Goal: Information Seeking & Learning: Learn about a topic

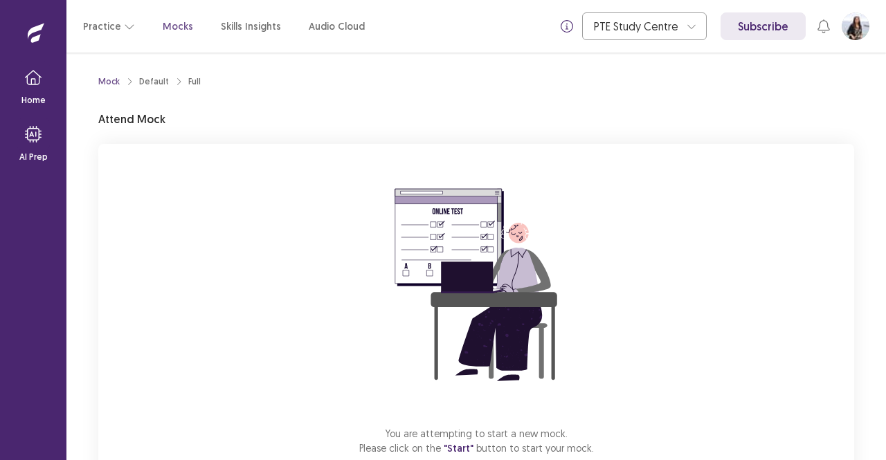
click at [172, 26] on p "Mocks" at bounding box center [178, 26] width 30 height 15
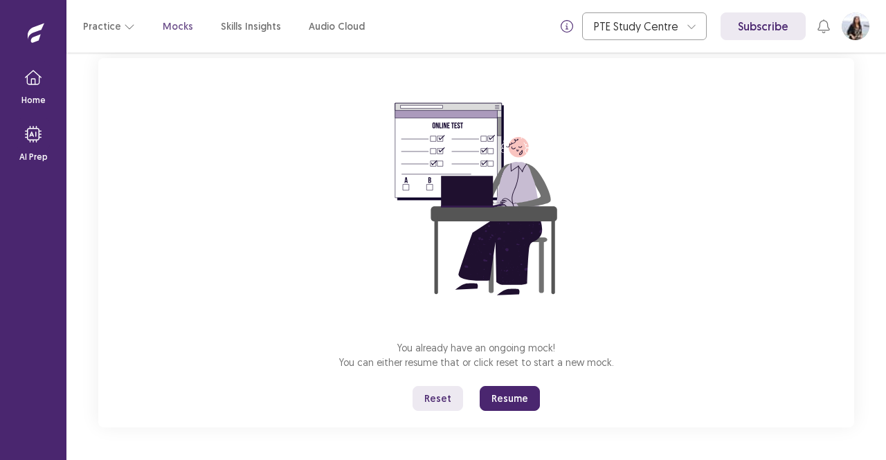
click at [517, 395] on button "Resume" at bounding box center [510, 398] width 60 height 25
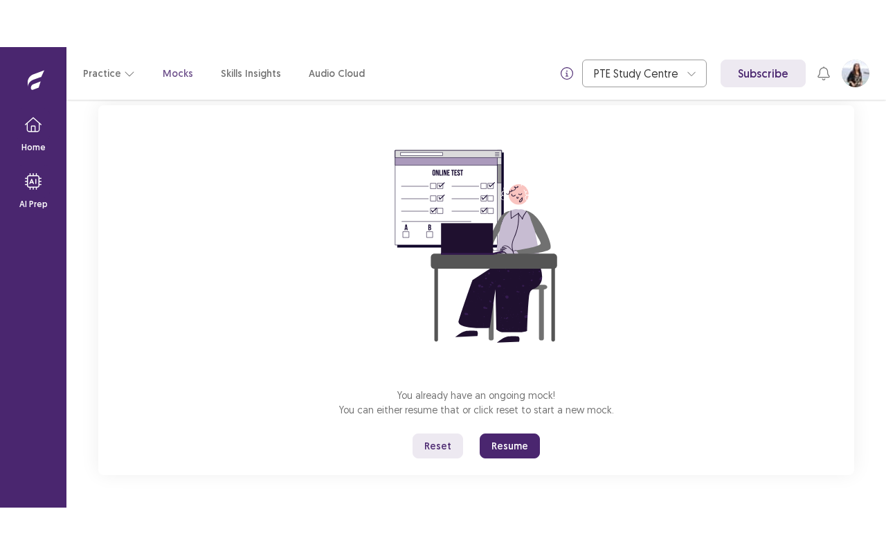
scroll to position [0, 0]
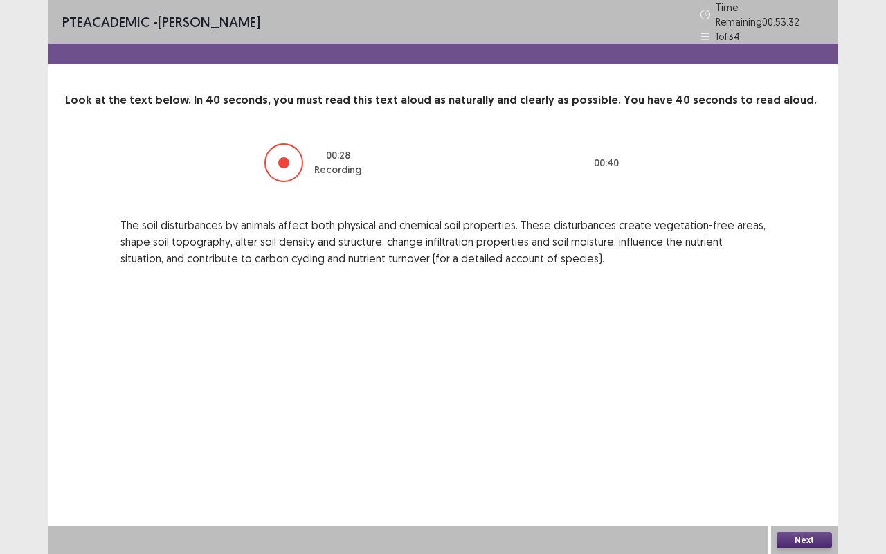
click at [808, 460] on button "Next" at bounding box center [804, 540] width 55 height 17
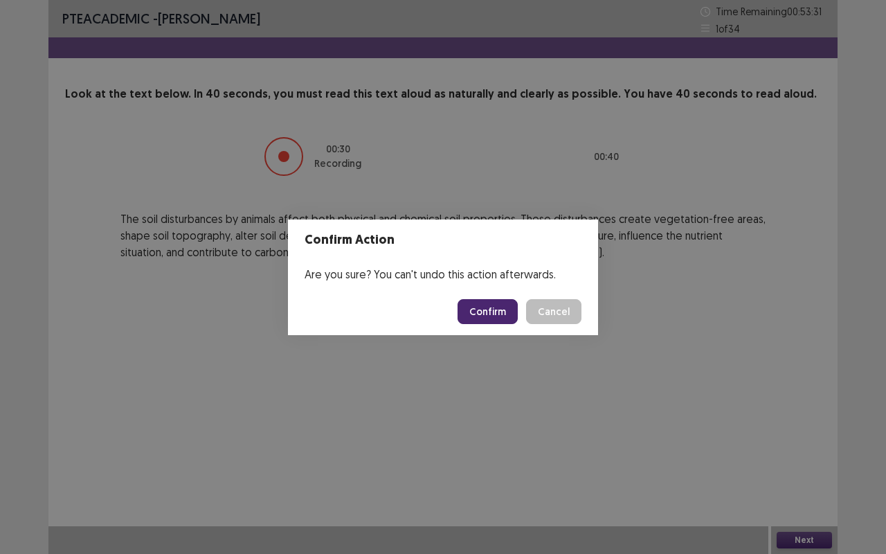
click at [487, 310] on button "Confirm" at bounding box center [487, 311] width 60 height 25
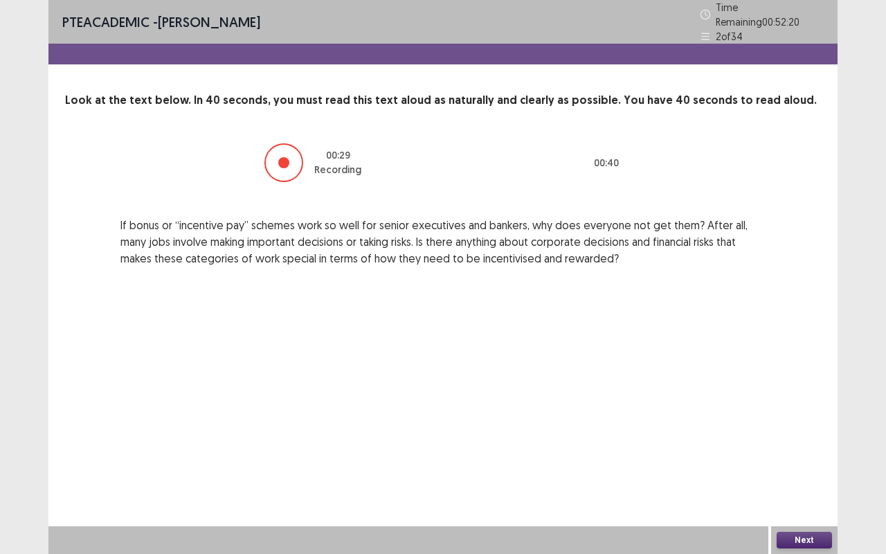
click at [809, 460] on div "Next" at bounding box center [804, 540] width 66 height 28
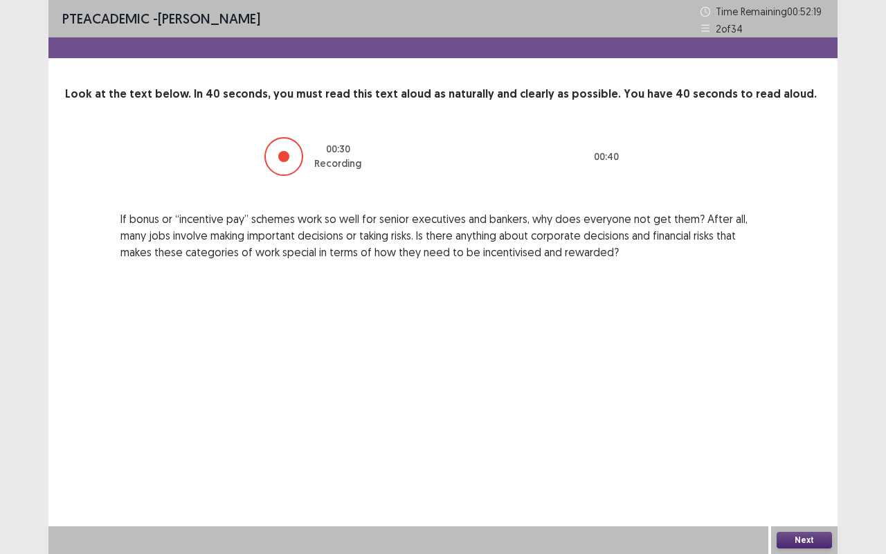
click at [819, 460] on button "Next" at bounding box center [804, 540] width 55 height 17
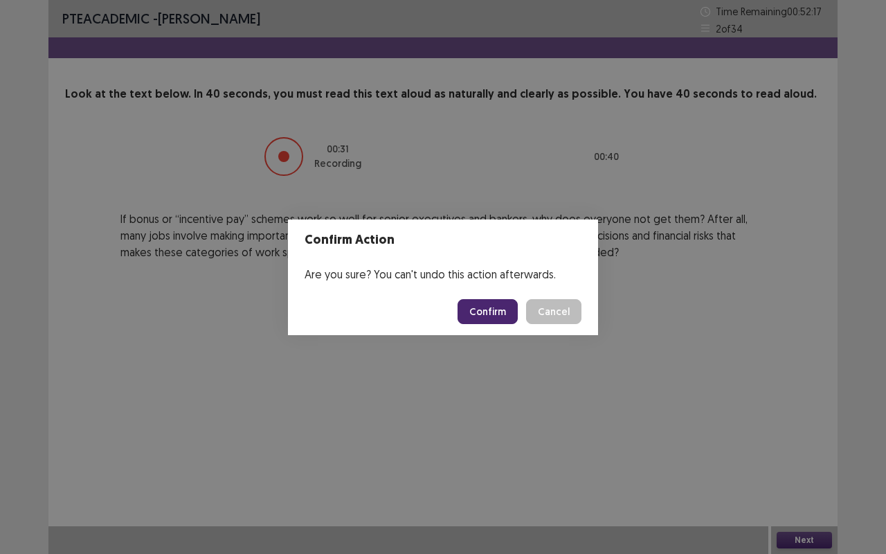
click at [494, 309] on button "Confirm" at bounding box center [487, 311] width 60 height 25
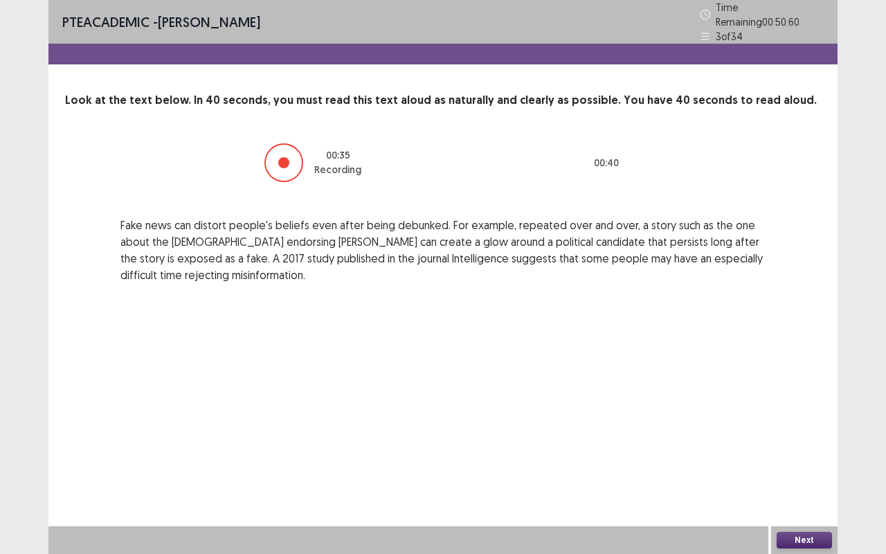
click at [810, 460] on button "Next" at bounding box center [804, 540] width 55 height 17
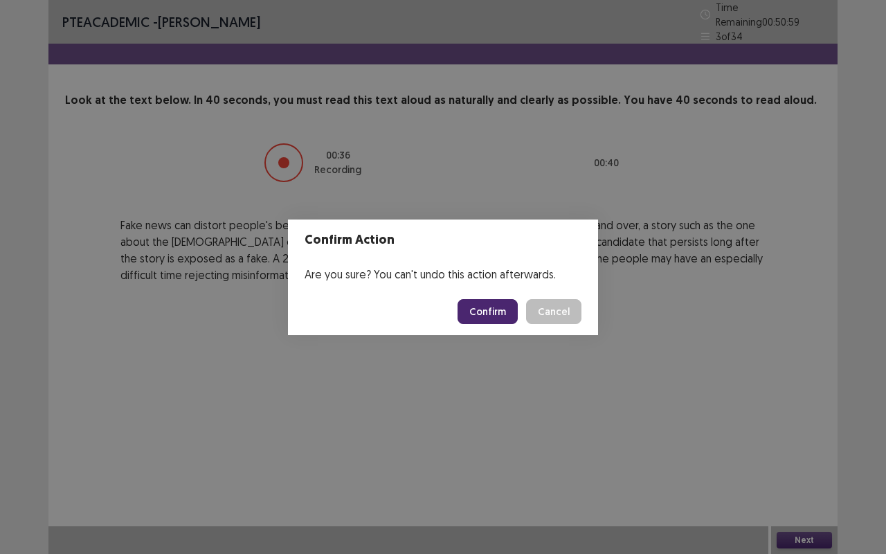
click at [491, 305] on button "Confirm" at bounding box center [487, 311] width 60 height 25
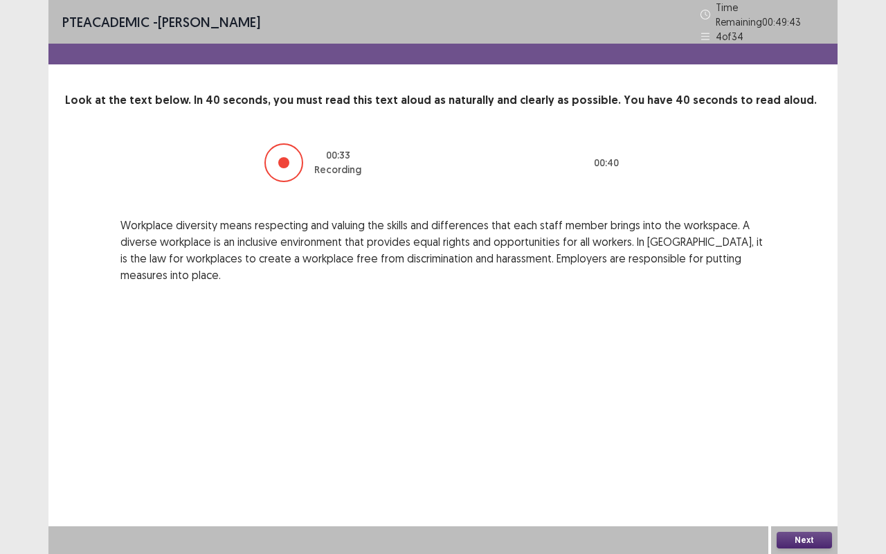
click at [803, 460] on button "Next" at bounding box center [804, 540] width 55 height 17
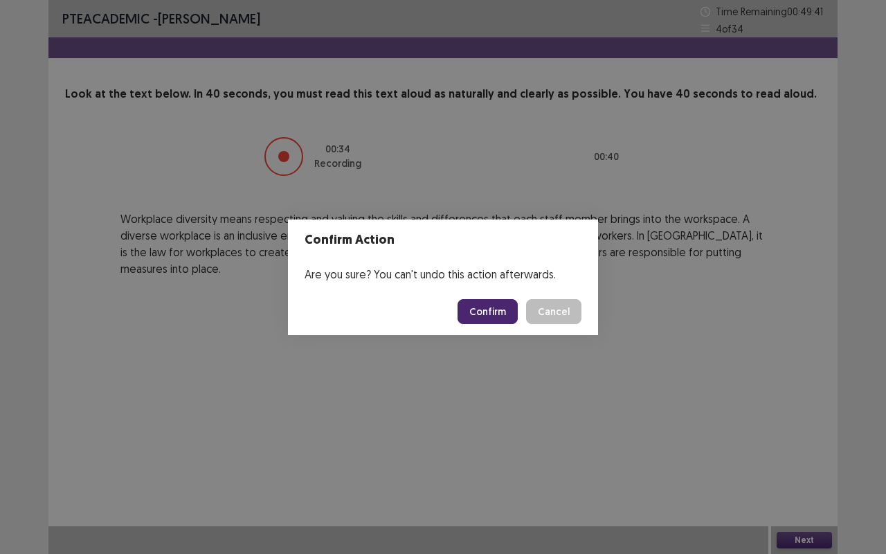
click at [492, 308] on button "Confirm" at bounding box center [487, 311] width 60 height 25
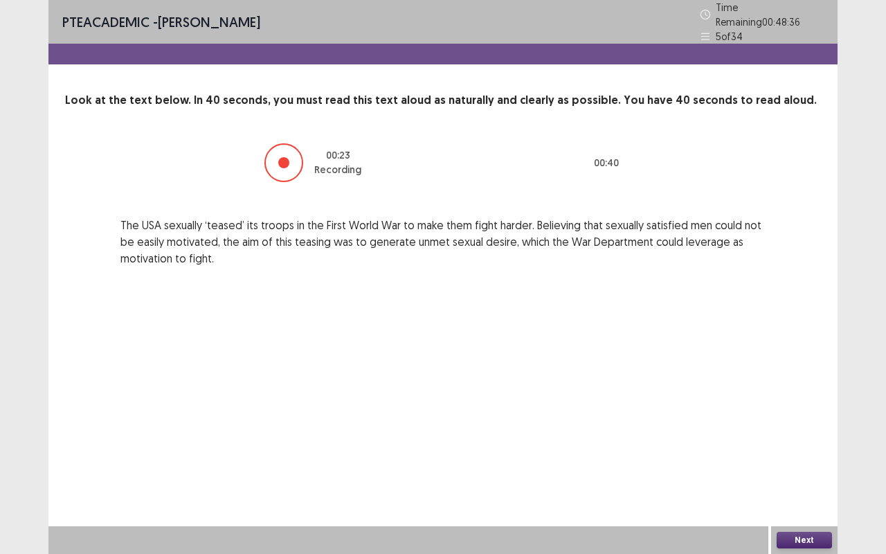
click at [811, 460] on button "Next" at bounding box center [804, 540] width 55 height 17
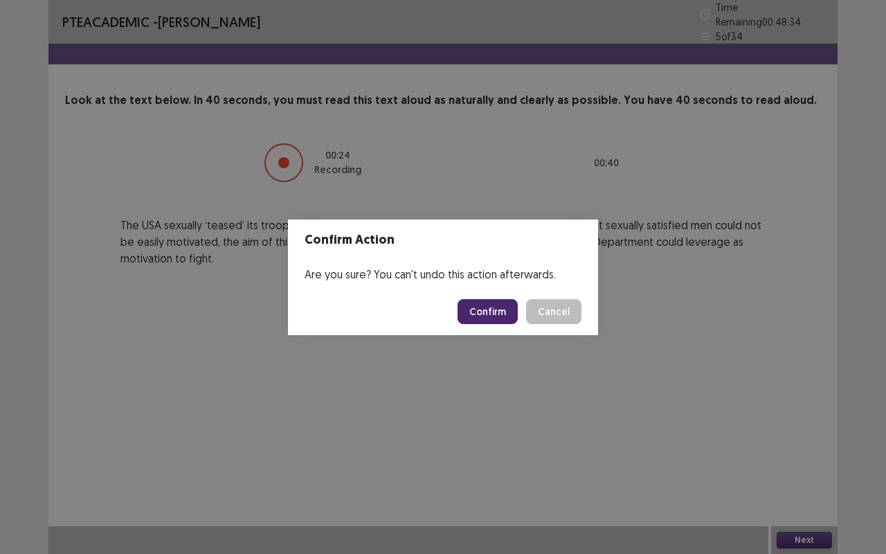
click at [489, 311] on button "Confirm" at bounding box center [487, 311] width 60 height 25
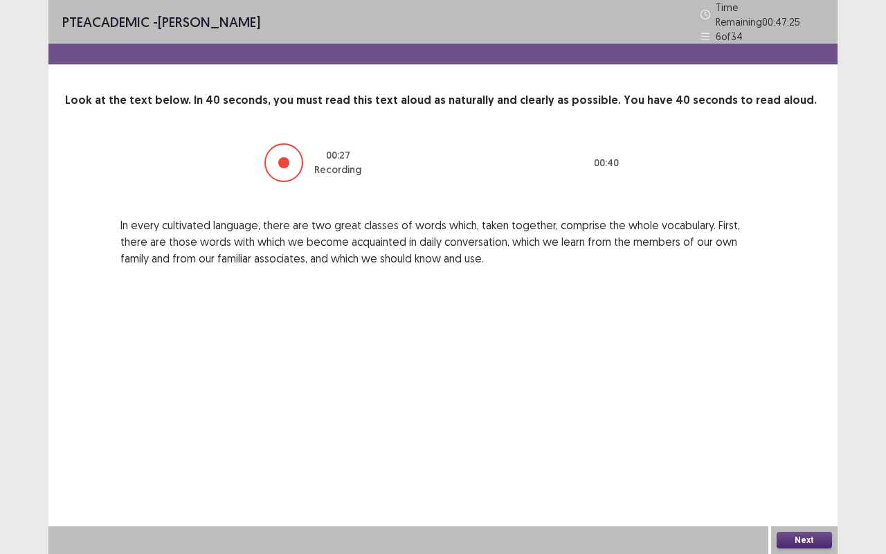
click at [801, 460] on button "Next" at bounding box center [804, 540] width 55 height 17
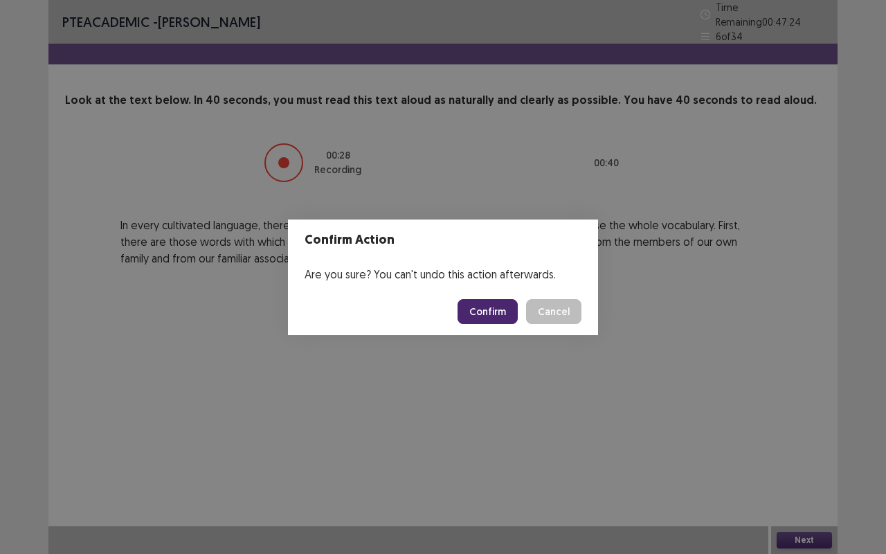
click at [484, 307] on button "Confirm" at bounding box center [487, 311] width 60 height 25
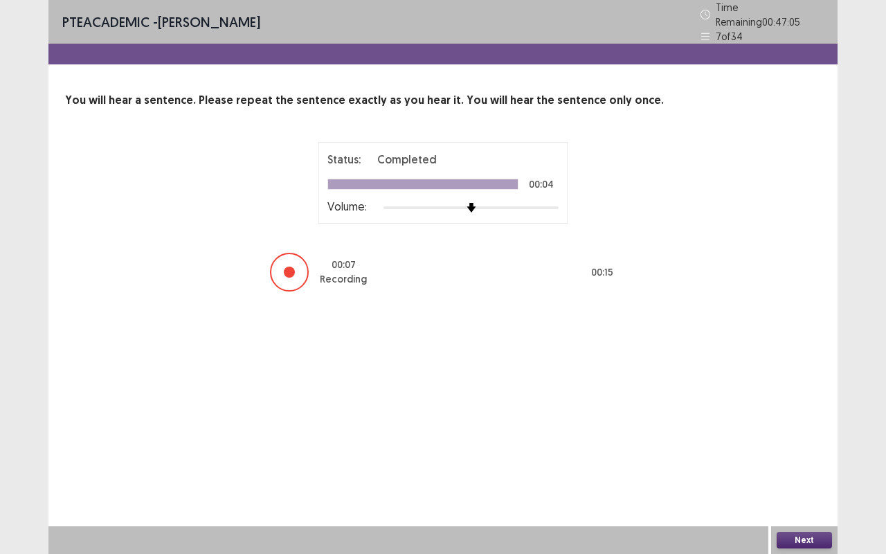
click at [790, 460] on button "Next" at bounding box center [804, 540] width 55 height 17
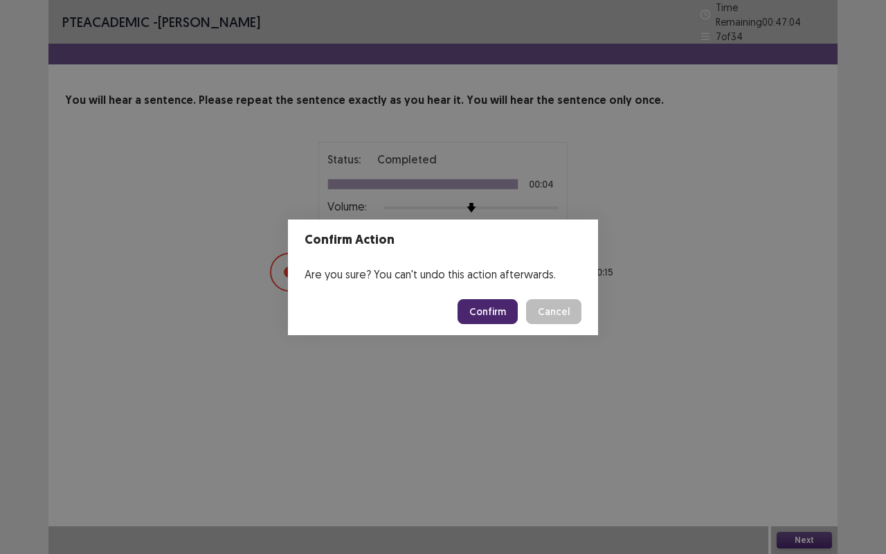
click at [502, 307] on button "Confirm" at bounding box center [487, 311] width 60 height 25
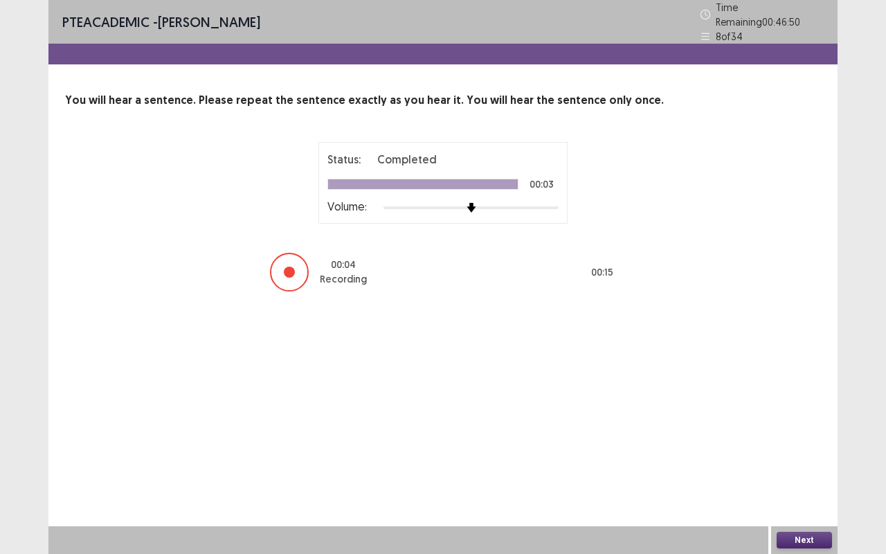
click at [811, 460] on button "Next" at bounding box center [804, 540] width 55 height 17
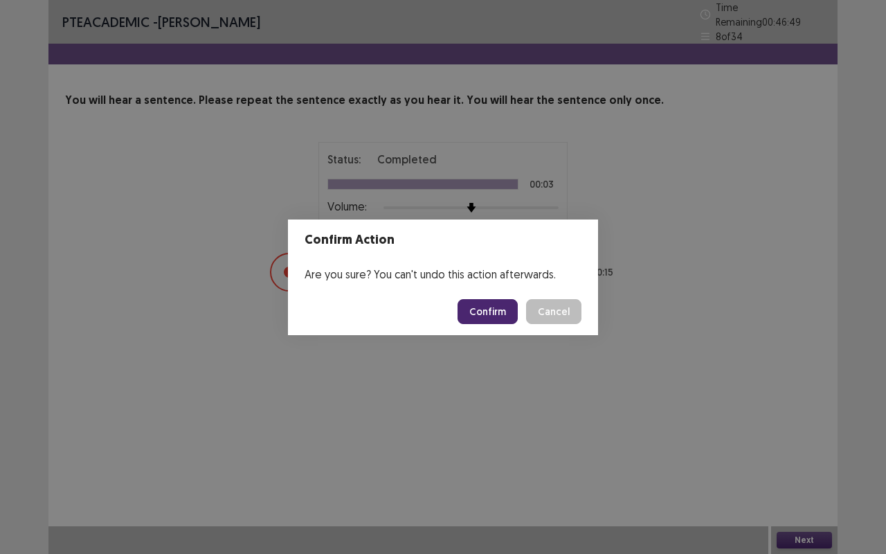
click at [498, 309] on button "Confirm" at bounding box center [487, 311] width 60 height 25
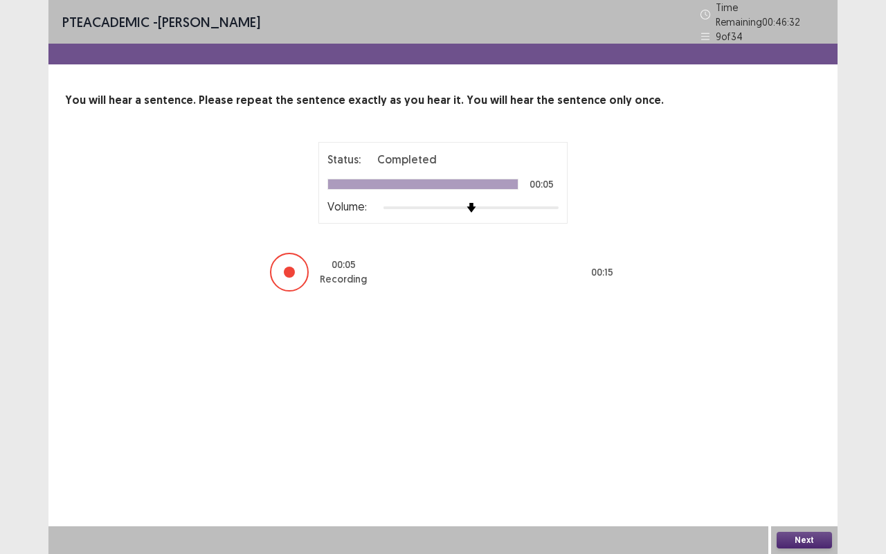
click at [804, 460] on button "Next" at bounding box center [804, 540] width 55 height 17
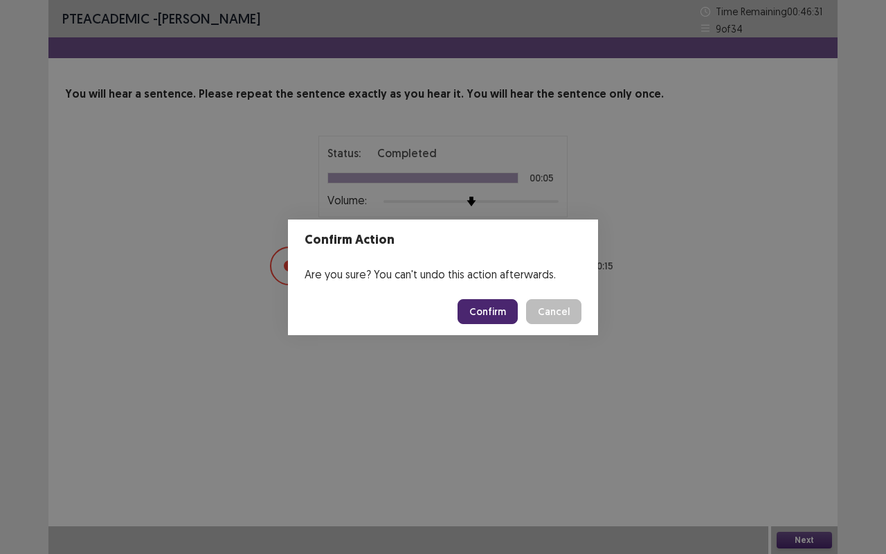
click at [489, 309] on button "Confirm" at bounding box center [487, 311] width 60 height 25
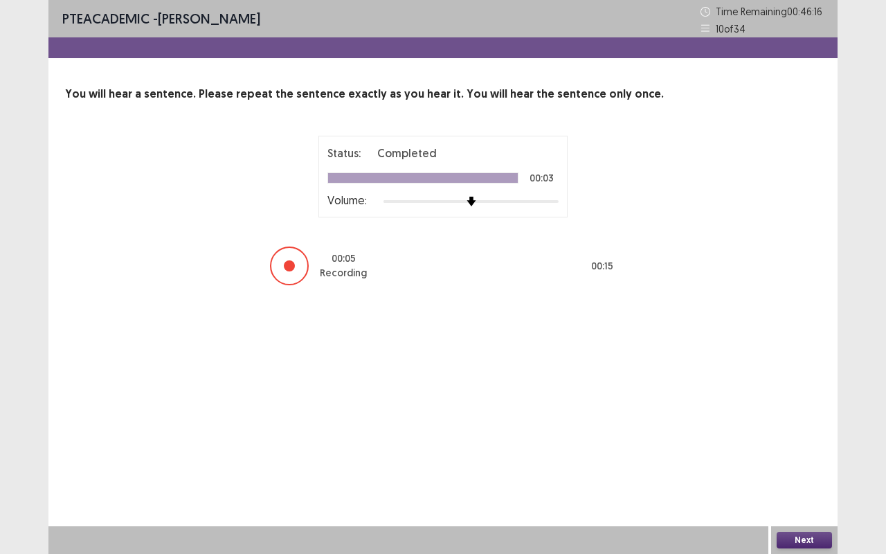
click at [806, 460] on button "Next" at bounding box center [804, 540] width 55 height 17
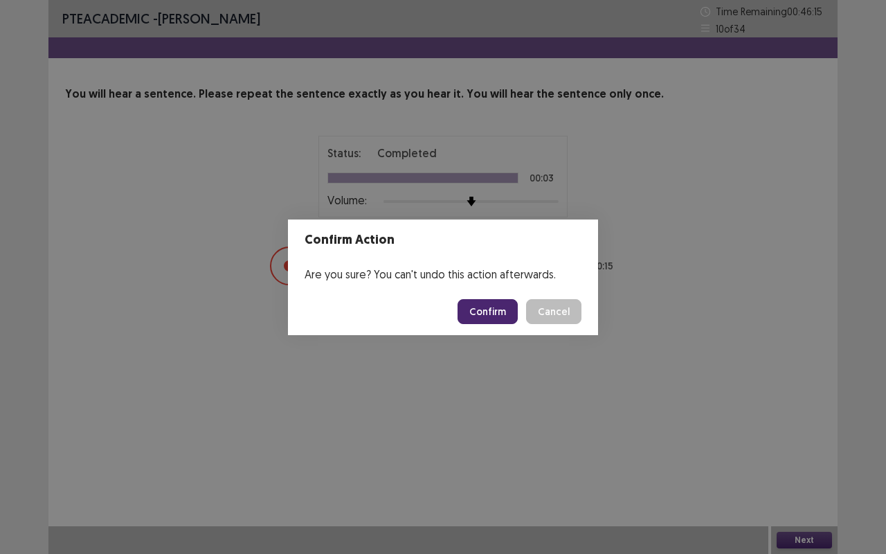
click at [497, 309] on button "Confirm" at bounding box center [487, 311] width 60 height 25
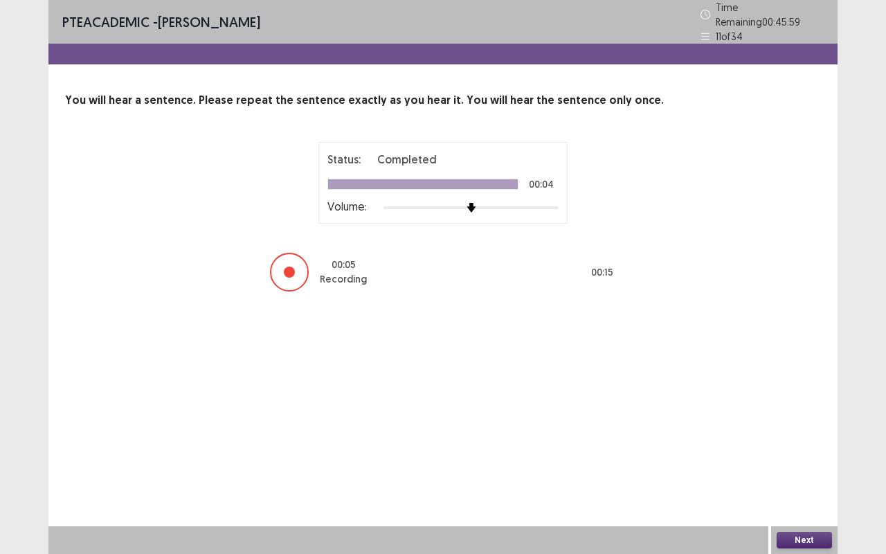
click at [797, 460] on button "Next" at bounding box center [804, 540] width 55 height 17
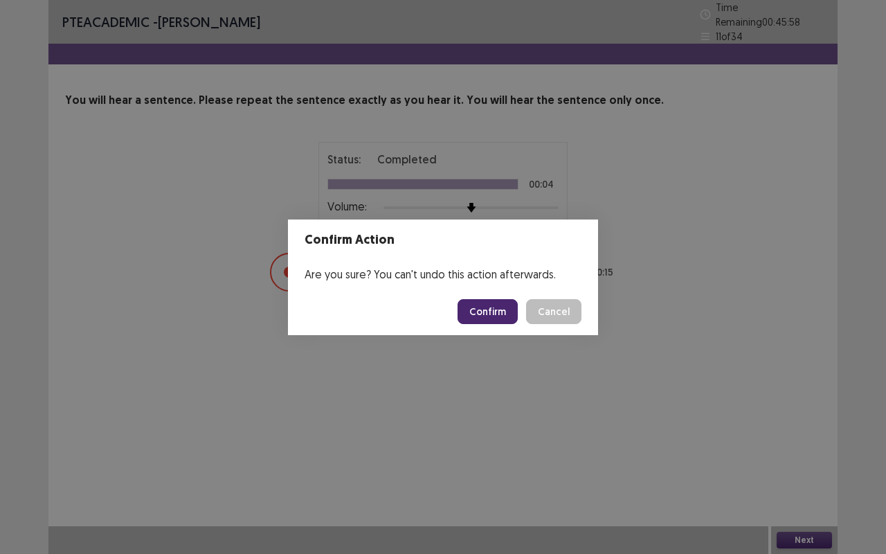
click at [480, 313] on button "Confirm" at bounding box center [487, 311] width 60 height 25
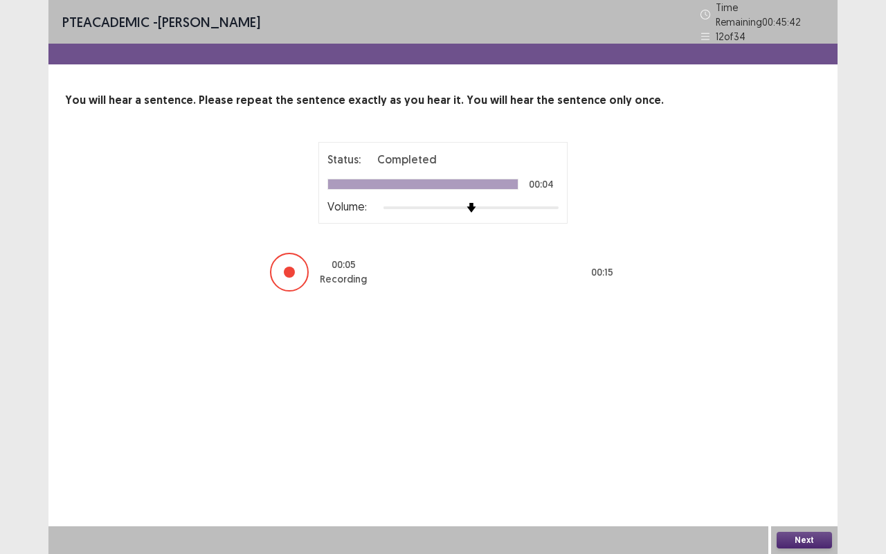
click at [801, 460] on button "Next" at bounding box center [804, 540] width 55 height 17
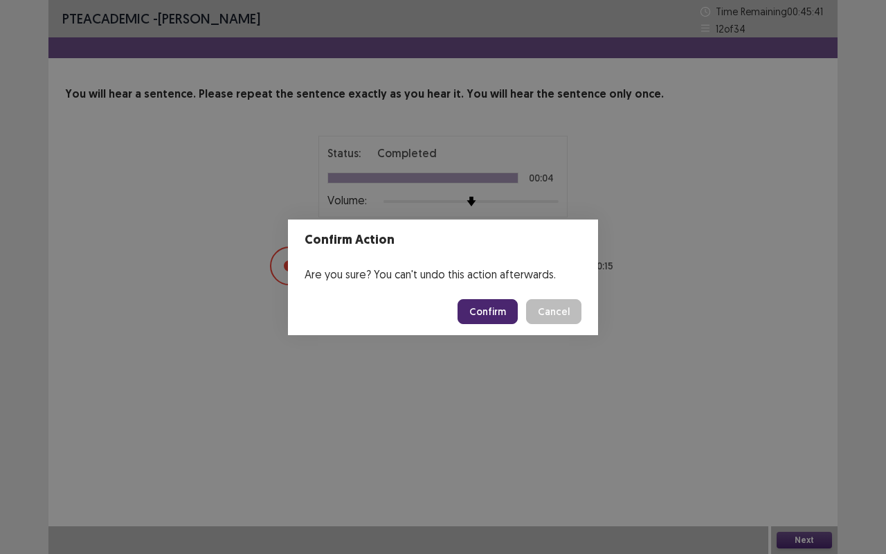
click at [493, 316] on button "Confirm" at bounding box center [487, 311] width 60 height 25
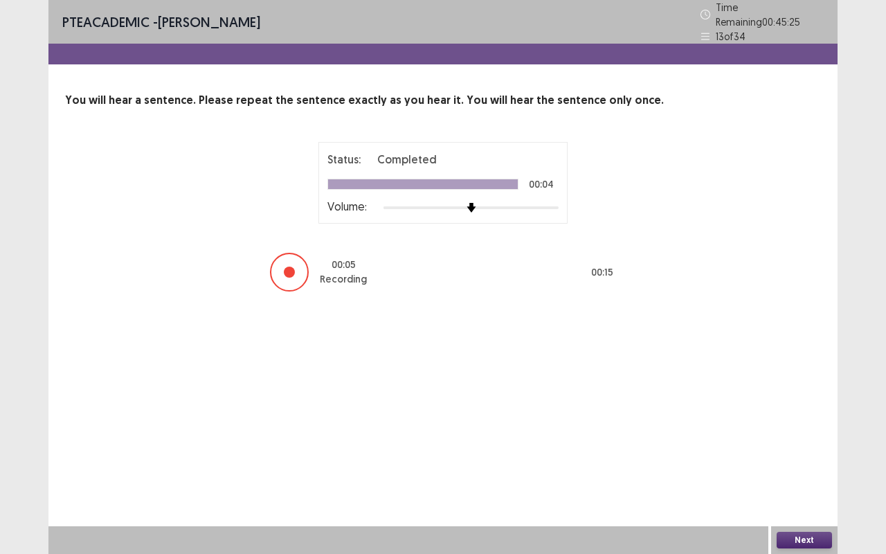
click at [806, 460] on button "Next" at bounding box center [804, 540] width 55 height 17
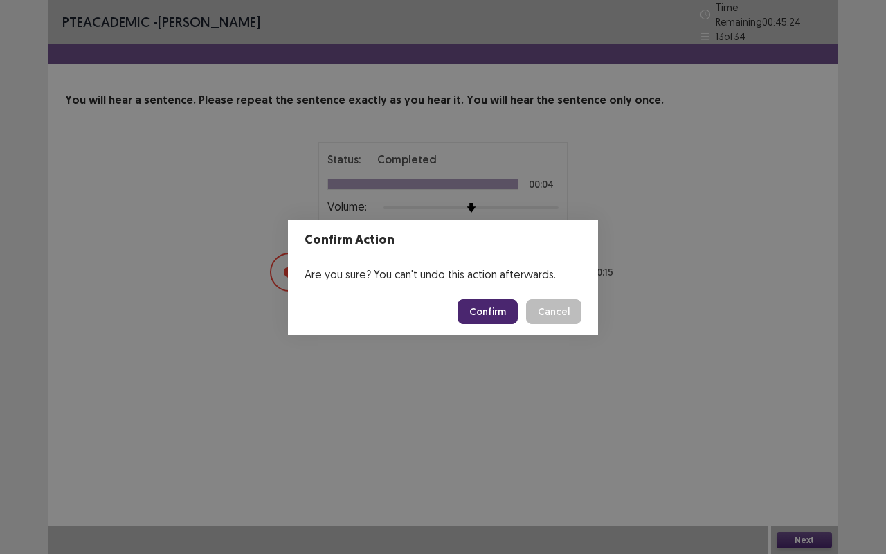
click at [487, 316] on button "Confirm" at bounding box center [487, 311] width 60 height 25
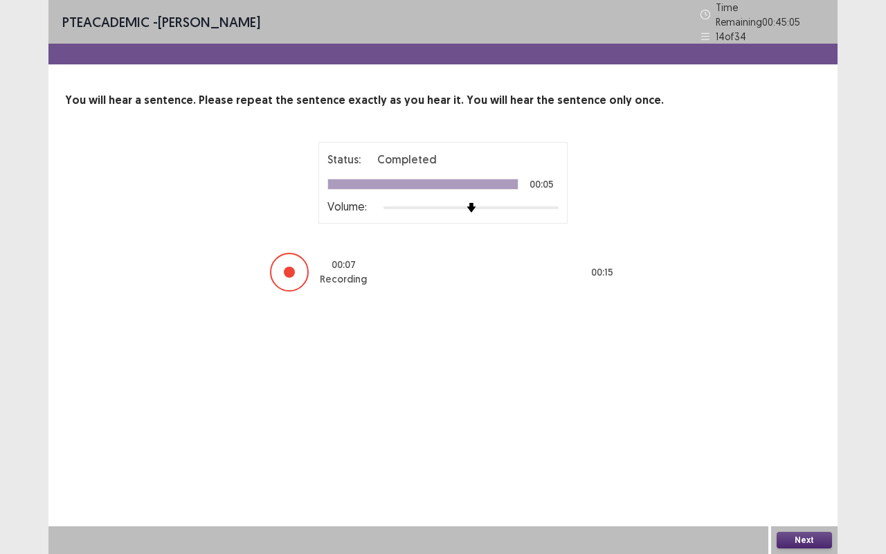
click at [811, 460] on button "Next" at bounding box center [804, 540] width 55 height 17
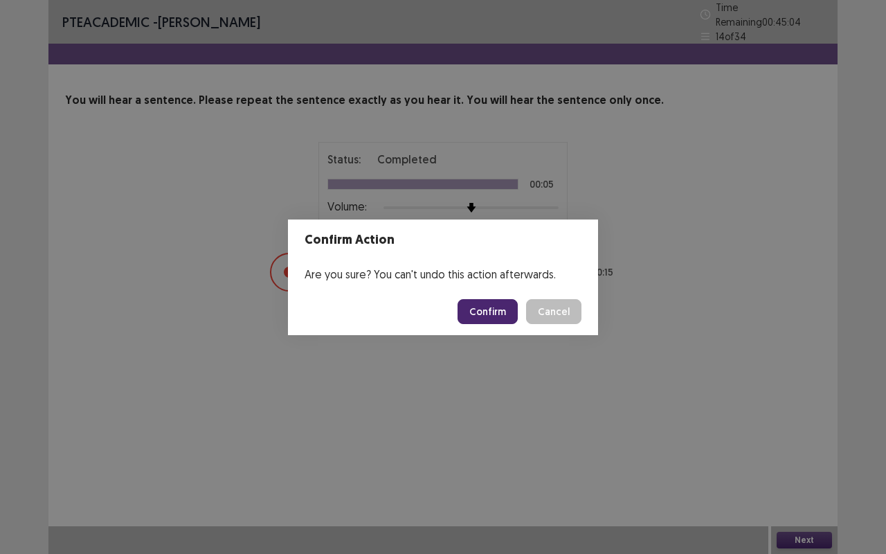
click at [506, 305] on button "Confirm" at bounding box center [487, 311] width 60 height 25
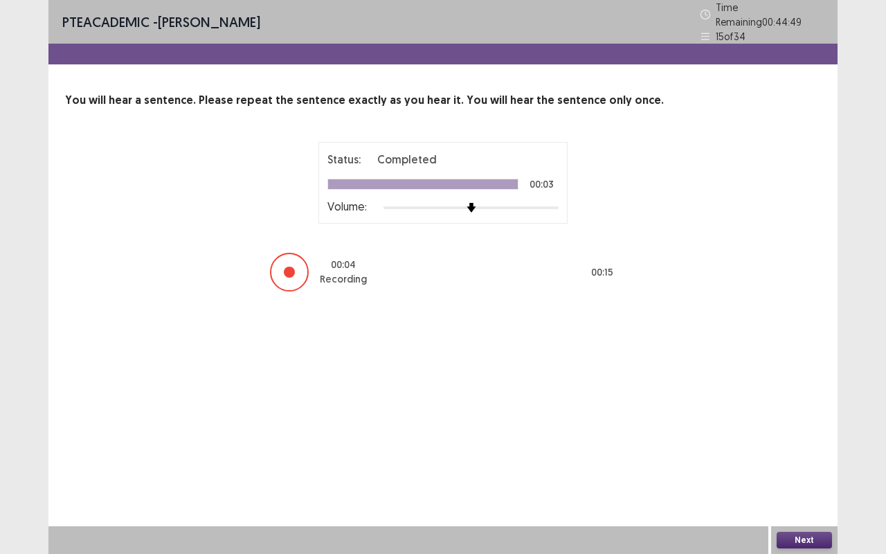
click at [806, 460] on button "Next" at bounding box center [804, 540] width 55 height 17
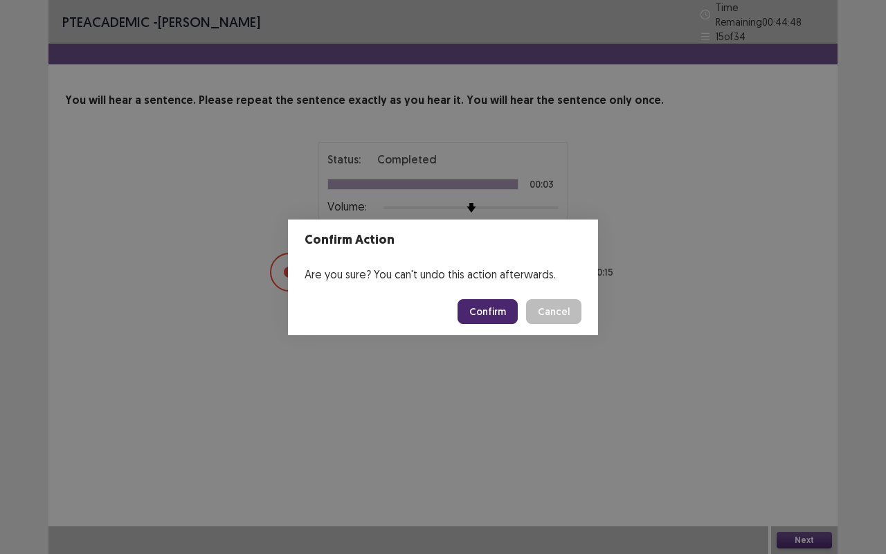
click at [480, 302] on button "Confirm" at bounding box center [487, 311] width 60 height 25
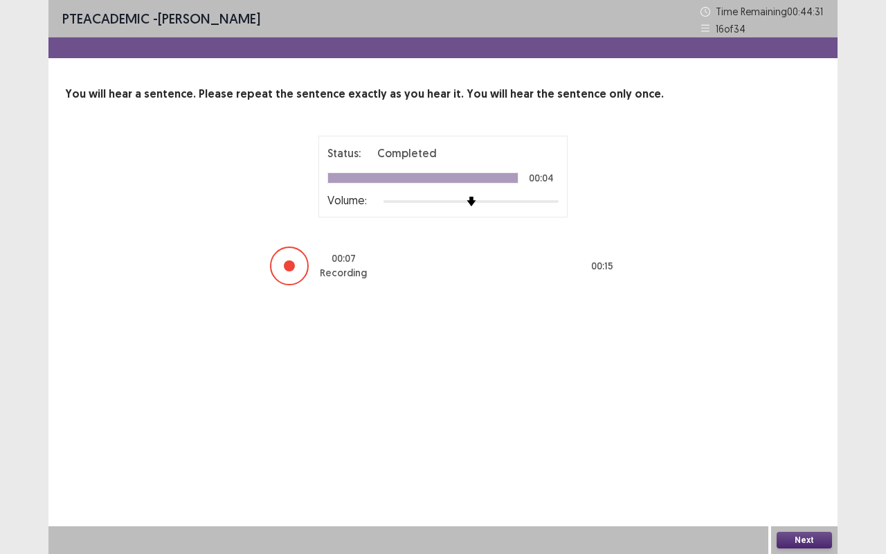
click at [828, 460] on button "Next" at bounding box center [804, 540] width 55 height 17
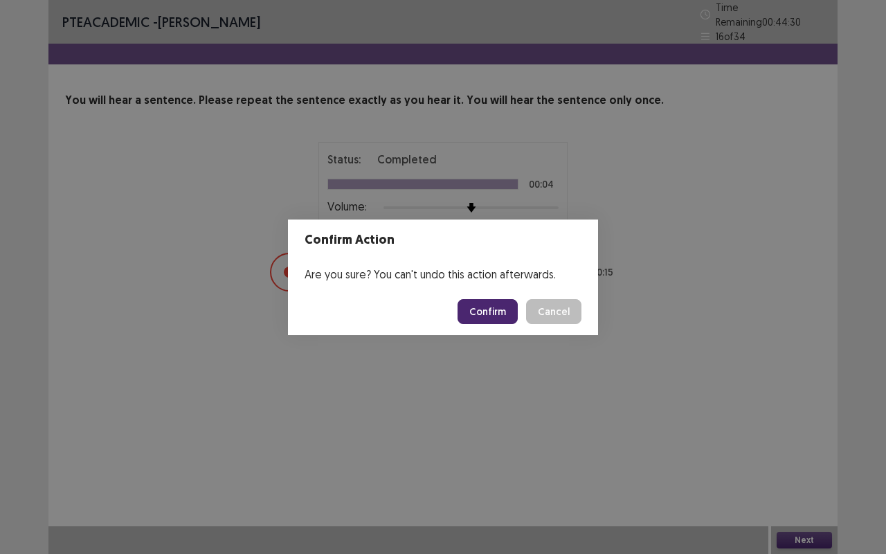
click at [498, 317] on button "Confirm" at bounding box center [487, 311] width 60 height 25
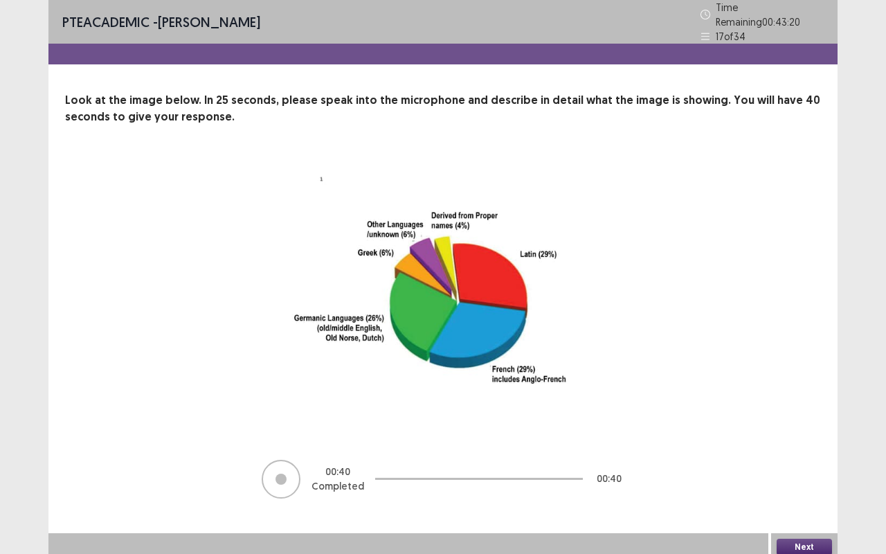
click at [822, 460] on button "Next" at bounding box center [804, 546] width 55 height 17
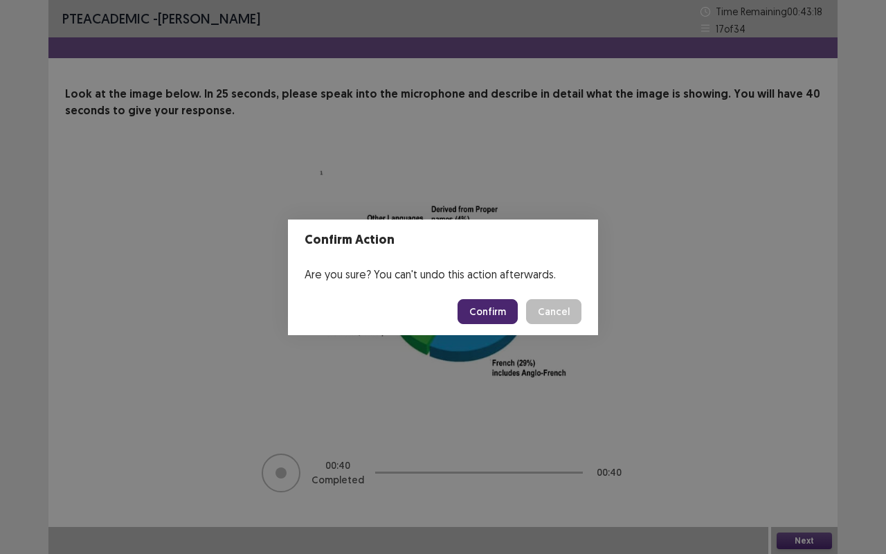
click at [500, 309] on button "Confirm" at bounding box center [487, 311] width 60 height 25
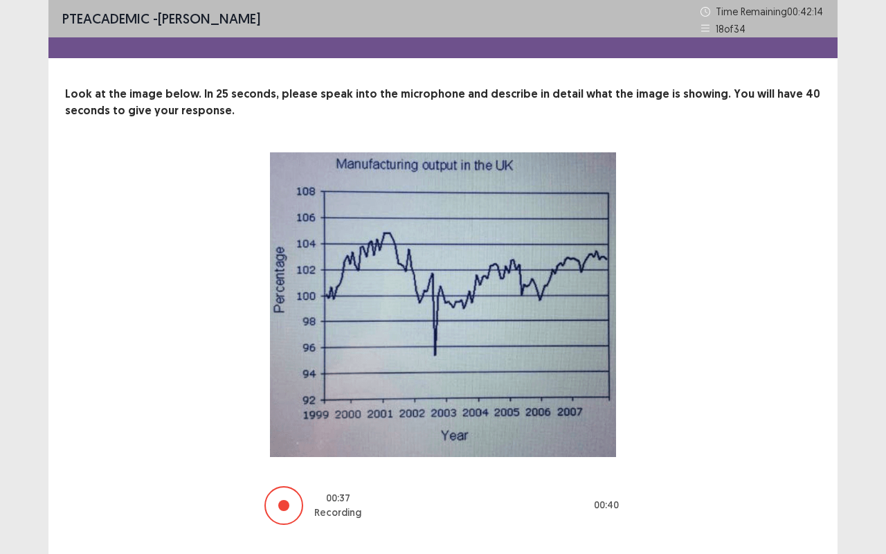
scroll to position [33, 0]
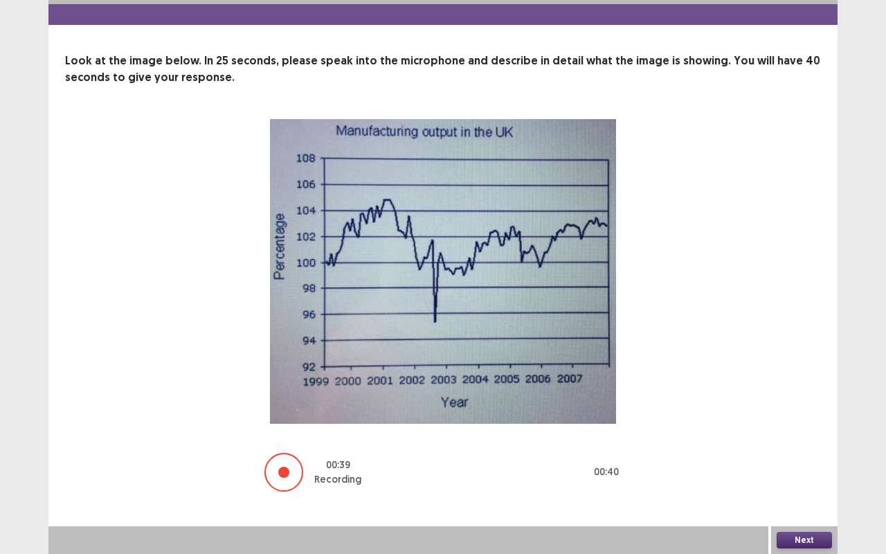
click at [811, 460] on button "Next" at bounding box center [804, 540] width 55 height 17
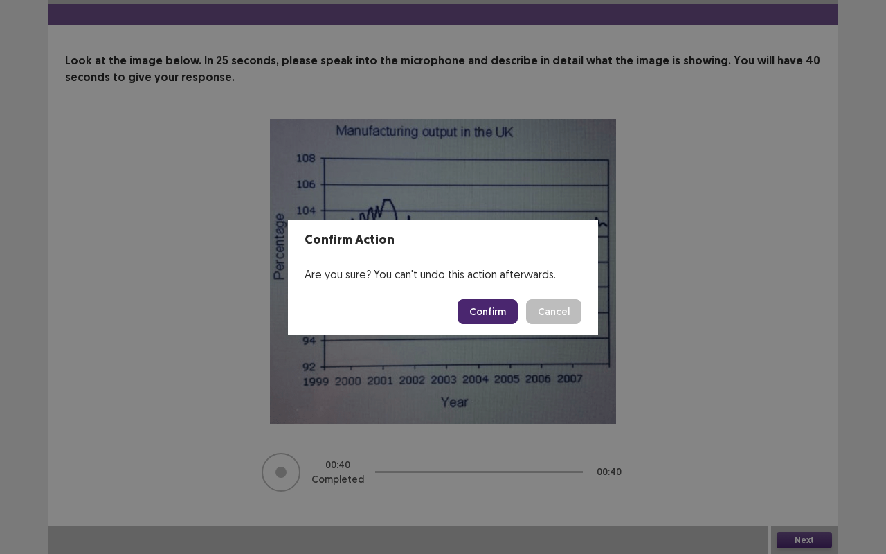
click at [505, 309] on button "Confirm" at bounding box center [487, 311] width 60 height 25
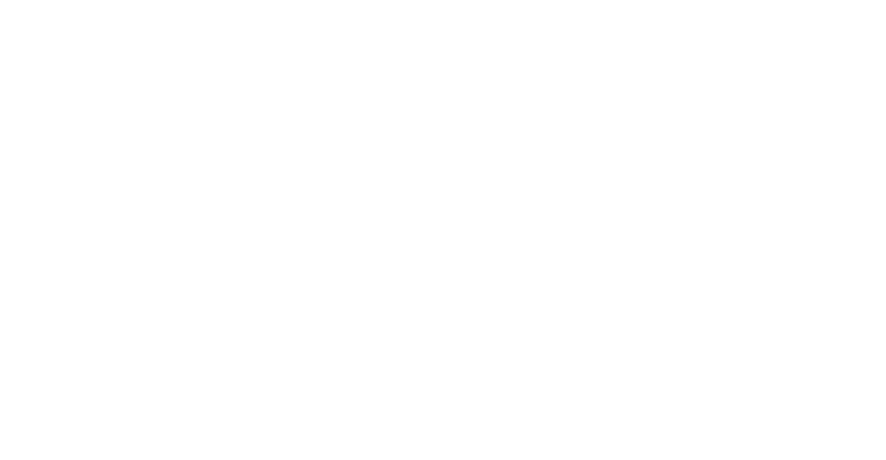
scroll to position [0, 0]
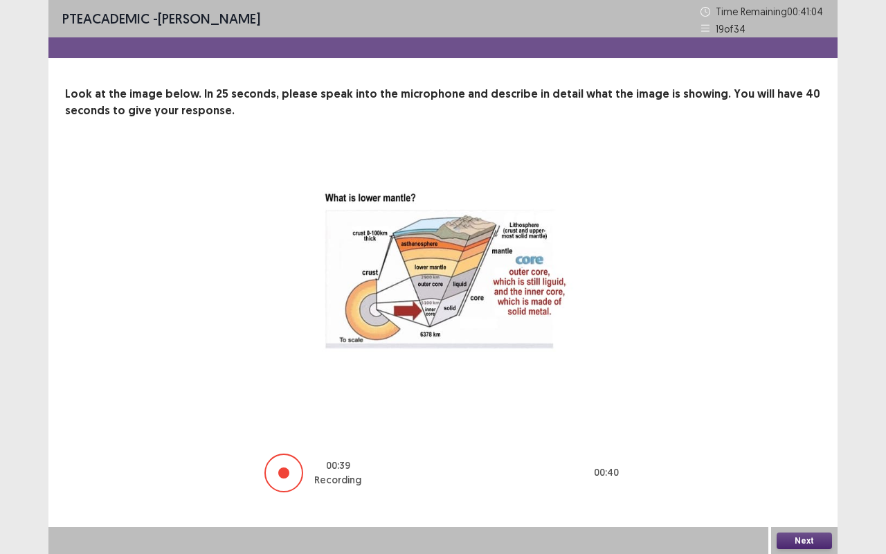
click at [805, 460] on button "Next" at bounding box center [804, 540] width 55 height 17
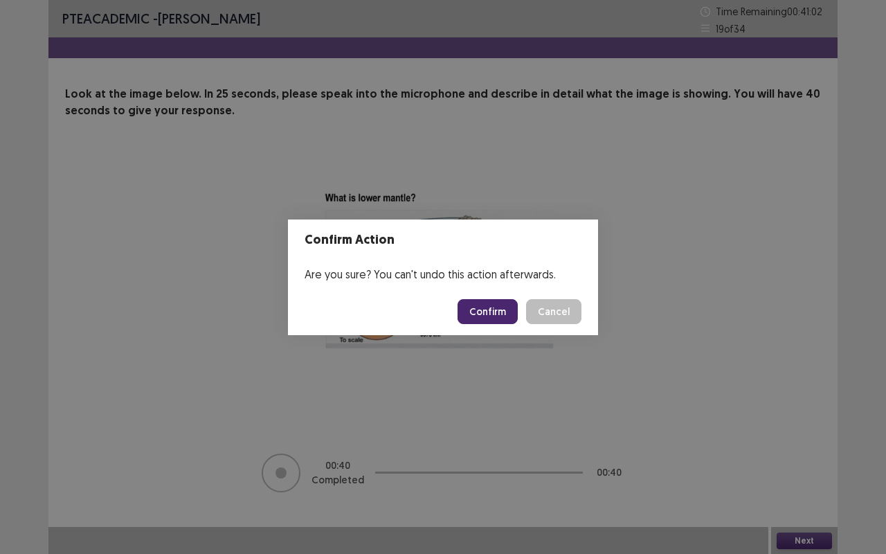
click at [491, 302] on button "Confirm" at bounding box center [487, 311] width 60 height 25
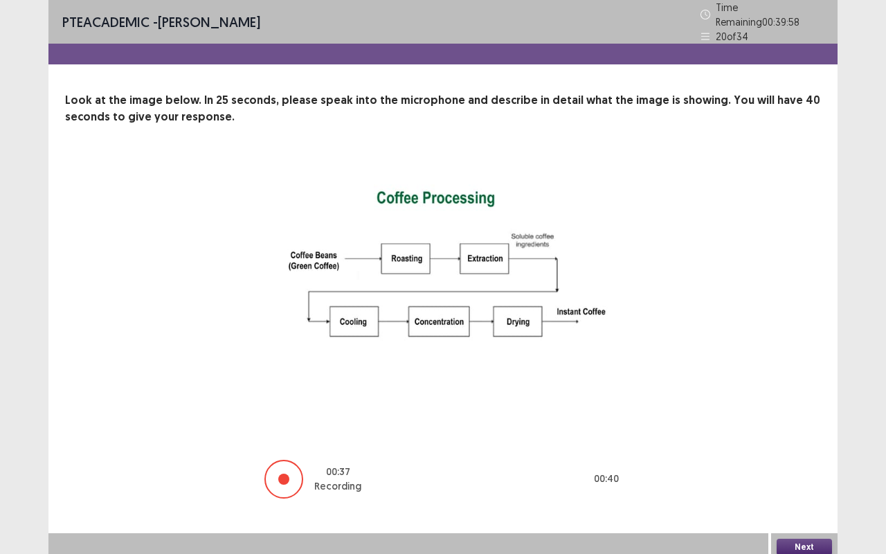
click at [798, 460] on button "Next" at bounding box center [804, 546] width 55 height 17
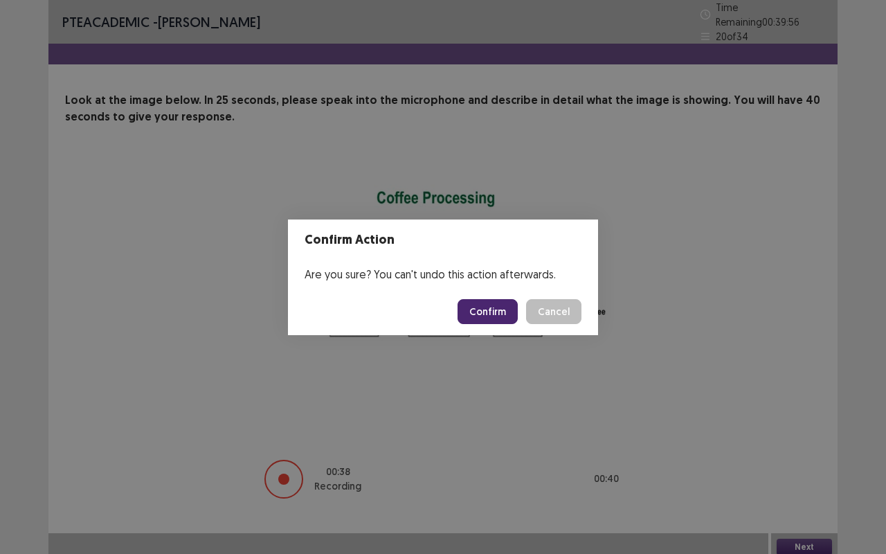
click at [514, 309] on button "Confirm" at bounding box center [487, 311] width 60 height 25
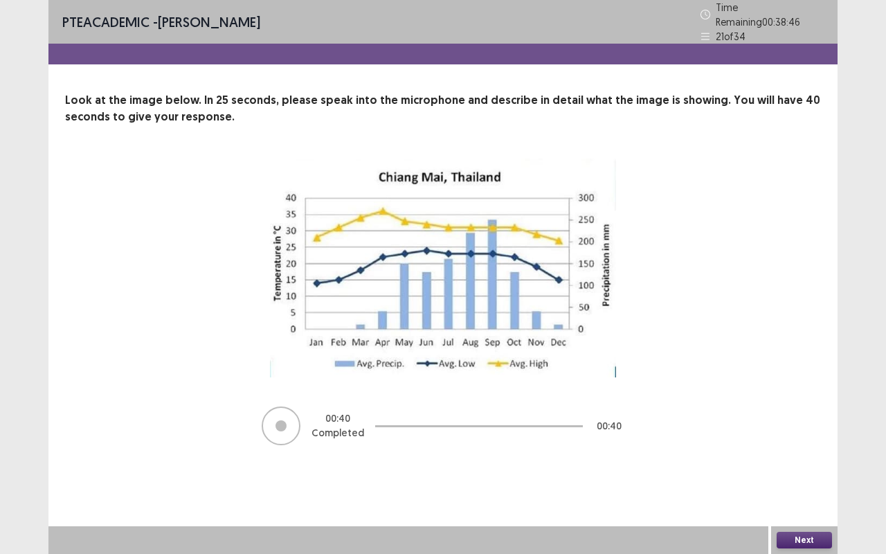
click at [792, 460] on button "Next" at bounding box center [804, 540] width 55 height 17
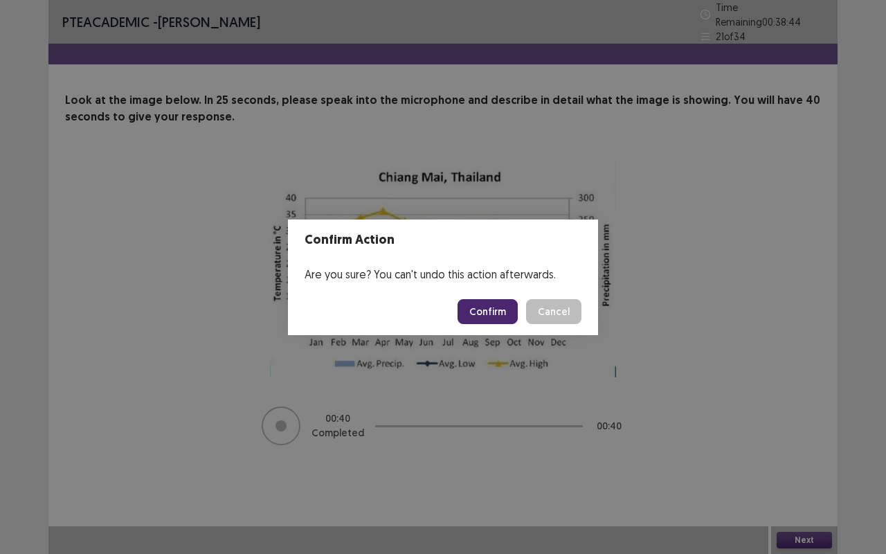
click at [500, 309] on button "Confirm" at bounding box center [487, 311] width 60 height 25
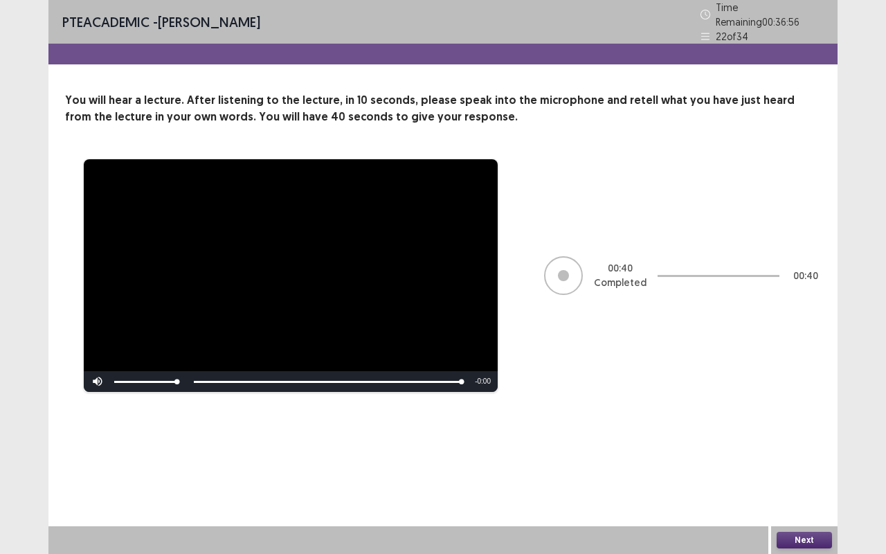
click at [803, 460] on button "Next" at bounding box center [804, 540] width 55 height 17
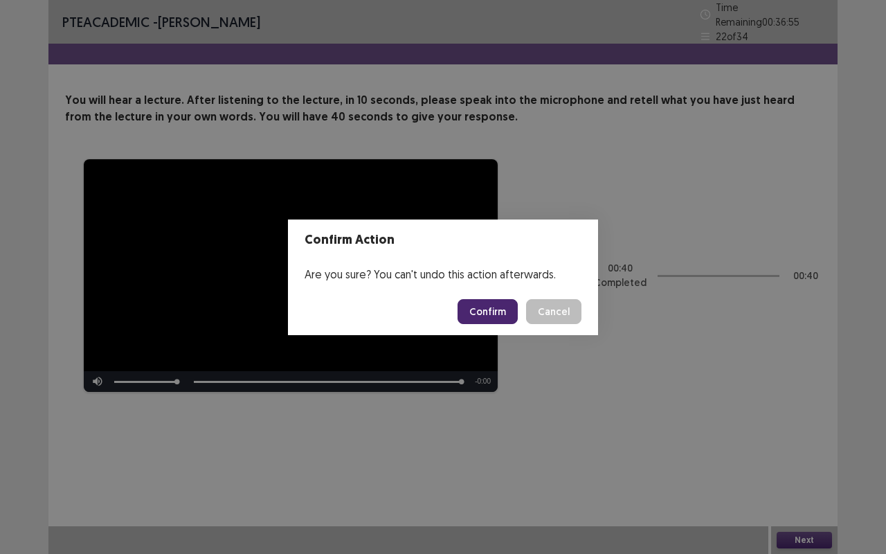
click at [483, 312] on button "Confirm" at bounding box center [487, 311] width 60 height 25
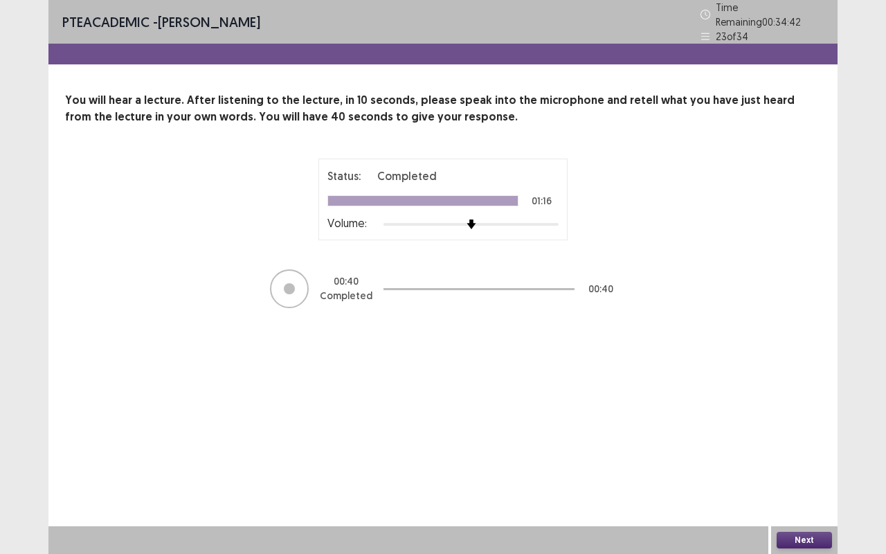
click at [797, 460] on button "Next" at bounding box center [804, 540] width 55 height 17
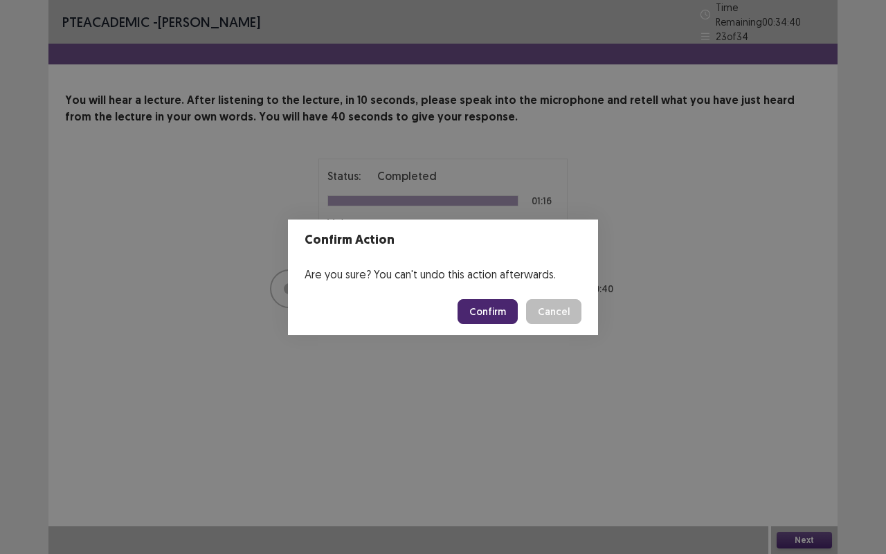
click at [504, 310] on button "Confirm" at bounding box center [487, 311] width 60 height 25
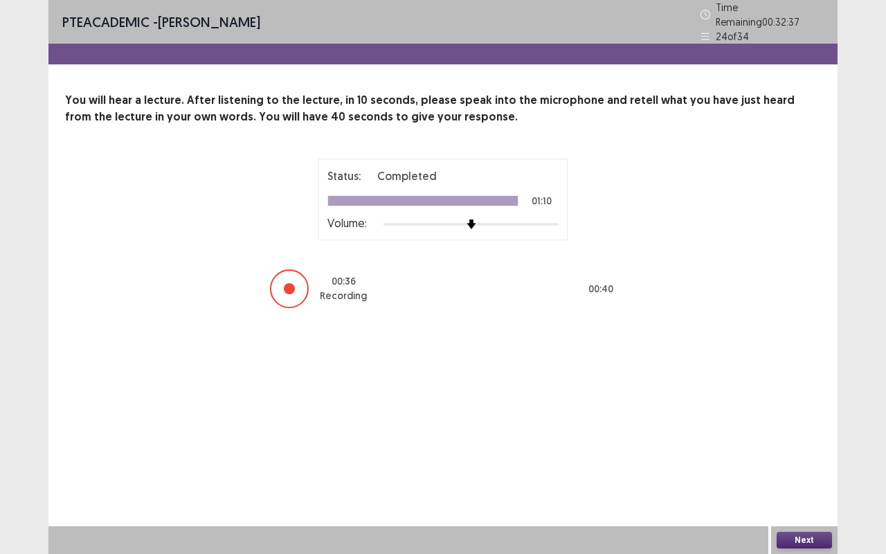
click at [810, 460] on button "Next" at bounding box center [804, 540] width 55 height 17
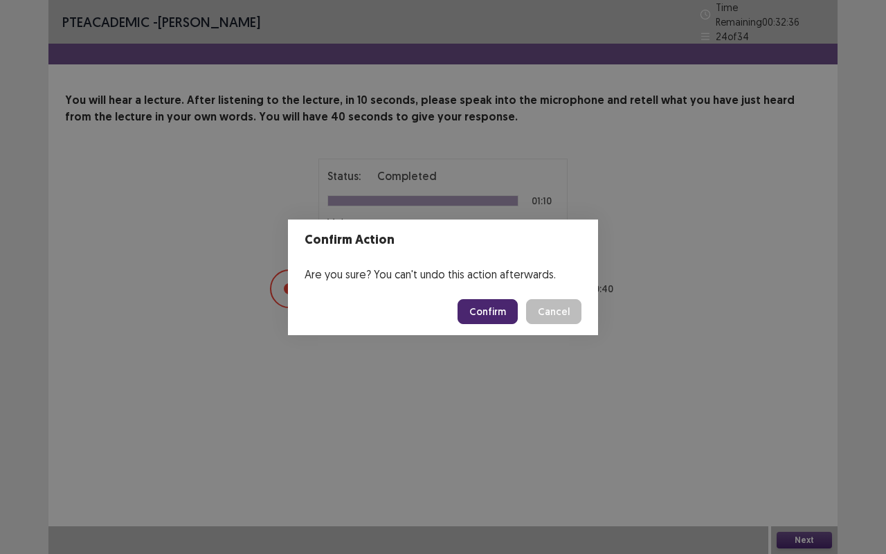
click at [496, 313] on button "Confirm" at bounding box center [487, 311] width 60 height 25
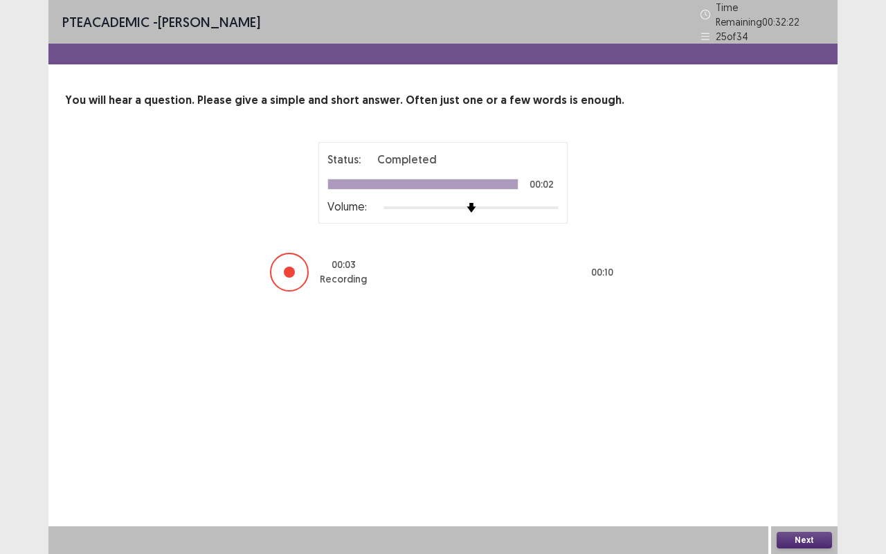
click at [883, 460] on div "PTE academic - Sujata Poudel Time Remaining 00 : 32 : 22 25 of 34 You will hear…" at bounding box center [443, 277] width 886 height 554
click at [808, 460] on button "Next" at bounding box center [804, 540] width 55 height 17
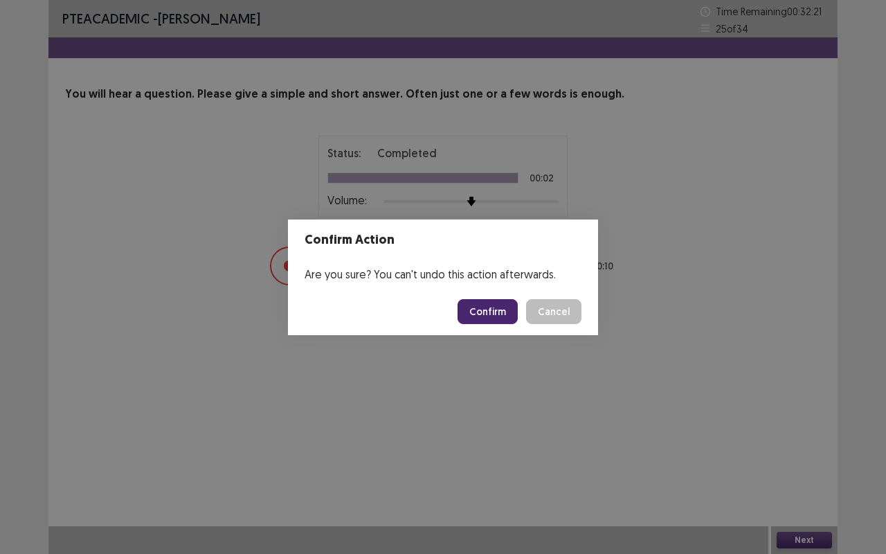
click at [489, 312] on button "Confirm" at bounding box center [487, 311] width 60 height 25
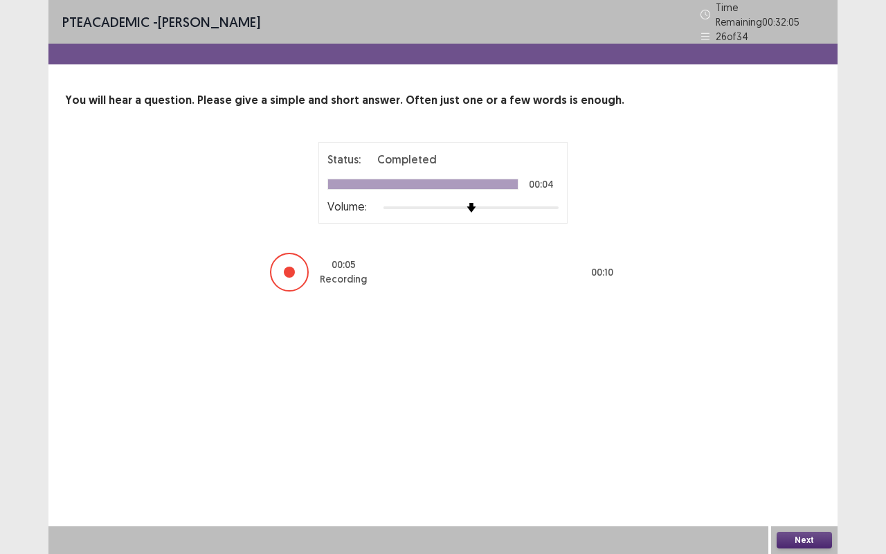
click at [785, 460] on button "Next" at bounding box center [804, 540] width 55 height 17
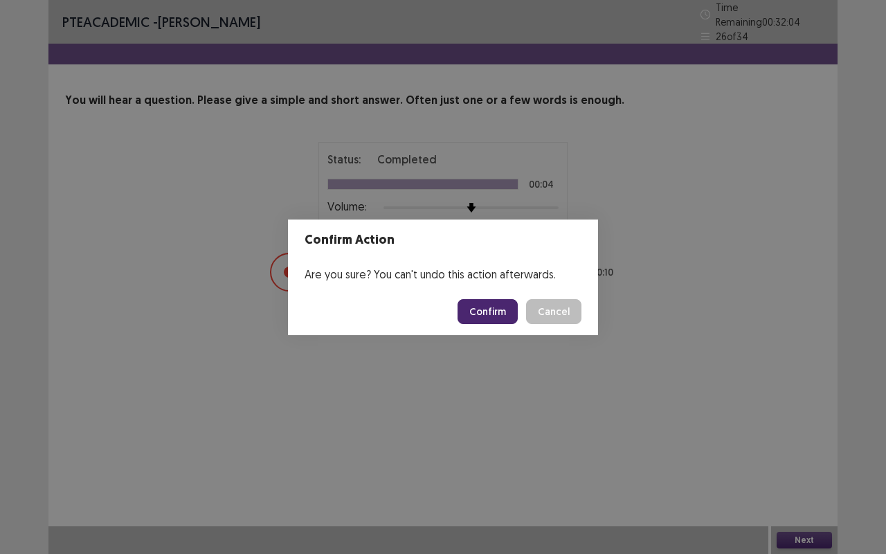
click at [496, 299] on button "Confirm" at bounding box center [487, 311] width 60 height 25
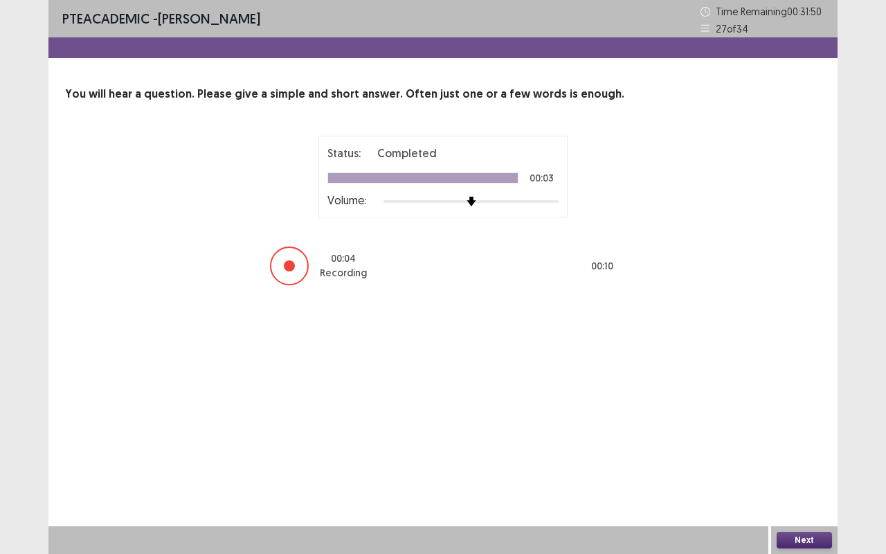
drag, startPoint x: 811, startPoint y: 537, endPoint x: 824, endPoint y: 539, distance: 13.3
click at [824, 460] on button "Next" at bounding box center [804, 540] width 55 height 17
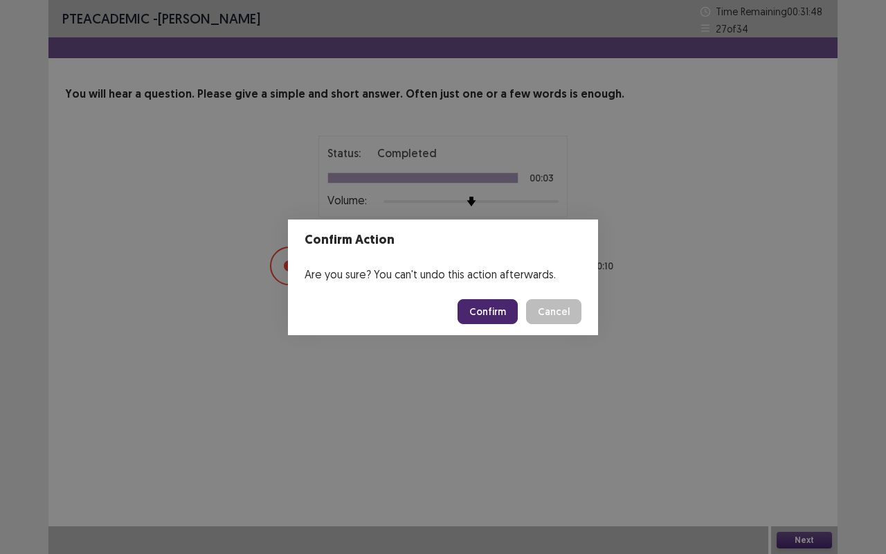
click at [508, 315] on button "Confirm" at bounding box center [487, 311] width 60 height 25
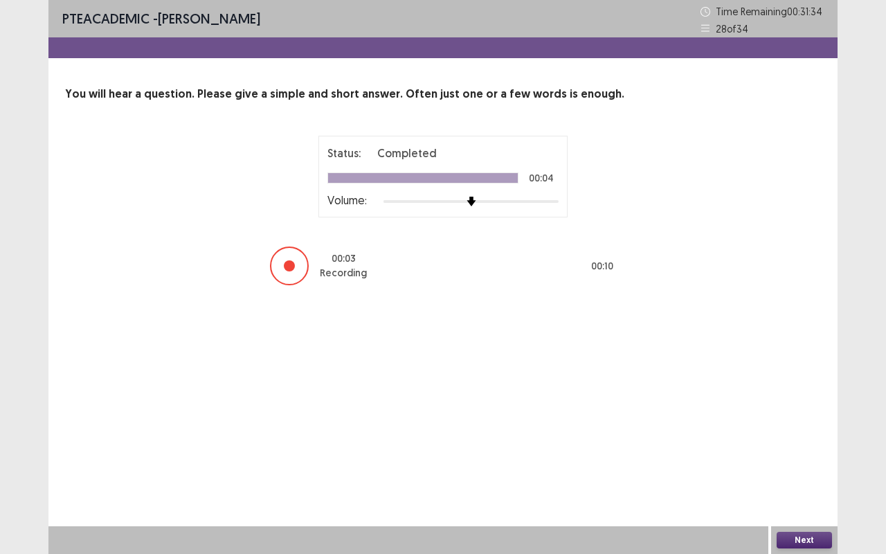
click at [813, 460] on button "Next" at bounding box center [804, 540] width 55 height 17
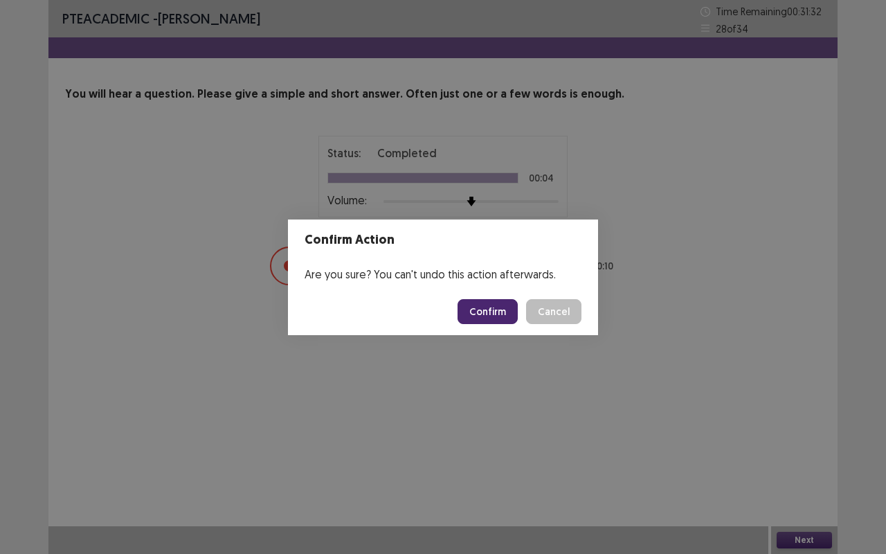
click at [504, 310] on button "Confirm" at bounding box center [487, 311] width 60 height 25
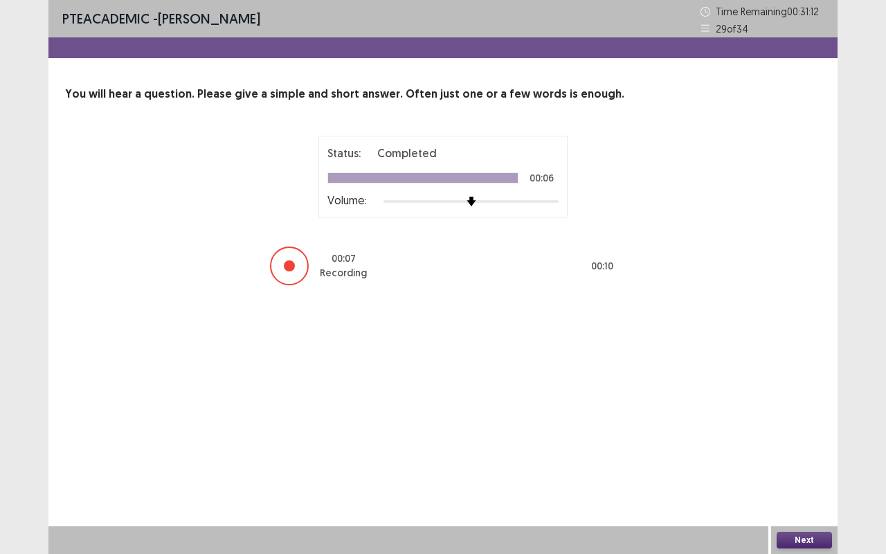
click at [801, 460] on button "Next" at bounding box center [804, 540] width 55 height 17
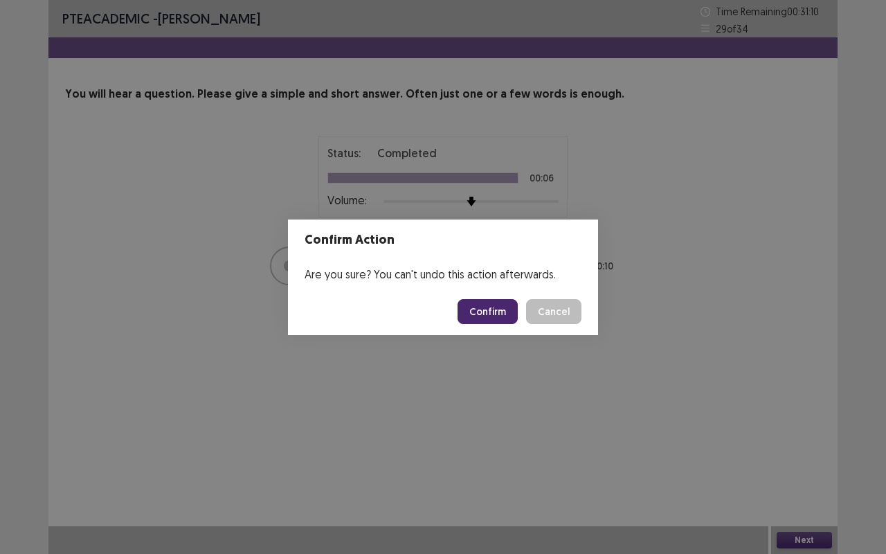
click at [486, 303] on button "Confirm" at bounding box center [487, 311] width 60 height 25
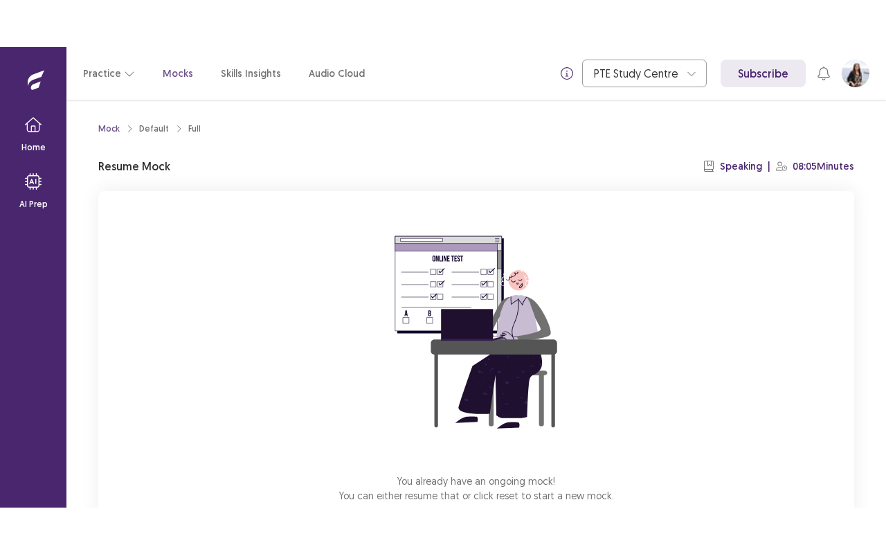
scroll to position [86, 0]
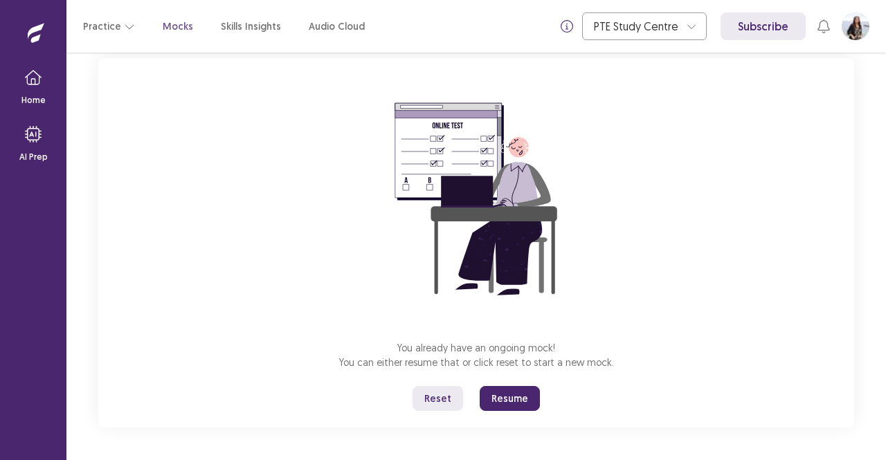
click at [518, 398] on button "Resume" at bounding box center [510, 398] width 60 height 25
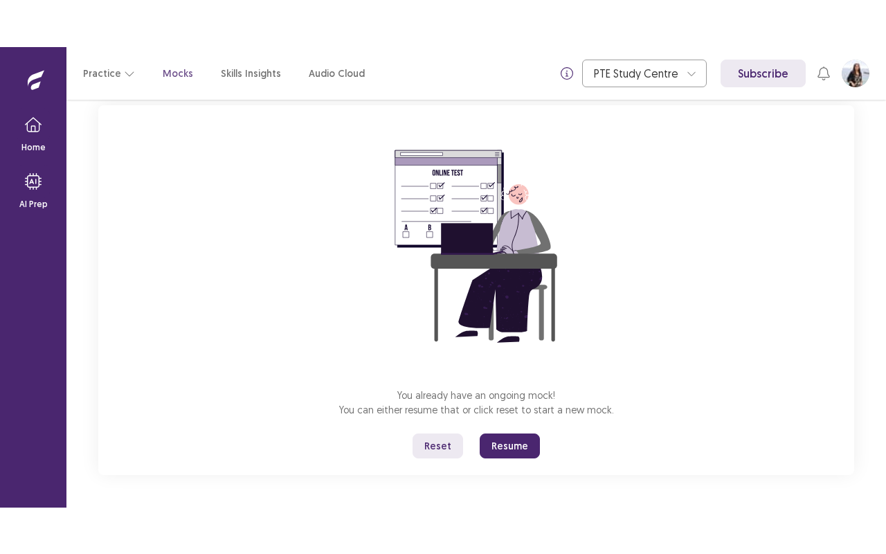
scroll to position [0, 0]
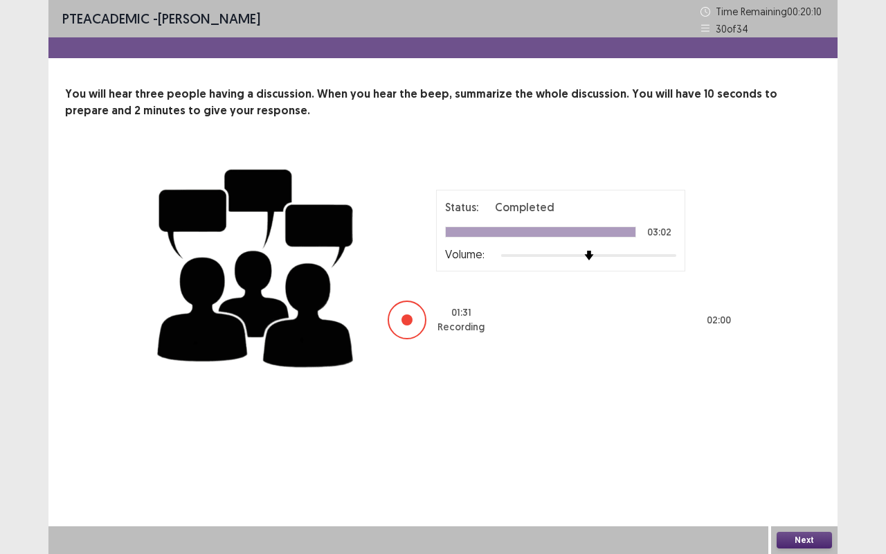
click at [801, 460] on button "Next" at bounding box center [804, 540] width 55 height 17
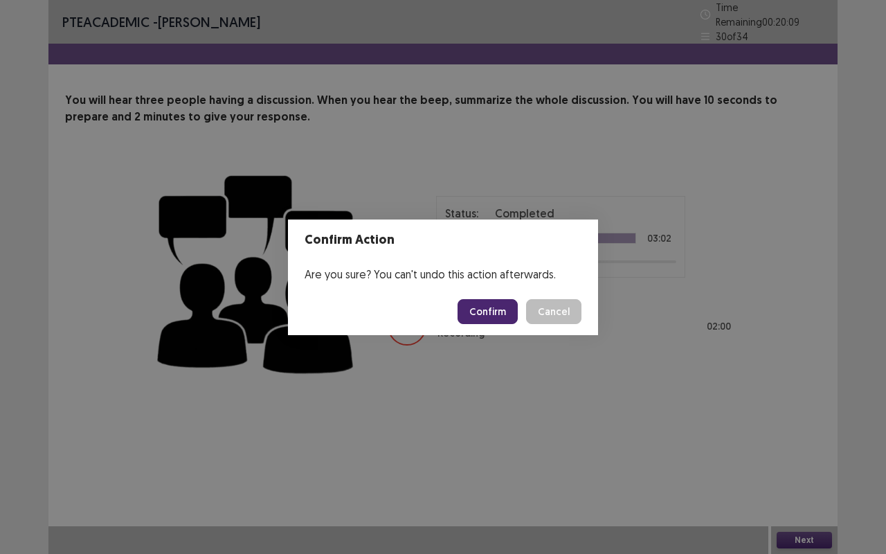
click at [501, 311] on button "Confirm" at bounding box center [487, 311] width 60 height 25
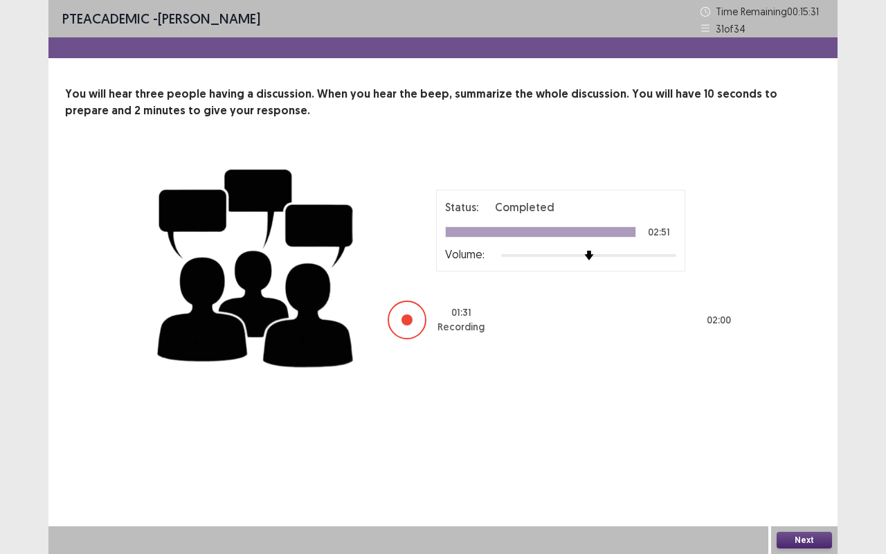
click at [792, 460] on button "Next" at bounding box center [804, 540] width 55 height 17
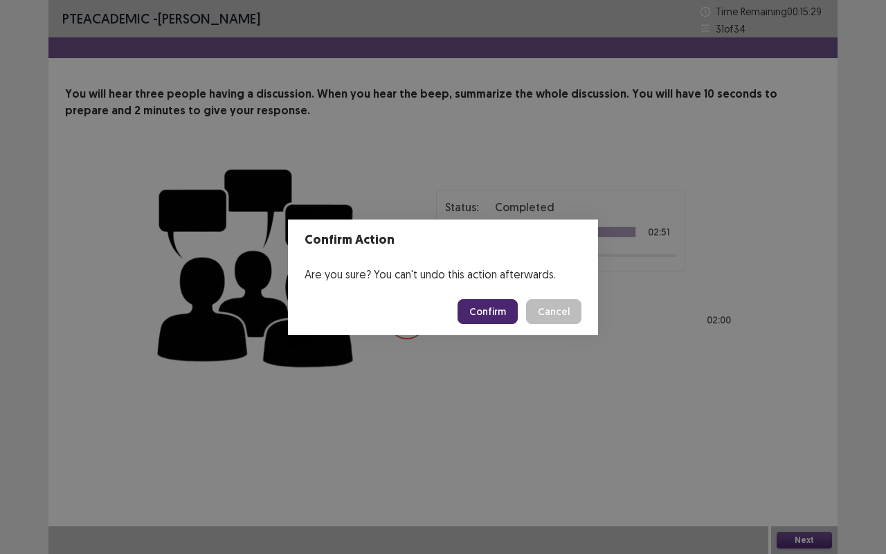
click at [487, 307] on button "Confirm" at bounding box center [487, 311] width 60 height 25
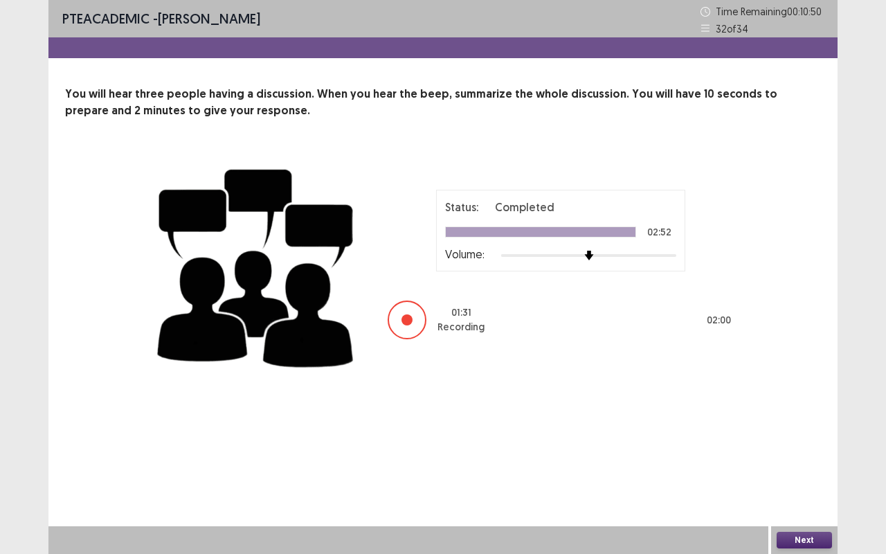
click at [807, 460] on button "Next" at bounding box center [804, 540] width 55 height 17
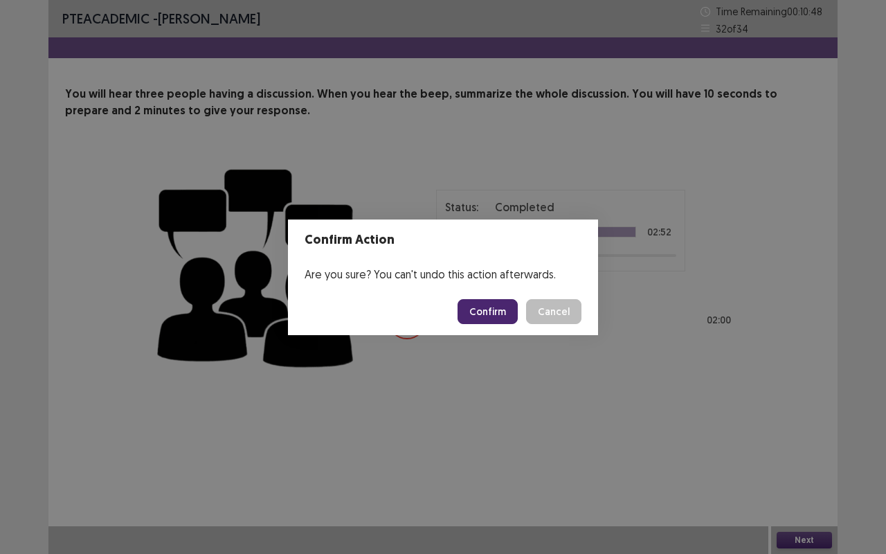
click at [487, 305] on button "Confirm" at bounding box center [487, 311] width 60 height 25
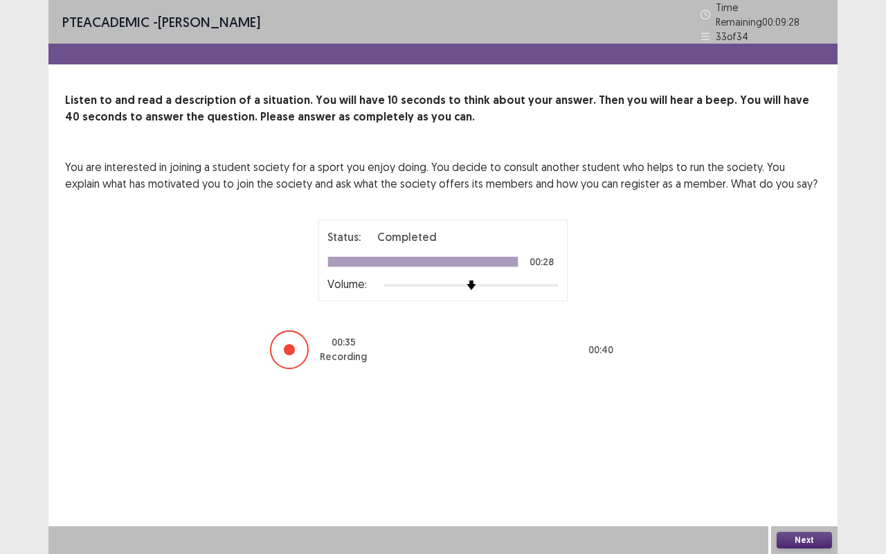
click at [801, 460] on button "Next" at bounding box center [804, 540] width 55 height 17
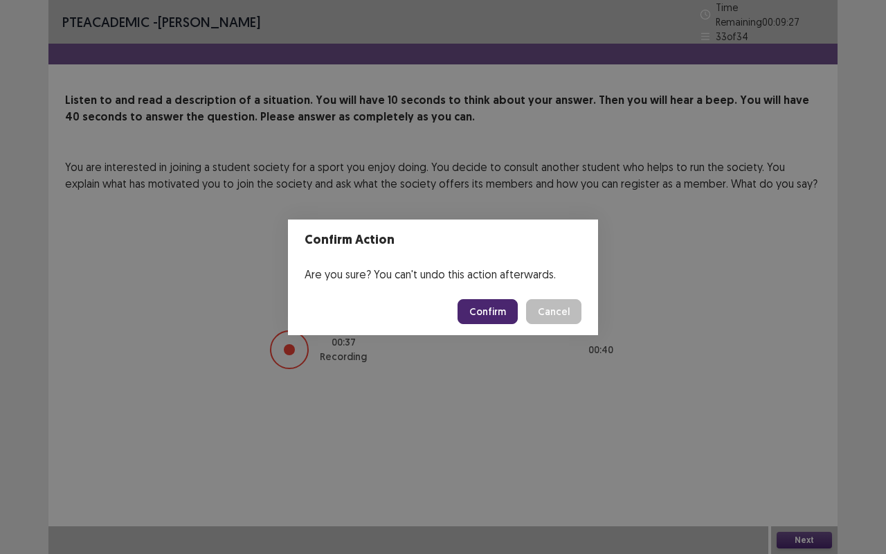
click at [502, 309] on button "Confirm" at bounding box center [487, 311] width 60 height 25
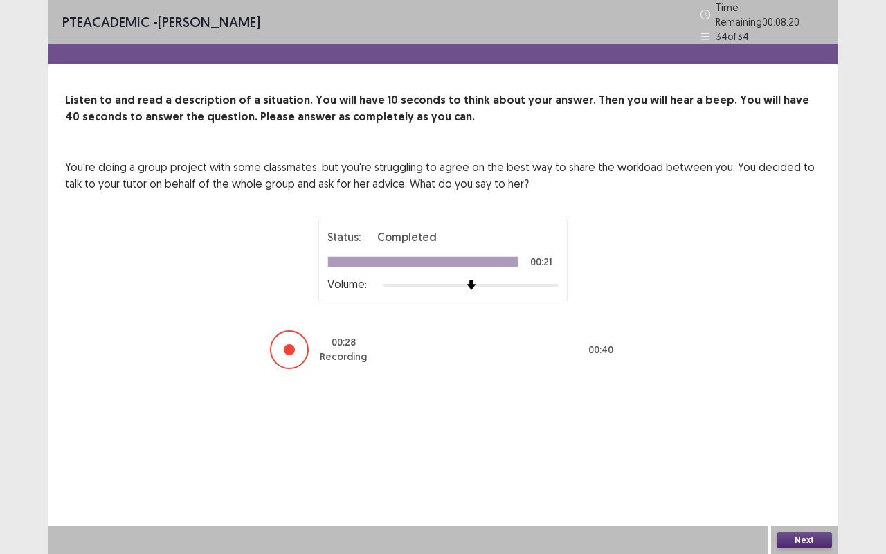
click at [793, 460] on button "Next" at bounding box center [804, 540] width 55 height 17
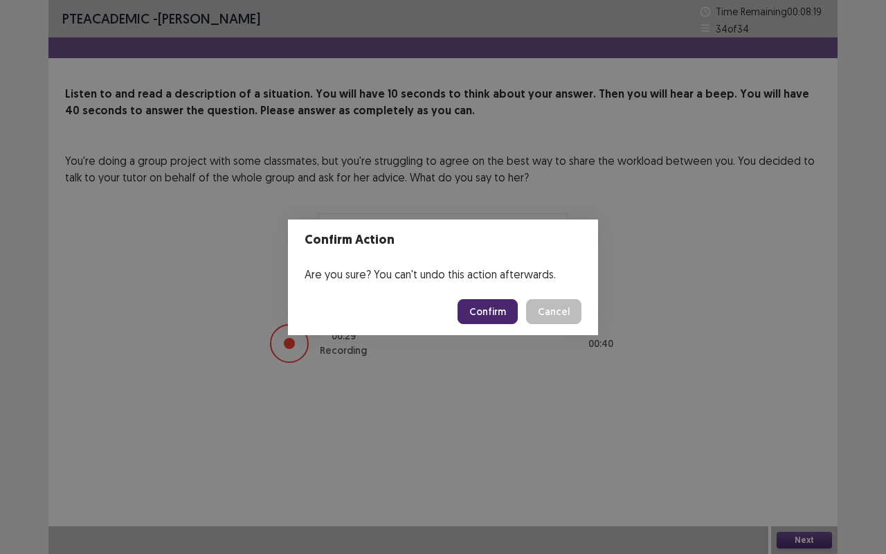
click at [487, 307] on button "Confirm" at bounding box center [487, 311] width 60 height 25
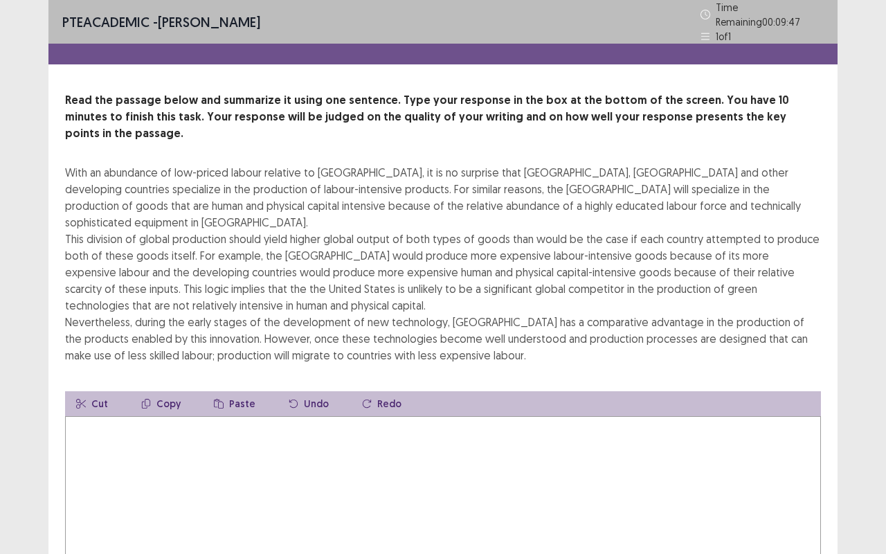
click at [244, 445] on textarea at bounding box center [443, 492] width 756 height 152
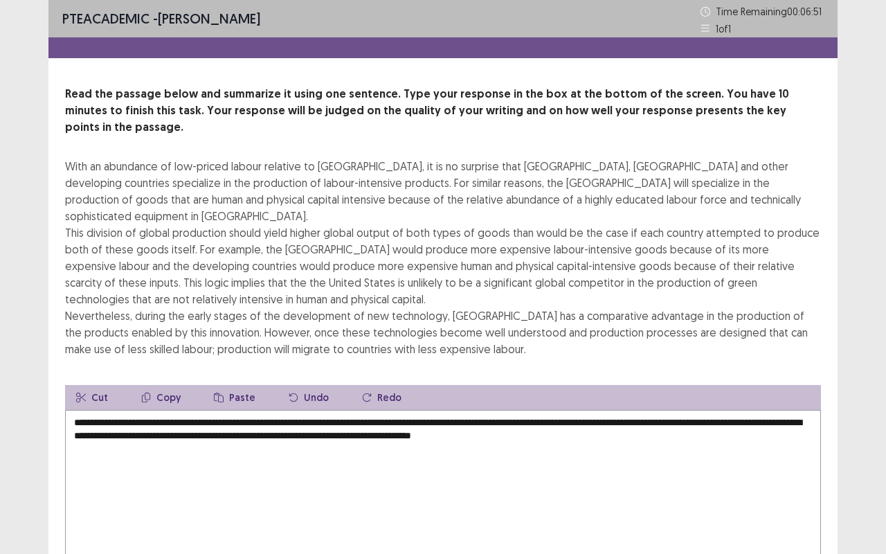
click at [601, 410] on textarea "**********" at bounding box center [443, 486] width 756 height 152
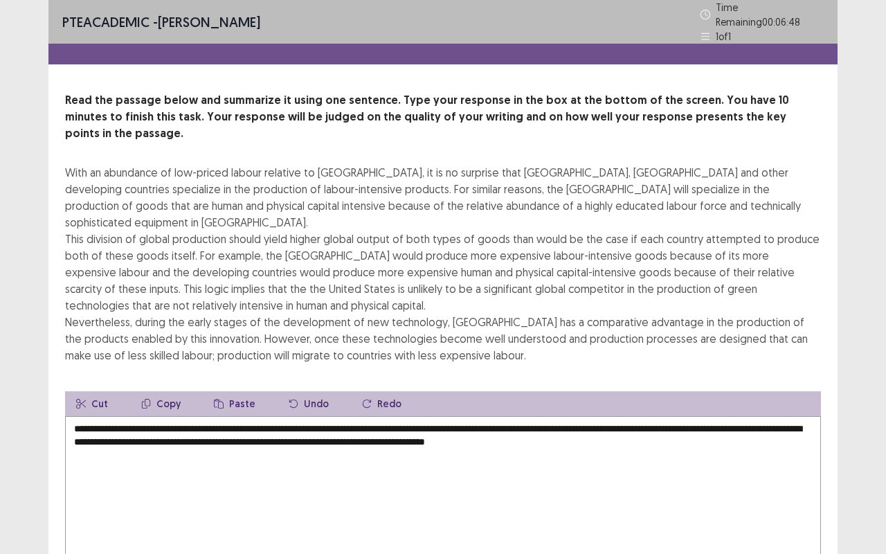
click at [673, 416] on textarea "**********" at bounding box center [443, 492] width 756 height 152
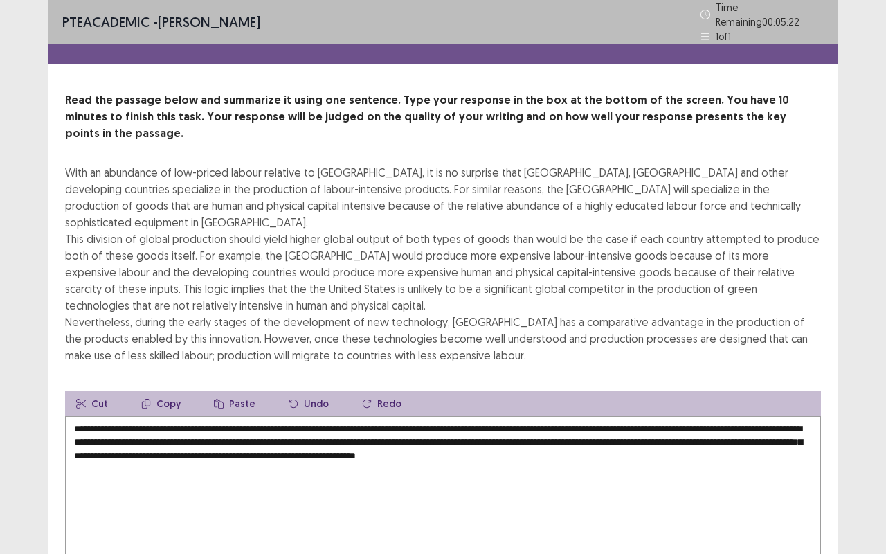
click at [725, 416] on textarea "**********" at bounding box center [443, 492] width 756 height 152
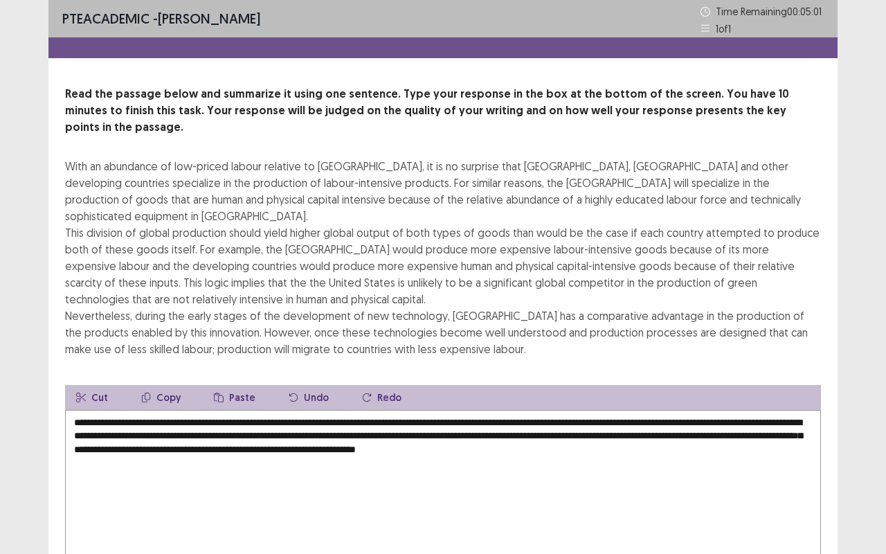
click at [324, 410] on textarea "**********" at bounding box center [443, 486] width 756 height 152
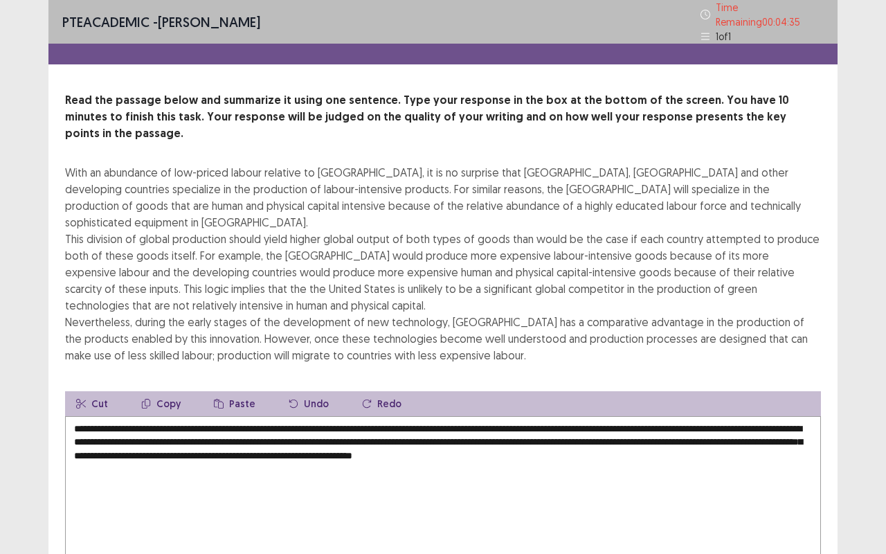
click at [466, 416] on textarea "**********" at bounding box center [443, 492] width 756 height 152
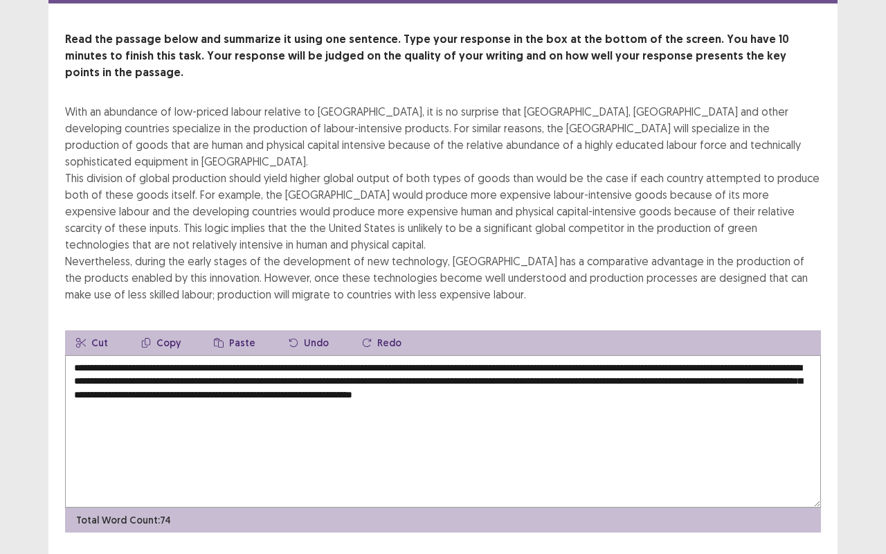
type textarea "**********"
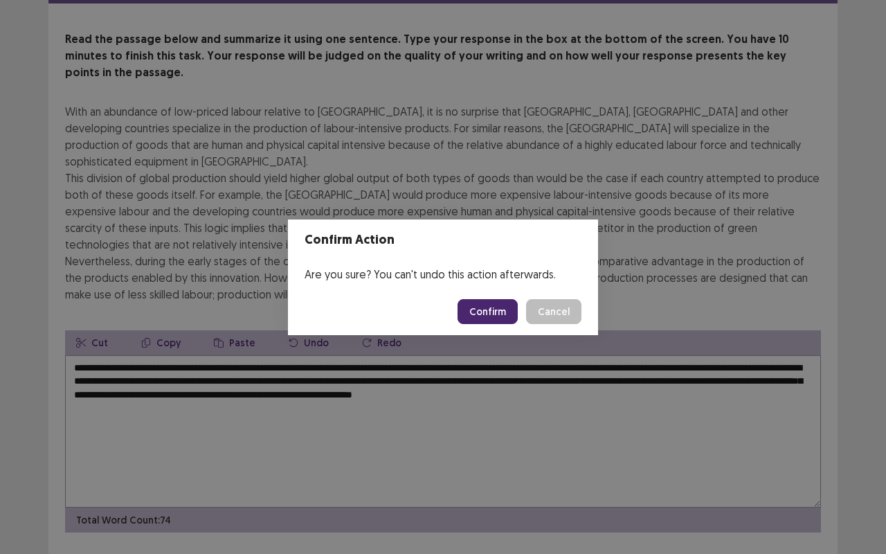
click at [490, 316] on button "Confirm" at bounding box center [487, 311] width 60 height 25
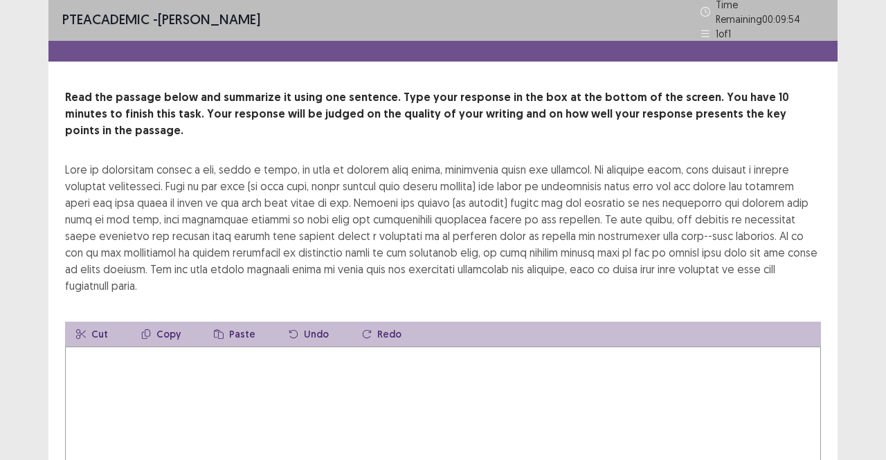
scroll to position [4, 0]
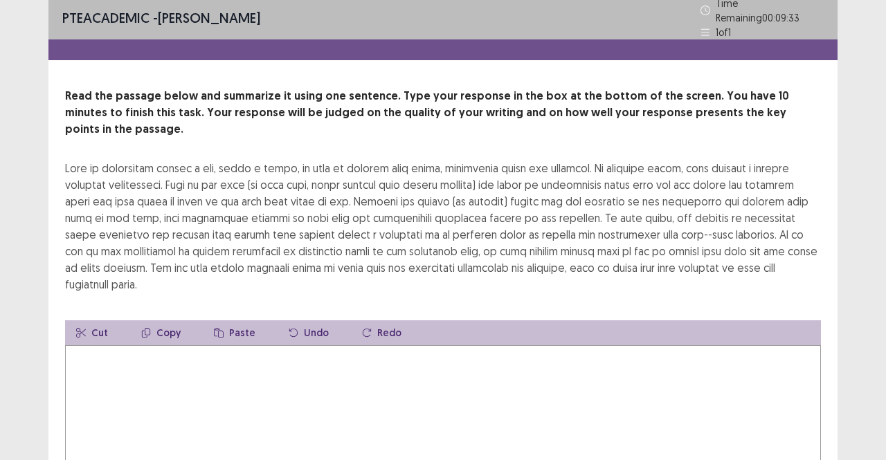
click at [169, 356] on textarea at bounding box center [443, 421] width 756 height 152
click at [378, 345] on textarea "**********" at bounding box center [443, 421] width 756 height 152
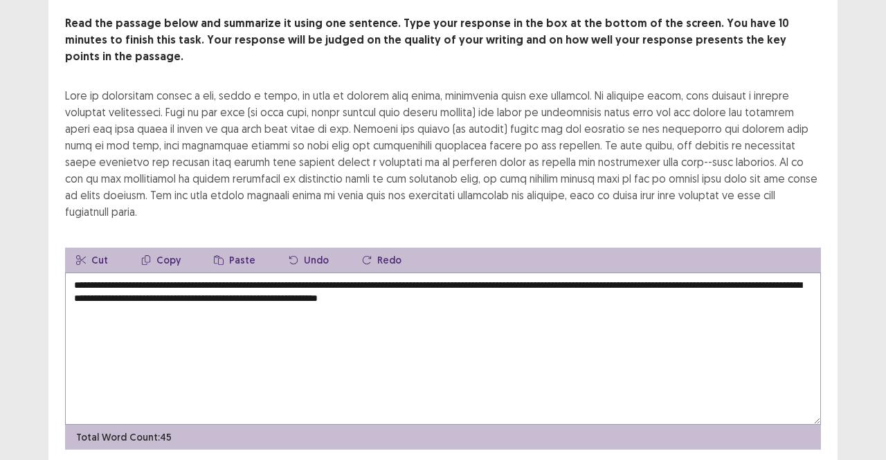
scroll to position [76, 0]
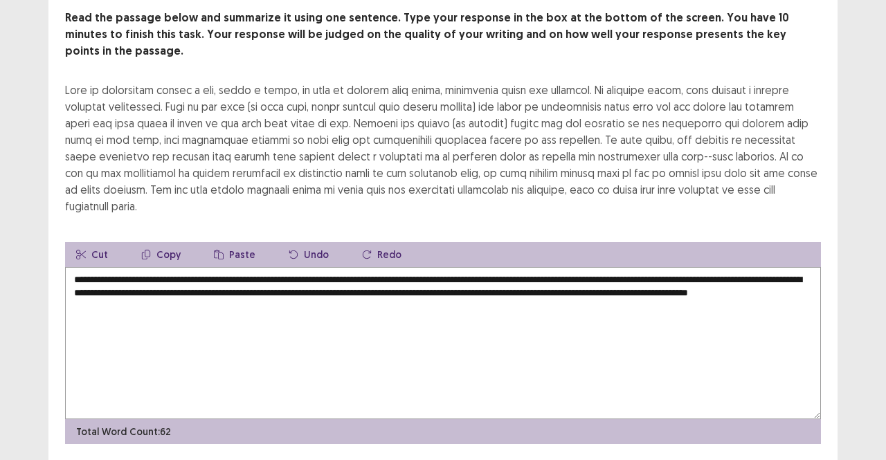
drag, startPoint x: 385, startPoint y: 323, endPoint x: 462, endPoint y: 185, distance: 158.0
click at [462, 185] on div "**********" at bounding box center [442, 227] width 789 height 435
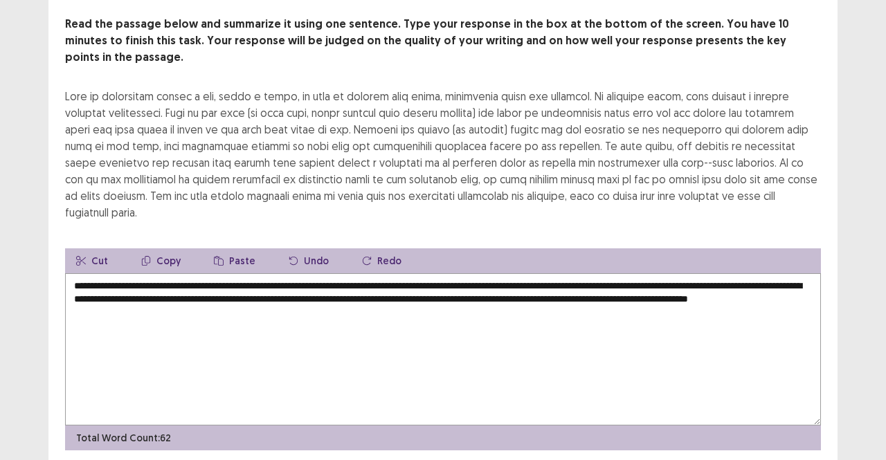
click at [533, 387] on textarea "**********" at bounding box center [443, 349] width 756 height 152
click at [199, 273] on textarea "**********" at bounding box center [443, 349] width 756 height 152
click at [129, 273] on textarea "**********" at bounding box center [443, 349] width 756 height 152
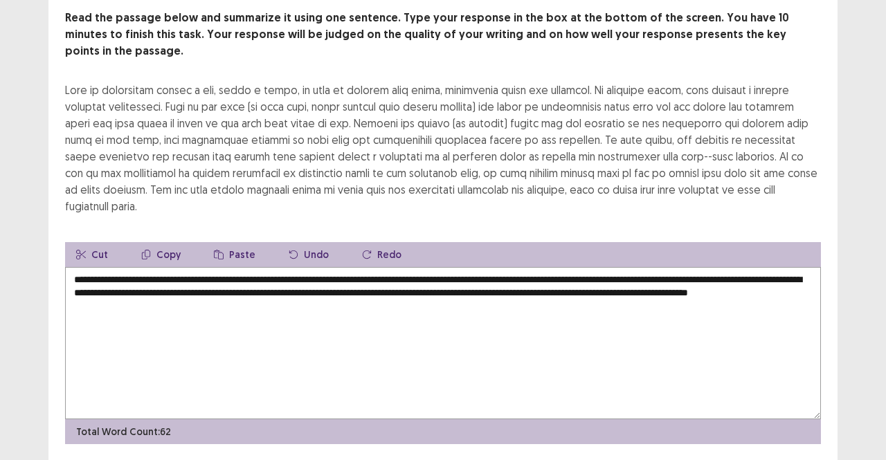
click at [129, 267] on textarea "**********" at bounding box center [443, 343] width 756 height 152
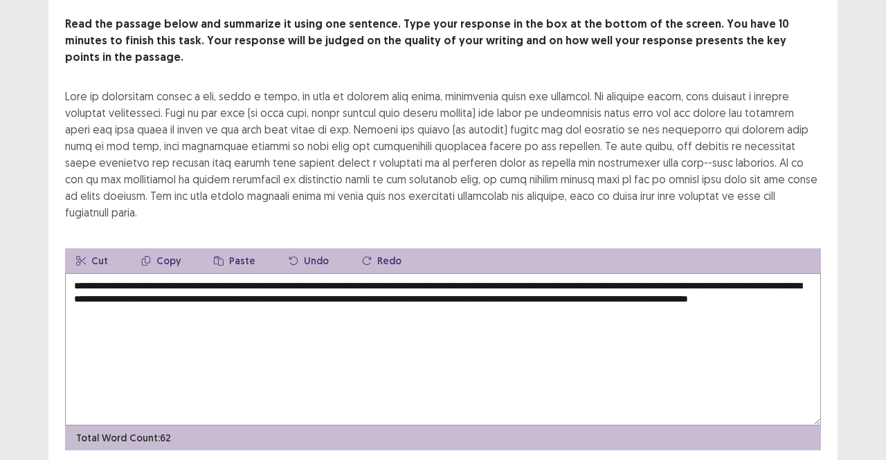
click at [155, 273] on textarea "**********" at bounding box center [443, 349] width 756 height 152
drag, startPoint x: 155, startPoint y: 264, endPoint x: 101, endPoint y: 264, distance: 54.0
click at [101, 273] on textarea "**********" at bounding box center [443, 349] width 756 height 152
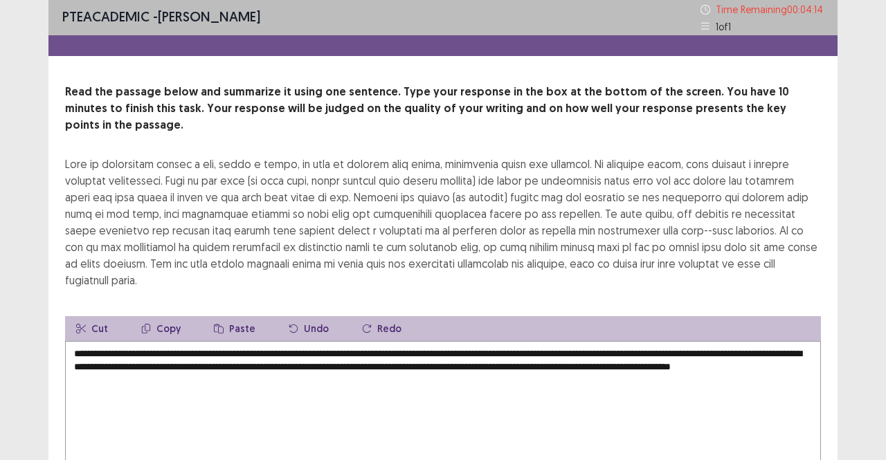
scroll to position [1, 0]
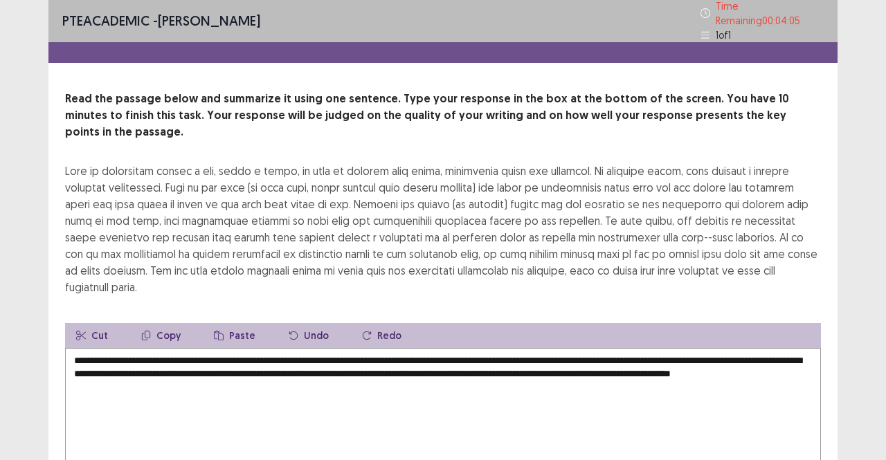
click at [450, 354] on textarea "**********" at bounding box center [443, 424] width 756 height 152
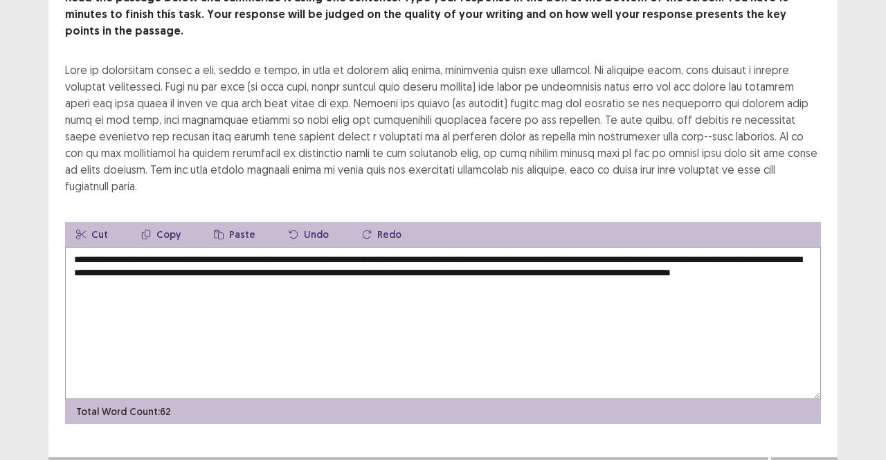
scroll to position [104, 0]
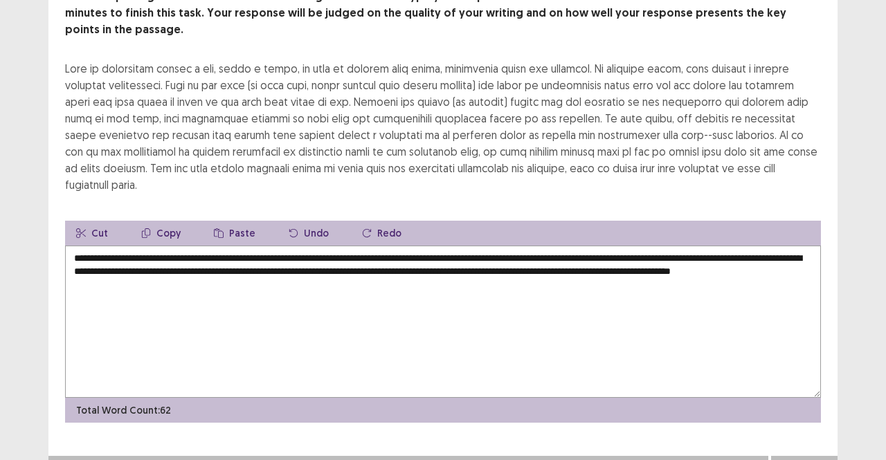
type textarea "**********"
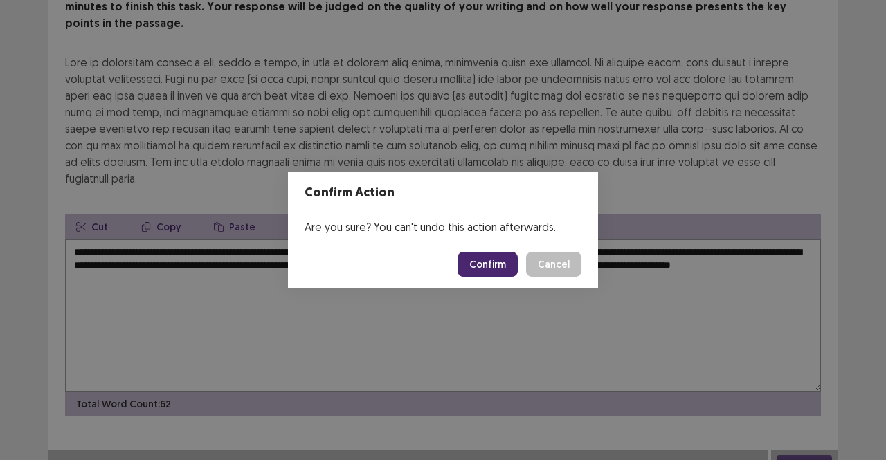
click at [510, 262] on button "Confirm" at bounding box center [487, 264] width 60 height 25
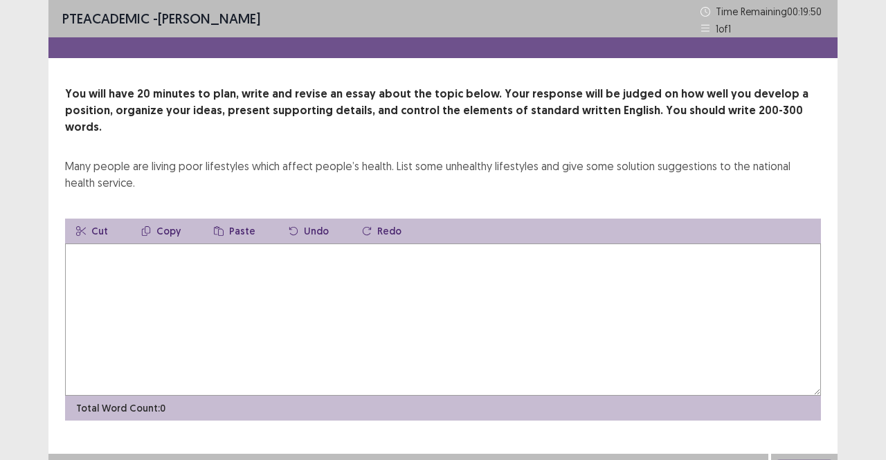
click at [201, 257] on textarea at bounding box center [443, 320] width 756 height 152
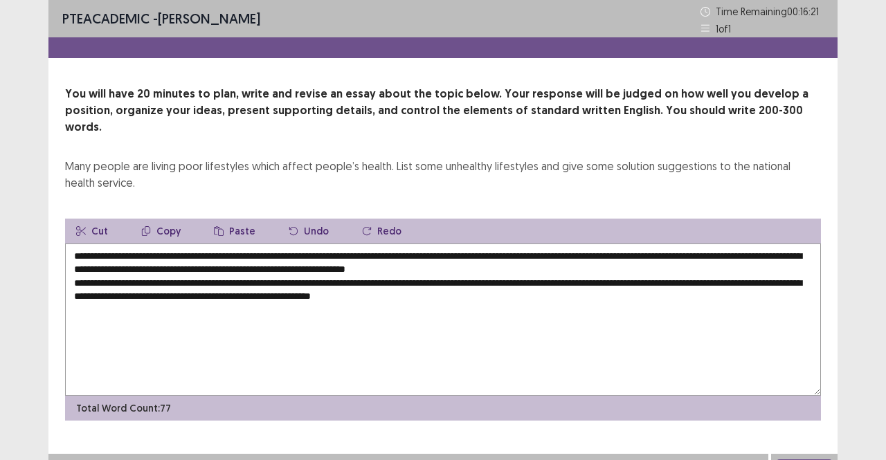
click at [102, 283] on textarea "**********" at bounding box center [443, 320] width 756 height 152
click at [341, 282] on textarea "**********" at bounding box center [443, 320] width 756 height 152
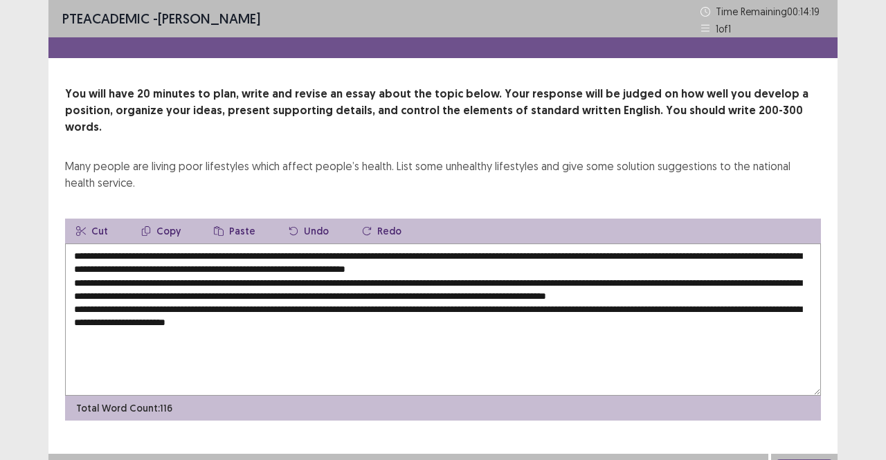
click at [807, 295] on textarea "**********" at bounding box center [443, 320] width 756 height 152
click at [72, 309] on textarea "**********" at bounding box center [443, 320] width 756 height 152
click at [258, 302] on textarea "**********" at bounding box center [443, 320] width 756 height 152
click at [413, 302] on textarea "**********" at bounding box center [443, 320] width 756 height 152
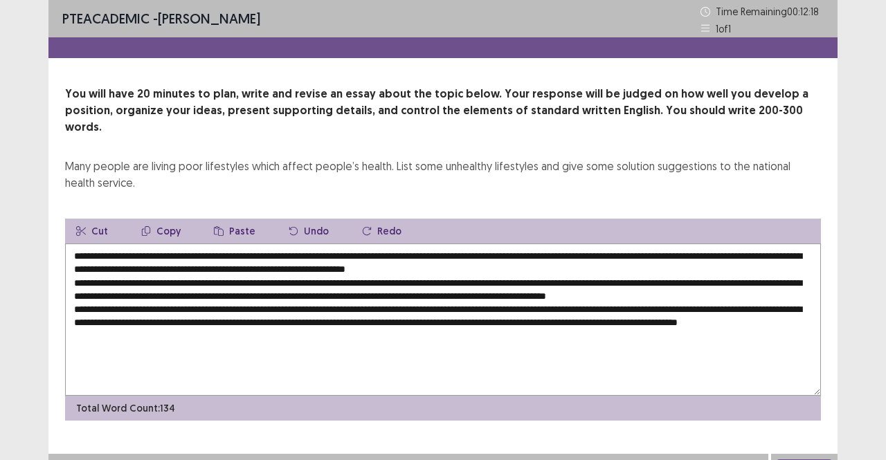
click at [797, 307] on textarea "**********" at bounding box center [443, 320] width 756 height 152
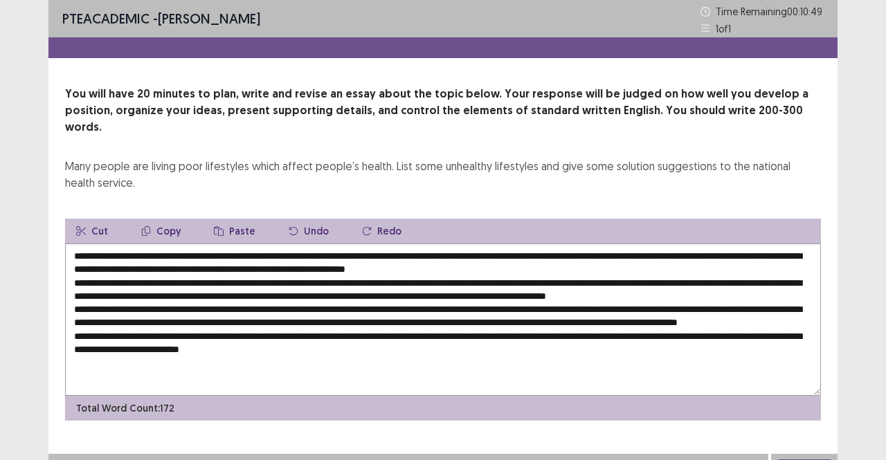
click at [187, 244] on textarea at bounding box center [443, 320] width 756 height 152
drag, startPoint x: 377, startPoint y: 237, endPoint x: 198, endPoint y: 233, distance: 179.3
click at [198, 244] on textarea at bounding box center [443, 320] width 756 height 152
click at [152, 219] on button "Copy" at bounding box center [161, 231] width 62 height 25
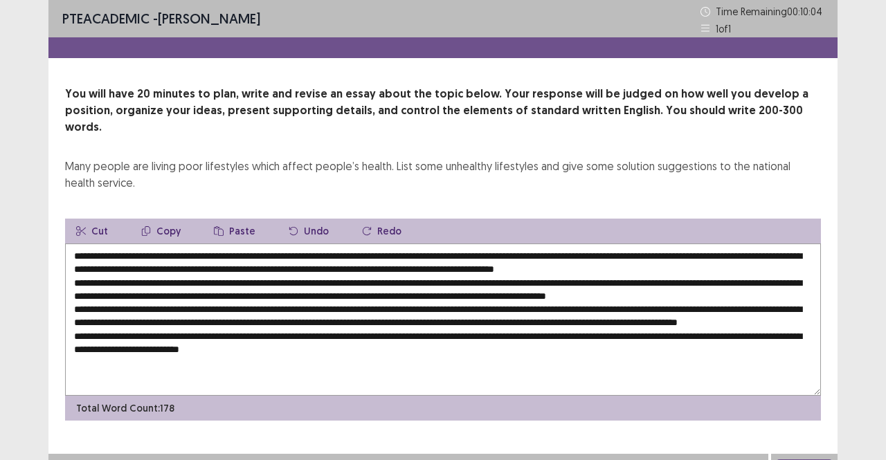
click at [145, 219] on button "Copy" at bounding box center [161, 231] width 62 height 25
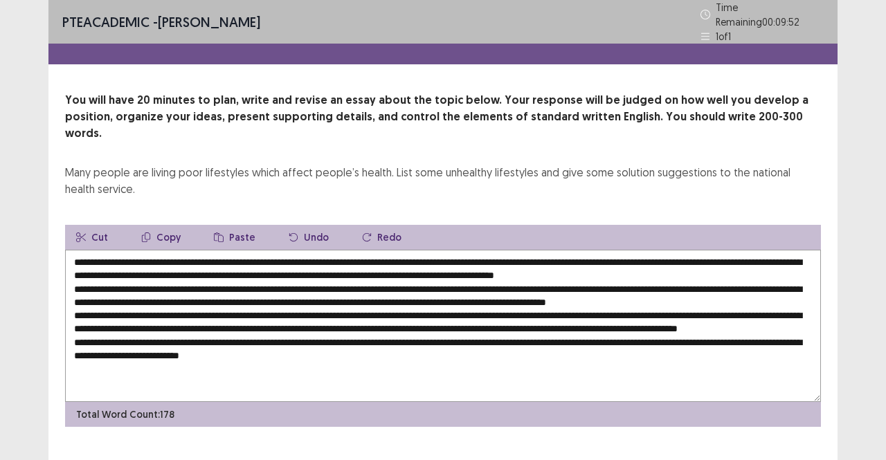
click at [704, 252] on textarea at bounding box center [443, 326] width 756 height 152
paste textarea "**********"
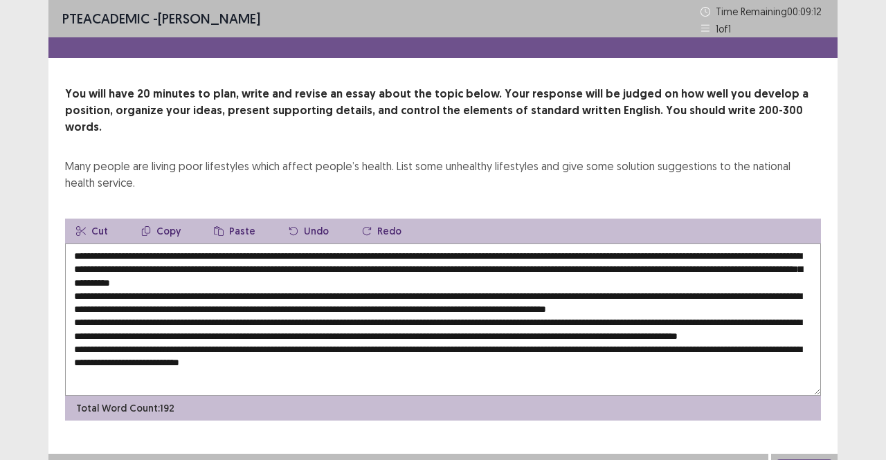
click at [234, 280] on textarea at bounding box center [443, 320] width 756 height 152
paste textarea "**********"
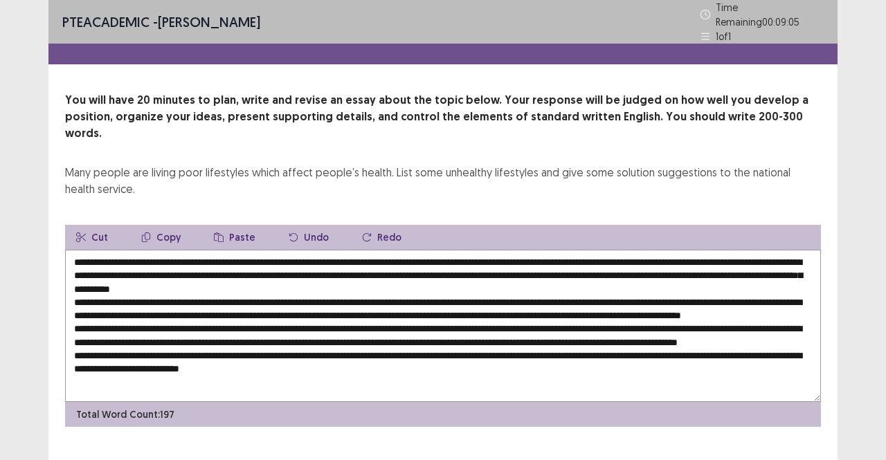
drag, startPoint x: 452, startPoint y: 281, endPoint x: 283, endPoint y: 279, distance: 168.9
click at [283, 279] on textarea at bounding box center [443, 326] width 756 height 152
drag, startPoint x: 626, startPoint y: 280, endPoint x: 583, endPoint y: 282, distance: 42.3
click at [583, 282] on textarea at bounding box center [443, 326] width 756 height 152
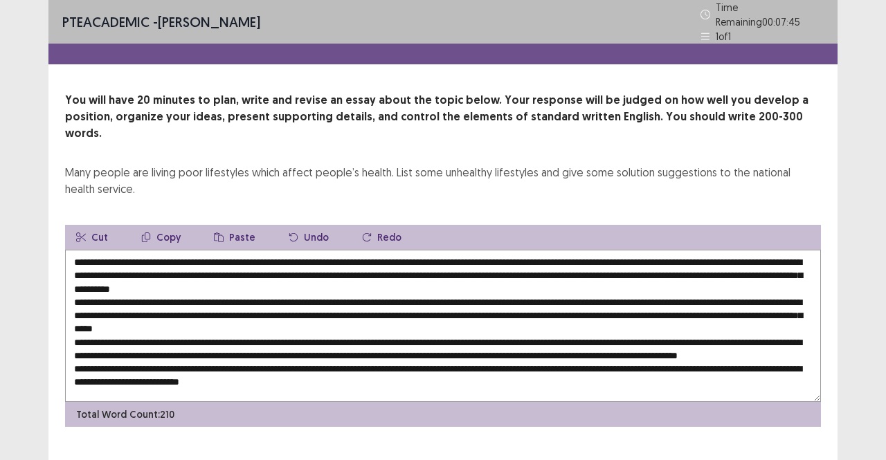
drag, startPoint x: 678, startPoint y: 280, endPoint x: 287, endPoint y: 293, distance: 391.3
click at [287, 293] on textarea at bounding box center [443, 326] width 756 height 152
click at [681, 280] on textarea at bounding box center [443, 326] width 756 height 152
drag, startPoint x: 694, startPoint y: 281, endPoint x: 132, endPoint y: 296, distance: 562.9
click at [132, 296] on textarea at bounding box center [443, 326] width 756 height 152
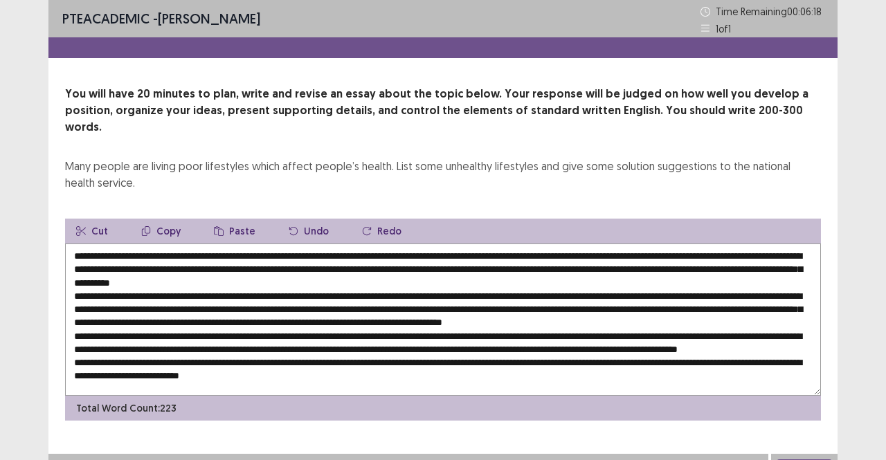
click at [725, 293] on textarea at bounding box center [443, 320] width 756 height 152
paste textarea "**********"
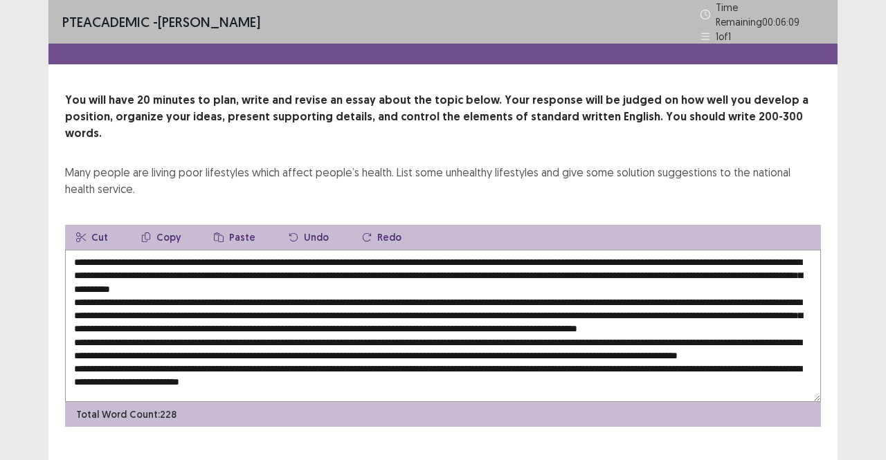
drag, startPoint x: 252, startPoint y: 305, endPoint x: 200, endPoint y: 302, distance: 52.0
click at [200, 302] on textarea at bounding box center [443, 326] width 756 height 152
click at [639, 302] on textarea at bounding box center [443, 326] width 756 height 152
paste textarea "**********"
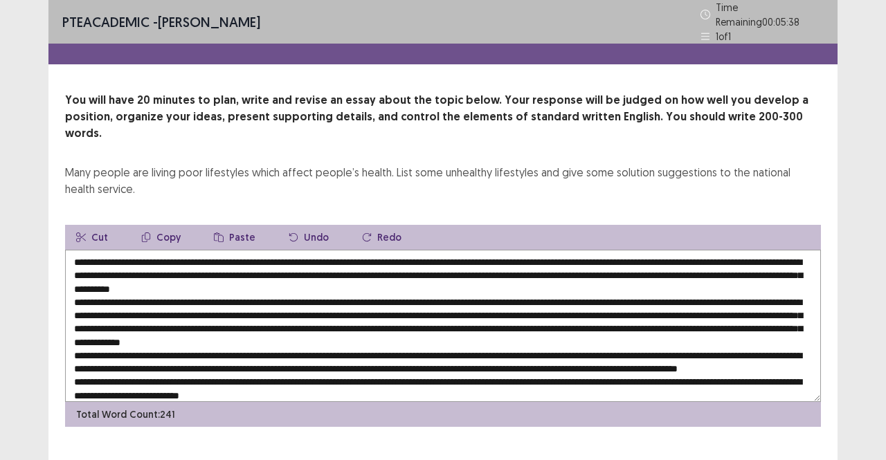
scroll to position [6, 0]
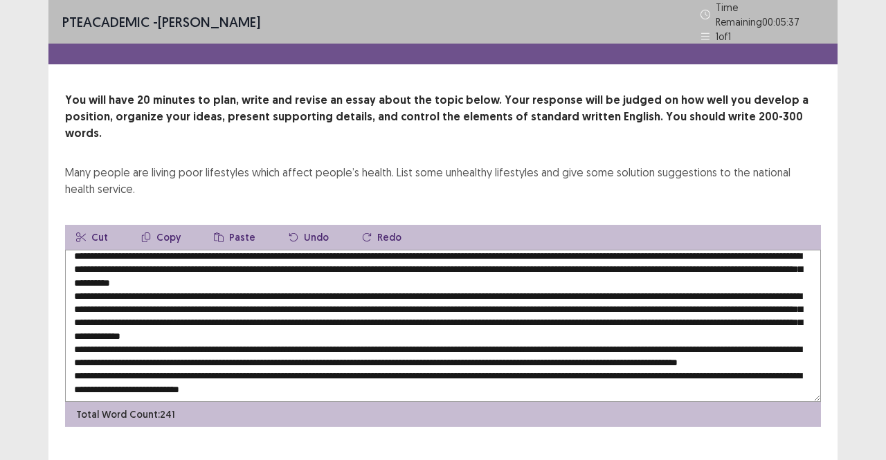
drag, startPoint x: 694, startPoint y: 305, endPoint x: 108, endPoint y: 315, distance: 585.6
click at [108, 315] on textarea at bounding box center [443, 326] width 756 height 152
click at [83, 311] on textarea at bounding box center [443, 326] width 756 height 152
click at [130, 312] on textarea at bounding box center [443, 326] width 756 height 152
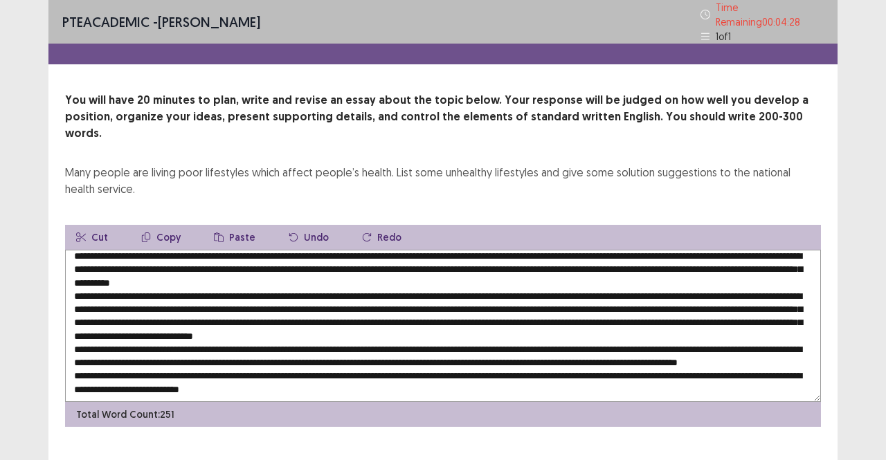
click at [476, 309] on textarea at bounding box center [443, 326] width 756 height 152
click at [356, 337] on textarea at bounding box center [443, 326] width 756 height 152
click at [529, 164] on div "Many people are living poor lifestyles which affect people’s health. List some …" at bounding box center [443, 180] width 756 height 33
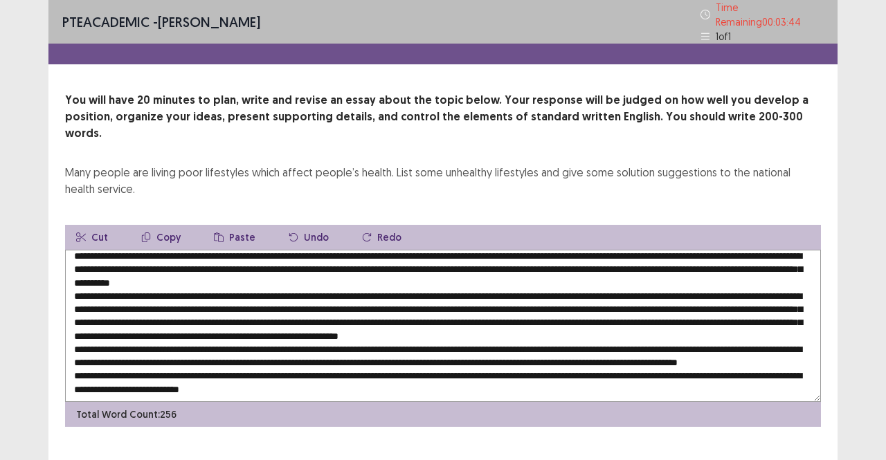
click at [362, 344] on textarea at bounding box center [443, 326] width 756 height 152
click at [559, 340] on textarea at bounding box center [443, 326] width 756 height 152
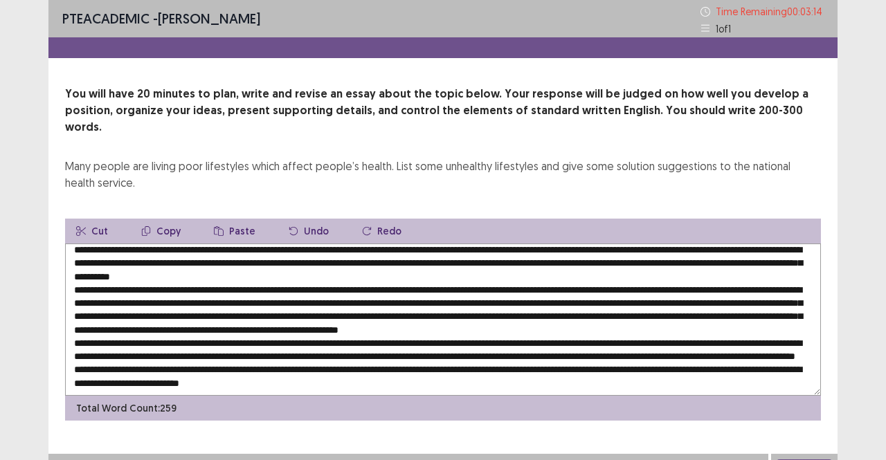
drag, startPoint x: 697, startPoint y: 340, endPoint x: 650, endPoint y: 338, distance: 47.1
click at [650, 338] on textarea at bounding box center [443, 320] width 756 height 152
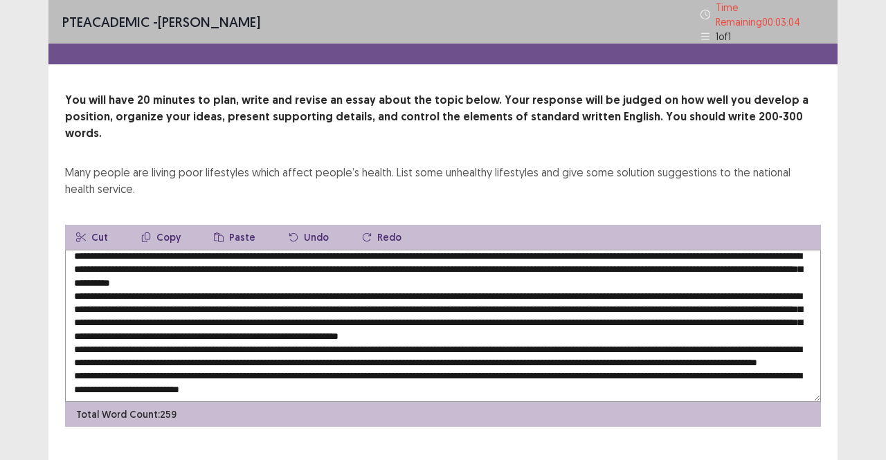
drag, startPoint x: 181, startPoint y: 355, endPoint x: 136, endPoint y: 352, distance: 45.1
click at [136, 352] on textarea at bounding box center [443, 326] width 756 height 152
click at [143, 352] on textarea at bounding box center [443, 326] width 756 height 152
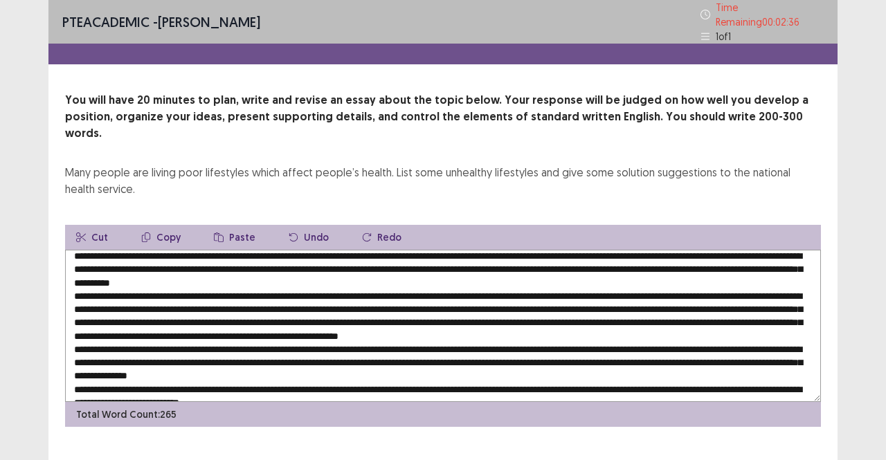
click at [340, 351] on textarea at bounding box center [443, 326] width 756 height 152
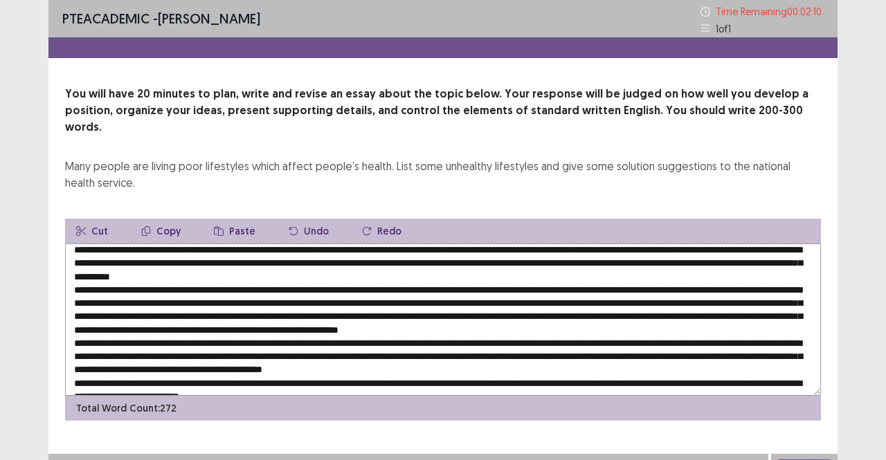
drag, startPoint x: 624, startPoint y: 354, endPoint x: 561, endPoint y: 356, distance: 63.0
click at [561, 356] on textarea at bounding box center [443, 320] width 756 height 152
click at [246, 354] on textarea at bounding box center [443, 320] width 756 height 152
click at [293, 354] on textarea at bounding box center [443, 320] width 756 height 152
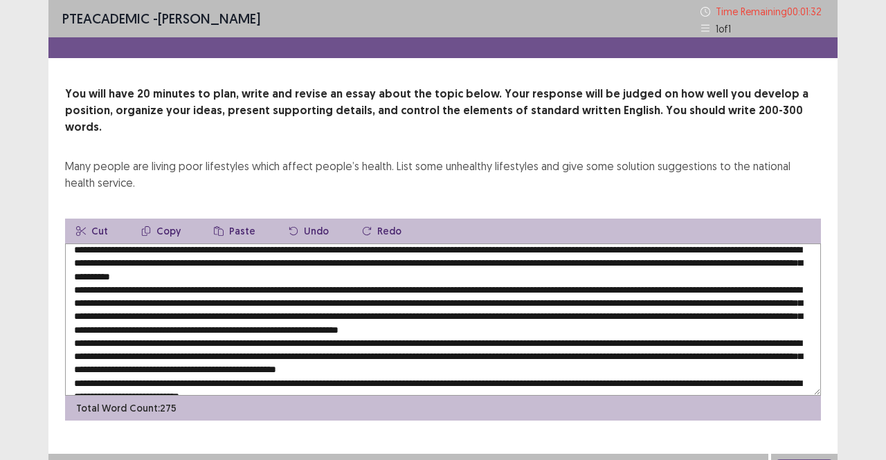
click at [706, 353] on textarea at bounding box center [443, 320] width 756 height 152
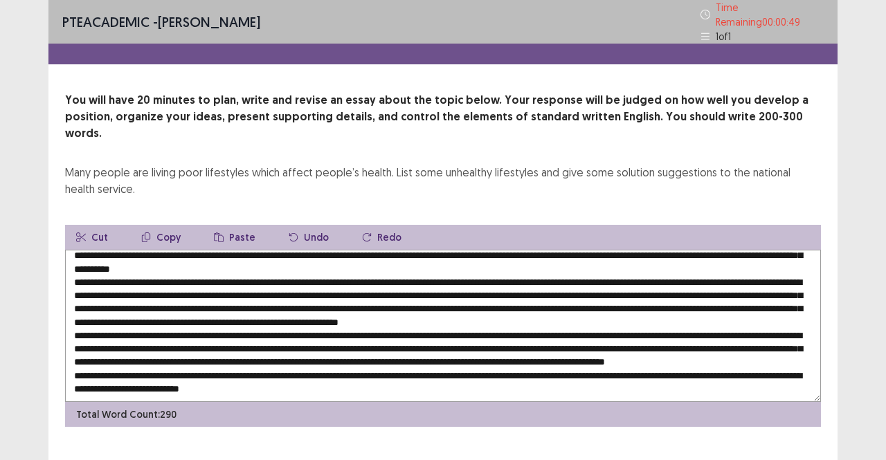
scroll to position [4, 0]
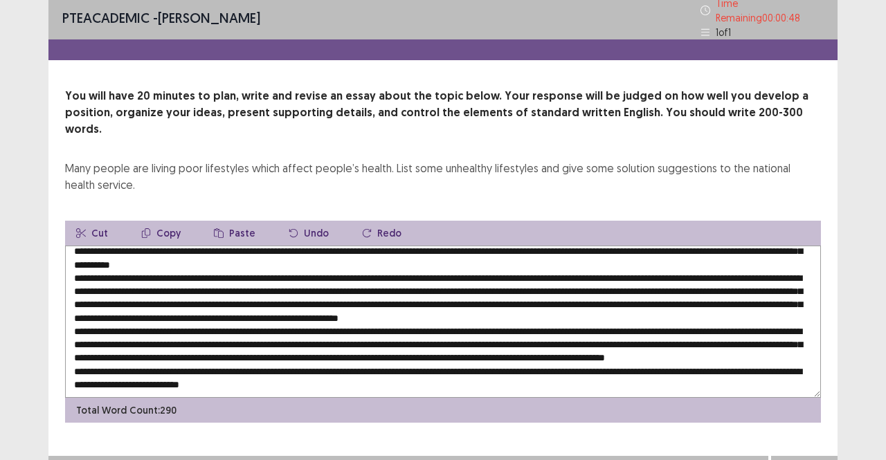
click at [217, 347] on textarea at bounding box center [443, 322] width 756 height 152
click at [484, 349] on textarea at bounding box center [443, 322] width 756 height 152
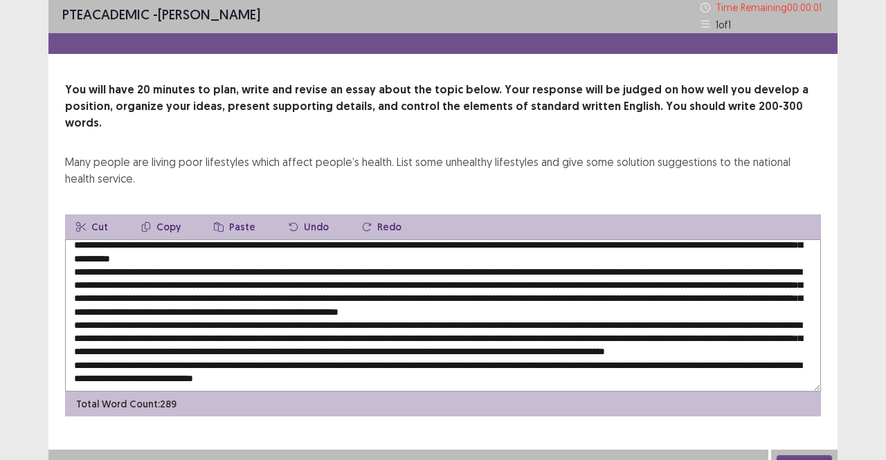
type textarea "**********"
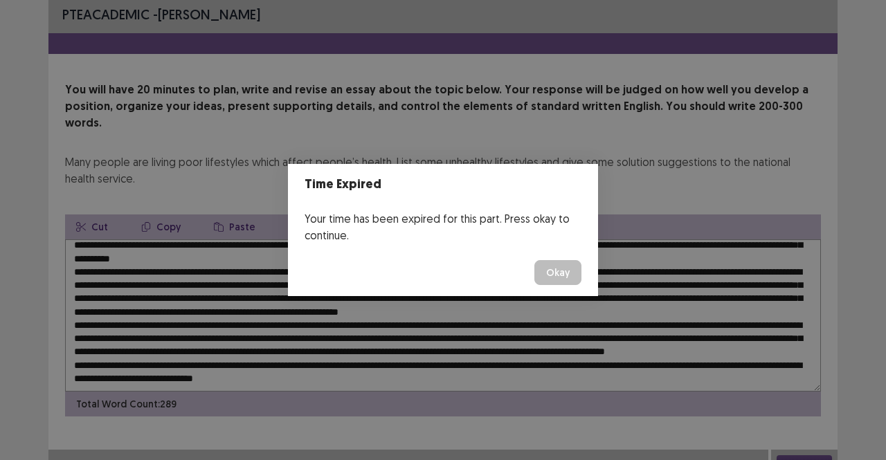
click at [563, 269] on button "Okay" at bounding box center [557, 272] width 47 height 25
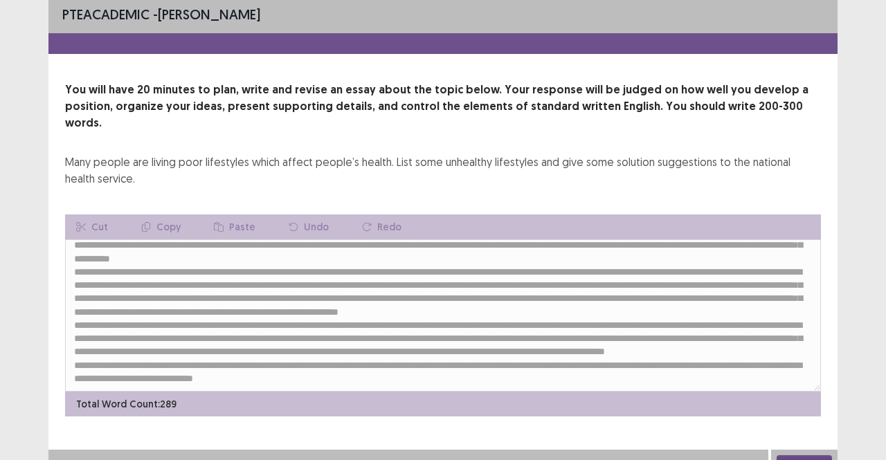
click at [803, 455] on button "Next" at bounding box center [804, 463] width 55 height 17
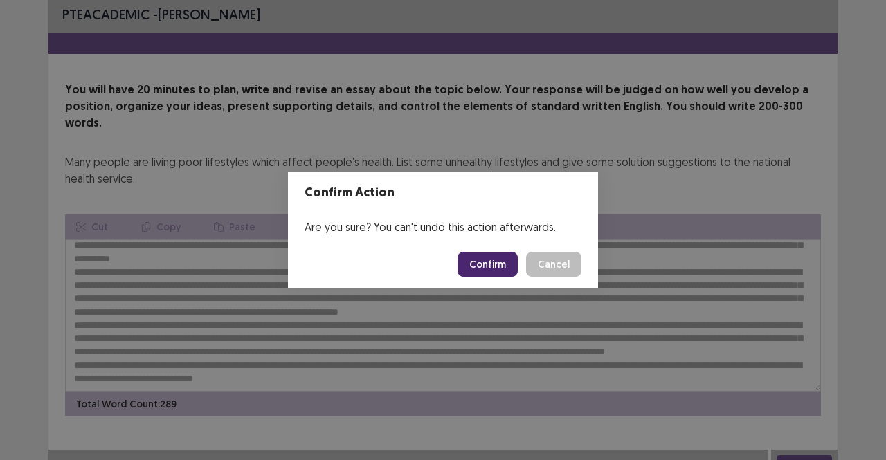
click at [498, 273] on button "Confirm" at bounding box center [487, 264] width 60 height 25
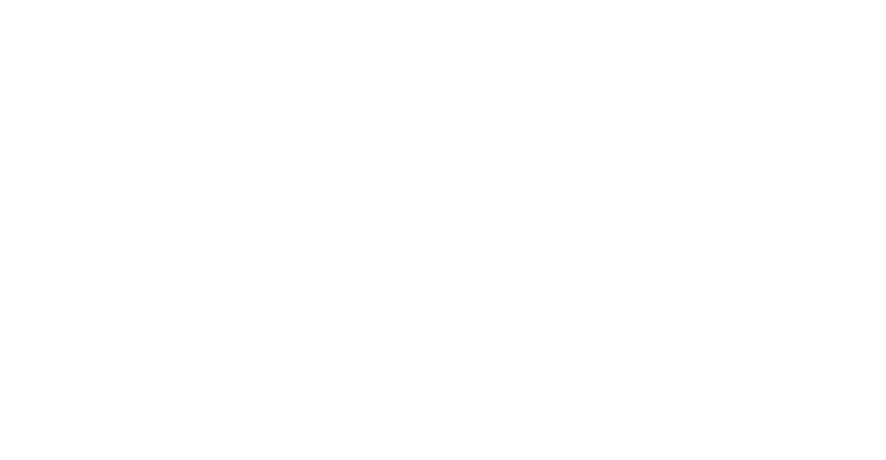
scroll to position [0, 0]
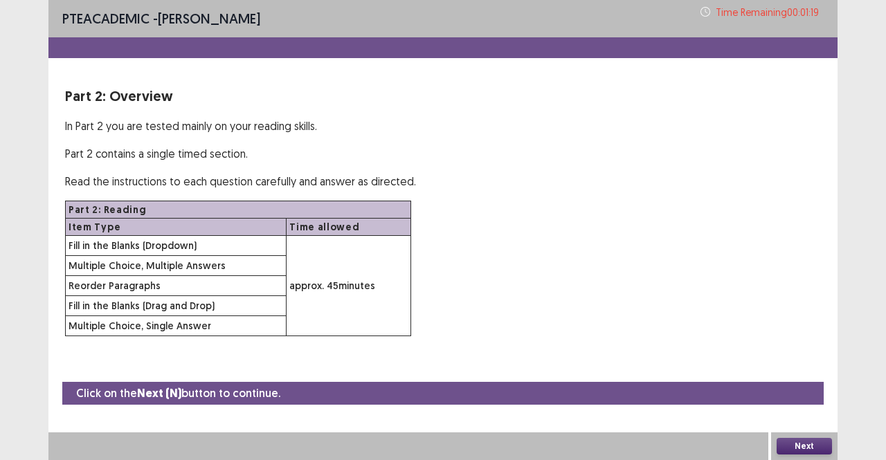
click at [824, 444] on button "Next" at bounding box center [804, 446] width 55 height 17
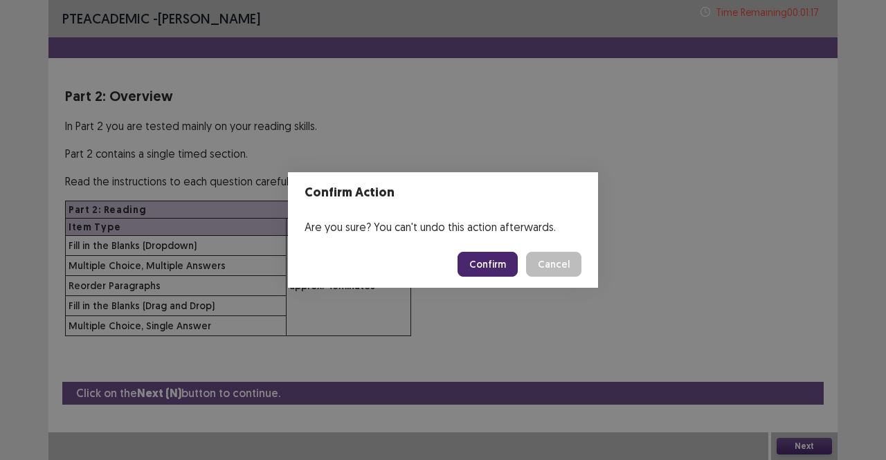
click at [502, 267] on button "Confirm" at bounding box center [487, 264] width 60 height 25
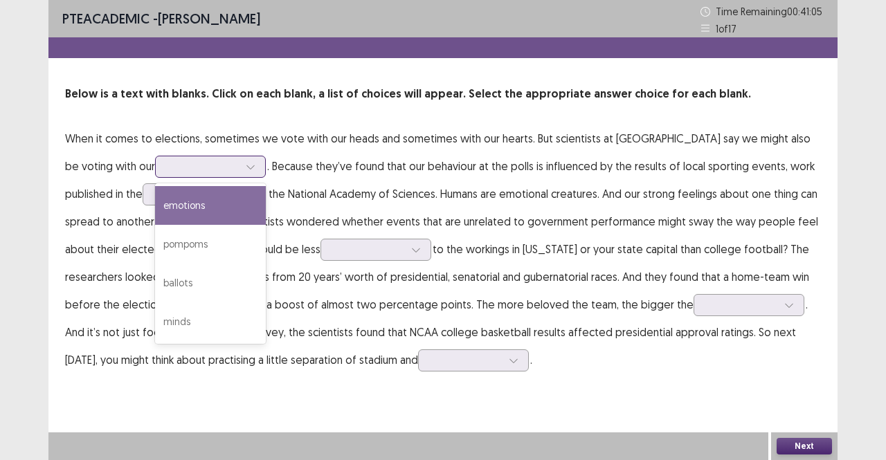
click at [240, 161] on div at bounding box center [250, 166] width 21 height 21
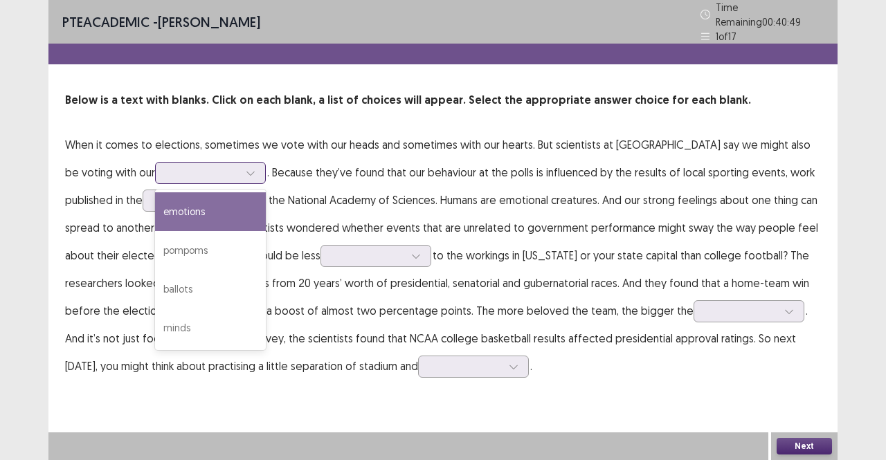
click at [155, 203] on div "emotions" at bounding box center [210, 211] width 111 height 39
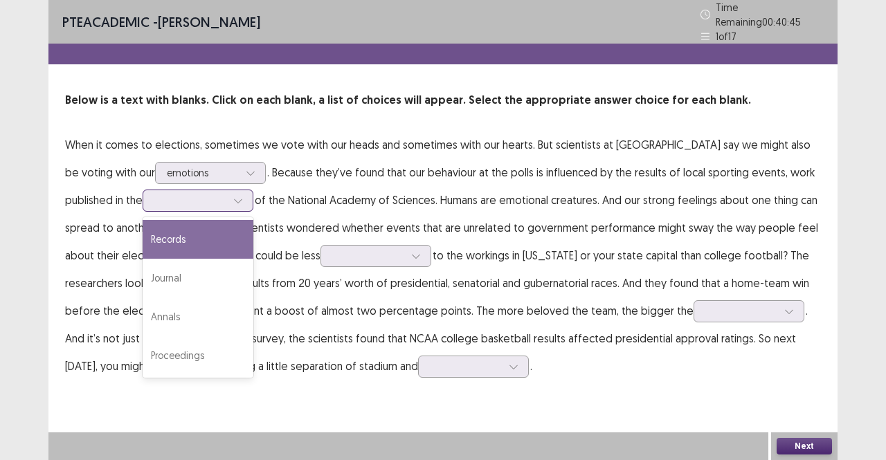
click at [228, 194] on div at bounding box center [238, 200] width 21 height 21
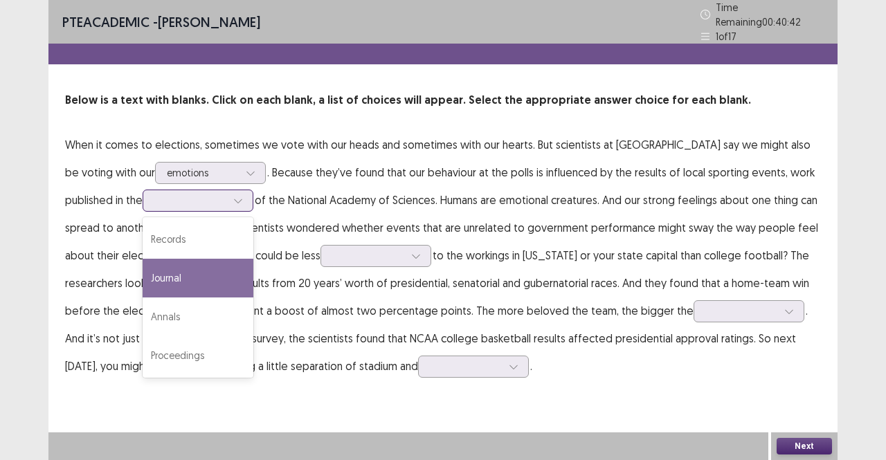
click at [143, 264] on div "Journal" at bounding box center [198, 278] width 111 height 39
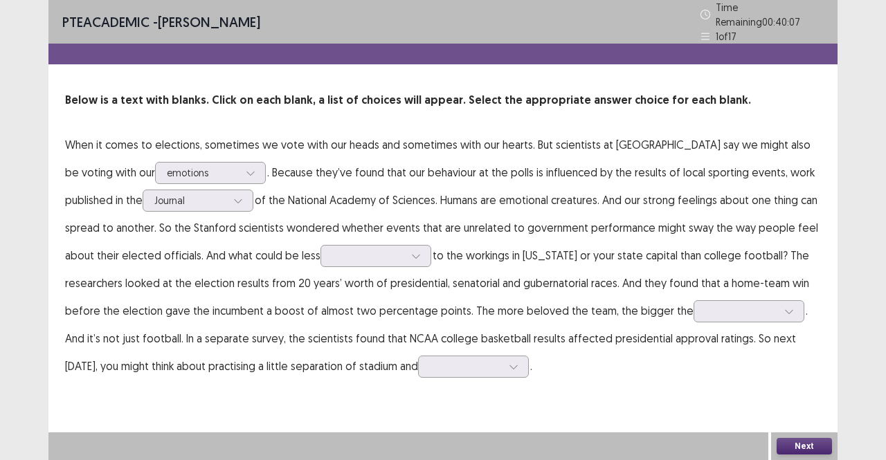
click at [346, 262] on p "When it comes to elections, sometimes we vote with our heads and sometimes with…" at bounding box center [443, 255] width 756 height 249
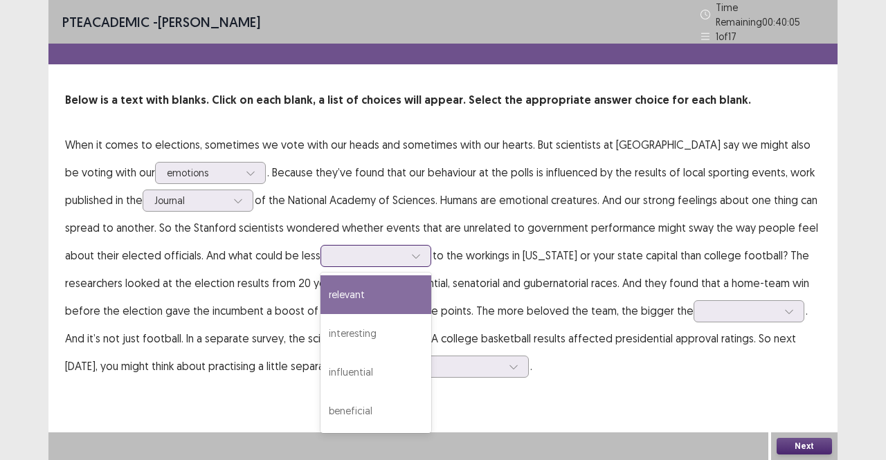
click at [336, 249] on div at bounding box center [368, 255] width 72 height 13
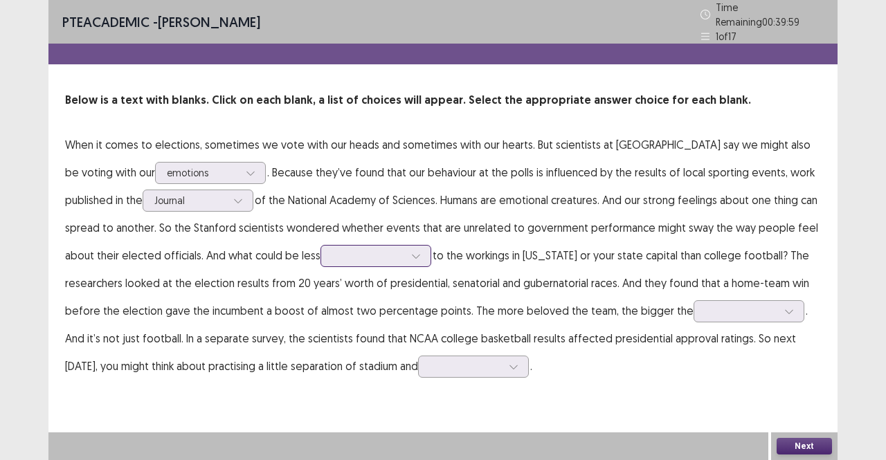
click at [336, 249] on div at bounding box center [368, 255] width 72 height 13
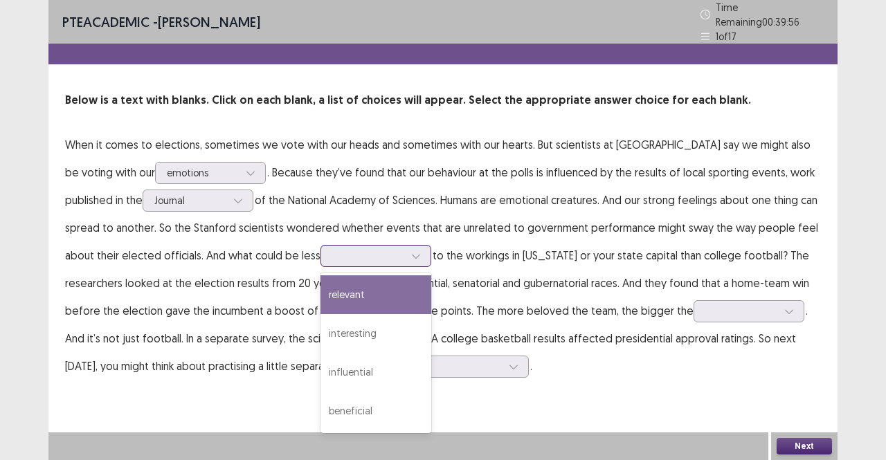
click at [336, 249] on div at bounding box center [368, 255] width 72 height 13
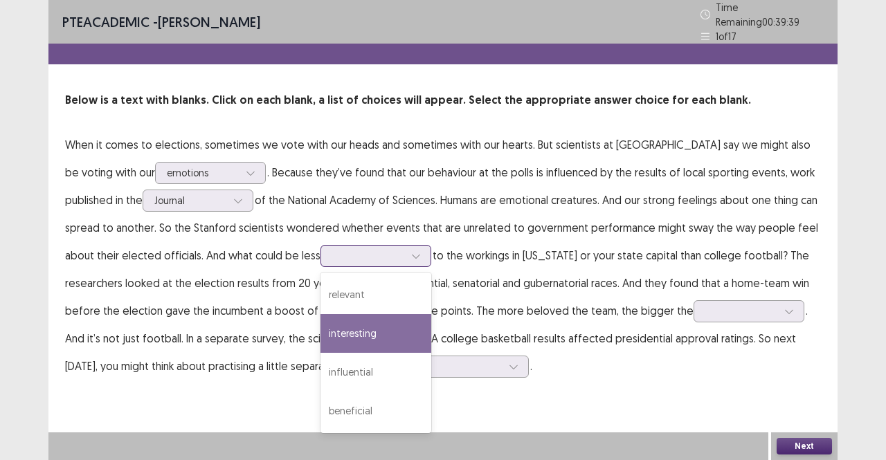
click at [320, 314] on div "interesting" at bounding box center [375, 333] width 111 height 39
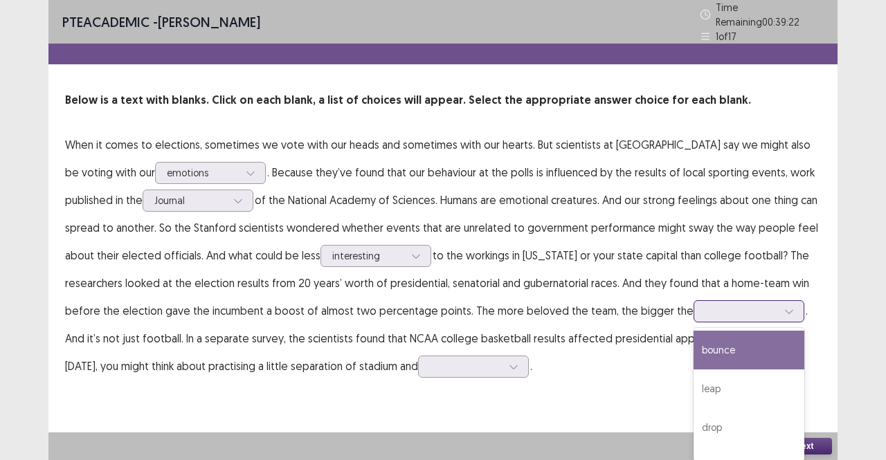
click at [705, 305] on div at bounding box center [741, 311] width 72 height 13
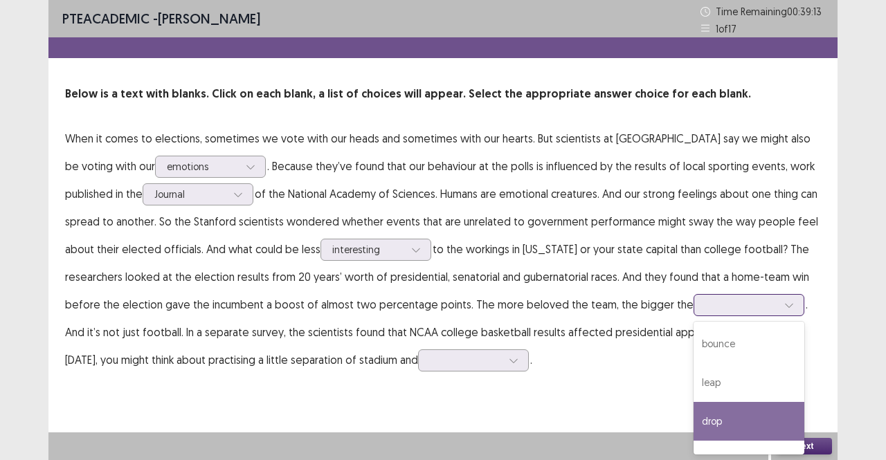
scroll to position [27, 0]
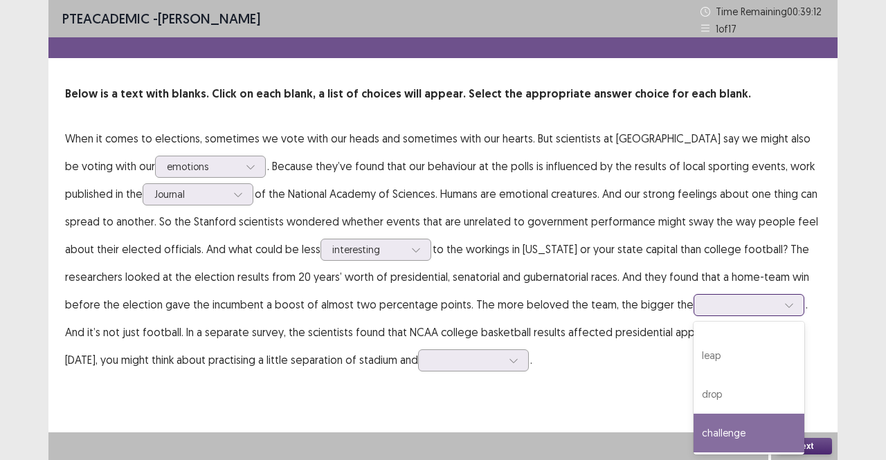
click at [694, 429] on div "challenge" at bounding box center [749, 433] width 111 height 39
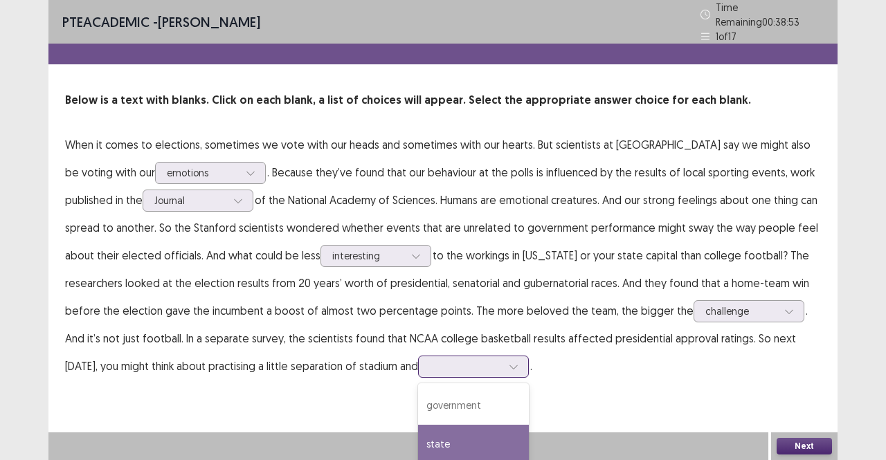
scroll to position [77, 0]
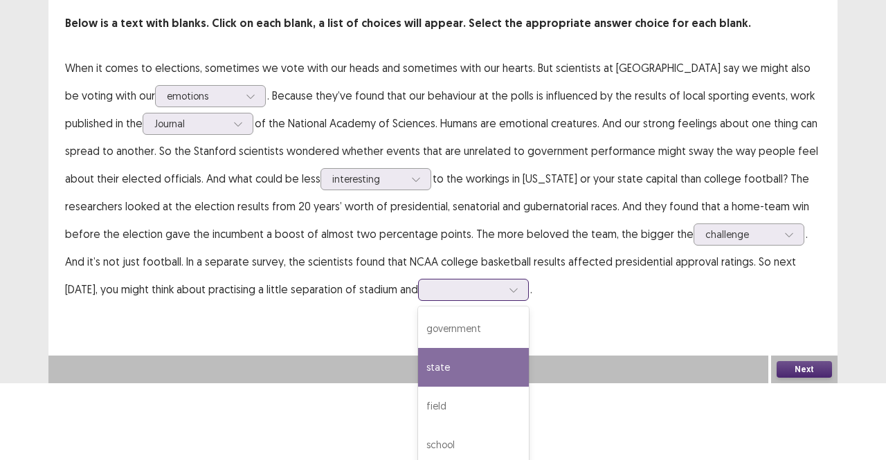
click at [418, 301] on div "4 results available. Use Up and Down to choose options, press Enter to select t…" at bounding box center [473, 290] width 111 height 22
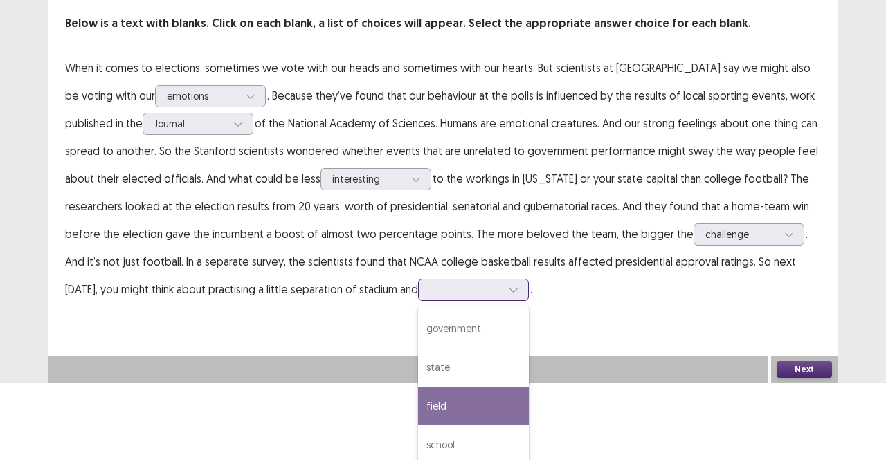
click at [418, 387] on div "field" at bounding box center [473, 406] width 111 height 39
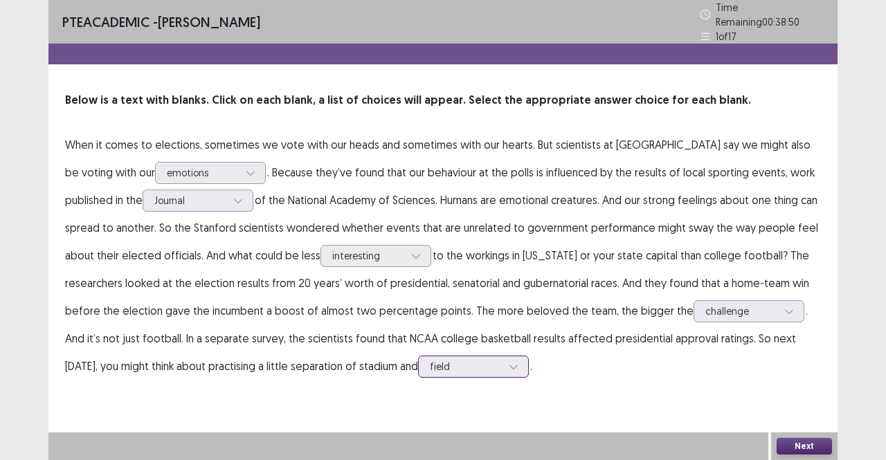
scroll to position [0, 0]
click at [800, 446] on button "Next" at bounding box center [804, 446] width 55 height 17
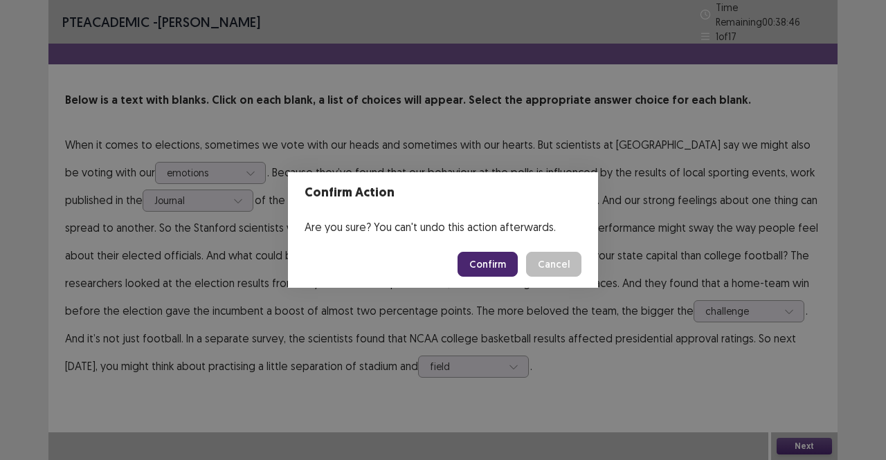
click at [482, 261] on button "Confirm" at bounding box center [487, 264] width 60 height 25
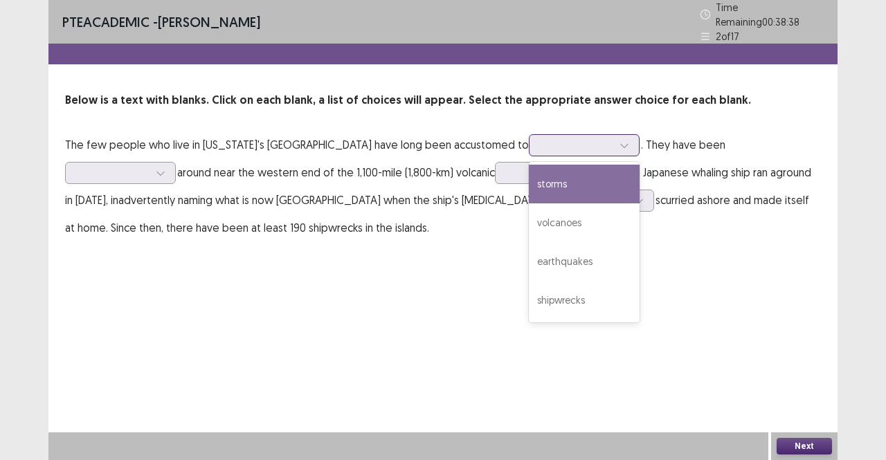
click at [541, 138] on div at bounding box center [577, 144] width 72 height 13
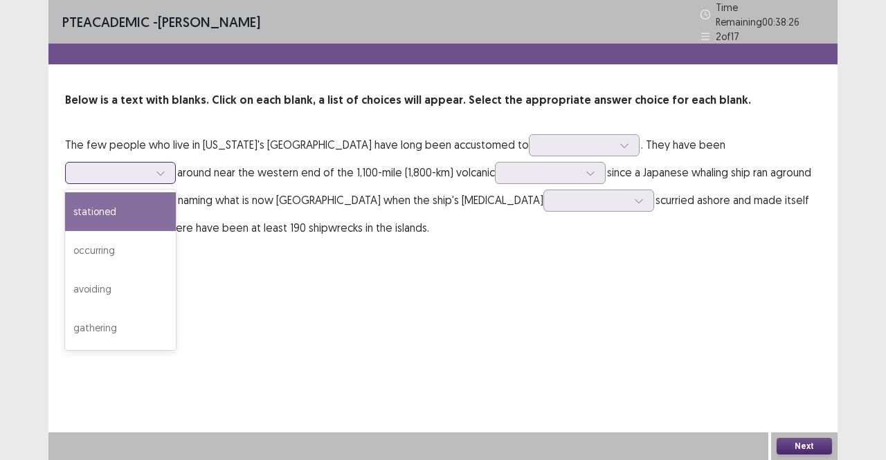
click at [149, 166] on div at bounding box center [113, 172] width 72 height 13
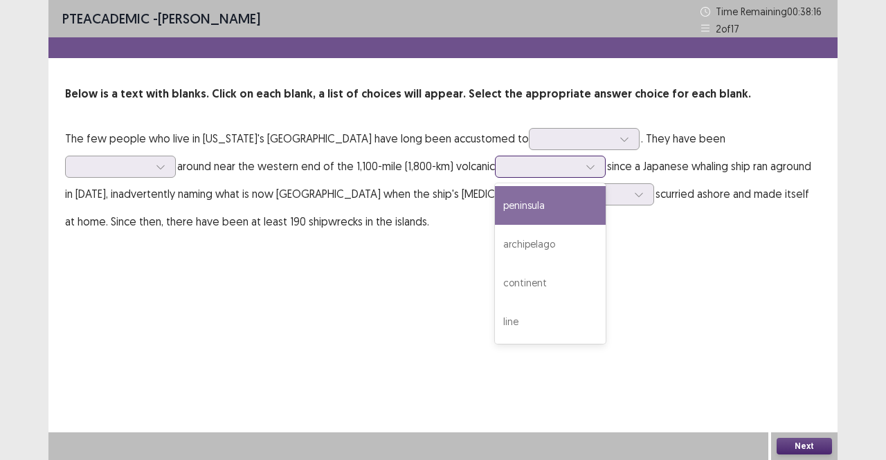
click at [507, 163] on div at bounding box center [543, 166] width 72 height 13
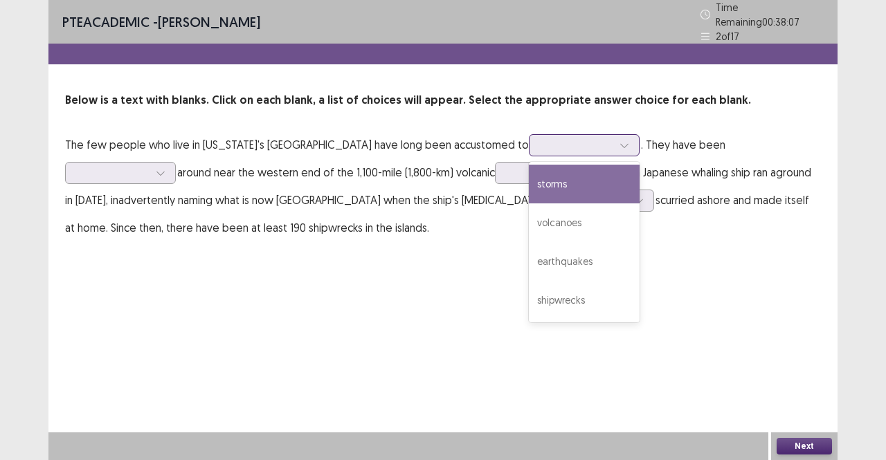
click at [541, 138] on div at bounding box center [577, 144] width 72 height 13
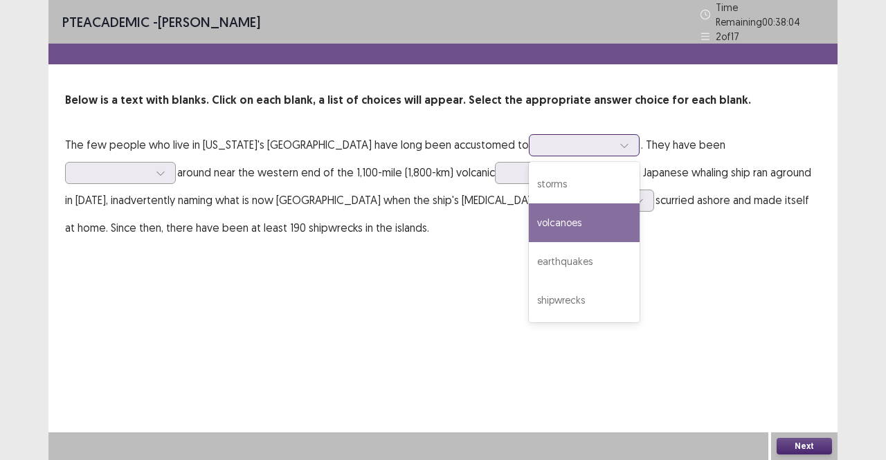
click at [529, 207] on div "volcanoes" at bounding box center [584, 222] width 111 height 39
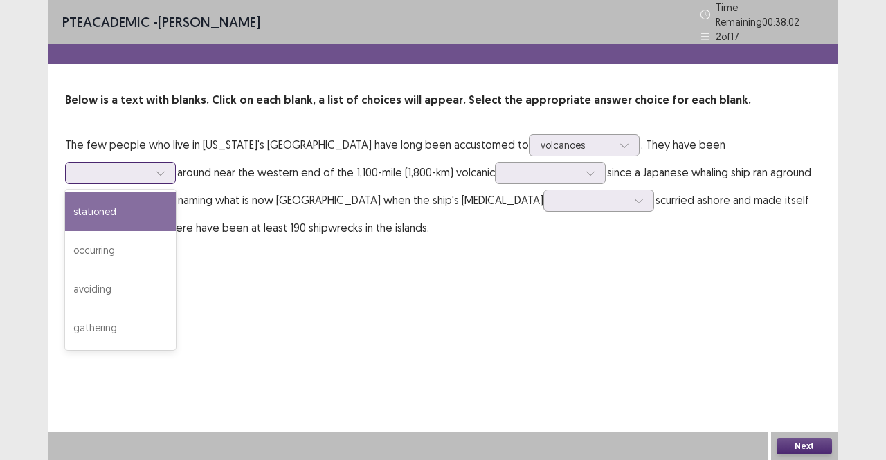
click at [149, 166] on div at bounding box center [113, 172] width 72 height 13
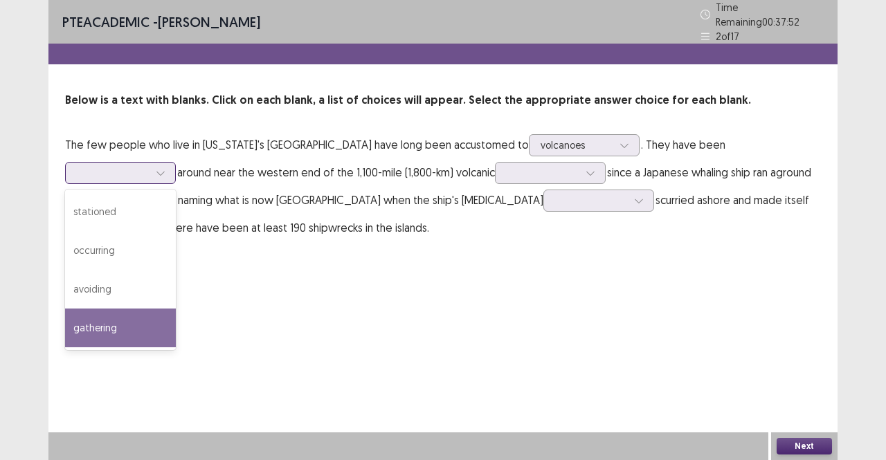
click at [176, 309] on div "gathering" at bounding box center [120, 328] width 111 height 39
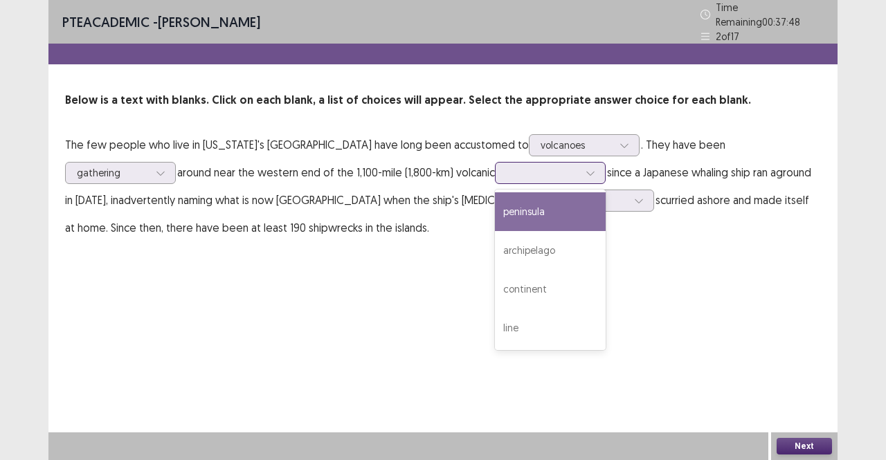
click at [507, 166] on div at bounding box center [543, 172] width 72 height 13
click at [495, 210] on div "peninsula" at bounding box center [550, 211] width 111 height 39
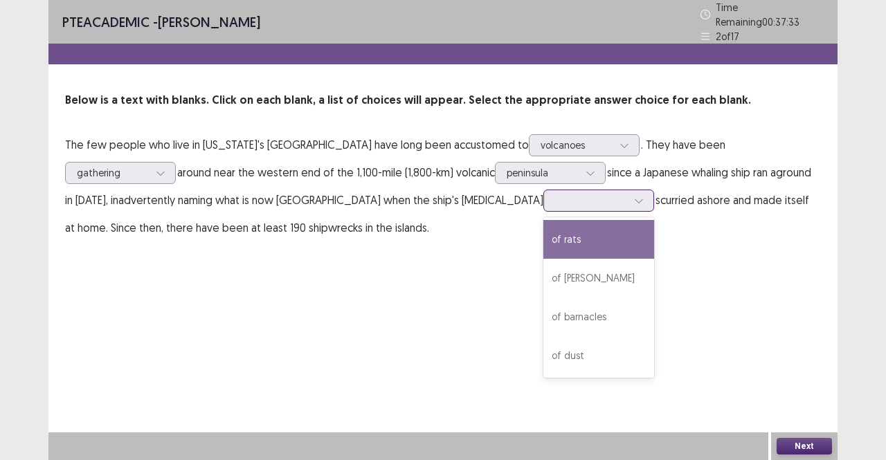
click at [555, 194] on div at bounding box center [591, 200] width 72 height 13
click at [543, 228] on div "of rats" at bounding box center [598, 239] width 111 height 39
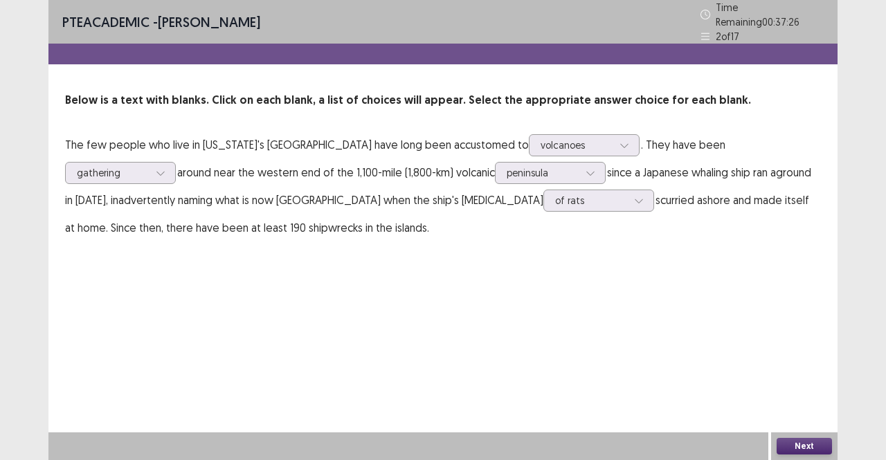
click at [792, 429] on div "PTE academic - [PERSON_NAME] Time Remaining 00 : 37 : 26 2 of 17 Below is a tex…" at bounding box center [442, 230] width 789 height 460
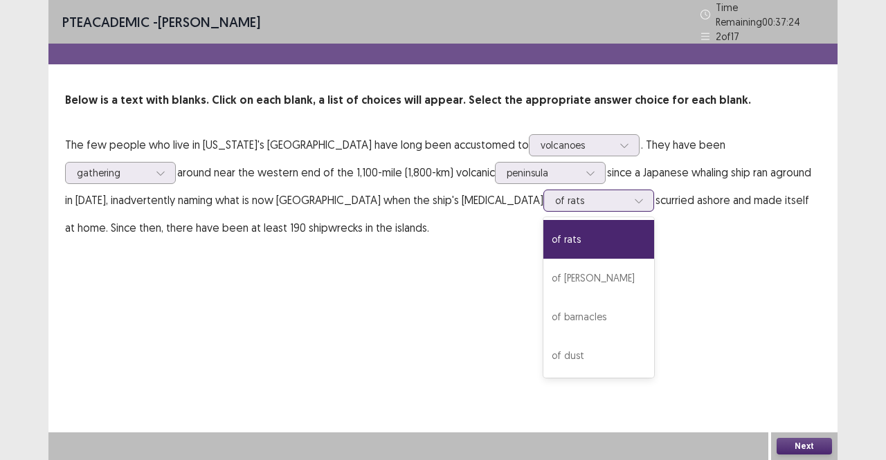
click at [555, 194] on div at bounding box center [591, 200] width 72 height 13
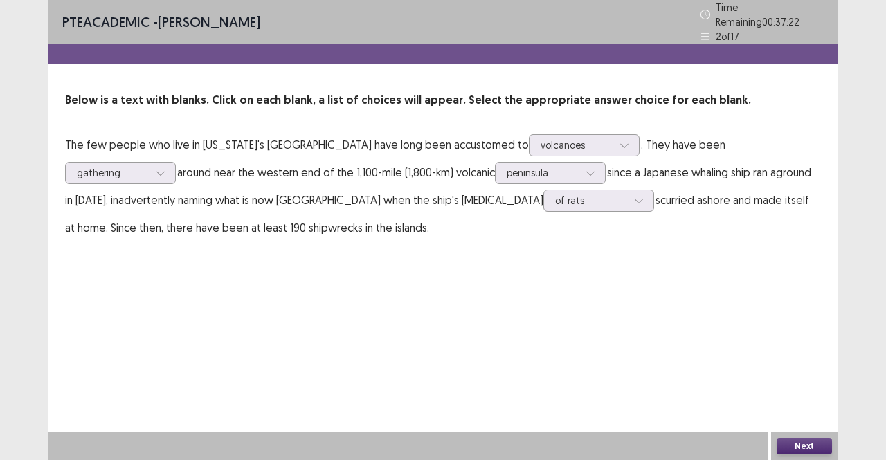
click at [815, 445] on button "Next" at bounding box center [804, 446] width 55 height 17
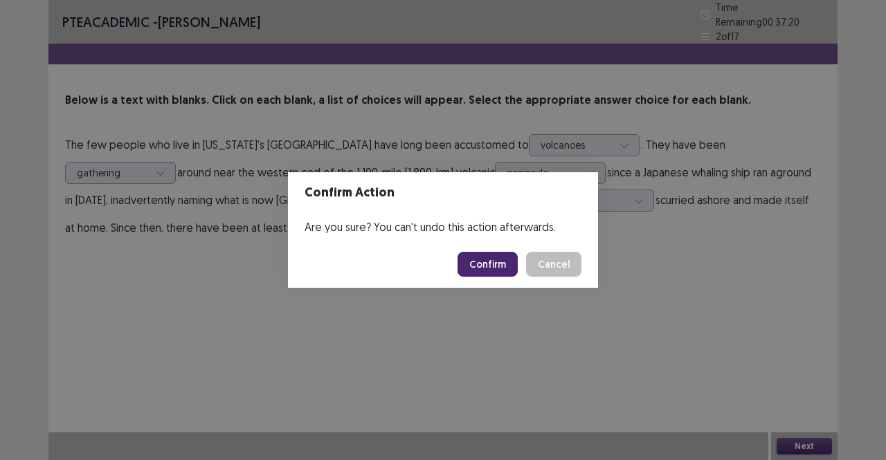
click at [493, 266] on button "Confirm" at bounding box center [487, 264] width 60 height 25
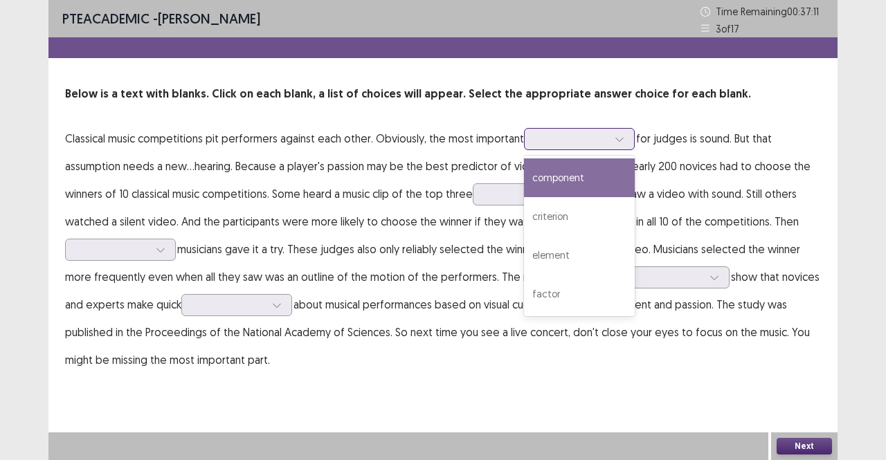
click at [609, 145] on div at bounding box center [619, 139] width 21 height 21
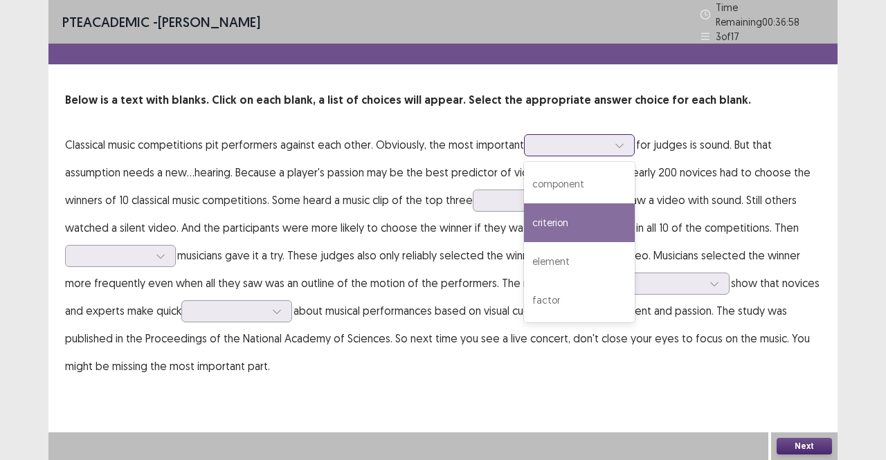
click at [555, 217] on div "criterion" at bounding box center [579, 222] width 111 height 39
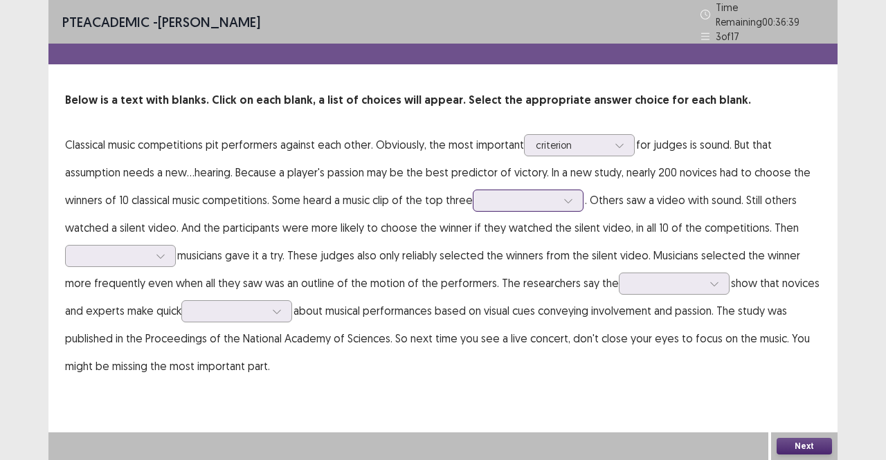
click at [537, 194] on div at bounding box center [520, 200] width 72 height 13
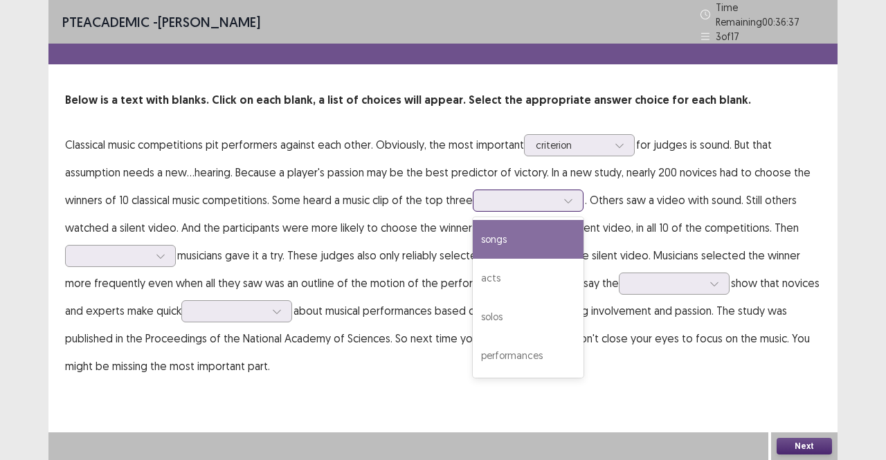
click at [522, 237] on div "songs" at bounding box center [528, 239] width 111 height 39
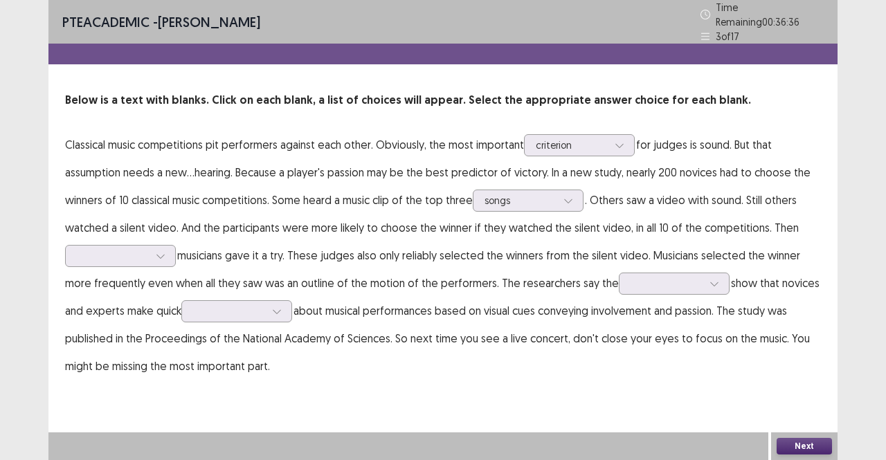
click at [522, 237] on p "Classical music competitions pit performers against each other. Obviously, the …" at bounding box center [443, 255] width 756 height 249
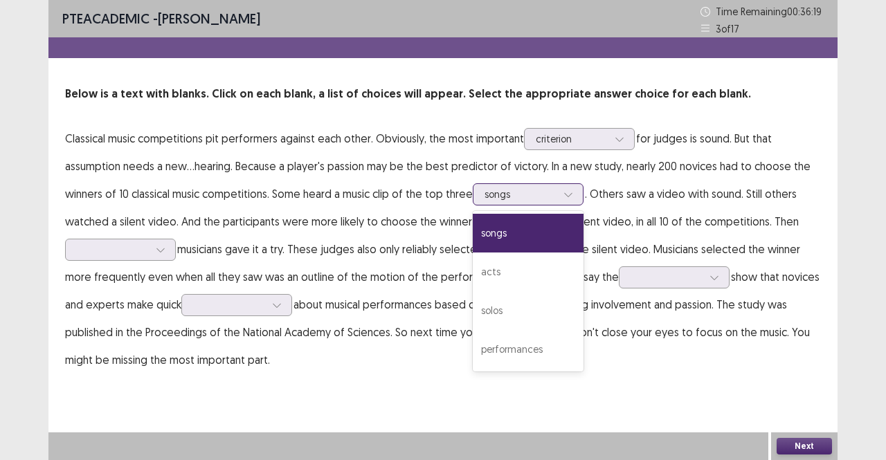
click at [556, 193] on div at bounding box center [520, 194] width 72 height 13
click at [528, 273] on div "acts" at bounding box center [528, 272] width 111 height 39
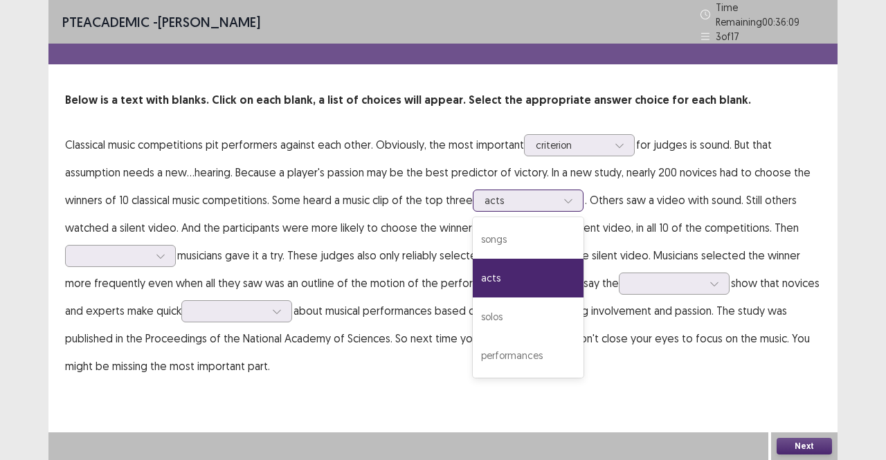
click at [566, 196] on icon at bounding box center [568, 201] width 10 height 10
click at [536, 350] on div "performances" at bounding box center [528, 355] width 111 height 39
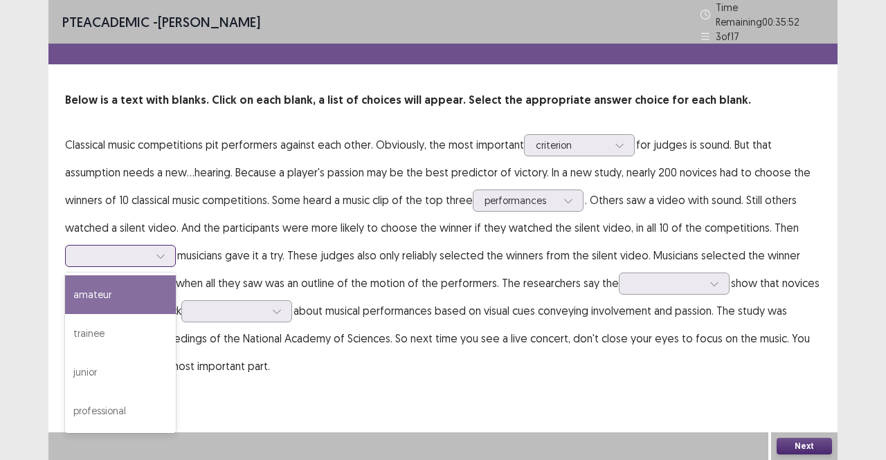
click at [159, 251] on icon at bounding box center [161, 256] width 10 height 10
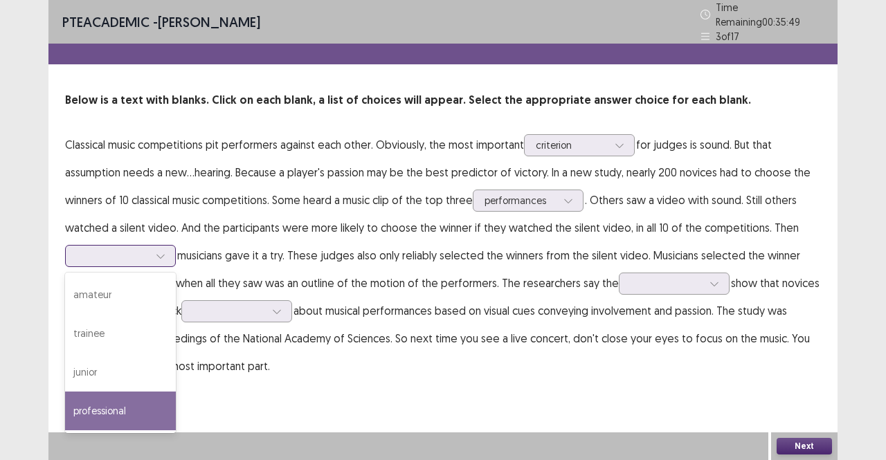
click at [112, 394] on div "professional" at bounding box center [120, 411] width 111 height 39
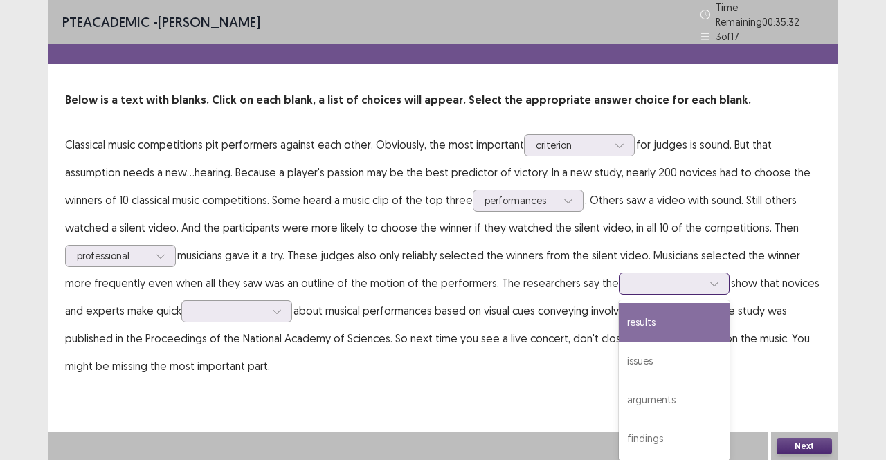
click at [664, 277] on div at bounding box center [667, 283] width 72 height 13
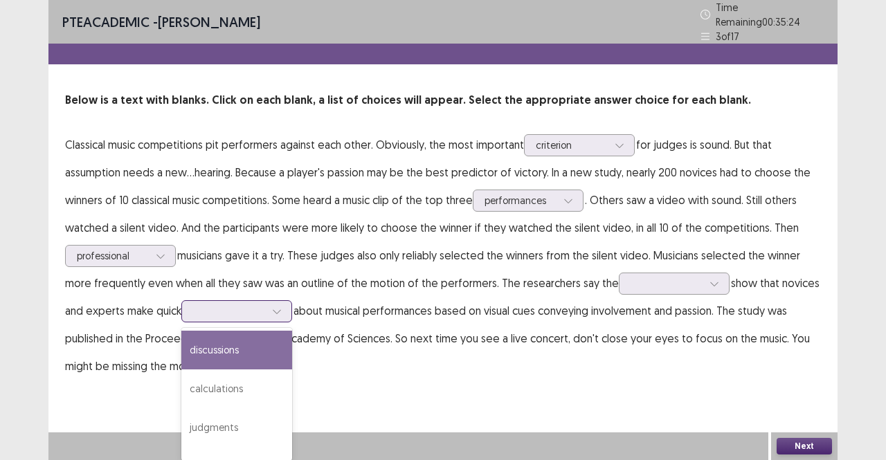
click at [261, 305] on div at bounding box center [229, 311] width 72 height 13
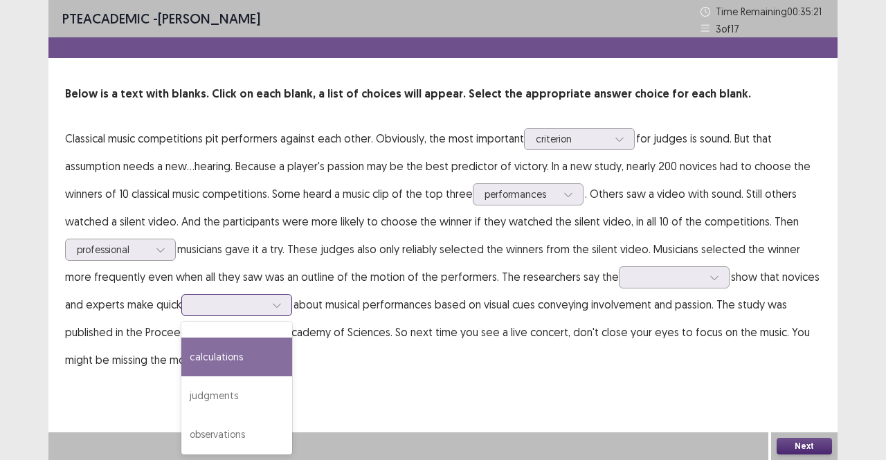
scroll to position [27, 0]
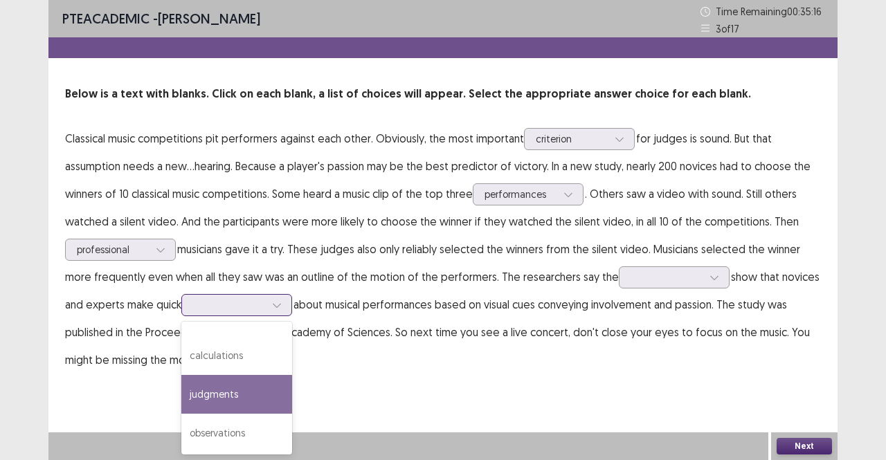
click at [242, 391] on div "judgments" at bounding box center [236, 394] width 111 height 39
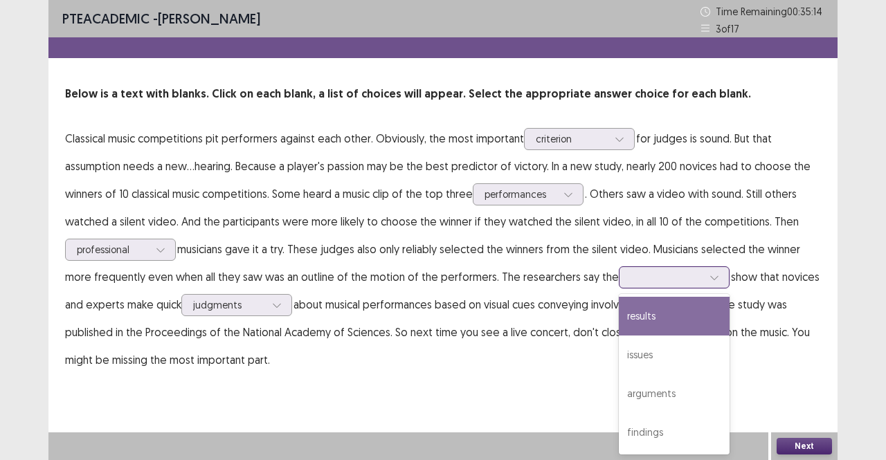
click at [704, 268] on div at bounding box center [714, 277] width 21 height 21
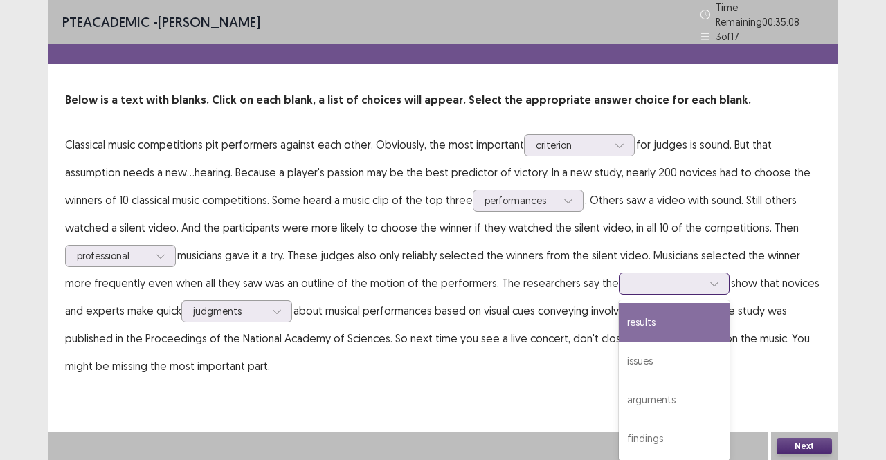
click at [637, 321] on div "results" at bounding box center [674, 322] width 111 height 39
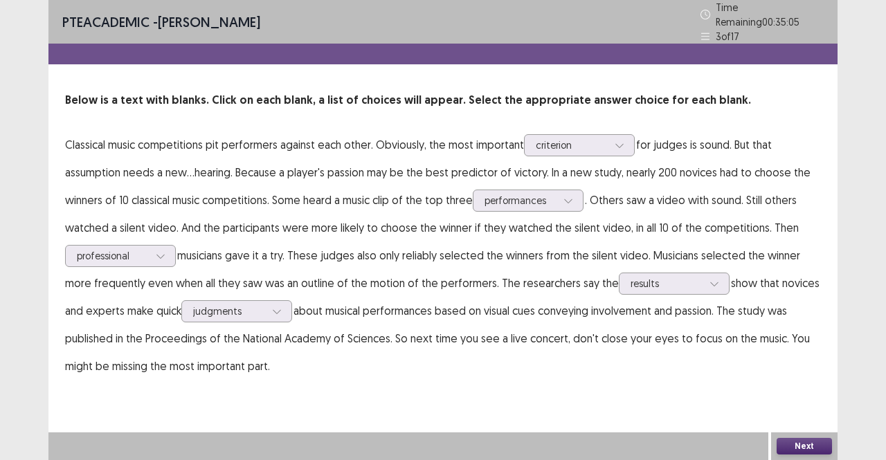
click at [792, 440] on button "Next" at bounding box center [804, 446] width 55 height 17
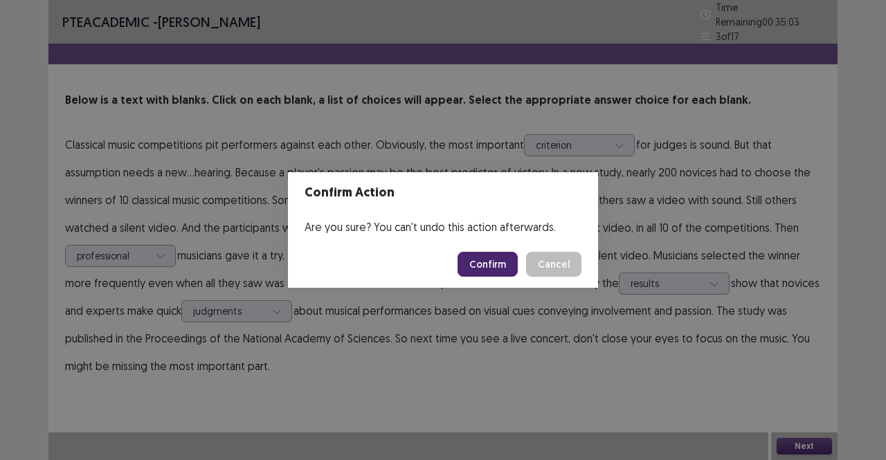
click at [512, 264] on button "Confirm" at bounding box center [487, 264] width 60 height 25
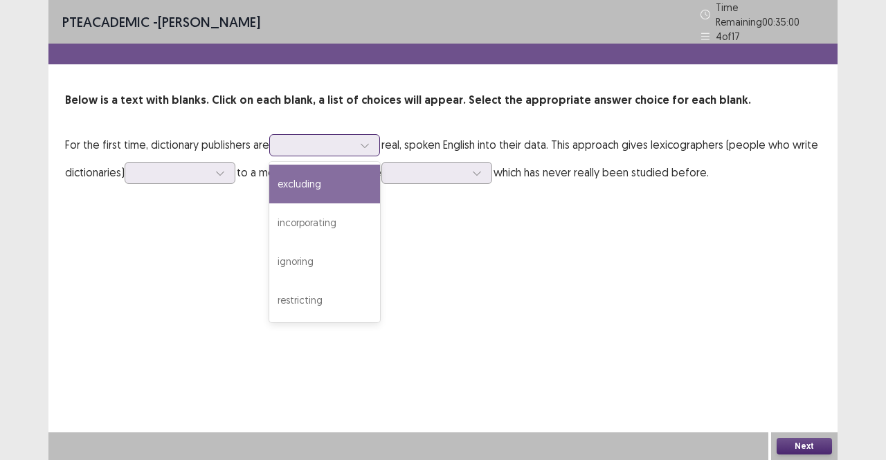
click at [334, 138] on div at bounding box center [317, 144] width 72 height 13
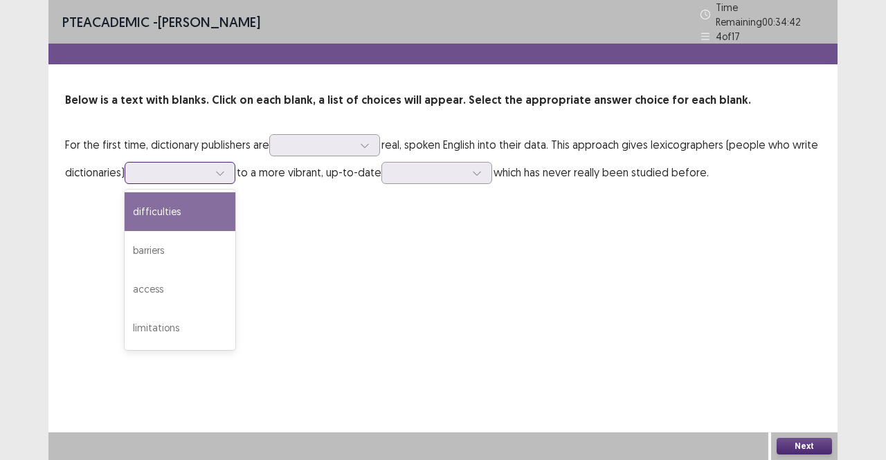
click at [213, 163] on div at bounding box center [220, 173] width 21 height 21
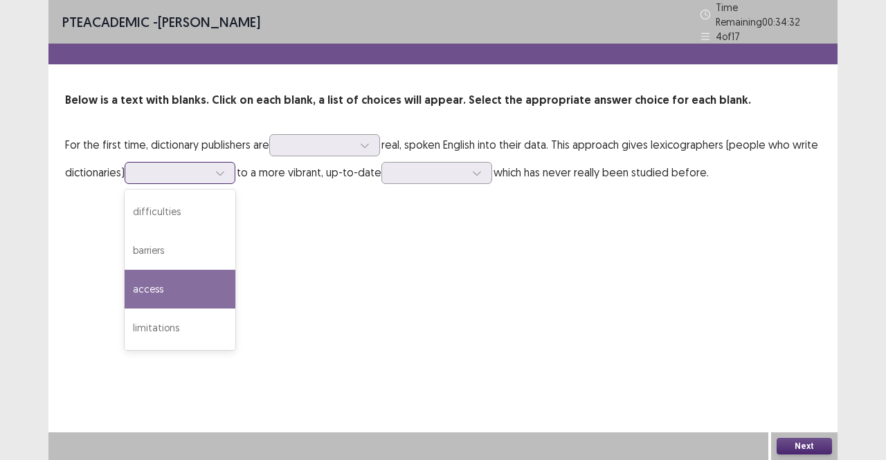
click at [170, 291] on div "access" at bounding box center [180, 289] width 111 height 39
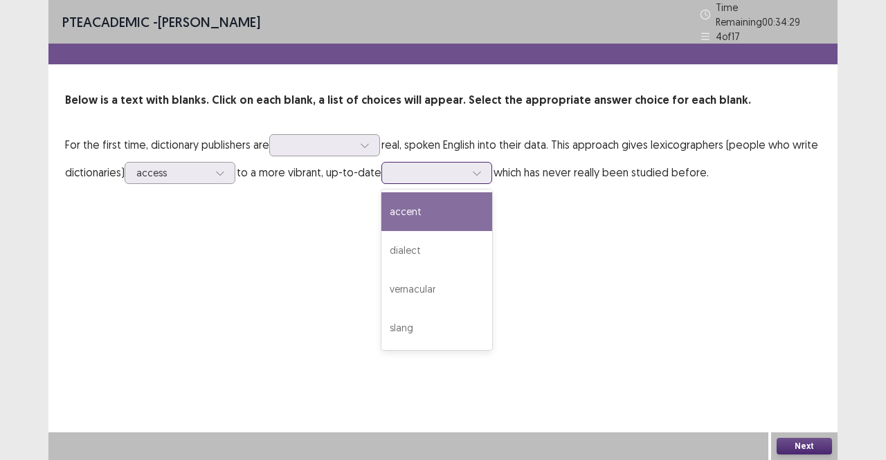
click at [458, 166] on div at bounding box center [429, 172] width 72 height 13
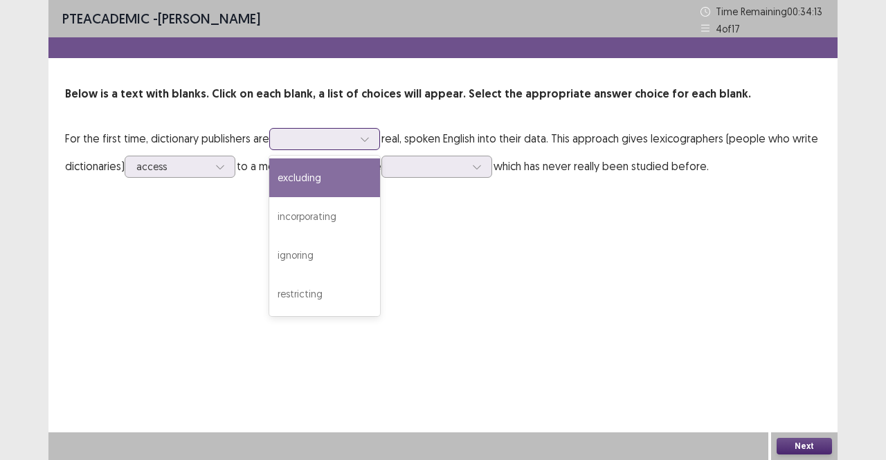
click at [298, 135] on div at bounding box center [317, 138] width 72 height 13
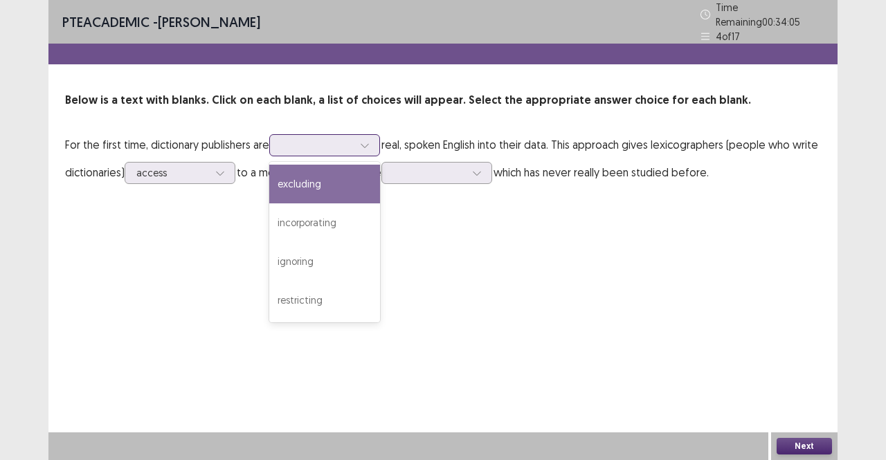
click at [321, 176] on div "excluding" at bounding box center [324, 184] width 111 height 39
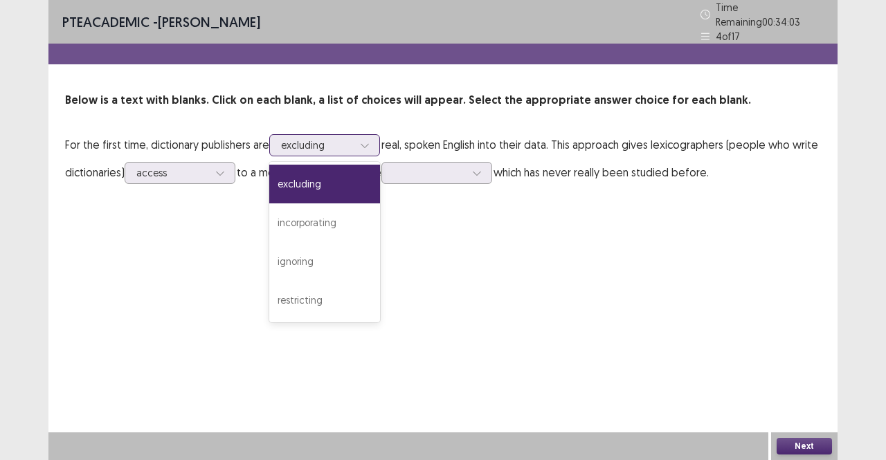
click at [351, 149] on div "excluding" at bounding box center [324, 145] width 111 height 22
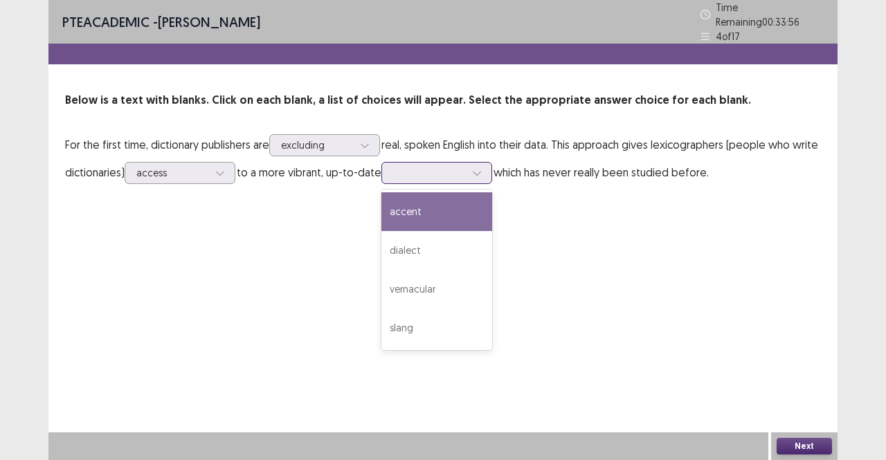
click at [480, 170] on icon at bounding box center [477, 173] width 10 height 10
click at [454, 203] on div "accent" at bounding box center [436, 211] width 111 height 39
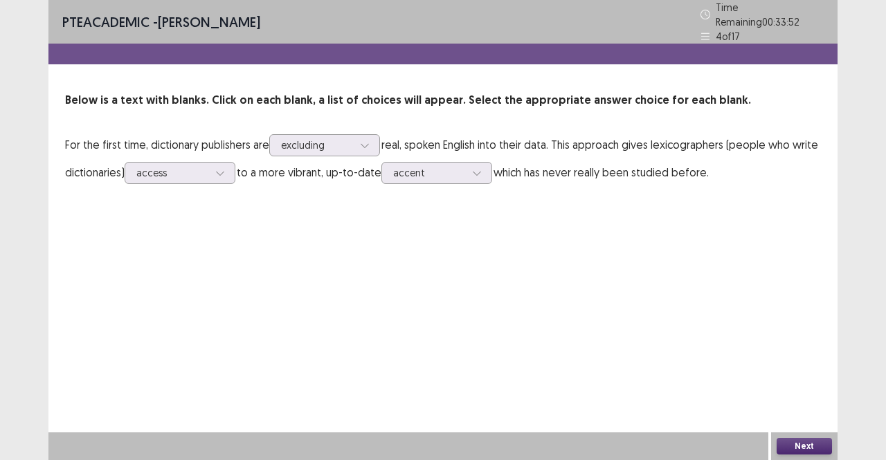
click at [819, 446] on button "Next" at bounding box center [804, 446] width 55 height 17
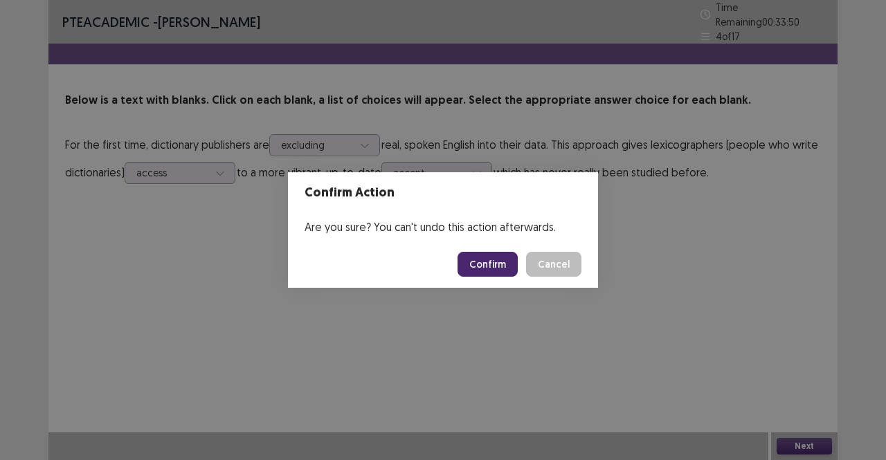
click at [486, 264] on button "Confirm" at bounding box center [487, 264] width 60 height 25
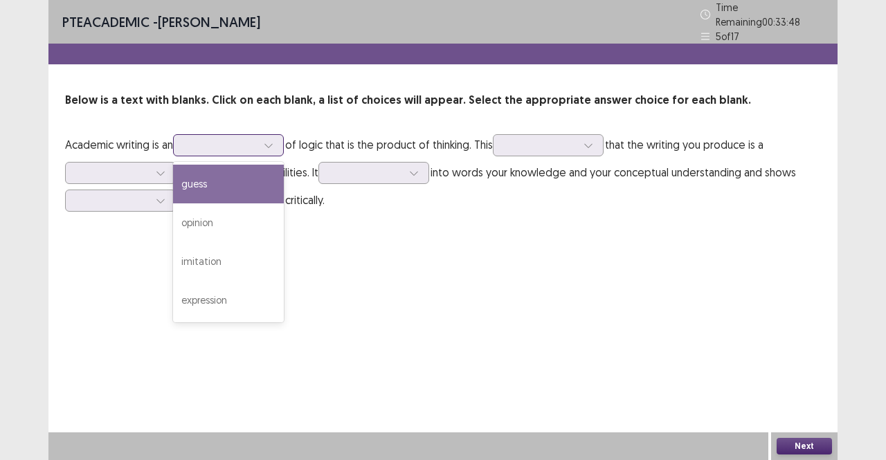
click at [237, 138] on div at bounding box center [221, 144] width 72 height 13
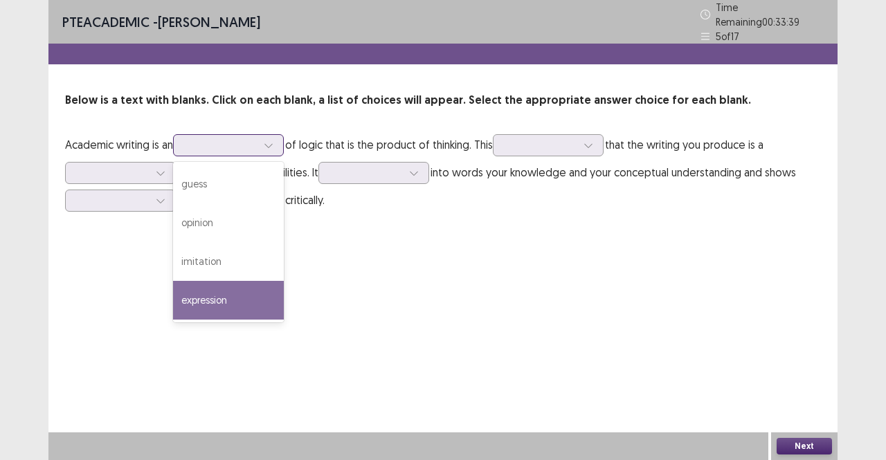
click at [230, 292] on div "expression" at bounding box center [228, 300] width 111 height 39
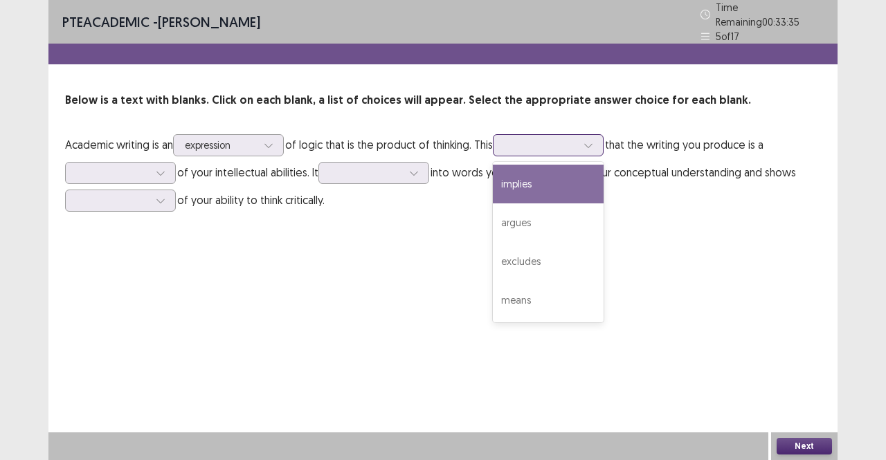
click at [572, 142] on div at bounding box center [541, 144] width 72 height 13
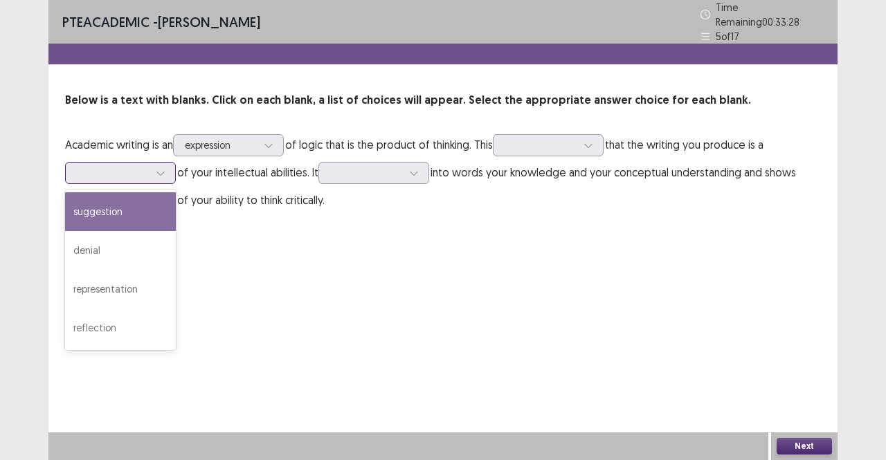
click at [131, 165] on div at bounding box center [112, 173] width 75 height 16
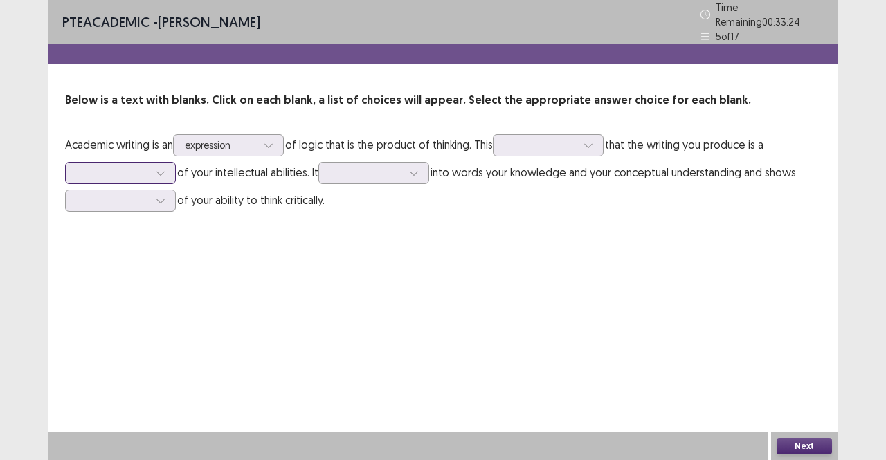
click at [131, 165] on div at bounding box center [112, 173] width 75 height 16
click at [130, 152] on p "Academic writing is an expression of logic that is the product of thinking. Thi…" at bounding box center [443, 172] width 756 height 83
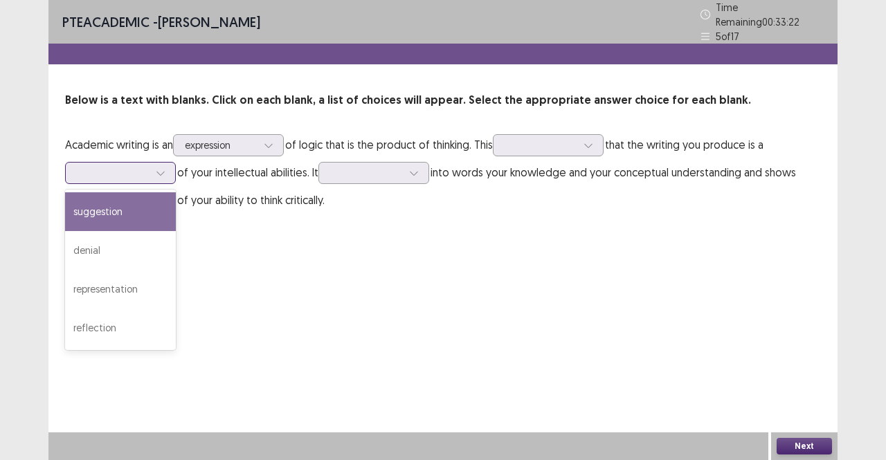
click at [138, 166] on div at bounding box center [113, 172] width 72 height 13
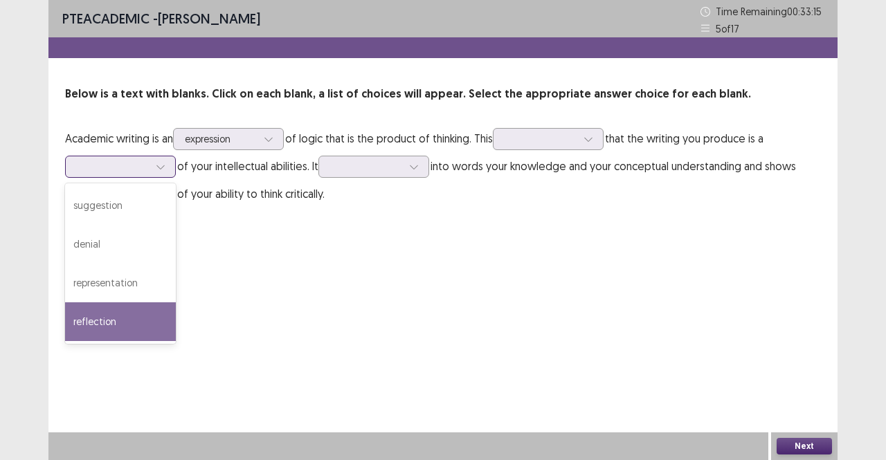
click at [91, 311] on div "reflection" at bounding box center [120, 321] width 111 height 39
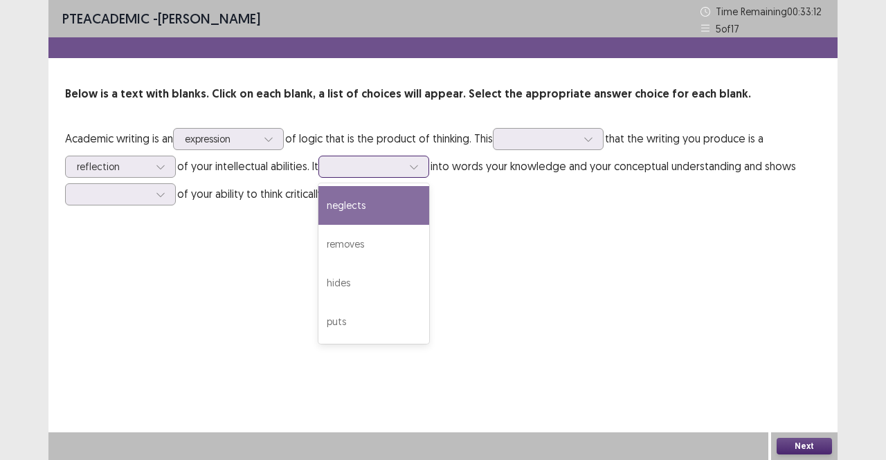
click at [379, 163] on div at bounding box center [366, 166] width 72 height 13
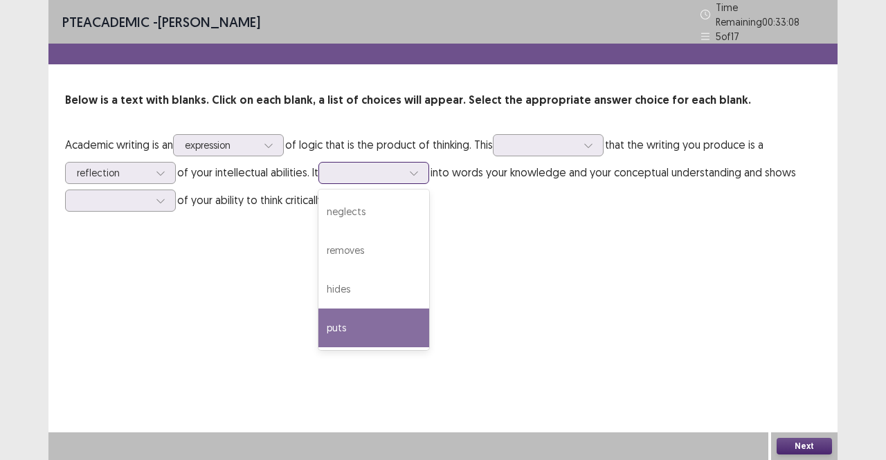
click at [396, 312] on div "puts" at bounding box center [373, 328] width 111 height 39
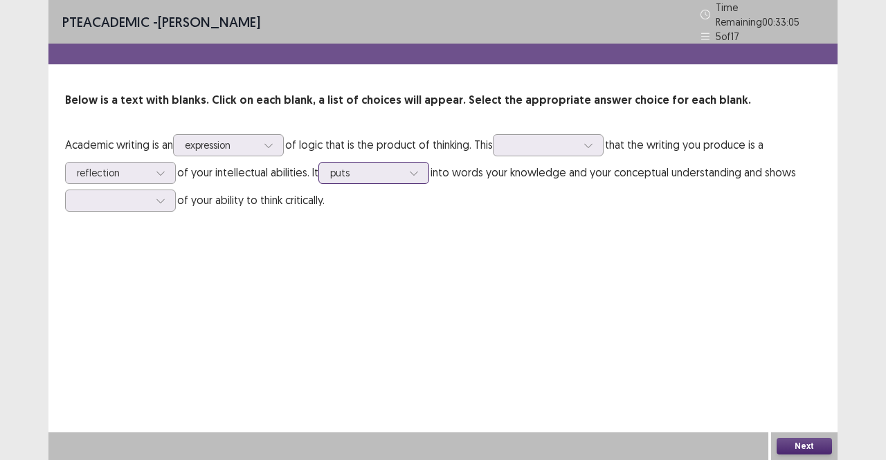
click at [388, 175] on div "puts" at bounding box center [366, 173] width 72 height 21
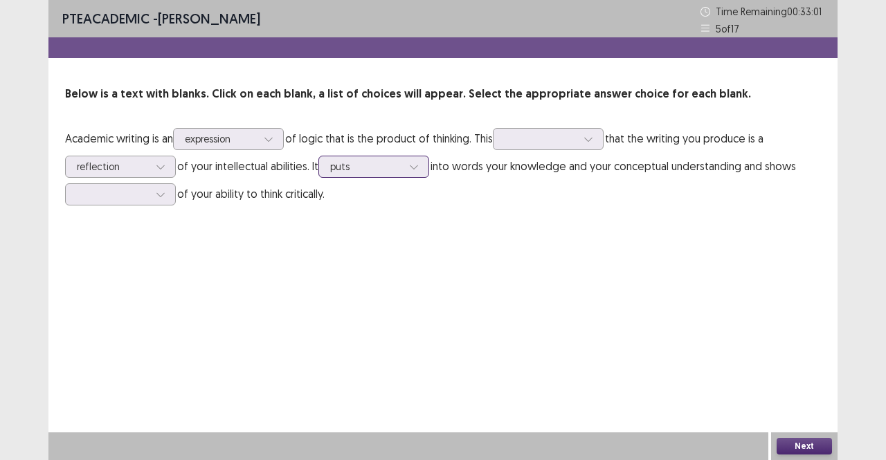
click at [388, 175] on div "puts" at bounding box center [366, 166] width 72 height 21
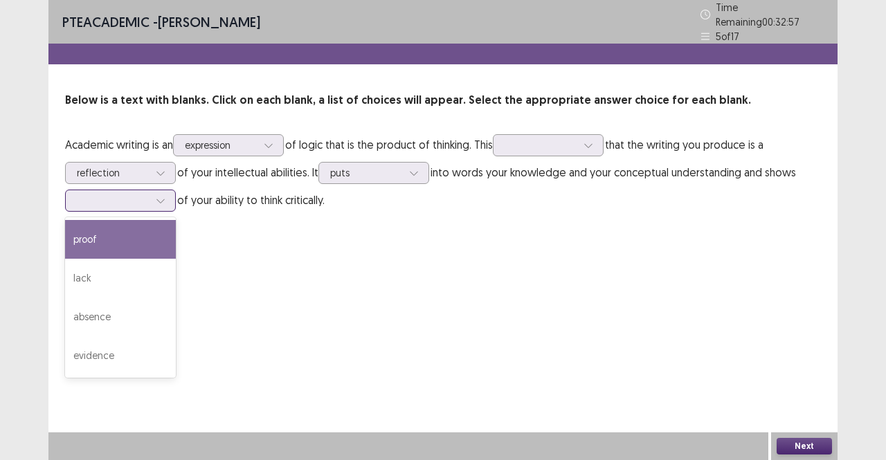
click at [143, 203] on div at bounding box center [112, 200] width 75 height 16
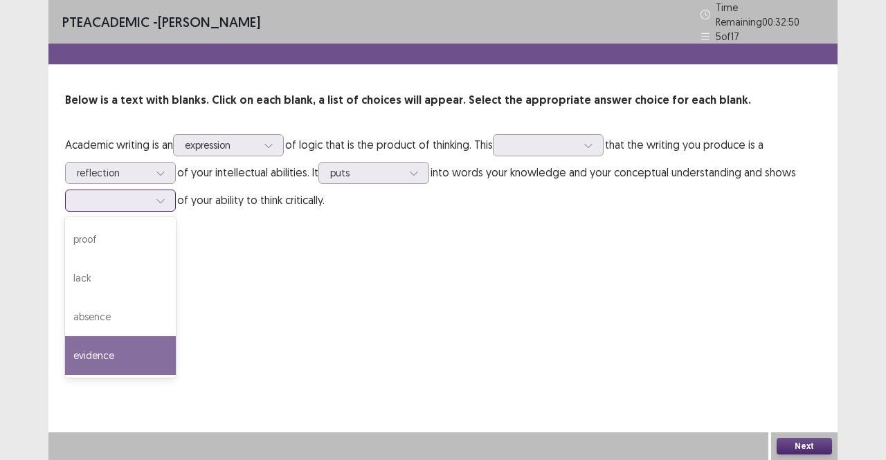
click at [102, 358] on div "evidence" at bounding box center [120, 355] width 111 height 39
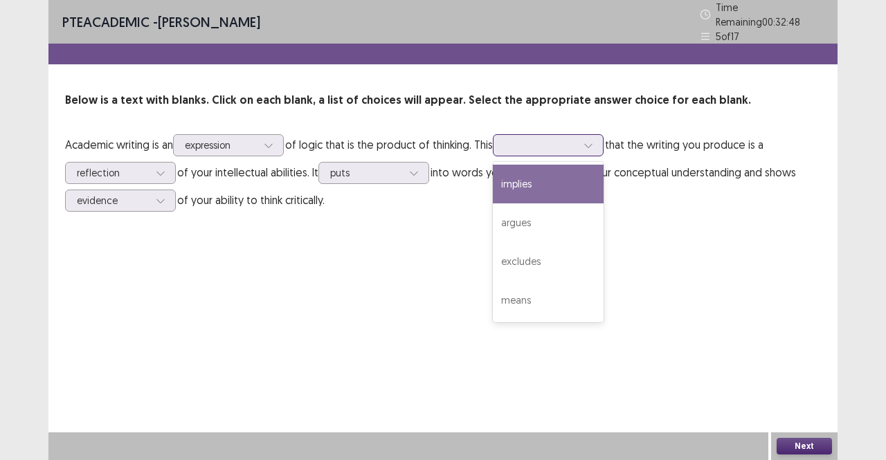
click at [544, 138] on div at bounding box center [541, 144] width 72 height 13
click at [537, 169] on div "implies" at bounding box center [548, 184] width 111 height 39
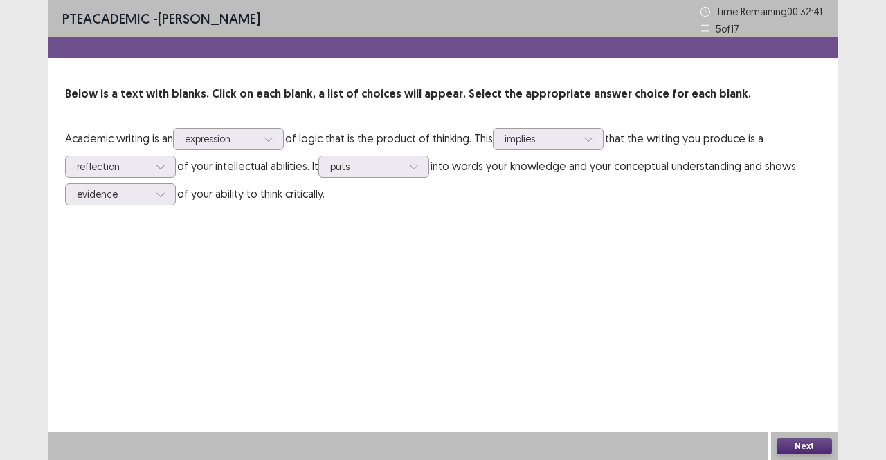
click at [785, 445] on button "Next" at bounding box center [804, 446] width 55 height 17
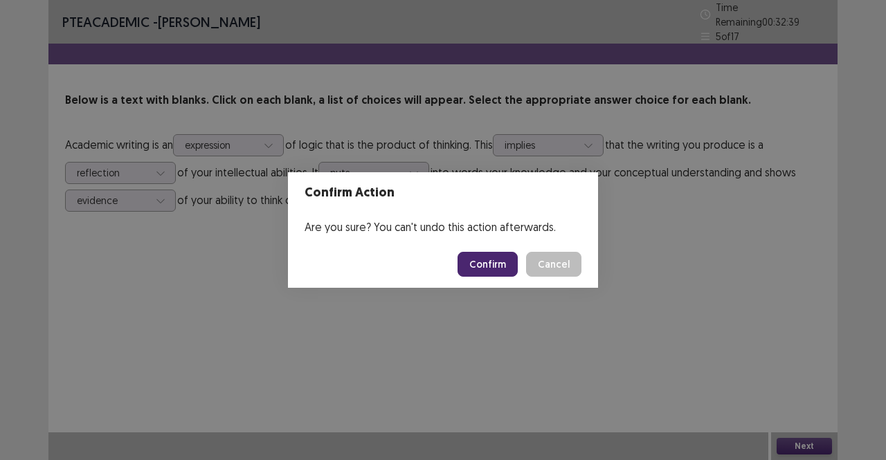
click at [493, 265] on button "Confirm" at bounding box center [487, 264] width 60 height 25
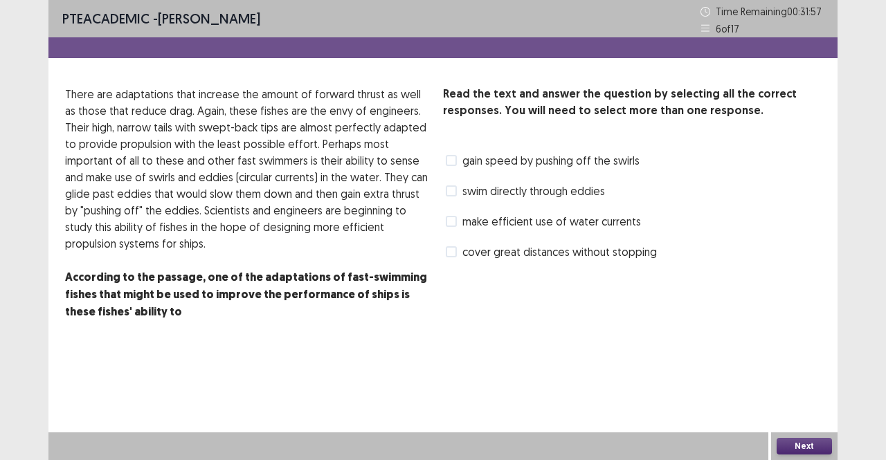
click at [534, 159] on span "gain speed by pushing off the swirls" at bounding box center [550, 160] width 177 height 17
click at [521, 224] on span "make efficient use of water currents" at bounding box center [551, 221] width 179 height 17
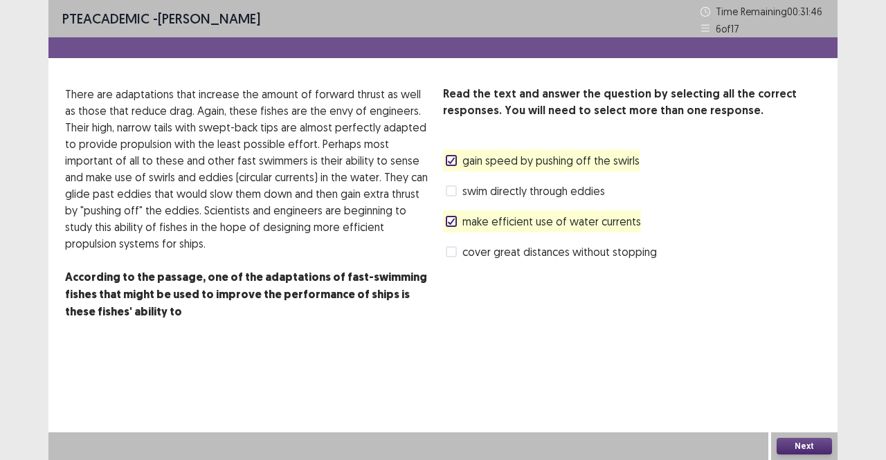
click at [808, 445] on button "Next" at bounding box center [804, 446] width 55 height 17
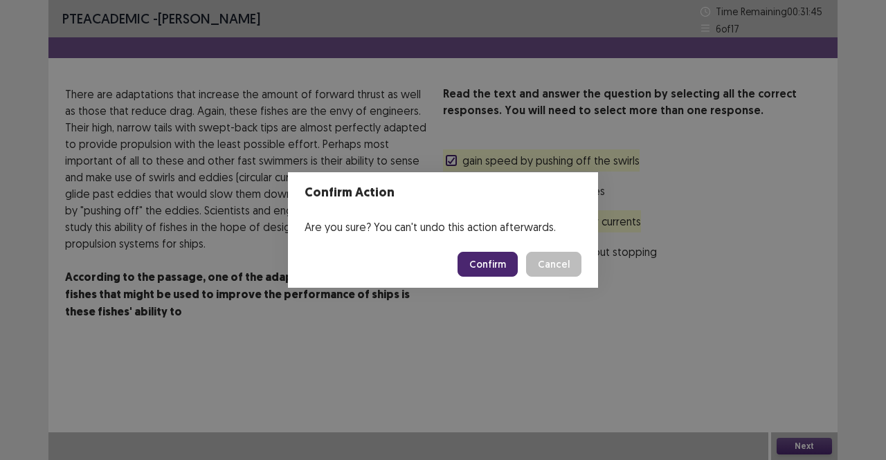
click at [505, 267] on button "Confirm" at bounding box center [487, 264] width 60 height 25
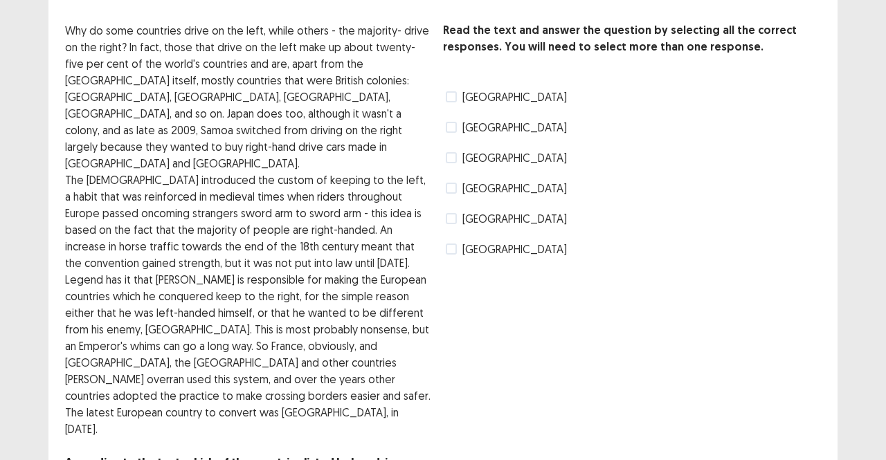
scroll to position [62, 0]
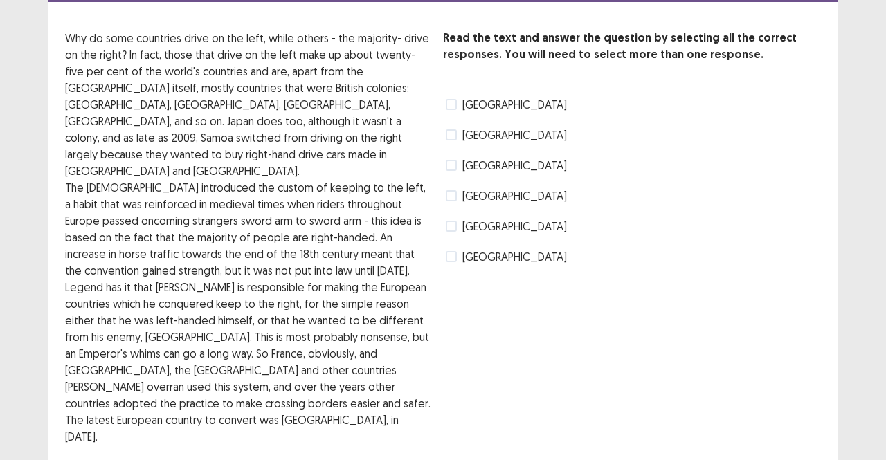
click at [466, 162] on span "[GEOGRAPHIC_DATA]" at bounding box center [514, 165] width 105 height 17
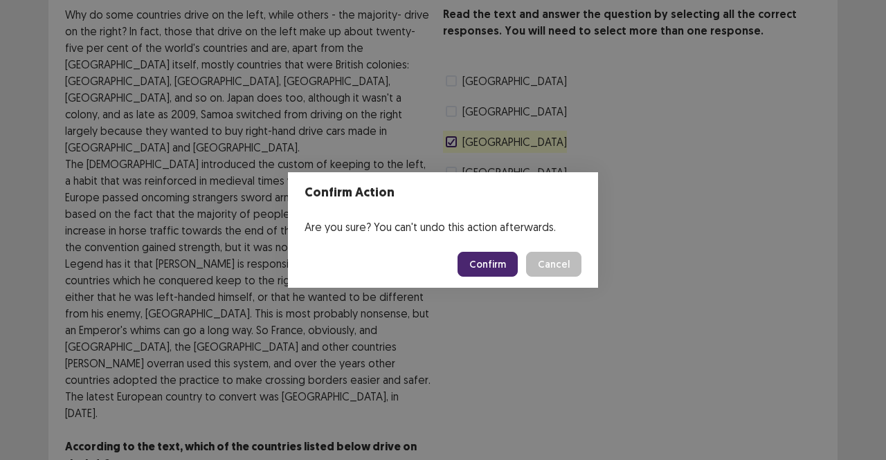
click at [494, 260] on button "Confirm" at bounding box center [487, 264] width 60 height 25
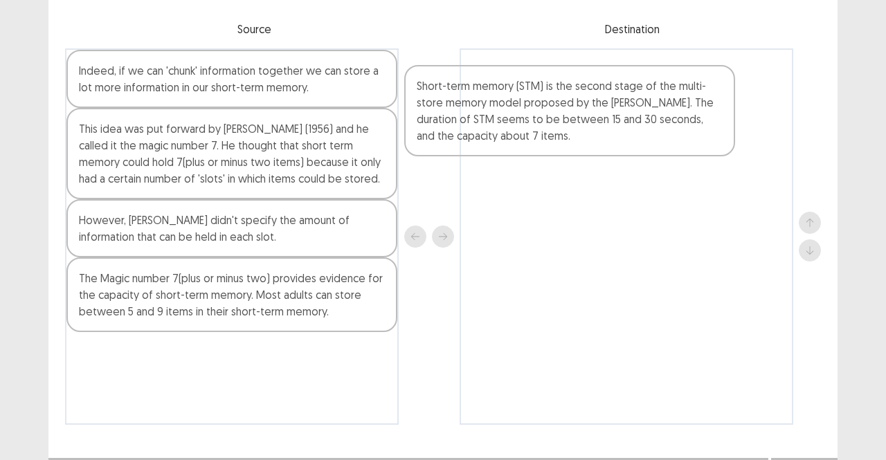
scroll to position [117, 0]
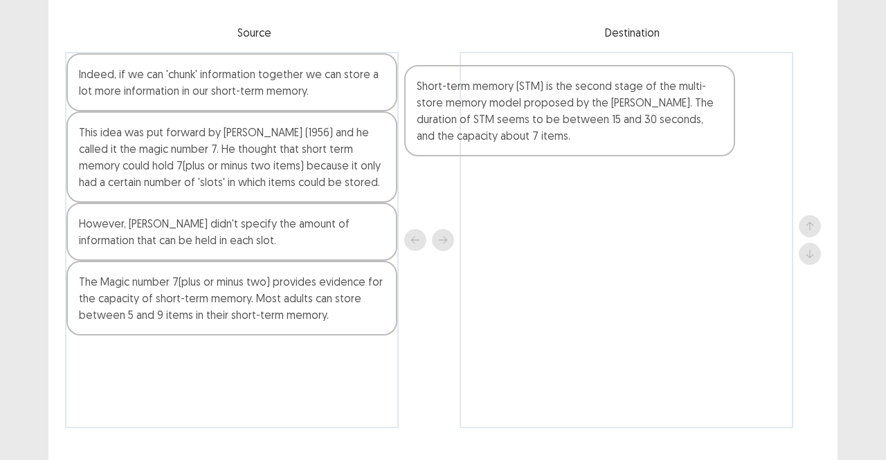
drag, startPoint x: 275, startPoint y: 70, endPoint x: 619, endPoint y: 99, distance: 345.2
click at [619, 99] on div "Short-term memory (STM) is the second stage of the multi-store memory model pro…" at bounding box center [443, 240] width 756 height 377
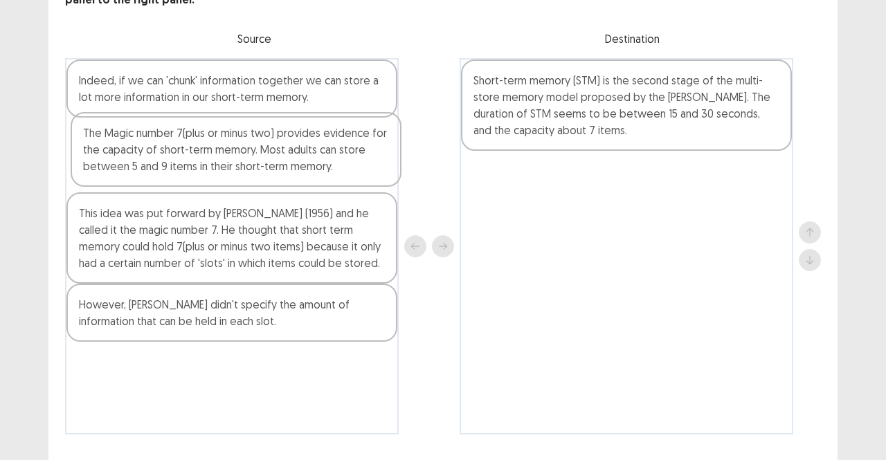
drag, startPoint x: 238, startPoint y: 323, endPoint x: 244, endPoint y: 167, distance: 156.5
click at [244, 167] on div "Indeed, if we can 'chunk' information together we can store a lot more informat…" at bounding box center [232, 246] width 334 height 377
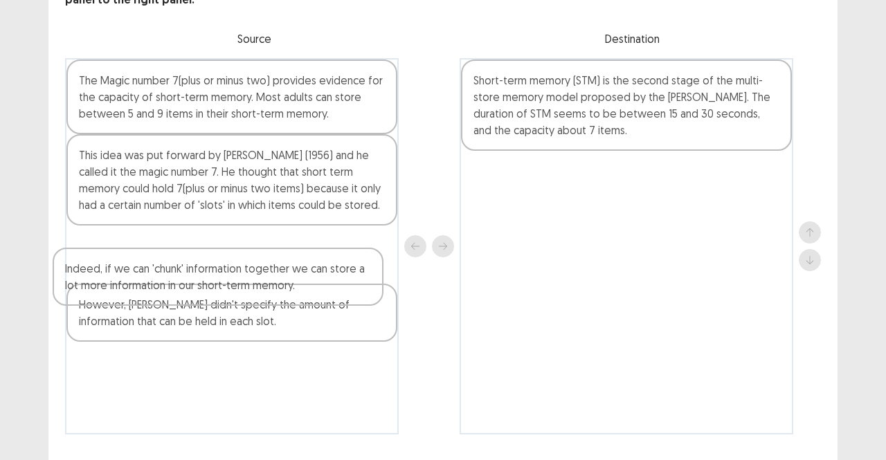
scroll to position [116, 0]
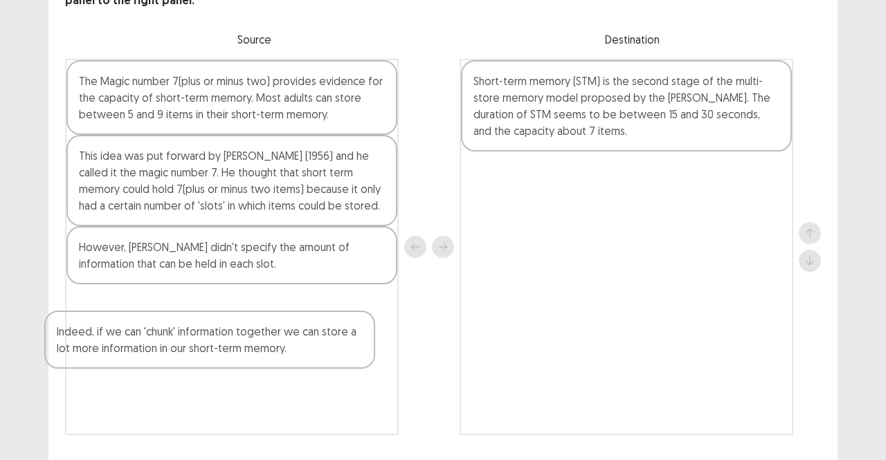
drag, startPoint x: 201, startPoint y: 82, endPoint x: 173, endPoint y: 358, distance: 276.9
click at [173, 358] on div "Indeed, if we can 'chunk' information together we can store a lot more informat…" at bounding box center [232, 247] width 334 height 377
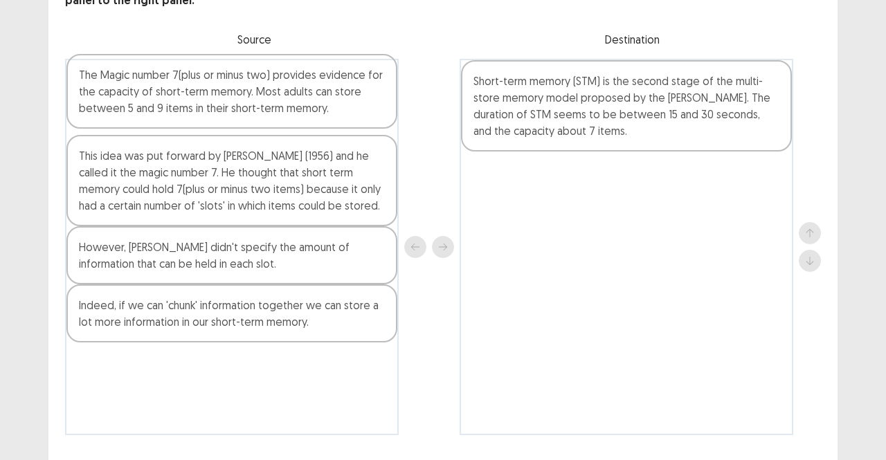
scroll to position [115, 0]
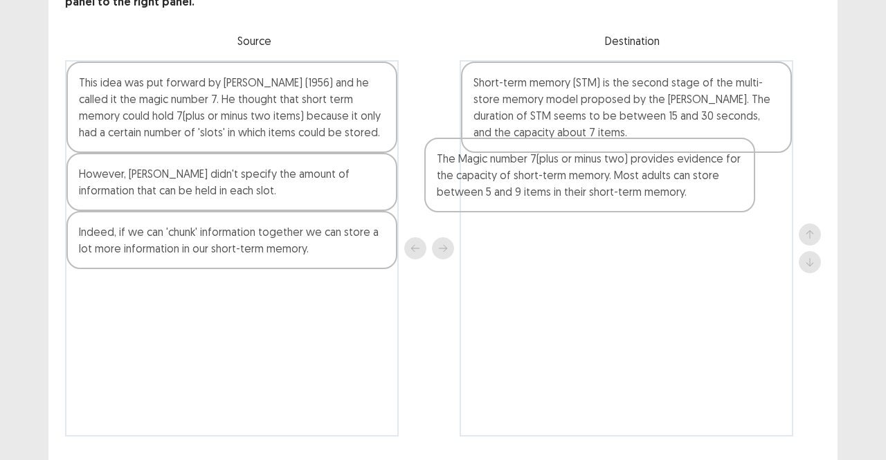
drag, startPoint x: 208, startPoint y: 96, endPoint x: 604, endPoint y: 192, distance: 407.3
click at [604, 192] on div "The Magic number 7(plus or minus two) provides evidence for the capacity of sho…" at bounding box center [443, 248] width 756 height 377
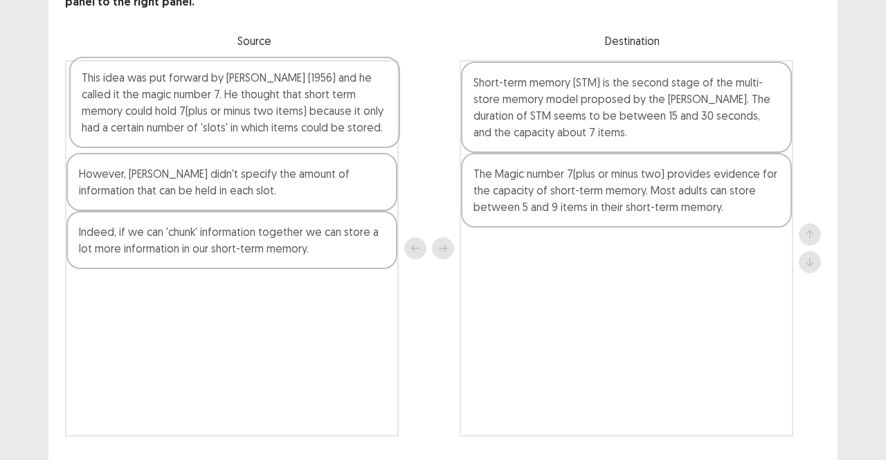
scroll to position [113, 0]
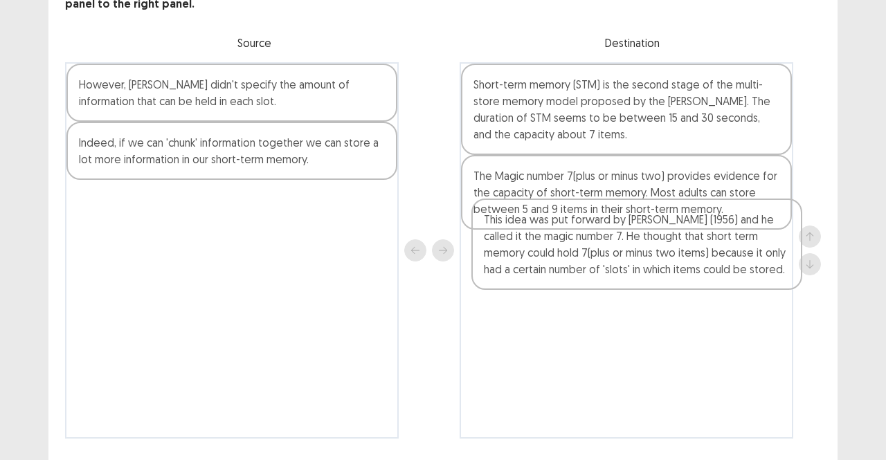
drag, startPoint x: 299, startPoint y: 100, endPoint x: 712, endPoint y: 246, distance: 437.8
click at [712, 246] on div "This idea was put forward by [PERSON_NAME] (1956) and he called it the magic nu…" at bounding box center [443, 250] width 756 height 377
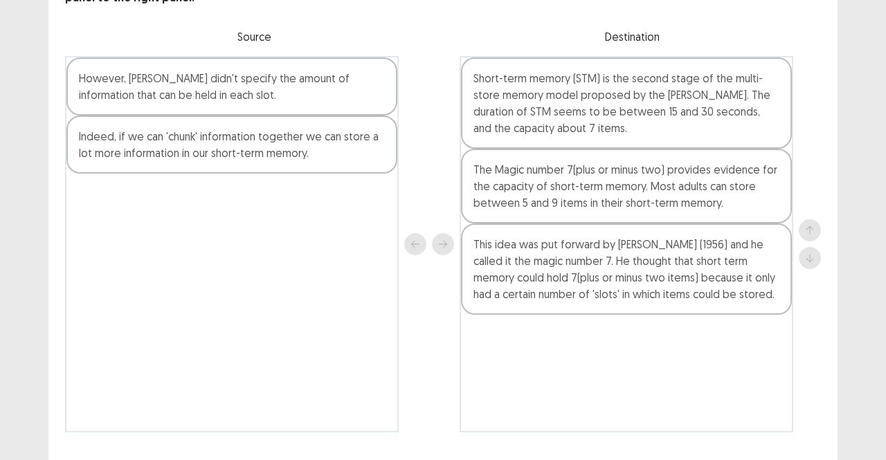
scroll to position [111, 0]
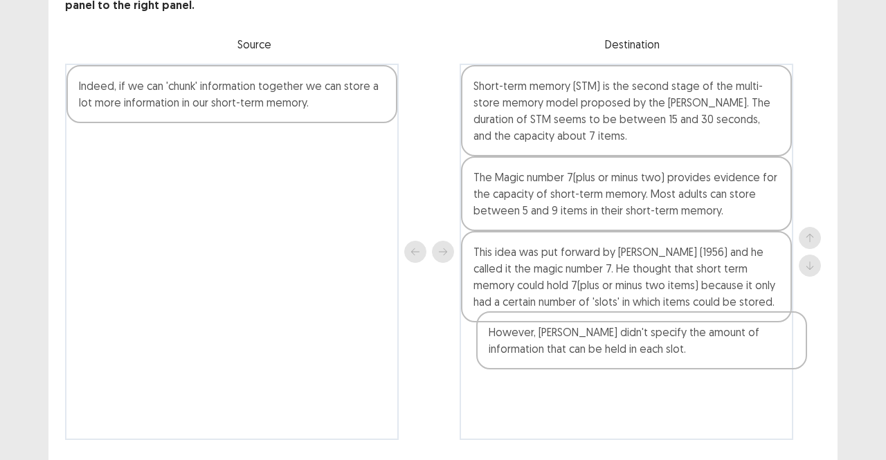
drag, startPoint x: 231, startPoint y: 95, endPoint x: 658, endPoint y: 352, distance: 498.1
click at [658, 352] on div "However, [PERSON_NAME] didn't specify the amount of information that can be hel…" at bounding box center [443, 252] width 756 height 377
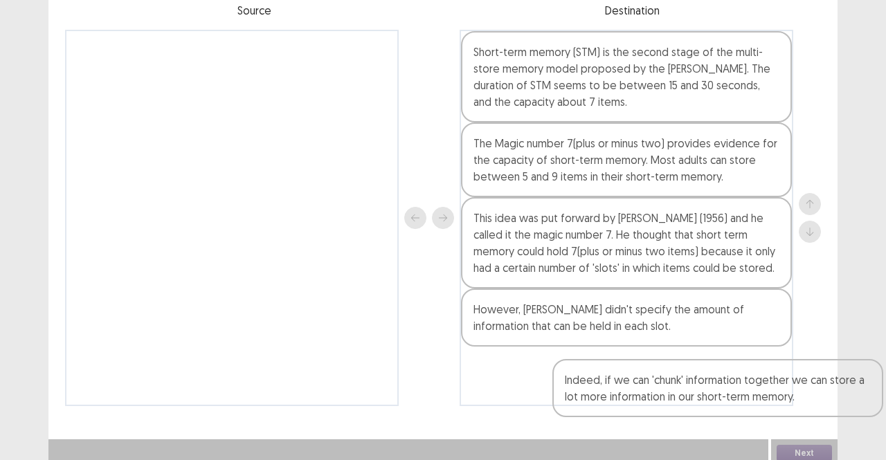
scroll to position [145, 0]
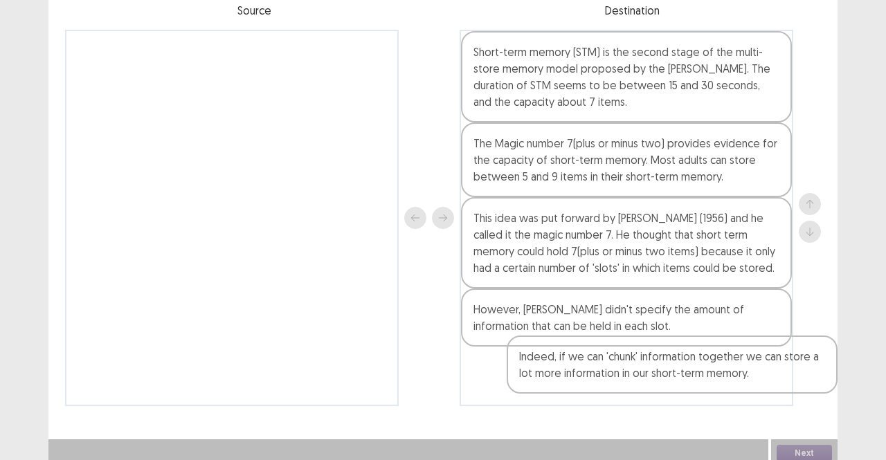
drag, startPoint x: 244, startPoint y: 91, endPoint x: 667, endPoint y: 359, distance: 500.4
click at [667, 359] on div "Indeed, if we can 'chunk' information together we can store a lot more informat…" at bounding box center [443, 218] width 756 height 377
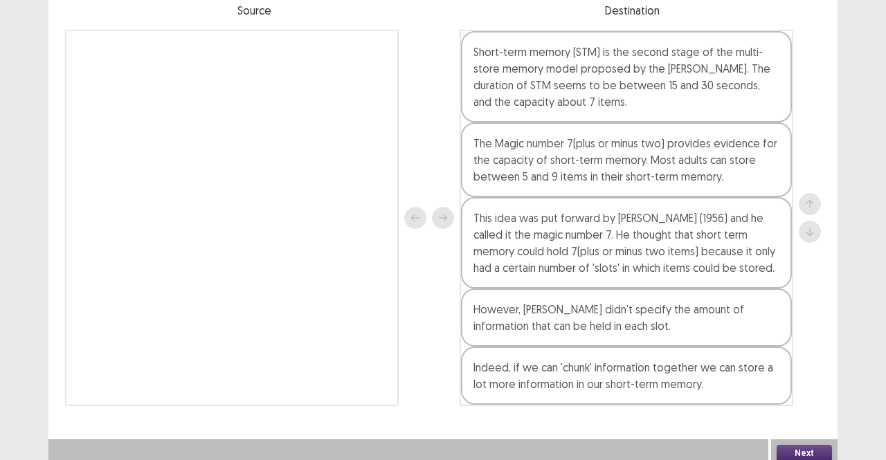
click at [795, 445] on button "Next" at bounding box center [804, 453] width 55 height 17
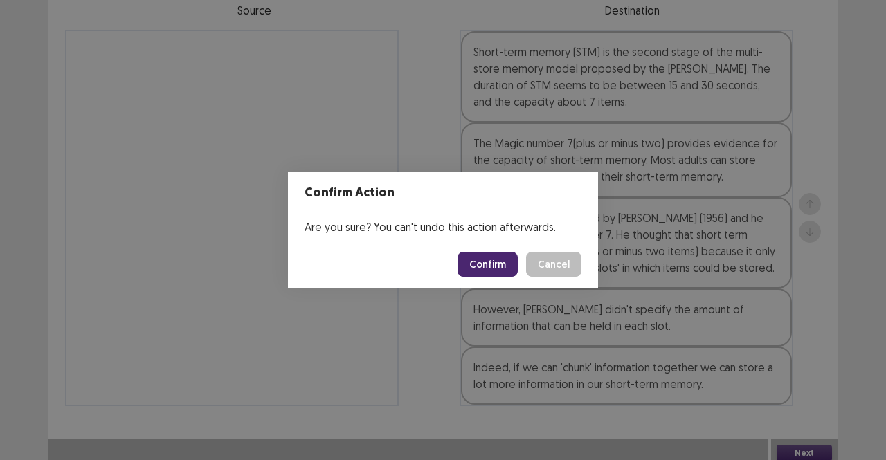
click at [493, 272] on button "Confirm" at bounding box center [487, 264] width 60 height 25
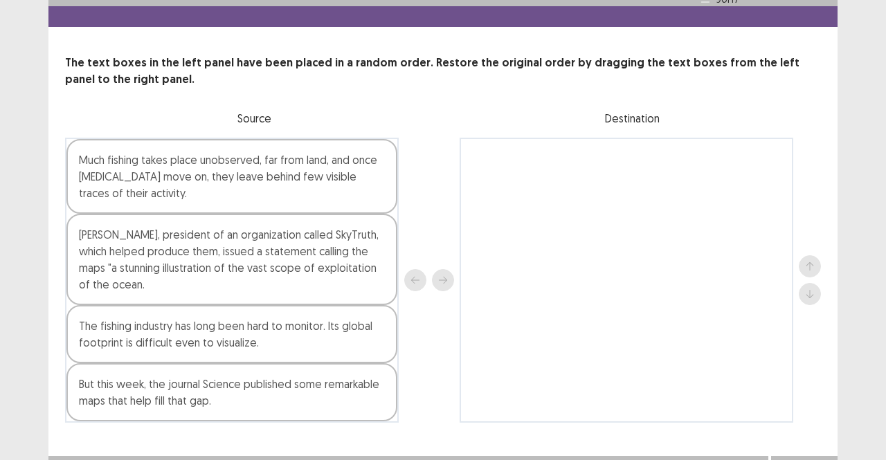
scroll to position [54, 0]
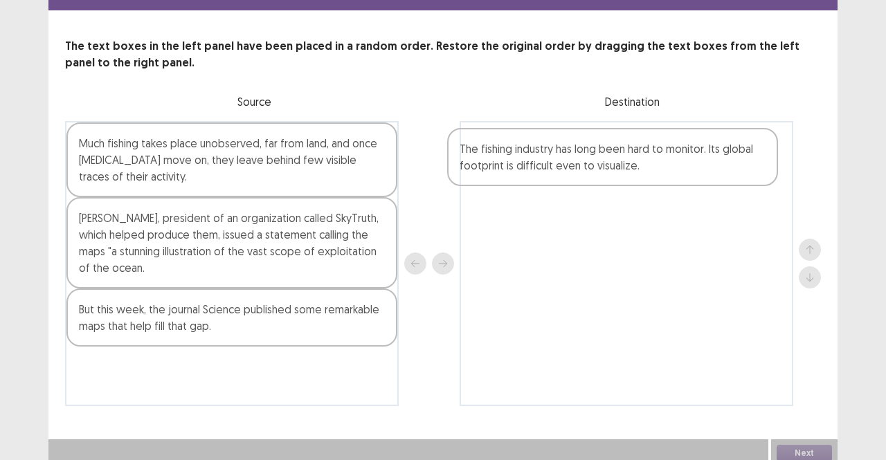
drag, startPoint x: 255, startPoint y: 315, endPoint x: 638, endPoint y: 159, distance: 413.9
click at [638, 159] on div "Much fishing takes place unobserved, far from land, and once [MEDICAL_DATA] mov…" at bounding box center [443, 263] width 756 height 285
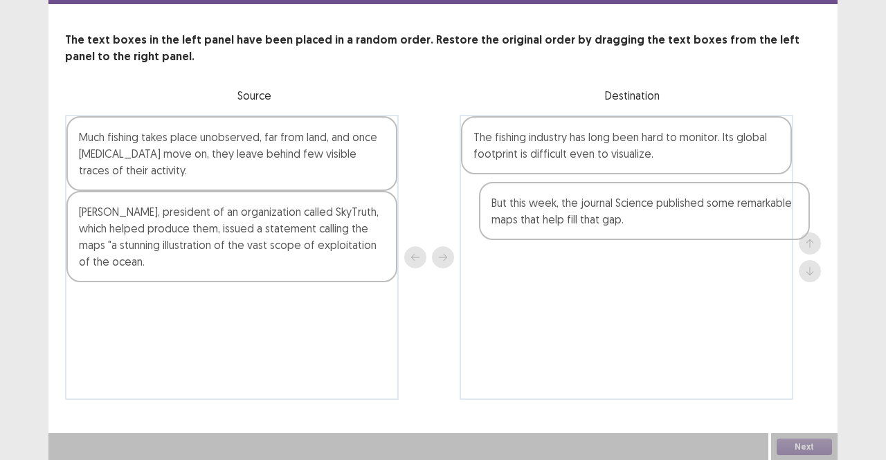
drag, startPoint x: 187, startPoint y: 318, endPoint x: 609, endPoint y: 217, distance: 434.3
click at [609, 217] on div "Much fishing takes place unobserved, far from land, and once [MEDICAL_DATA] mov…" at bounding box center [443, 257] width 756 height 285
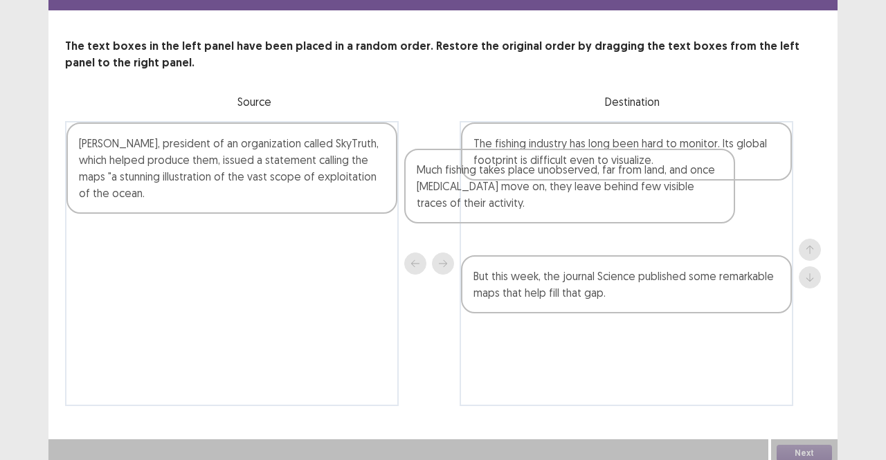
drag, startPoint x: 211, startPoint y: 161, endPoint x: 568, endPoint y: 191, distance: 357.7
click at [568, 191] on div "Much fishing takes place unobserved, far from land, and once [MEDICAL_DATA] mov…" at bounding box center [443, 263] width 756 height 285
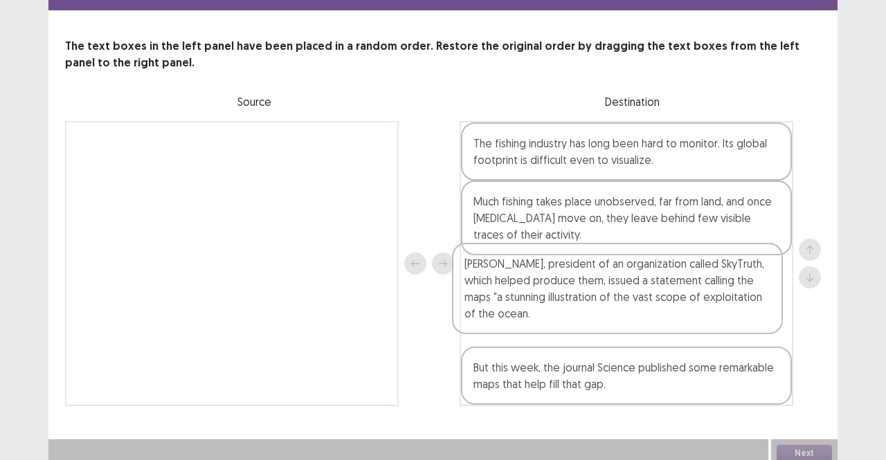
drag, startPoint x: 192, startPoint y: 160, endPoint x: 595, endPoint y: 298, distance: 426.6
click at [595, 298] on div "[PERSON_NAME], president of an organization called SkyTruth, which helped produ…" at bounding box center [443, 263] width 756 height 285
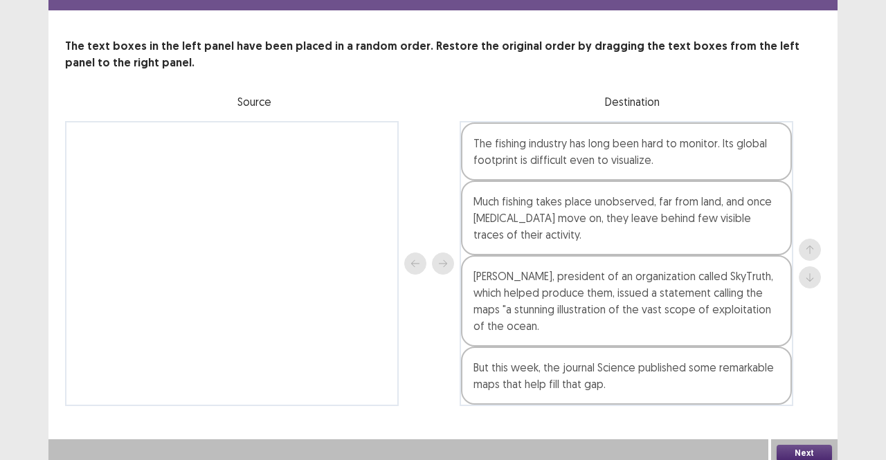
click at [801, 445] on button "Next" at bounding box center [804, 453] width 55 height 17
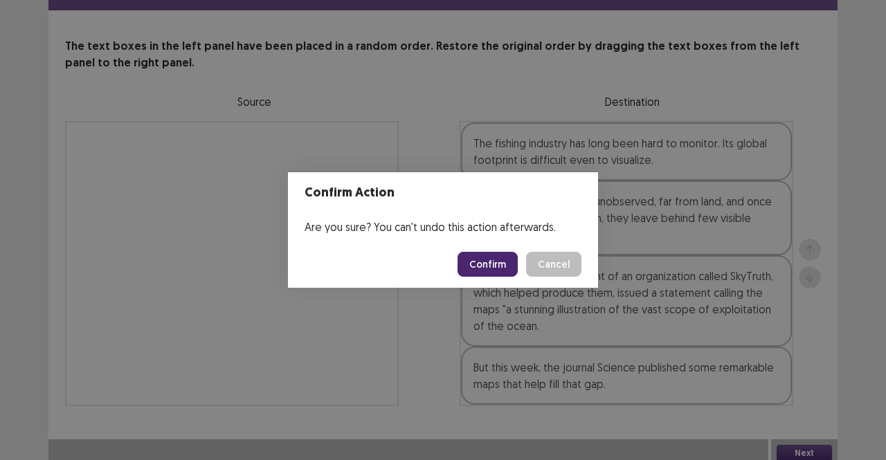
click at [493, 266] on button "Confirm" at bounding box center [487, 264] width 60 height 25
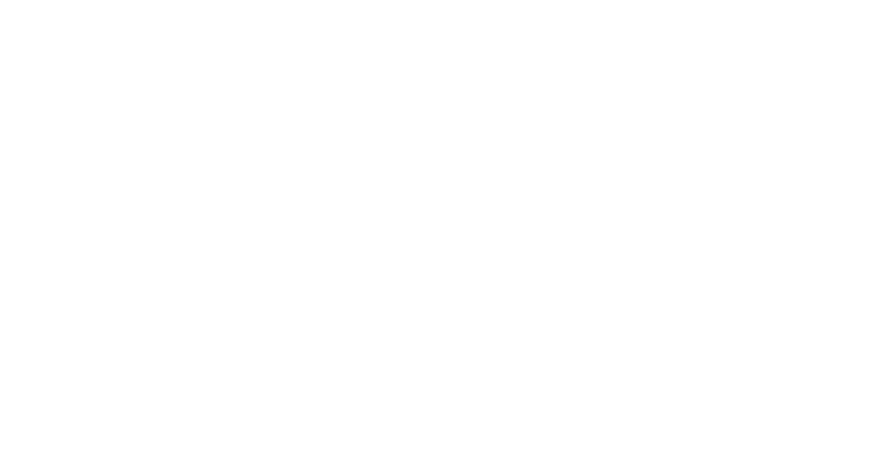
scroll to position [0, 0]
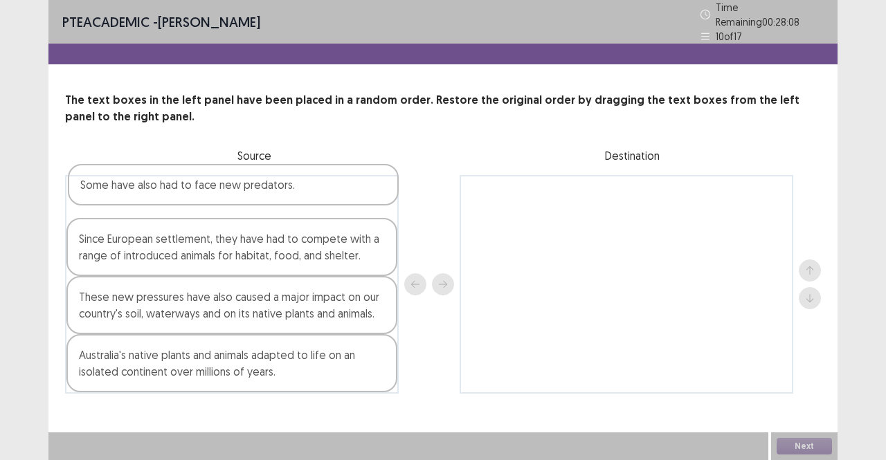
drag, startPoint x: 220, startPoint y: 260, endPoint x: 221, endPoint y: 191, distance: 68.5
click at [221, 191] on div "Since European settlement, they have had to compete with a range of introduced …" at bounding box center [232, 284] width 334 height 219
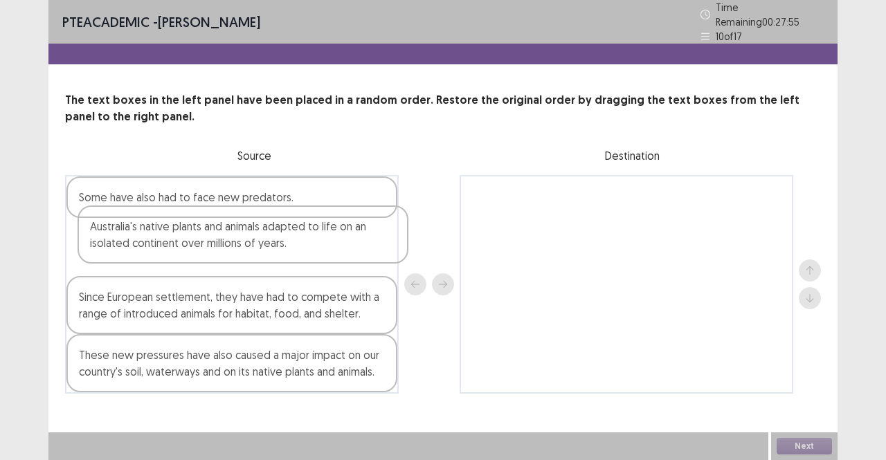
drag, startPoint x: 174, startPoint y: 370, endPoint x: 184, endPoint y: 242, distance: 129.1
click at [184, 242] on div "Some have also had to face new predators. Since European settlement, they have …" at bounding box center [232, 284] width 334 height 219
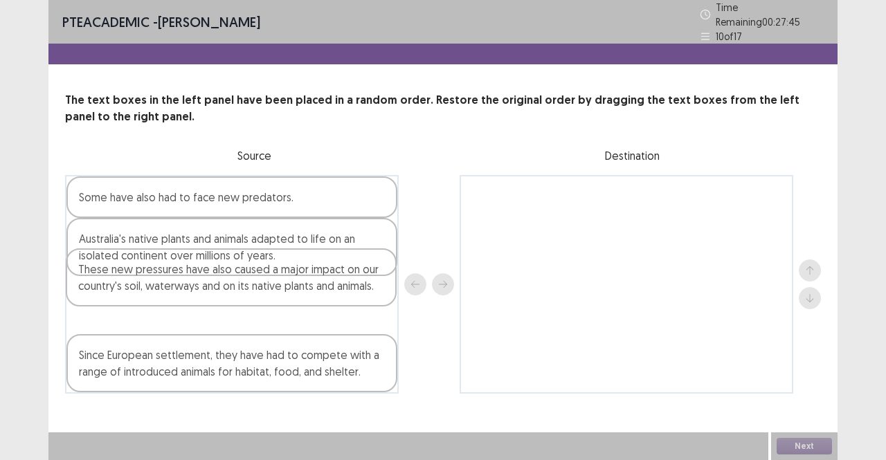
drag, startPoint x: 161, startPoint y: 370, endPoint x: 159, endPoint y: 287, distance: 83.1
click at [159, 287] on div "Some have also had to face new predators. Australia's native plants and animals…" at bounding box center [232, 284] width 334 height 219
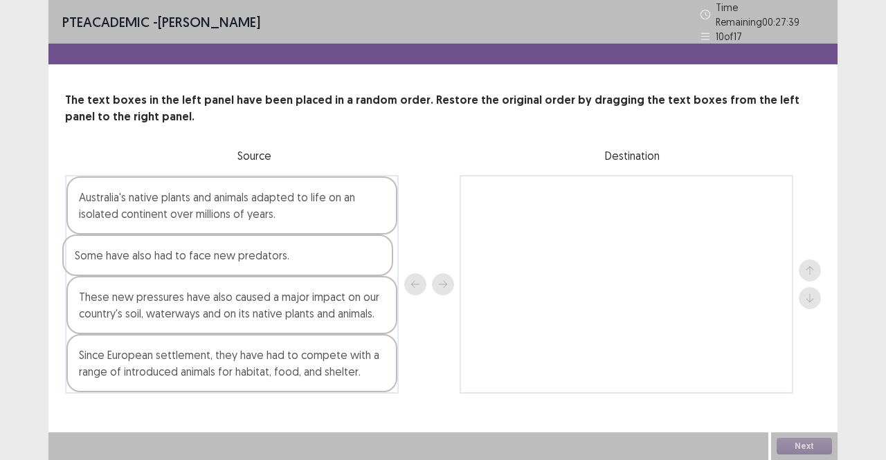
drag, startPoint x: 238, startPoint y: 189, endPoint x: 231, endPoint y: 262, distance: 73.0
click at [231, 262] on div "Some have also had to face new predators. Australia's native plants and animals…" at bounding box center [232, 284] width 334 height 219
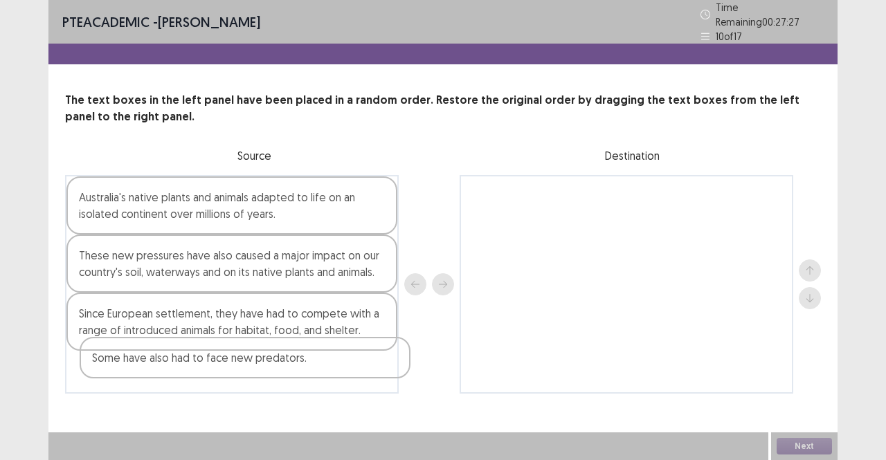
drag, startPoint x: 292, startPoint y: 250, endPoint x: 301, endPoint y: 368, distance: 118.7
click at [301, 368] on div "Australia's native plants and animals adapted to life on an isolated continent …" at bounding box center [232, 284] width 334 height 219
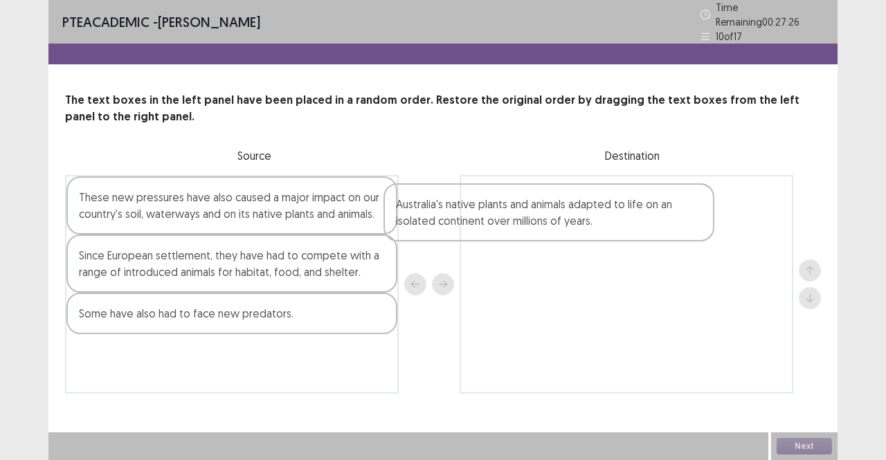
drag, startPoint x: 262, startPoint y: 192, endPoint x: 610, endPoint y: 190, distance: 347.5
click at [610, 190] on div "Australia's native plants and animals adapted to life on an isolated continent …" at bounding box center [443, 284] width 756 height 219
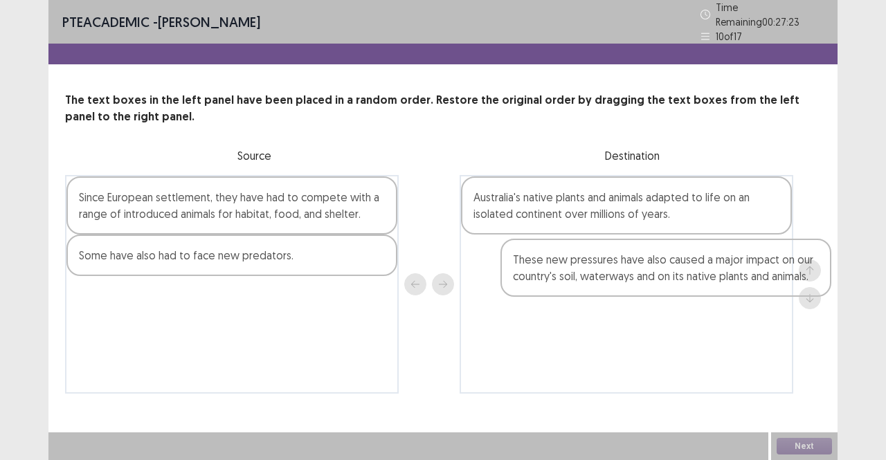
drag, startPoint x: 303, startPoint y: 207, endPoint x: 743, endPoint y: 276, distance: 444.9
click at [743, 276] on div "These new pressures have also caused a major impact on our country's soil, wate…" at bounding box center [443, 284] width 756 height 219
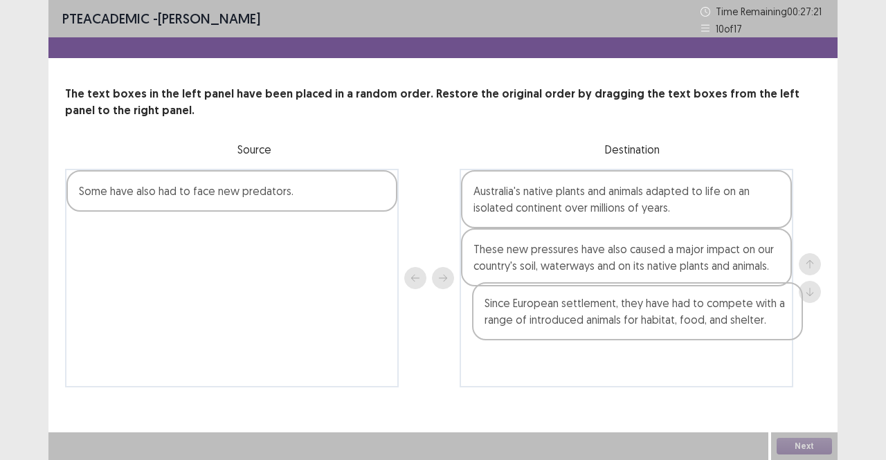
drag, startPoint x: 305, startPoint y: 199, endPoint x: 727, endPoint y: 322, distance: 439.6
click at [727, 322] on div "Since European settlement, they have had to compete with a range of introduced …" at bounding box center [443, 278] width 756 height 219
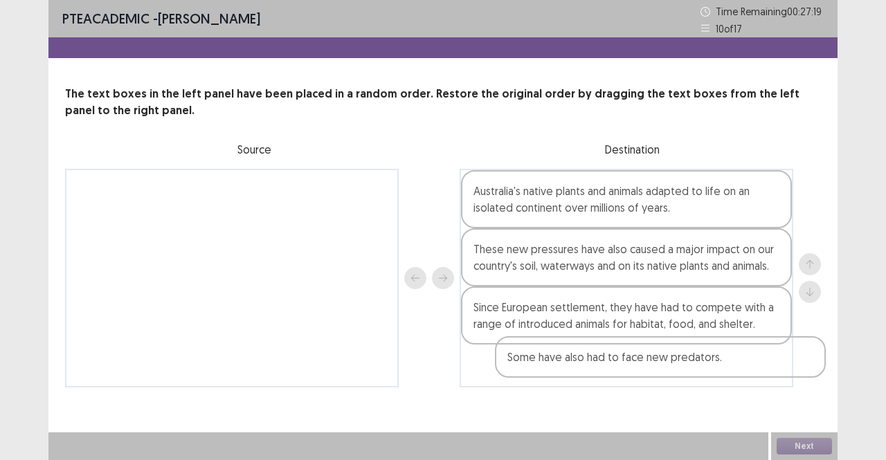
drag, startPoint x: 296, startPoint y: 199, endPoint x: 732, endPoint y: 370, distance: 468.4
click at [732, 370] on div "Some have also had to face new predators. Australia's native plants and animals…" at bounding box center [443, 278] width 756 height 219
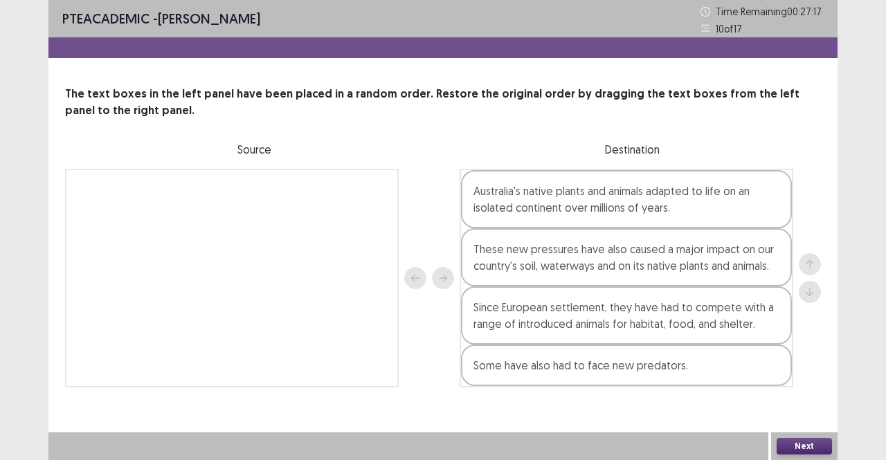
click at [815, 449] on button "Next" at bounding box center [804, 446] width 55 height 17
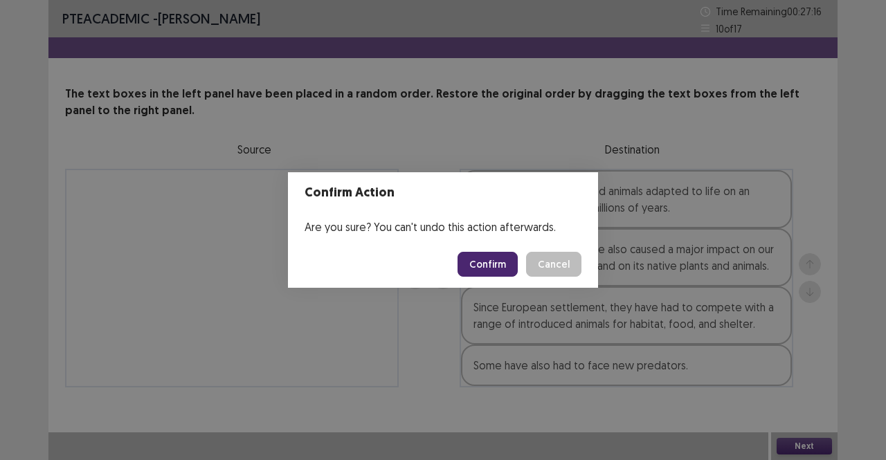
click at [490, 264] on button "Confirm" at bounding box center [487, 264] width 60 height 25
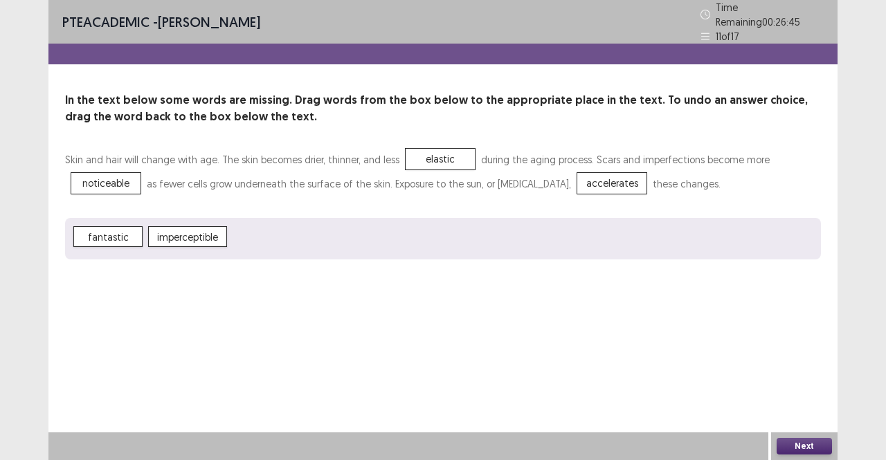
click at [792, 443] on button "Next" at bounding box center [804, 446] width 55 height 17
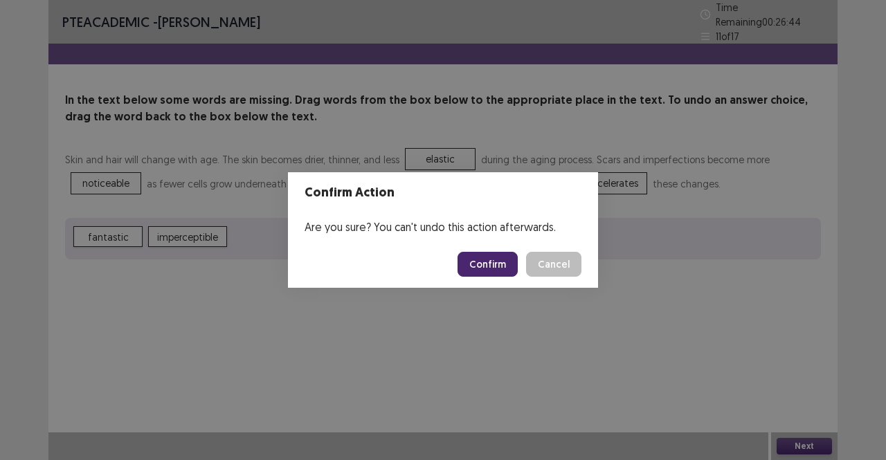
click at [499, 258] on button "Confirm" at bounding box center [487, 264] width 60 height 25
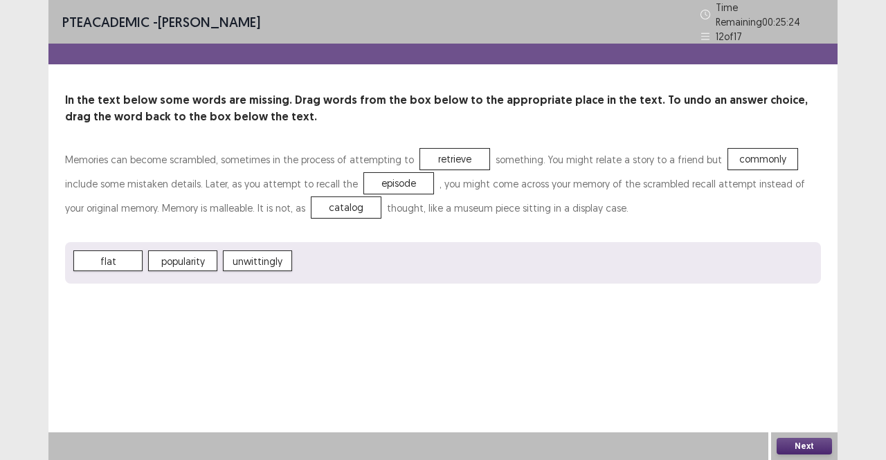
click at [806, 452] on button "Next" at bounding box center [804, 446] width 55 height 17
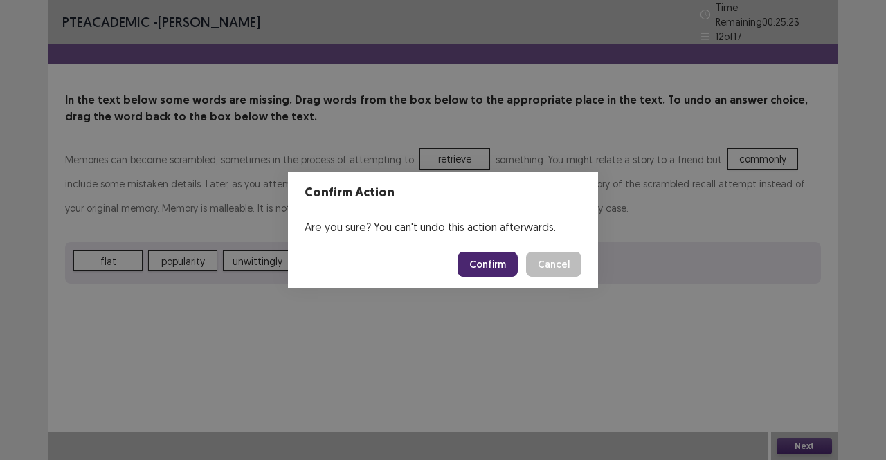
click at [494, 267] on button "Confirm" at bounding box center [487, 264] width 60 height 25
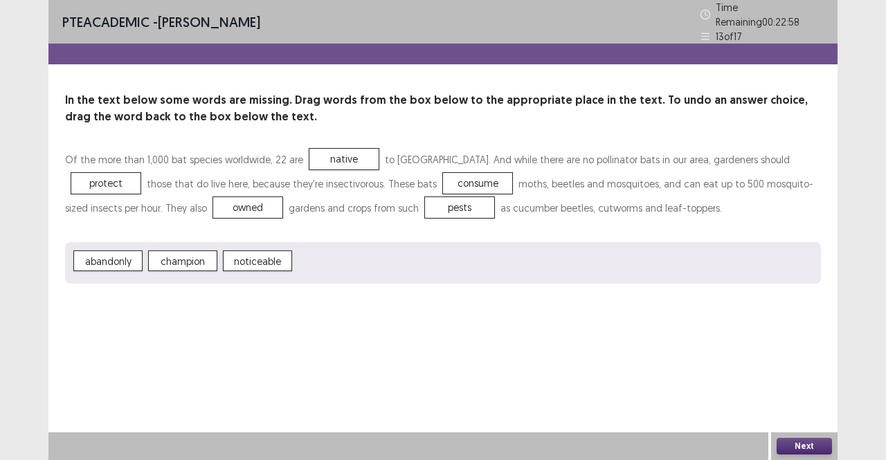
click at [810, 440] on button "Next" at bounding box center [804, 446] width 55 height 17
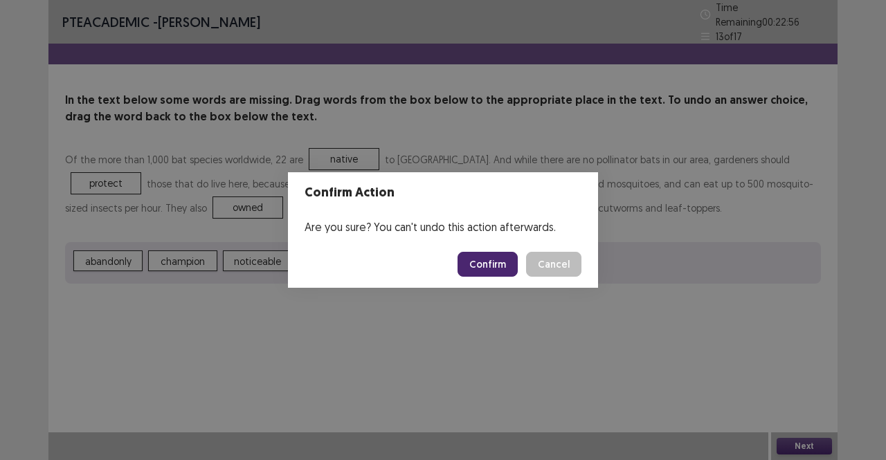
click at [498, 263] on button "Confirm" at bounding box center [487, 264] width 60 height 25
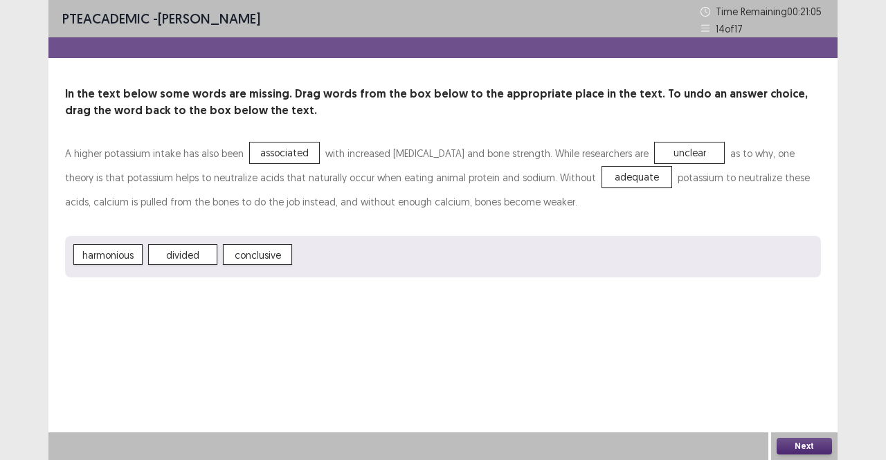
click at [800, 453] on button "Next" at bounding box center [804, 446] width 55 height 17
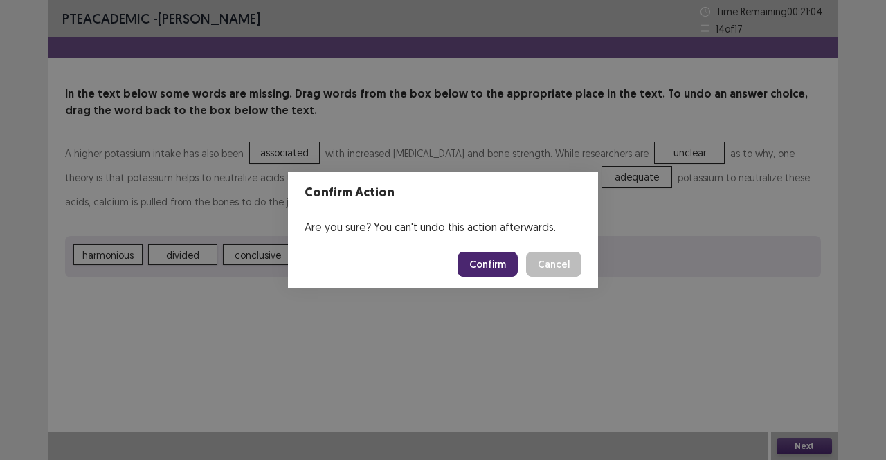
click at [503, 255] on button "Confirm" at bounding box center [487, 264] width 60 height 25
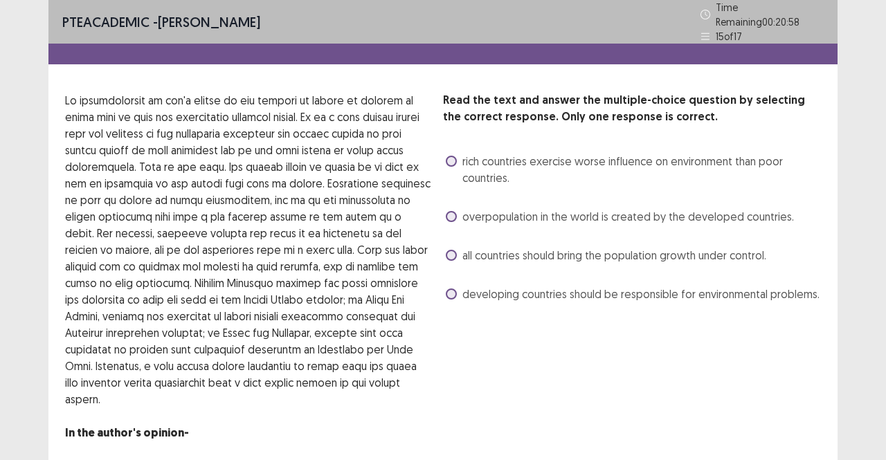
click at [487, 247] on span "all countries should bring the population growth under control." at bounding box center [614, 255] width 304 height 17
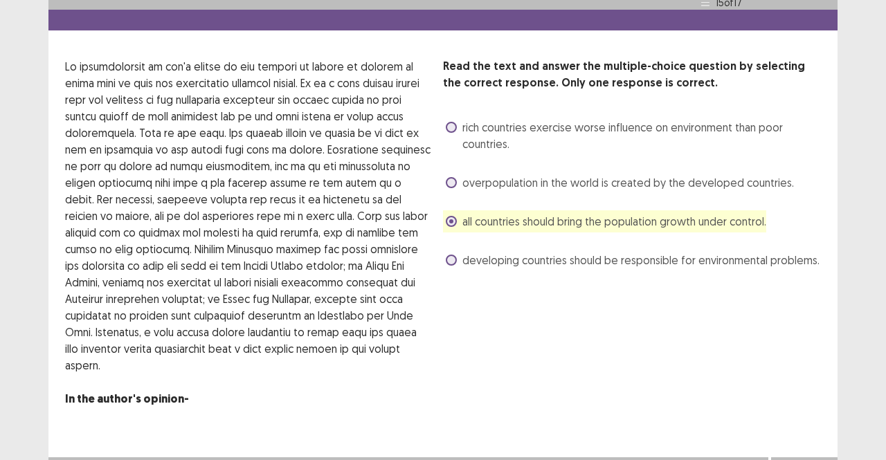
scroll to position [33, 0]
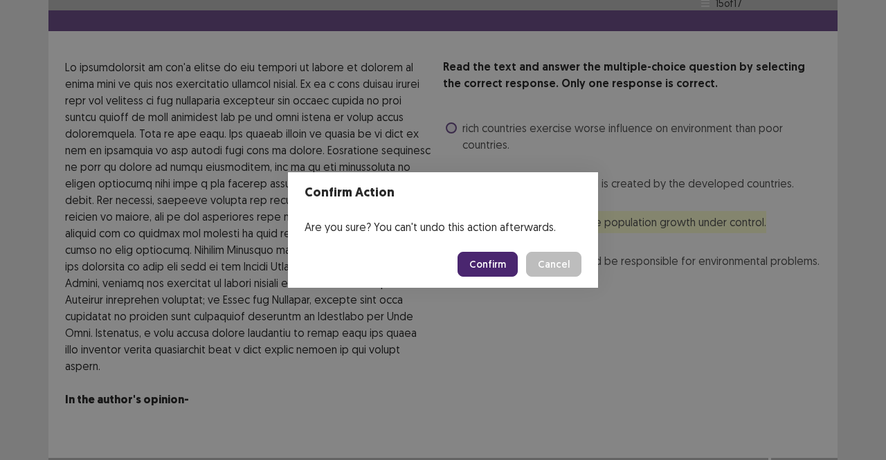
click at [503, 258] on button "Confirm" at bounding box center [487, 264] width 60 height 25
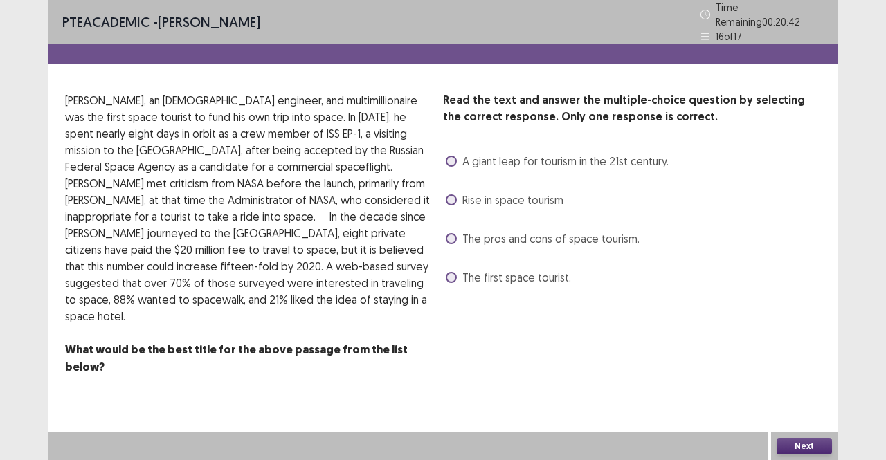
click at [501, 230] on span "The pros and cons of space tourism." at bounding box center [550, 238] width 177 height 17
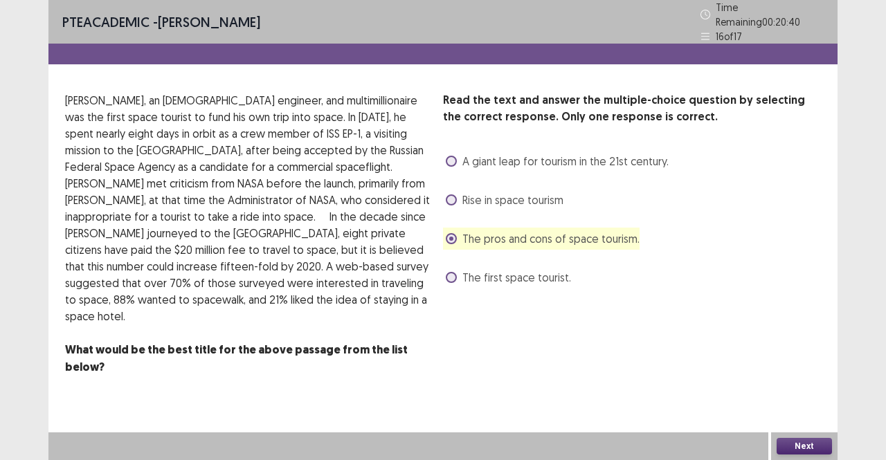
click at [808, 445] on button "Next" at bounding box center [804, 446] width 55 height 17
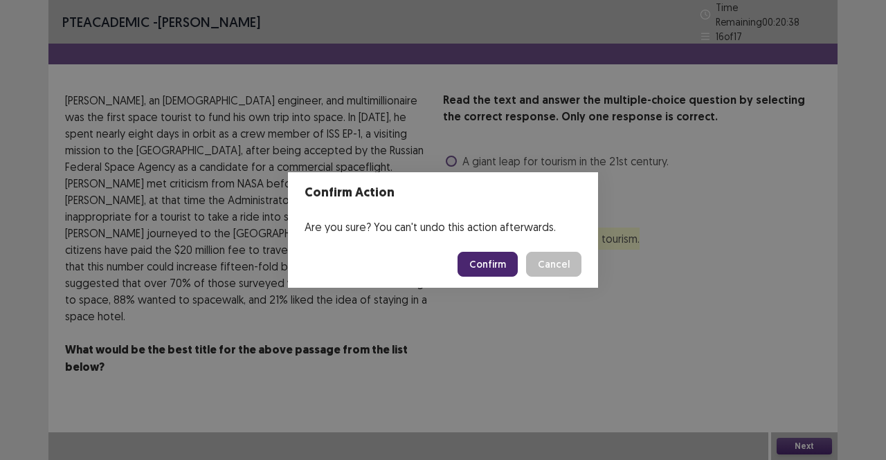
click at [498, 258] on button "Confirm" at bounding box center [487, 264] width 60 height 25
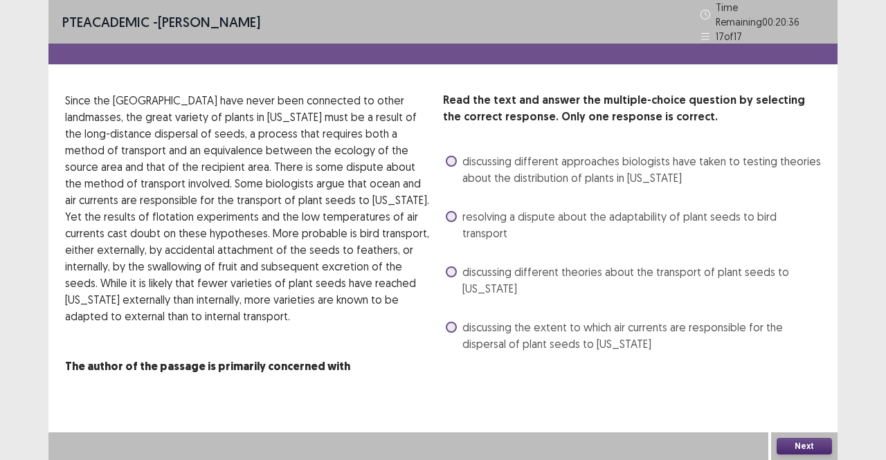
click at [493, 264] on span "discussing different theories about the transport of plant seeds to [US_STATE]" at bounding box center [641, 280] width 359 height 33
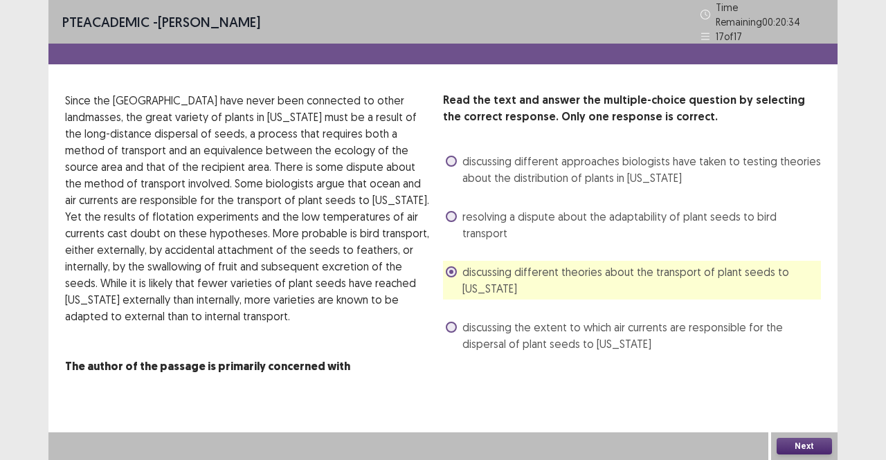
click at [806, 444] on button "Next" at bounding box center [804, 446] width 55 height 17
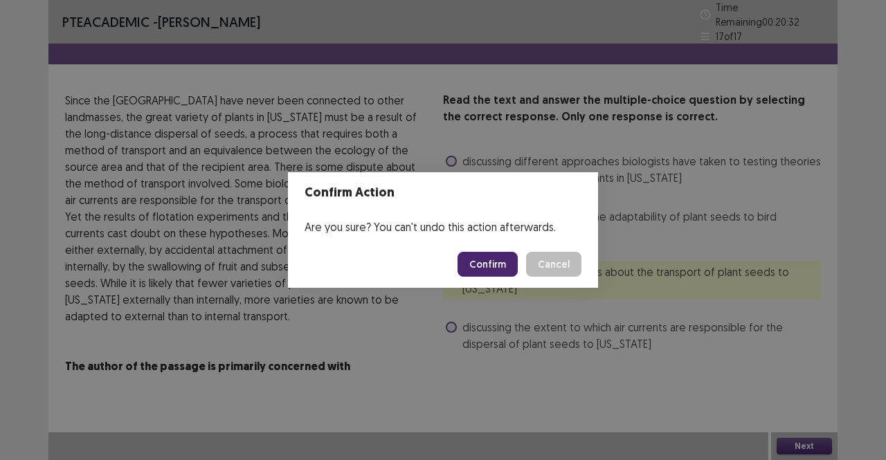
click at [498, 261] on button "Confirm" at bounding box center [487, 264] width 60 height 25
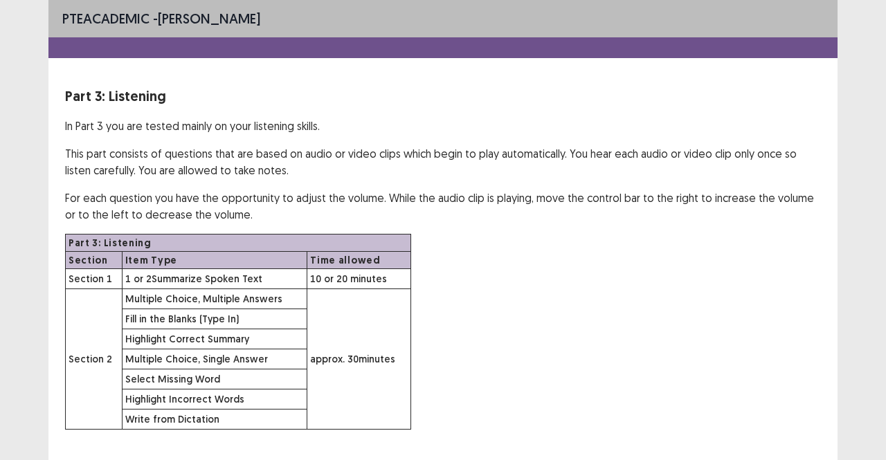
scroll to position [78, 0]
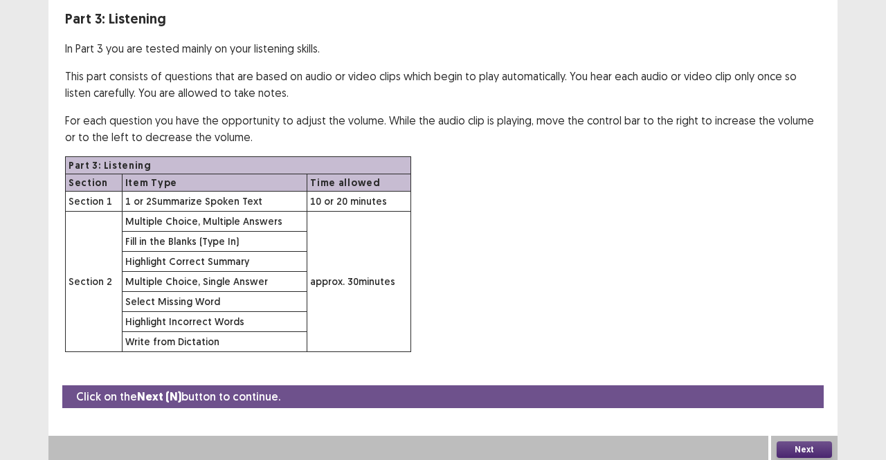
click at [810, 446] on button "Next" at bounding box center [804, 450] width 55 height 17
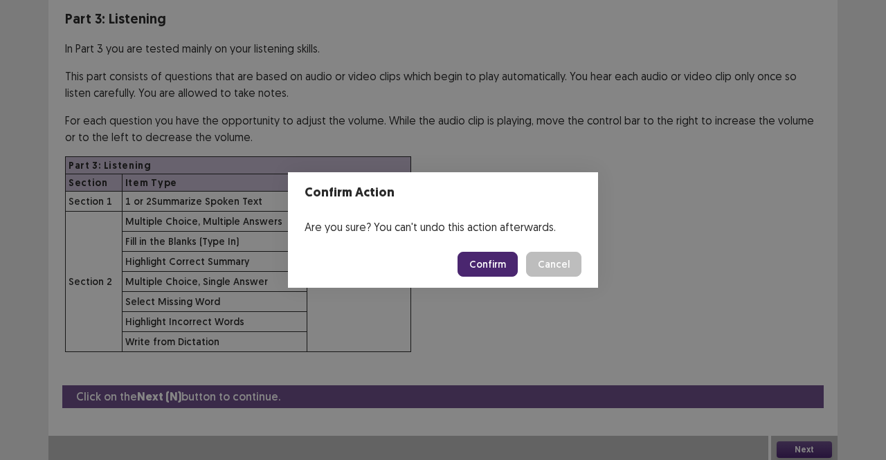
click at [500, 258] on button "Confirm" at bounding box center [487, 264] width 60 height 25
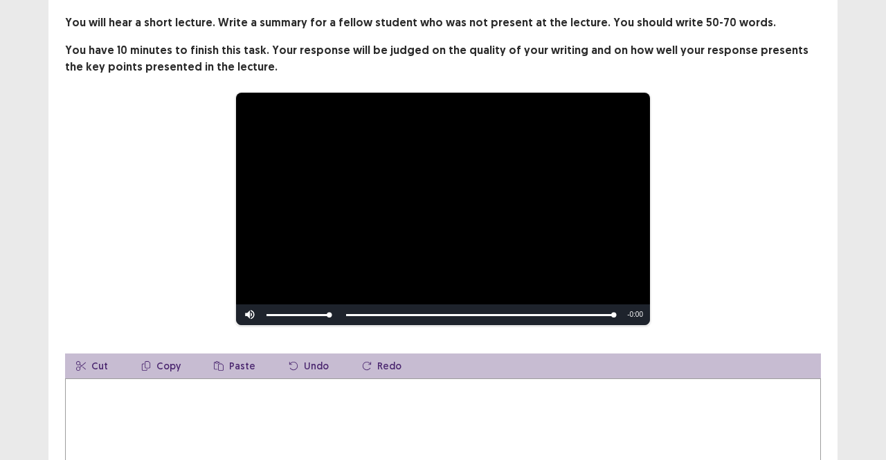
click at [295, 380] on textarea at bounding box center [443, 455] width 756 height 152
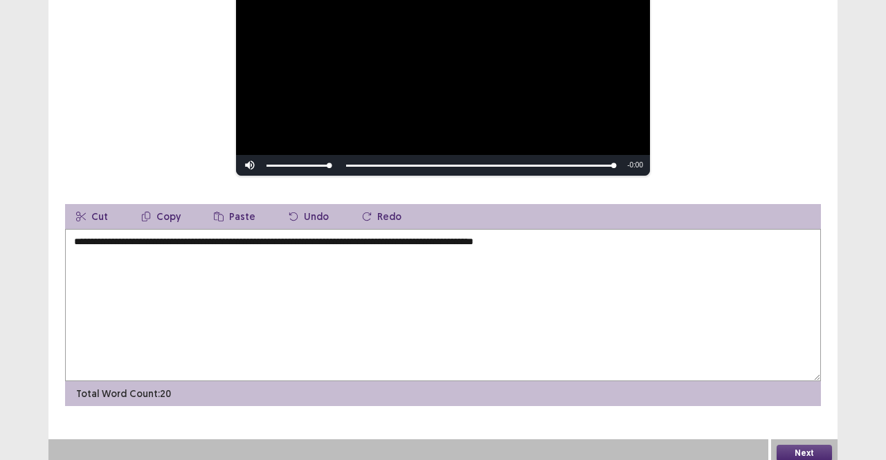
scroll to position [227, 0]
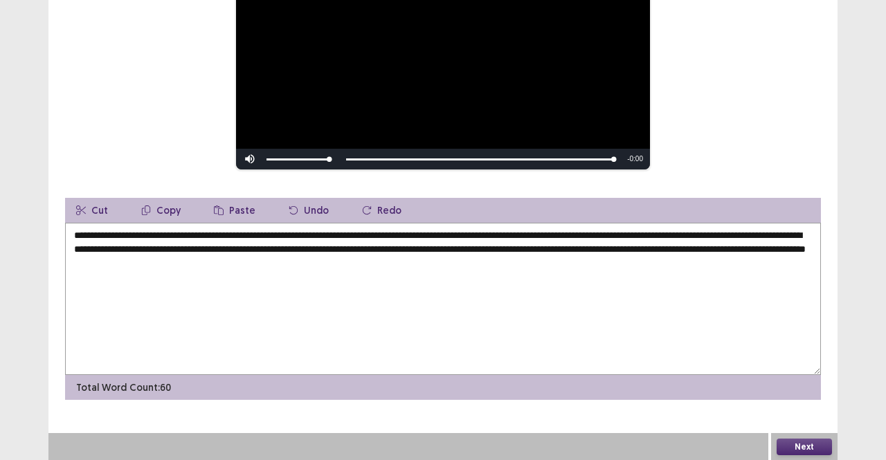
click at [335, 241] on textarea "**********" at bounding box center [443, 299] width 756 height 152
click at [550, 240] on textarea "**********" at bounding box center [443, 299] width 756 height 152
click at [592, 233] on textarea "**********" at bounding box center [443, 299] width 756 height 152
type textarea "**********"
click at [817, 446] on button "Next" at bounding box center [804, 447] width 55 height 17
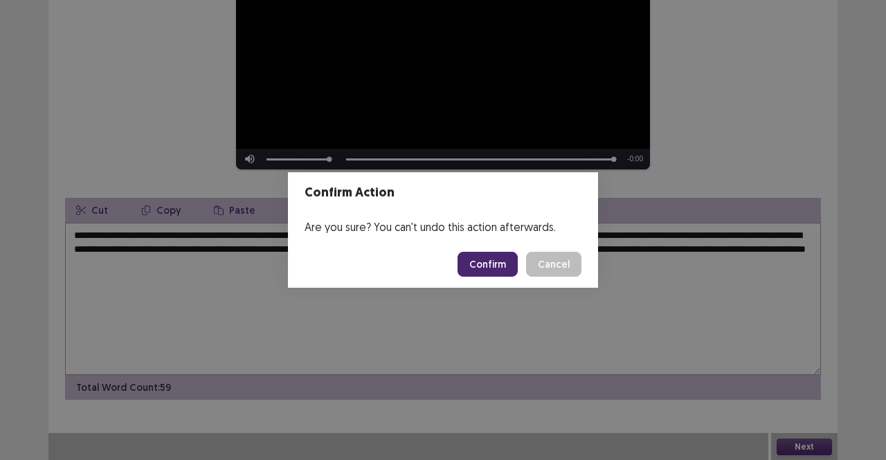
click at [493, 265] on button "Confirm" at bounding box center [487, 264] width 60 height 25
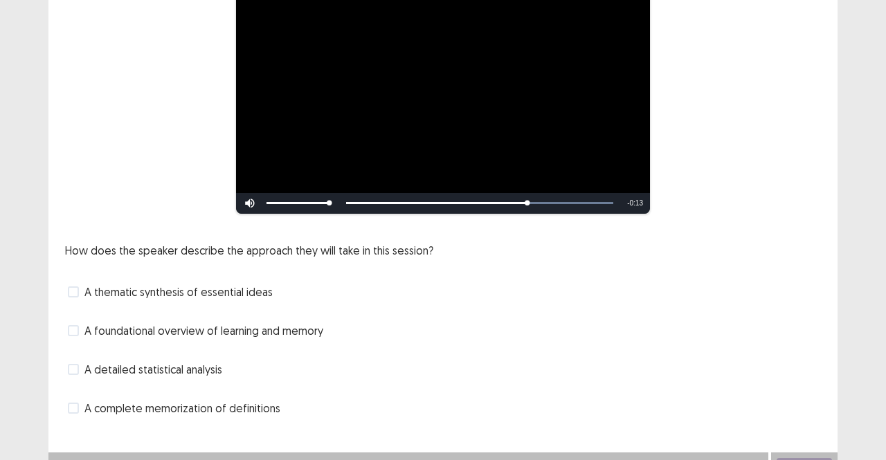
scroll to position [230, 0]
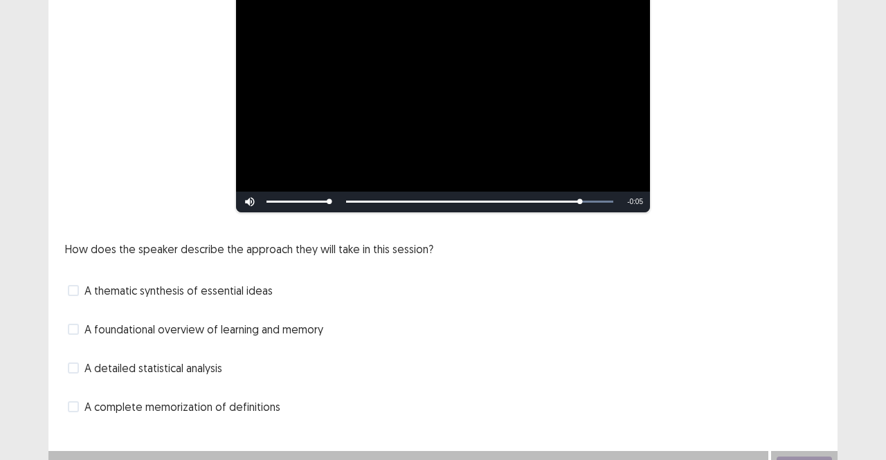
click at [176, 285] on span "A thematic synthesis of essential ideas" at bounding box center [178, 290] width 188 height 17
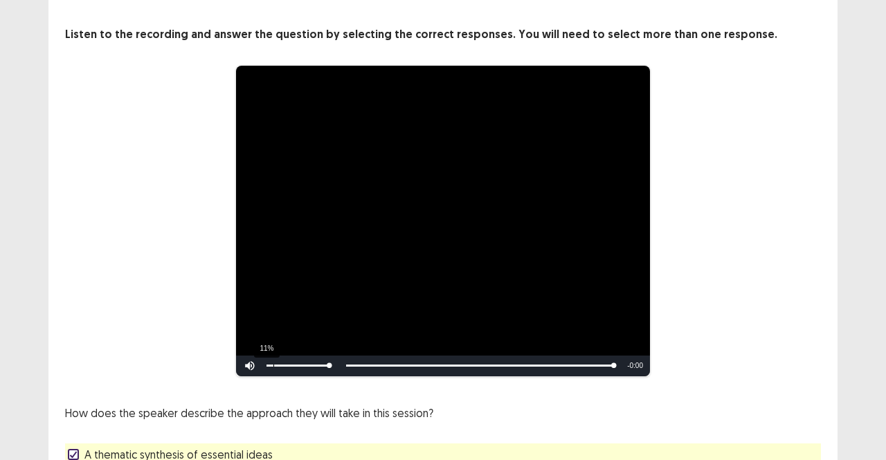
scroll to position [63, 0]
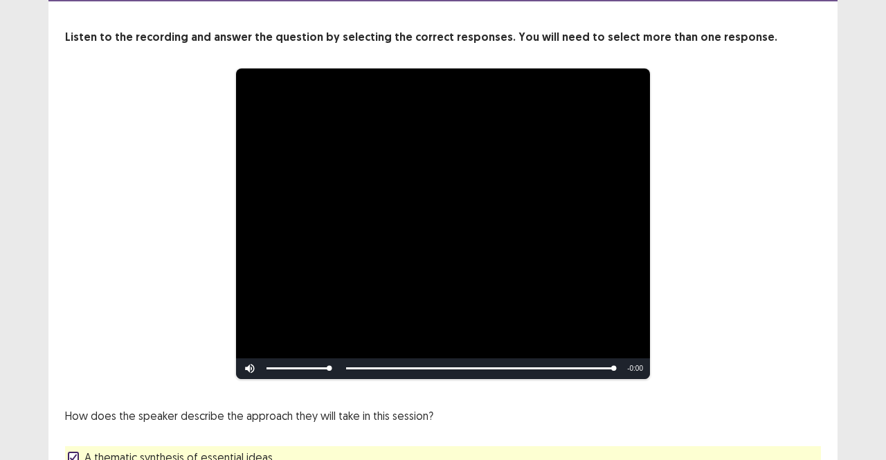
click at [418, 245] on video "Video Player" at bounding box center [443, 224] width 414 height 311
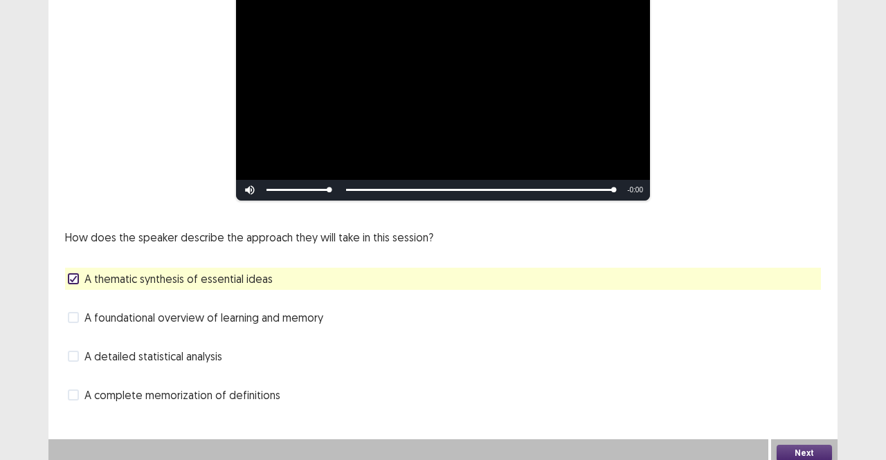
click at [174, 356] on span "A detailed statistical analysis" at bounding box center [153, 356] width 138 height 17
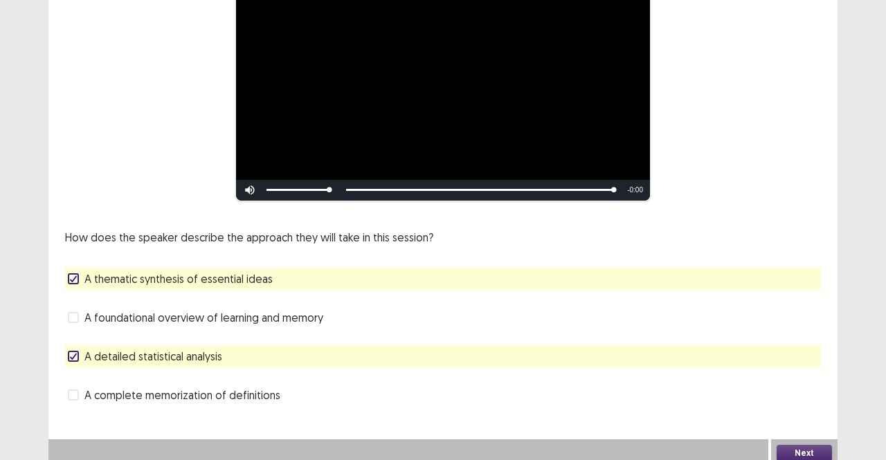
click at [818, 445] on button "Next" at bounding box center [804, 453] width 55 height 17
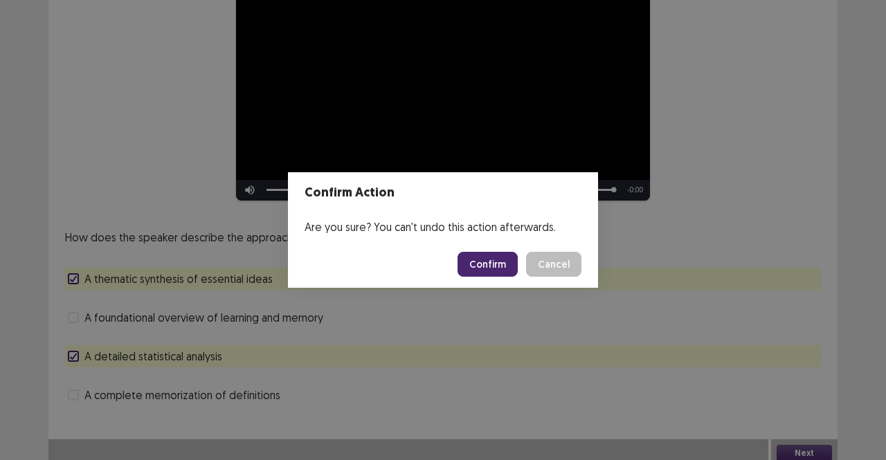
click at [504, 255] on button "Confirm" at bounding box center [487, 264] width 60 height 25
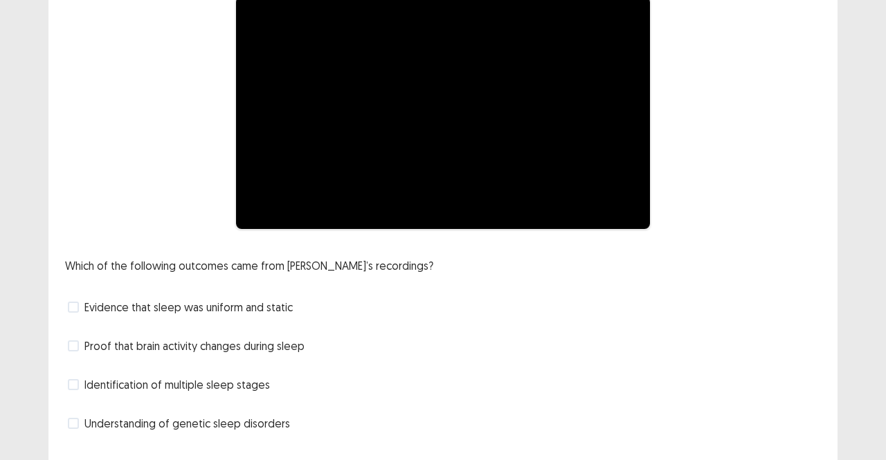
scroll to position [163, 0]
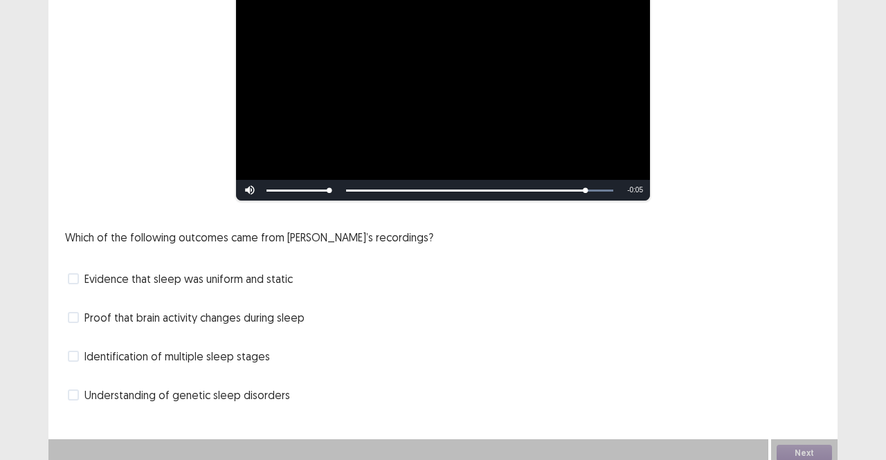
click at [214, 313] on span "Proof that brain activity changes during sleep" at bounding box center [194, 317] width 220 height 17
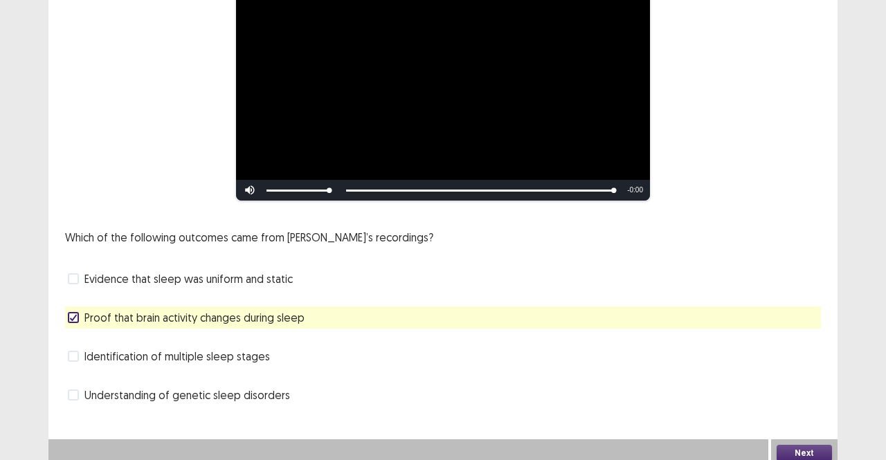
click at [190, 349] on span "Identification of multiple sleep stages" at bounding box center [176, 356] width 185 height 17
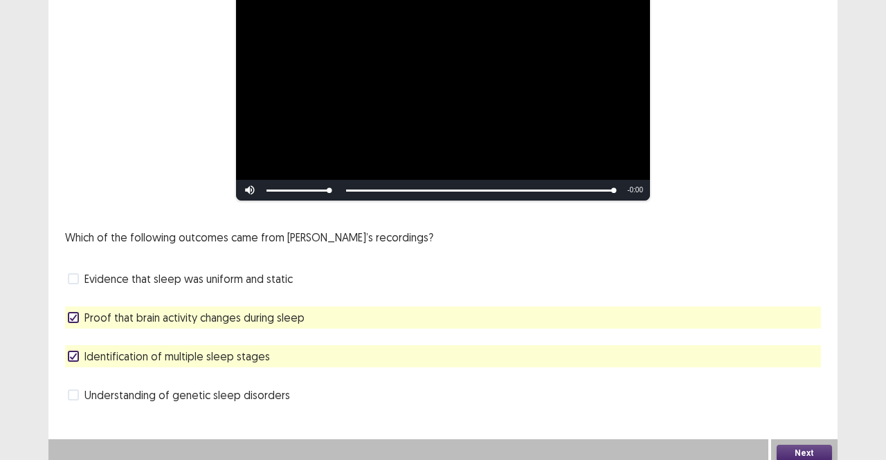
click at [803, 445] on button "Next" at bounding box center [804, 453] width 55 height 17
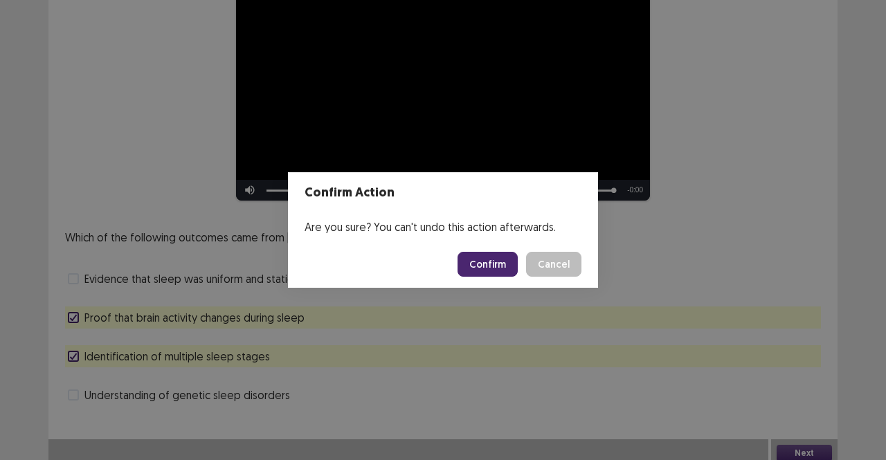
click at [505, 260] on button "Confirm" at bounding box center [487, 264] width 60 height 25
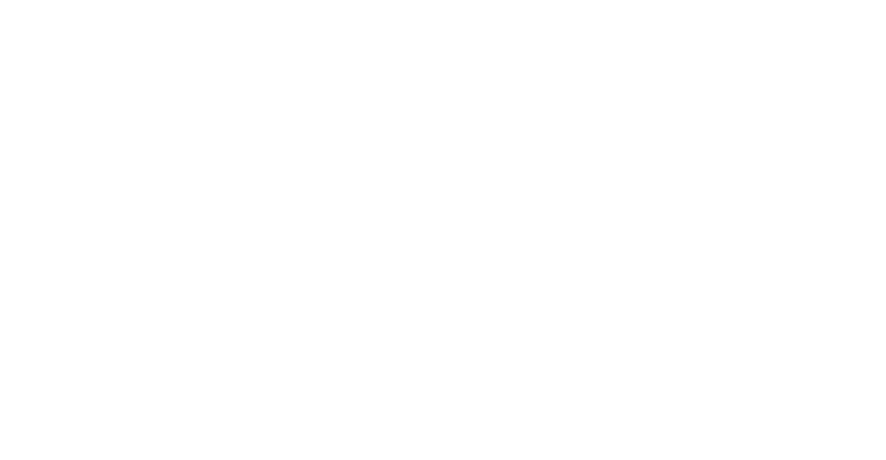
scroll to position [0, 0]
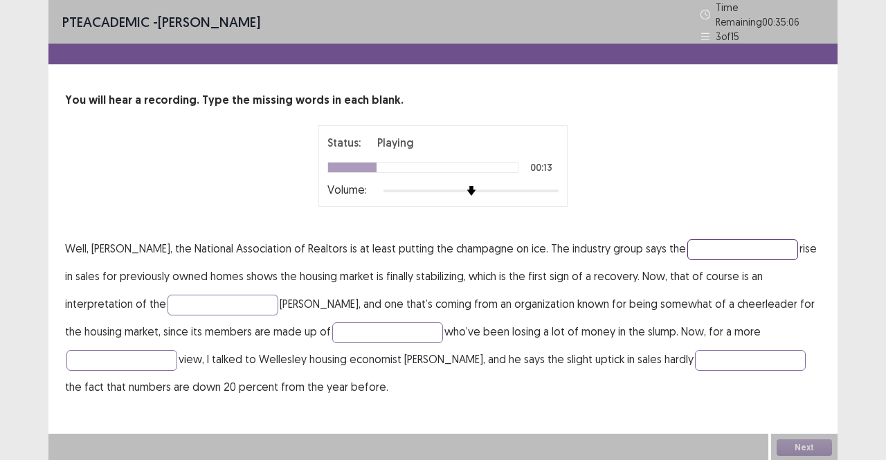
click at [687, 242] on input "text" at bounding box center [742, 249] width 111 height 21
type input "******"
click at [167, 295] on input "text" at bounding box center [222, 305] width 111 height 21
type input "******"
click at [332, 323] on input "text" at bounding box center [387, 333] width 111 height 21
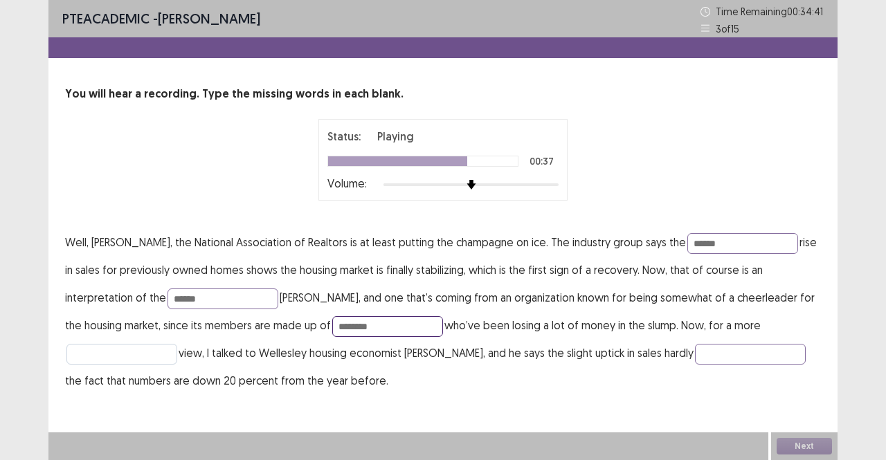
type input "********"
click at [177, 344] on input "text" at bounding box center [121, 354] width 111 height 21
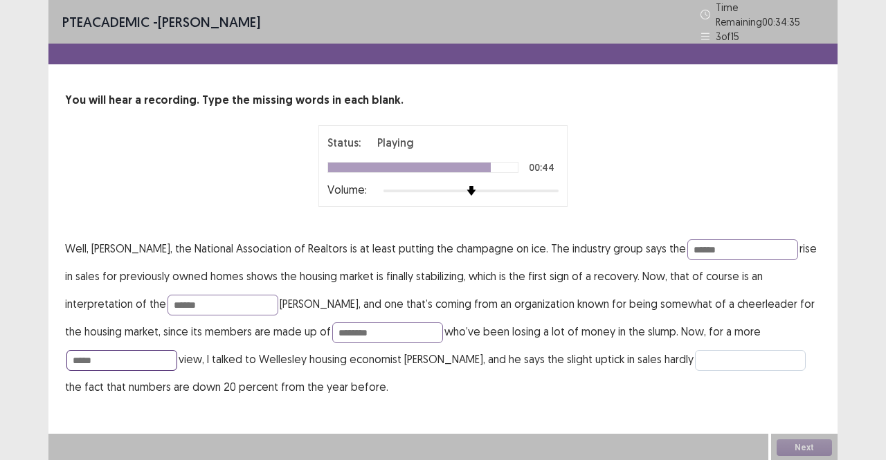
type input "*****"
click at [695, 350] on input "text" at bounding box center [750, 360] width 111 height 21
type input "*"
type input "*******"
click at [804, 441] on button "Next" at bounding box center [804, 448] width 55 height 17
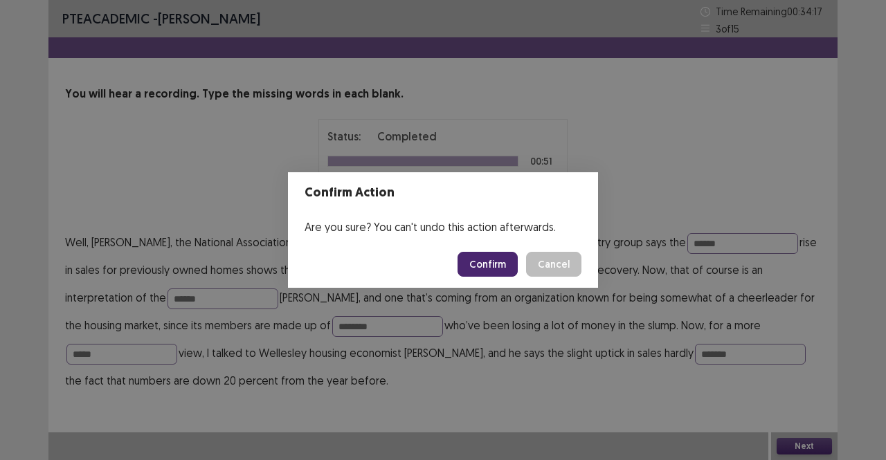
click at [494, 255] on button "Confirm" at bounding box center [487, 264] width 60 height 25
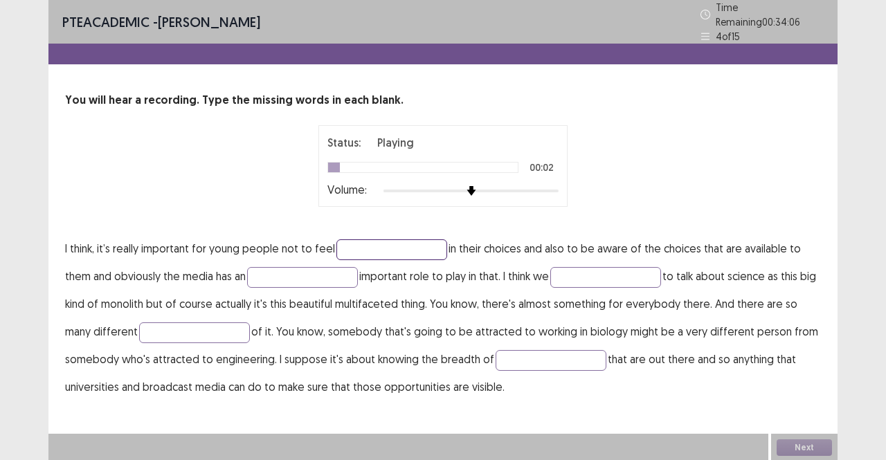
click at [377, 239] on input "text" at bounding box center [391, 249] width 111 height 21
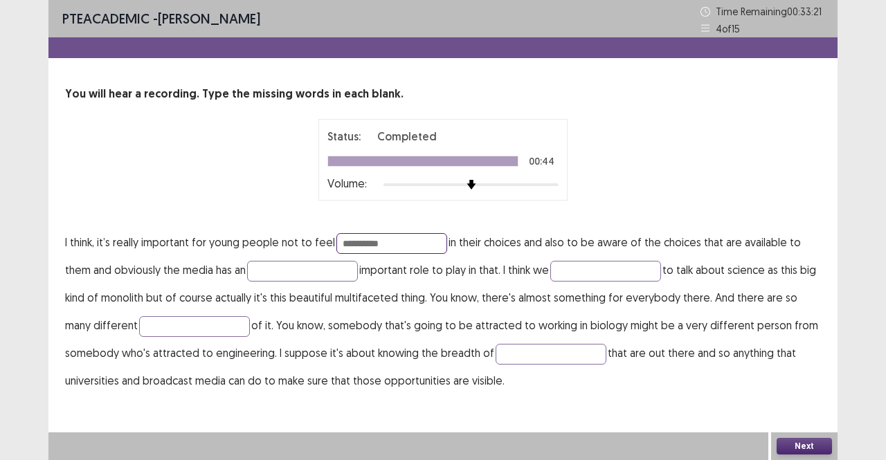
type input "**********"
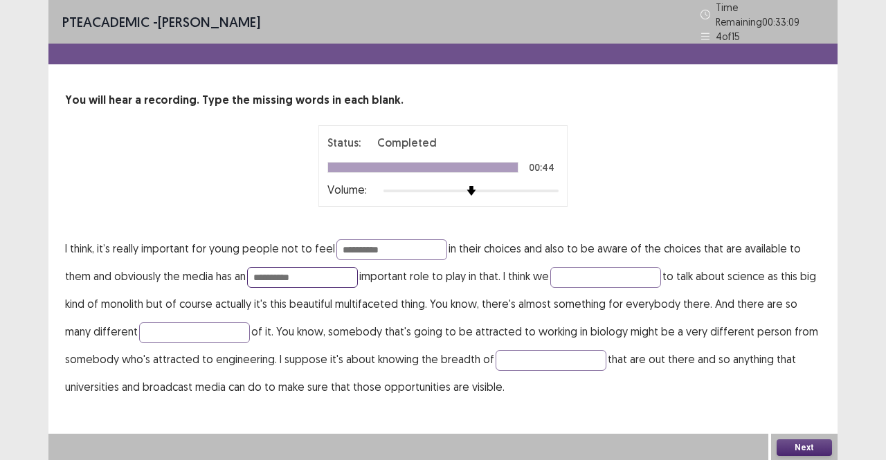
type input "**********"
type input "****"
type input "*******"
click at [518, 352] on input "**********" at bounding box center [551, 360] width 111 height 21
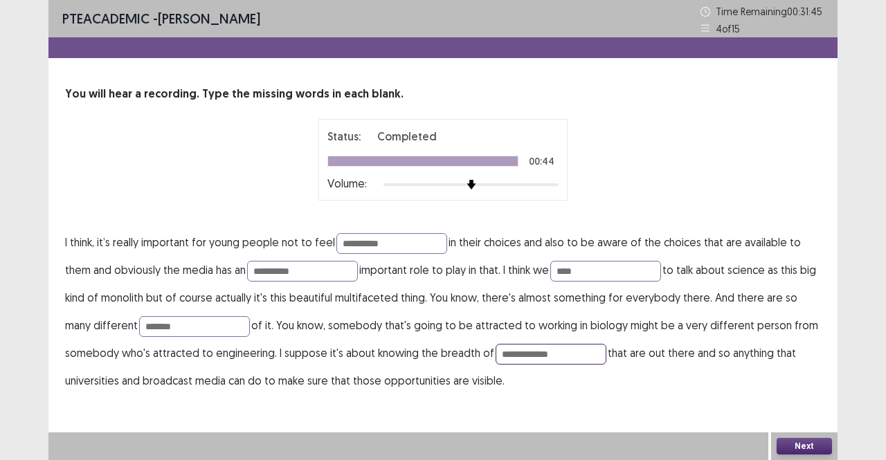
type input "**********"
click at [801, 446] on button "Next" at bounding box center [804, 446] width 55 height 17
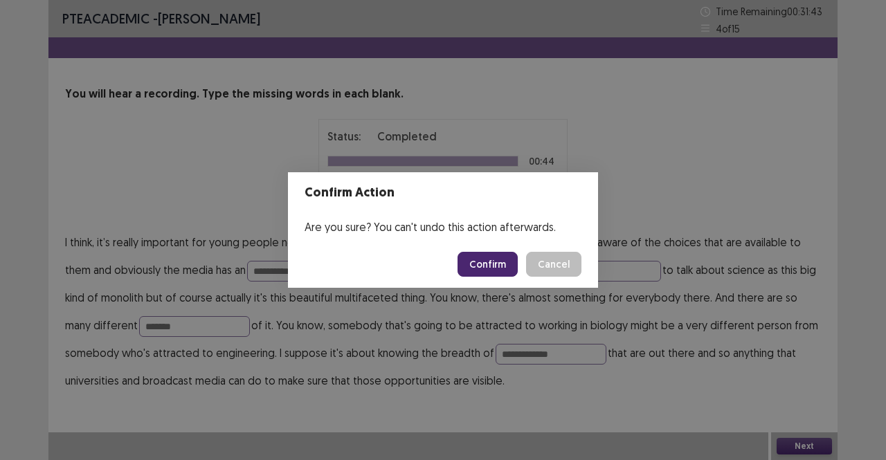
click at [484, 262] on button "Confirm" at bounding box center [487, 264] width 60 height 25
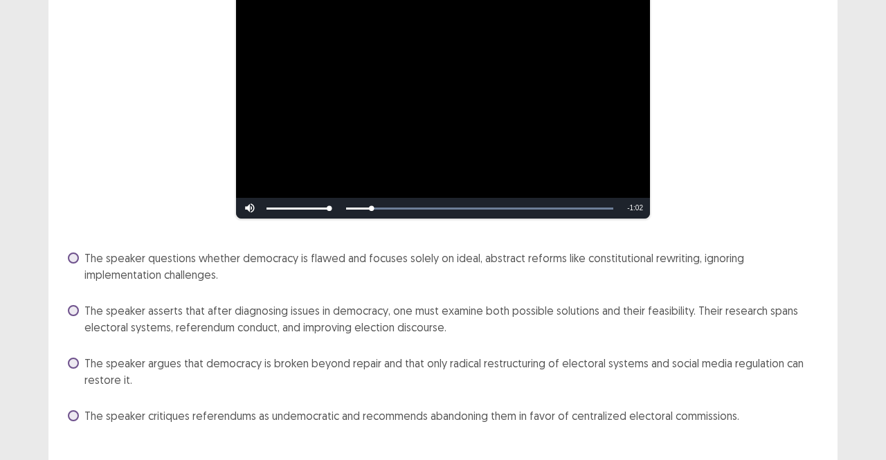
scroll to position [166, 0]
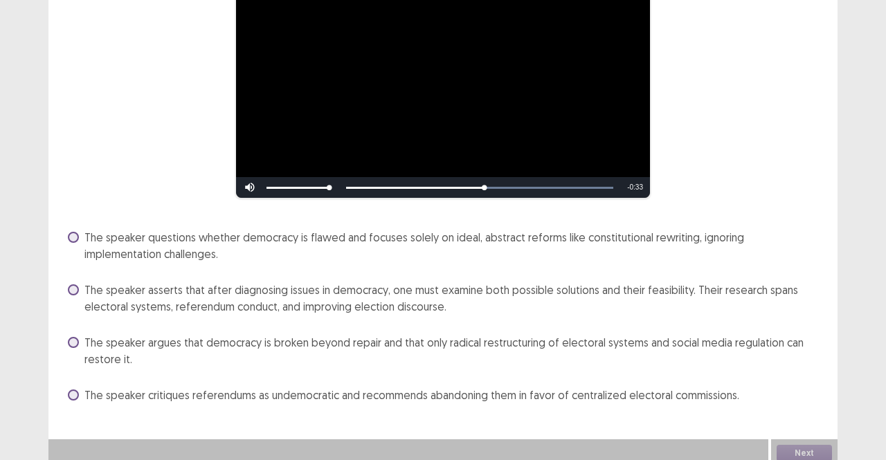
click at [468, 283] on span "The speaker asserts that after diagnosing issues in democracy, one must examine…" at bounding box center [452, 298] width 736 height 33
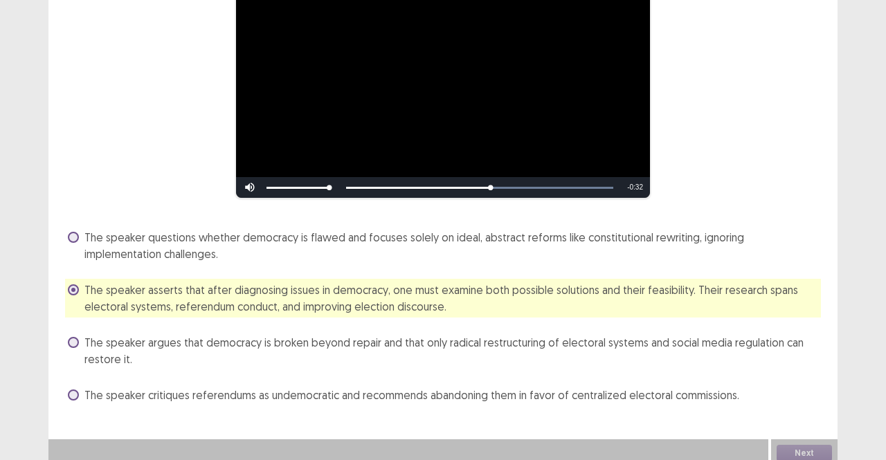
click at [468, 283] on span "The speaker asserts that after diagnosing issues in democracy, one must examine…" at bounding box center [452, 298] width 736 height 33
click at [458, 342] on span "The speaker argues that democracy is broken beyond repair and that only radical…" at bounding box center [452, 350] width 736 height 33
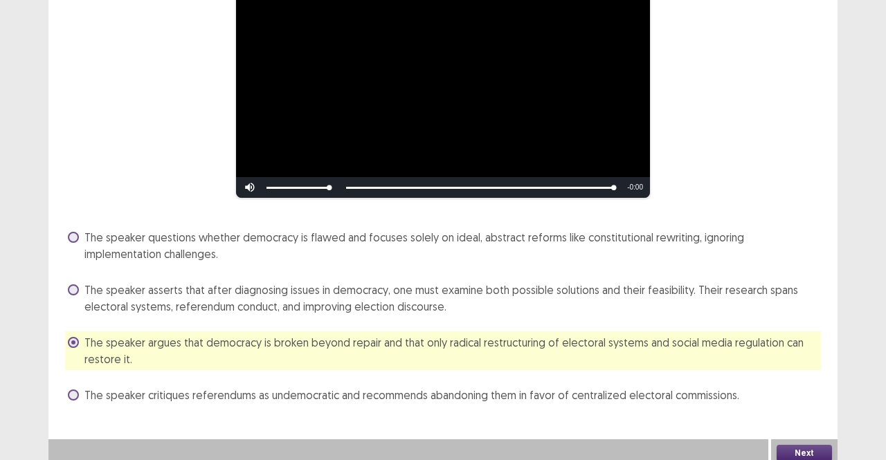
click at [431, 230] on span "The speaker questions whether democracy is flawed and focuses solely on ideal, …" at bounding box center [452, 245] width 736 height 33
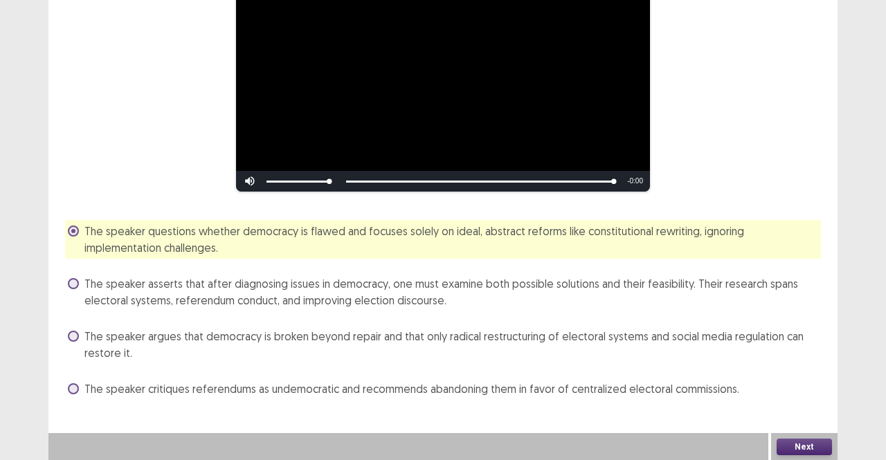
click at [818, 446] on button "Next" at bounding box center [804, 447] width 55 height 17
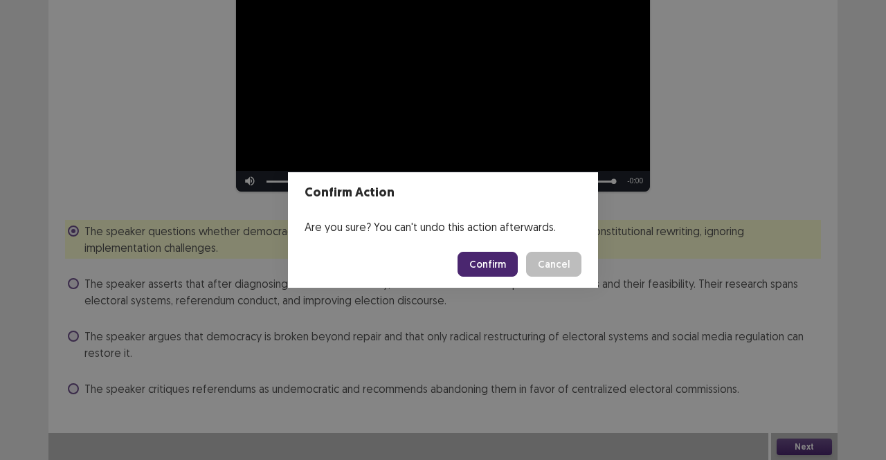
click at [476, 264] on button "Confirm" at bounding box center [487, 264] width 60 height 25
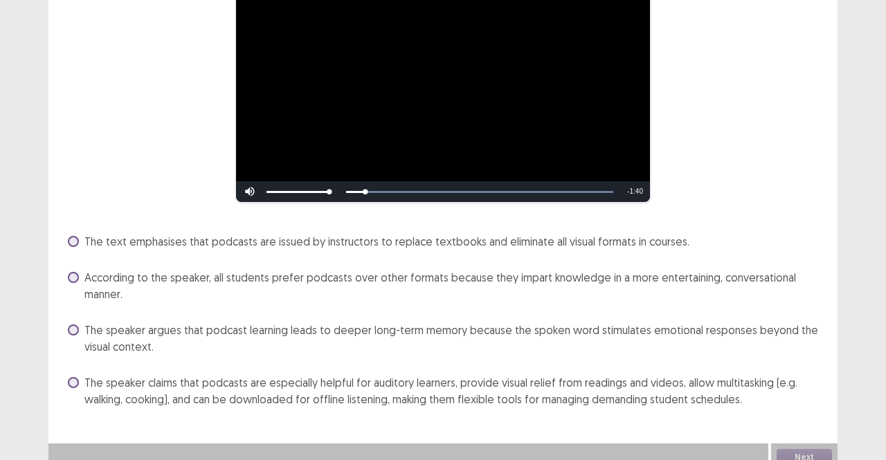
scroll to position [163, 0]
click at [404, 383] on span "The speaker claims that podcasts are especially helpful for auditory learners, …" at bounding box center [452, 390] width 736 height 33
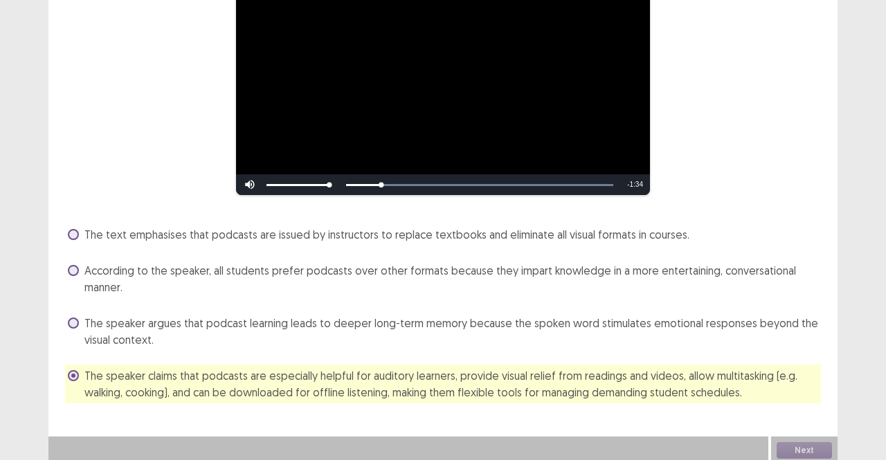
scroll to position [166, 0]
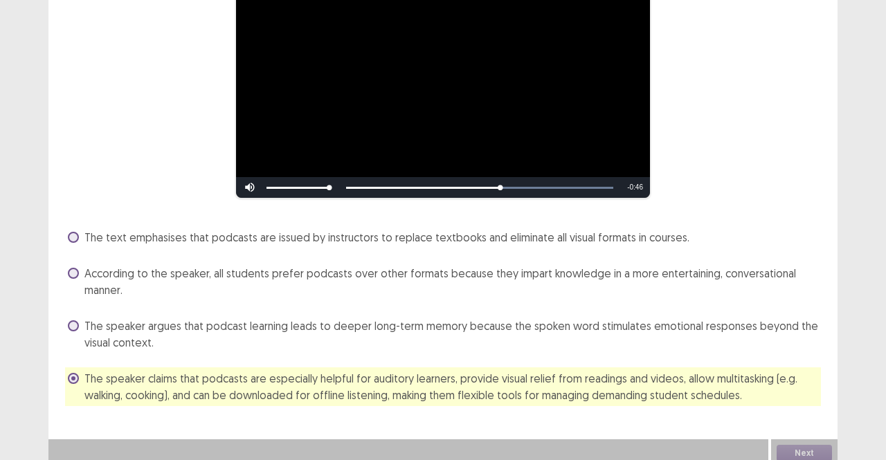
drag, startPoint x: 497, startPoint y: 181, endPoint x: 585, endPoint y: 182, distance: 87.9
click at [585, 182] on div "Skip Backward Skip Forward Mute Current Time 1:01 / Duration 1:47 Loaded : 100.…" at bounding box center [443, 187] width 414 height 21
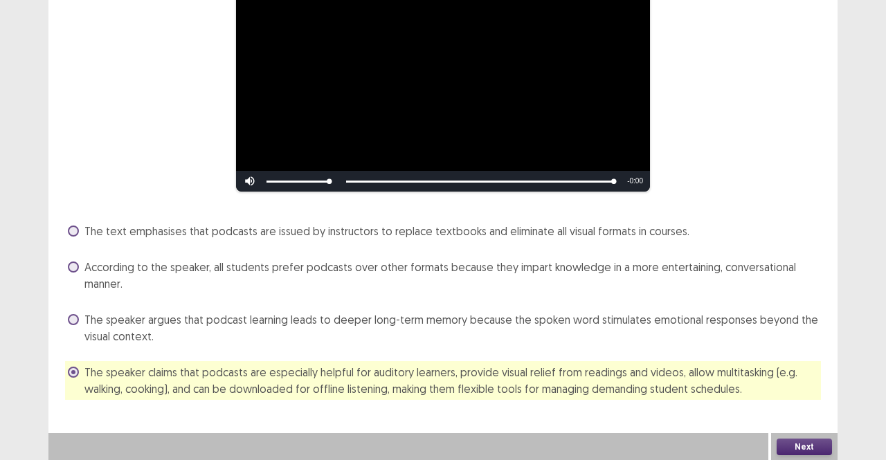
click at [795, 442] on button "Next" at bounding box center [804, 447] width 55 height 17
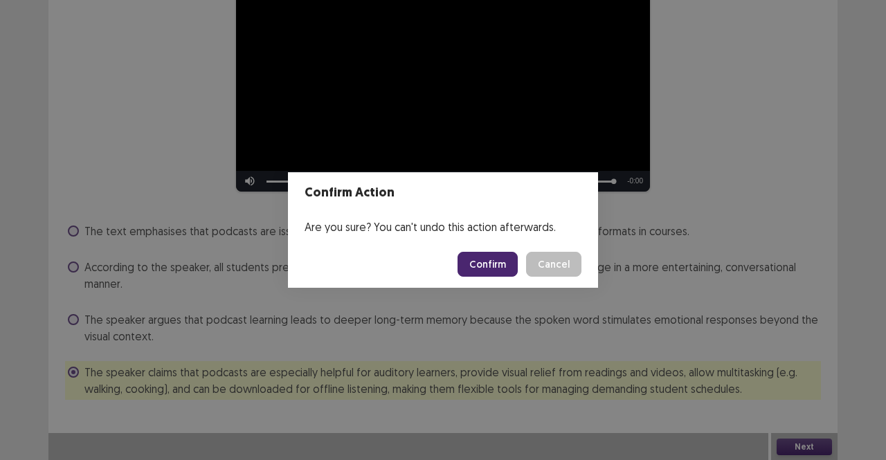
click at [475, 262] on button "Confirm" at bounding box center [487, 264] width 60 height 25
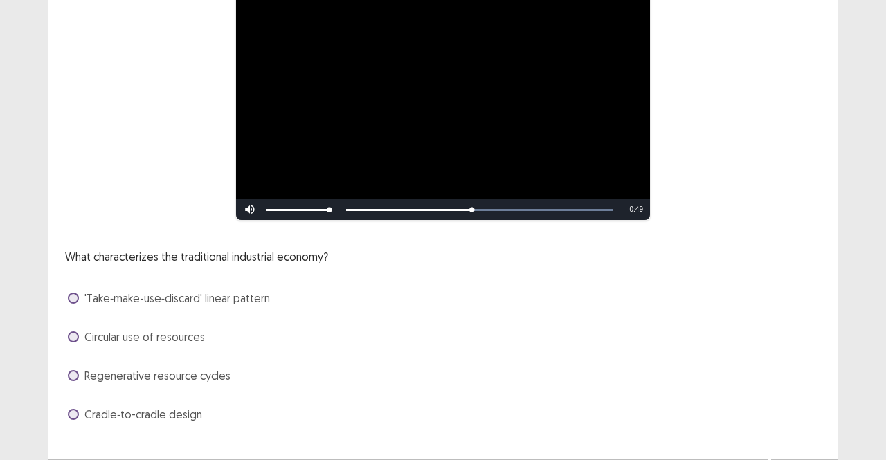
scroll to position [163, 0]
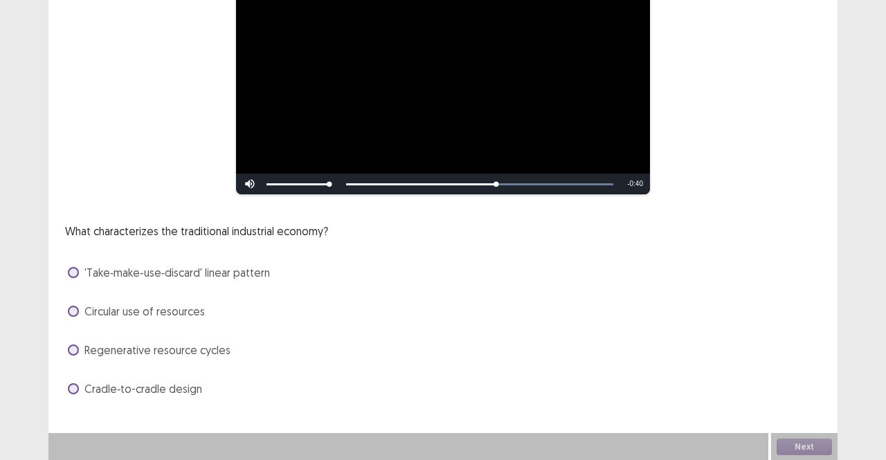
click at [185, 350] on span "Regenerative resource cycles" at bounding box center [157, 350] width 146 height 17
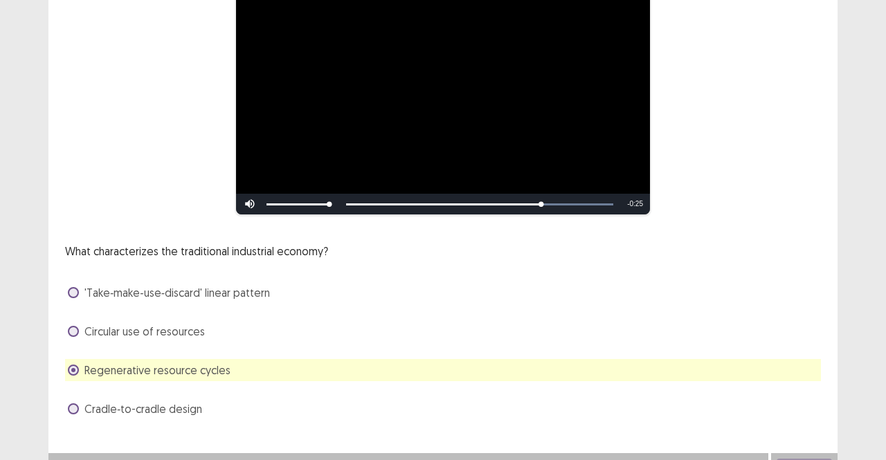
scroll to position [148, 0]
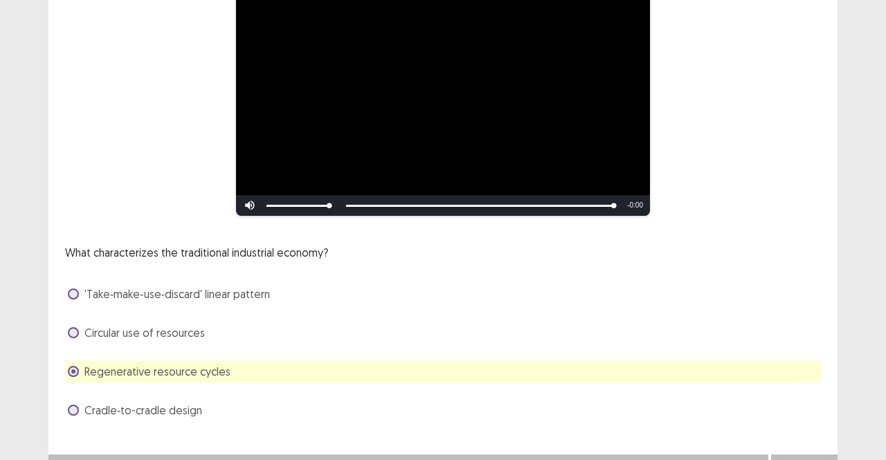
click at [494, 361] on div "Regenerative resource cycles" at bounding box center [443, 372] width 756 height 22
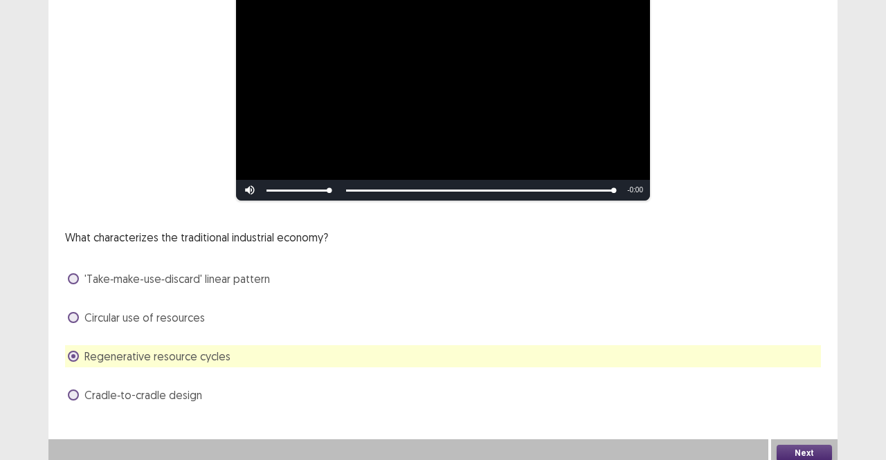
click at [812, 445] on button "Next" at bounding box center [804, 453] width 55 height 17
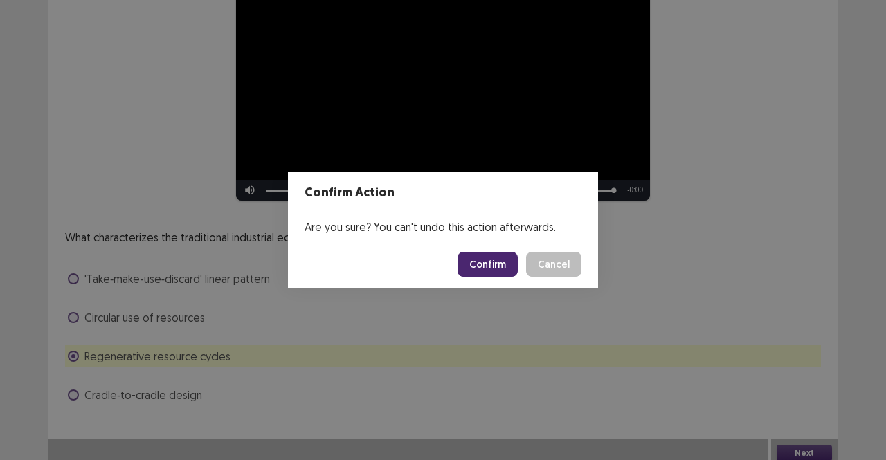
click at [498, 266] on button "Confirm" at bounding box center [487, 264] width 60 height 25
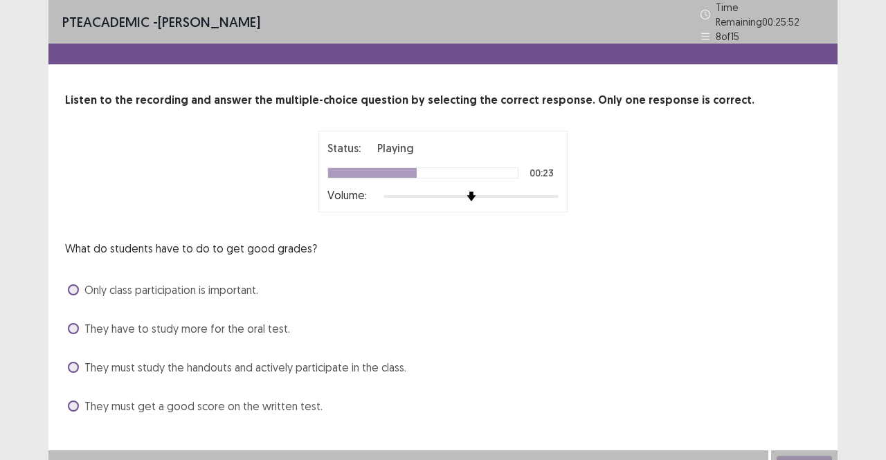
click at [301, 362] on span "They must study the handouts and actively participate in the class." at bounding box center [245, 367] width 322 height 17
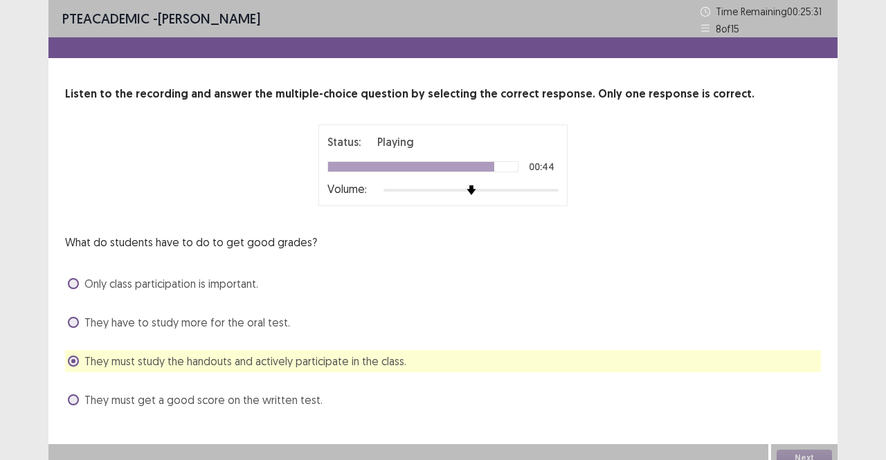
scroll to position [11, 0]
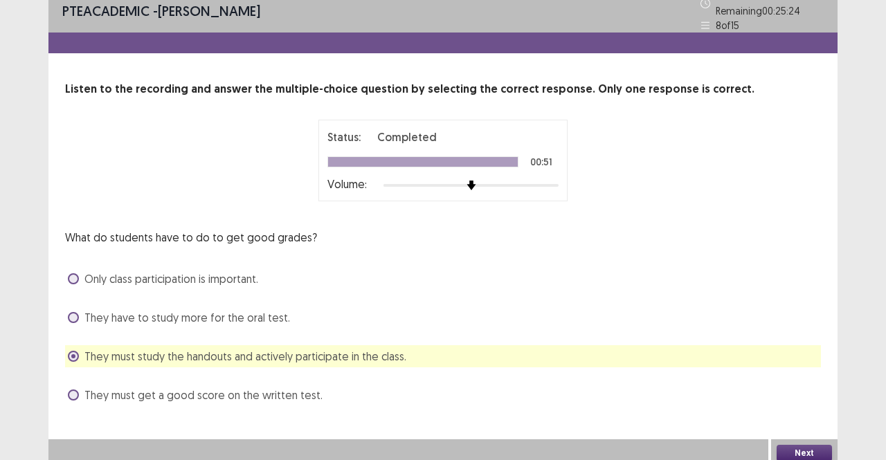
click at [813, 445] on button "Next" at bounding box center [804, 453] width 55 height 17
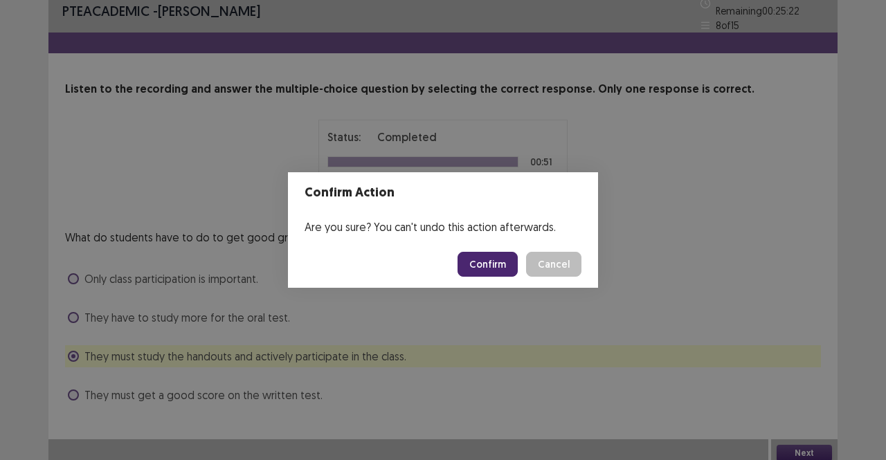
click at [498, 261] on button "Confirm" at bounding box center [487, 264] width 60 height 25
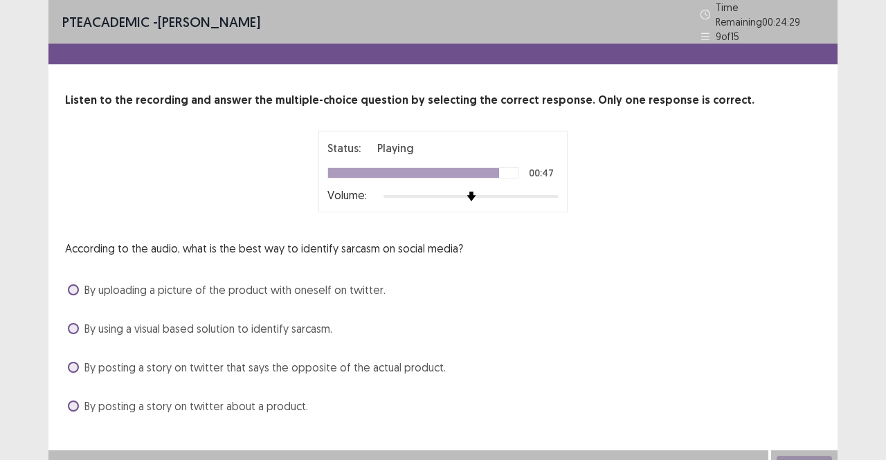
click at [281, 359] on span "By posting a story on twitter that says the opposite of the actual product." at bounding box center [264, 367] width 361 height 17
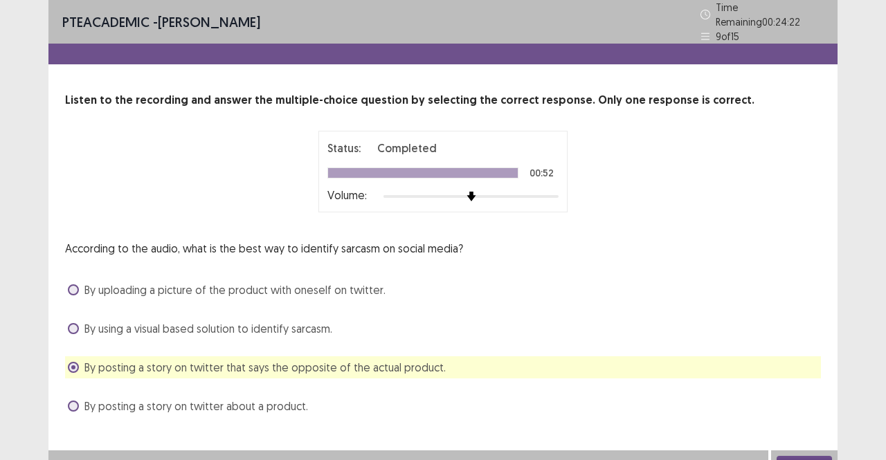
click at [804, 456] on button "Next" at bounding box center [804, 464] width 55 height 17
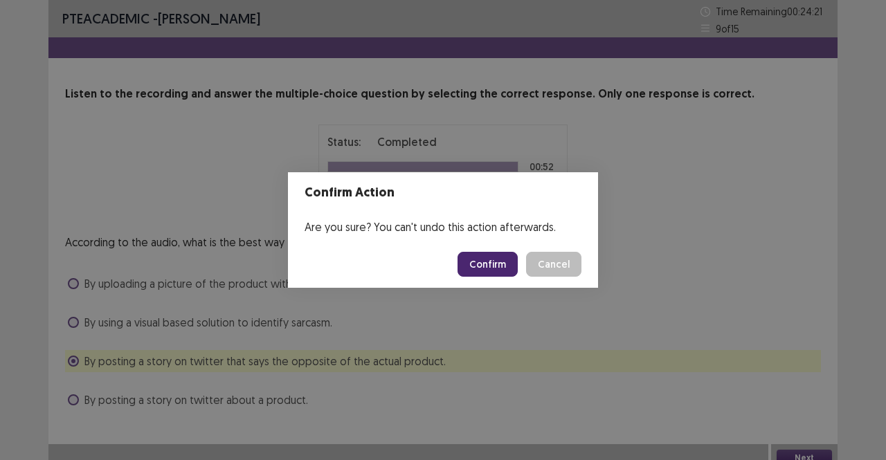
click at [490, 264] on button "Confirm" at bounding box center [487, 264] width 60 height 25
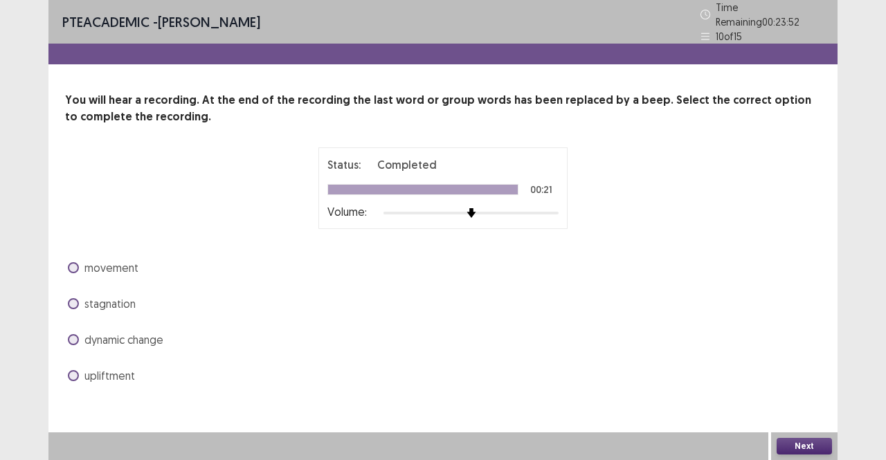
click at [150, 336] on span "dynamic change" at bounding box center [123, 340] width 79 height 17
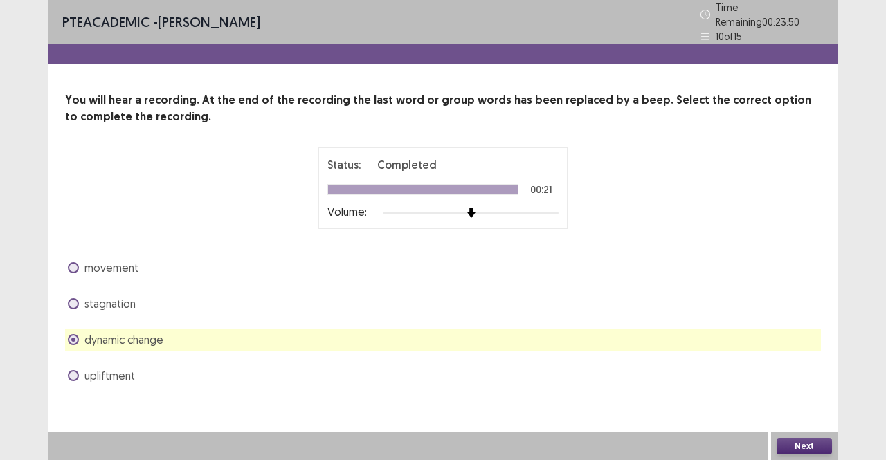
click at [803, 447] on button "Next" at bounding box center [804, 446] width 55 height 17
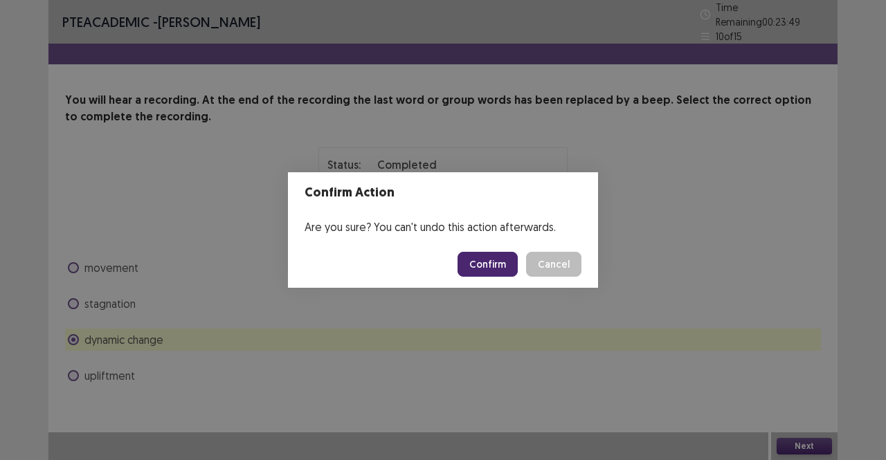
click at [501, 261] on button "Confirm" at bounding box center [487, 264] width 60 height 25
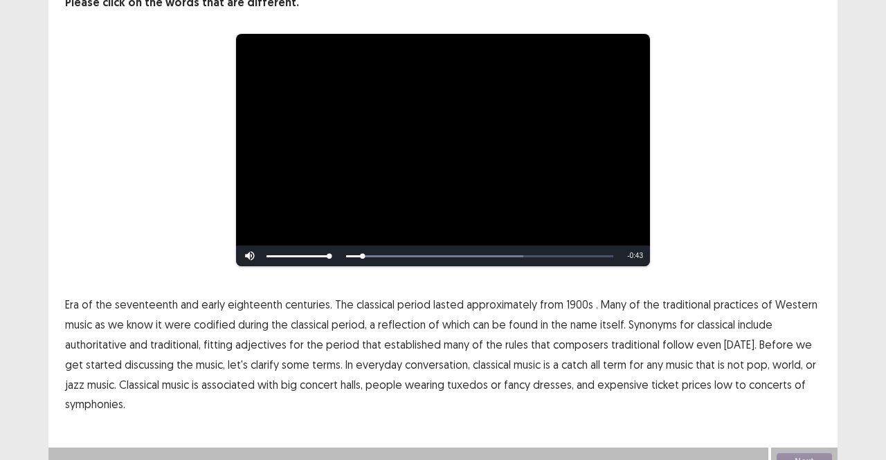
scroll to position [118, 0]
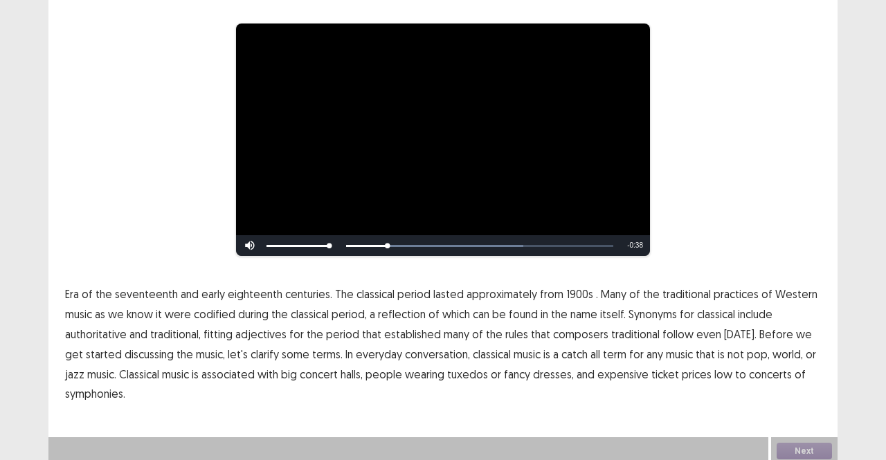
click at [572, 293] on span "1900s" at bounding box center [579, 294] width 27 height 17
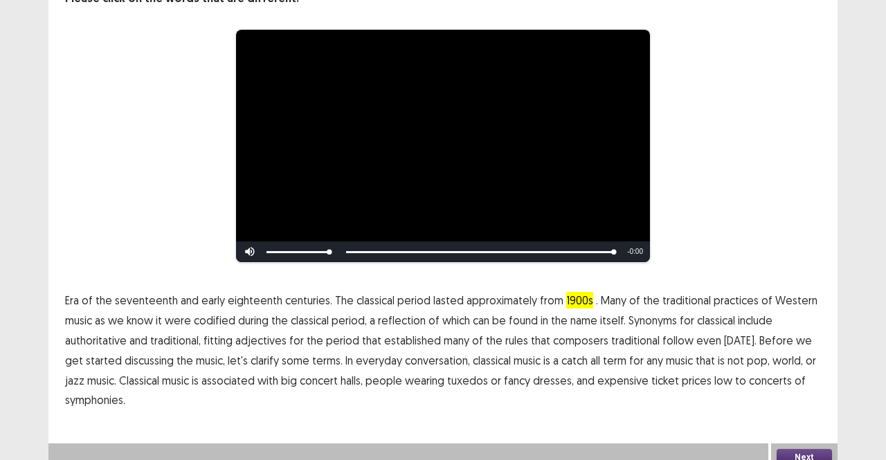
click at [795, 449] on button "Next" at bounding box center [804, 457] width 55 height 17
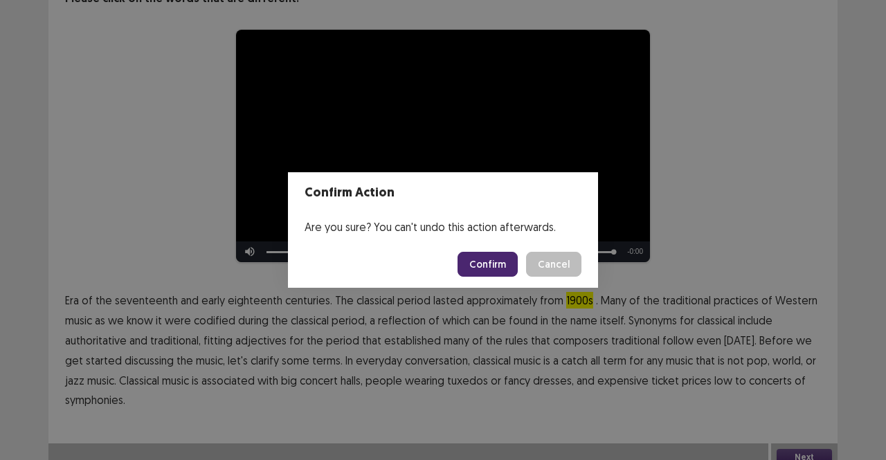
click at [475, 258] on button "Confirm" at bounding box center [487, 264] width 60 height 25
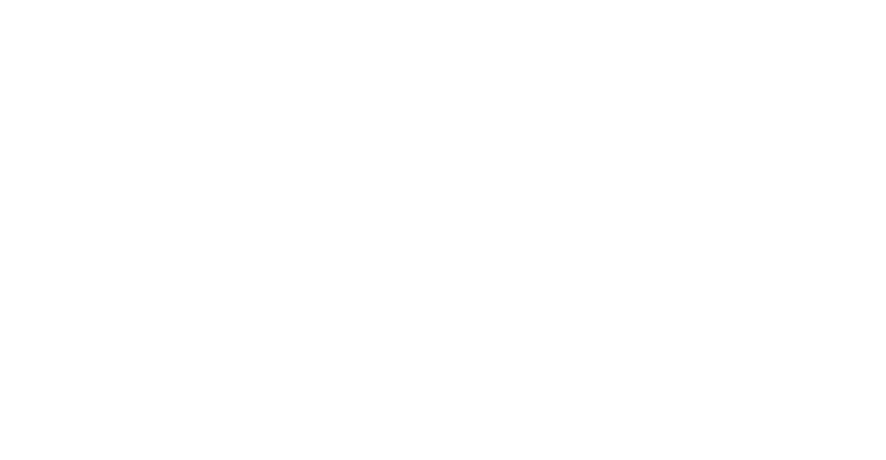
scroll to position [0, 0]
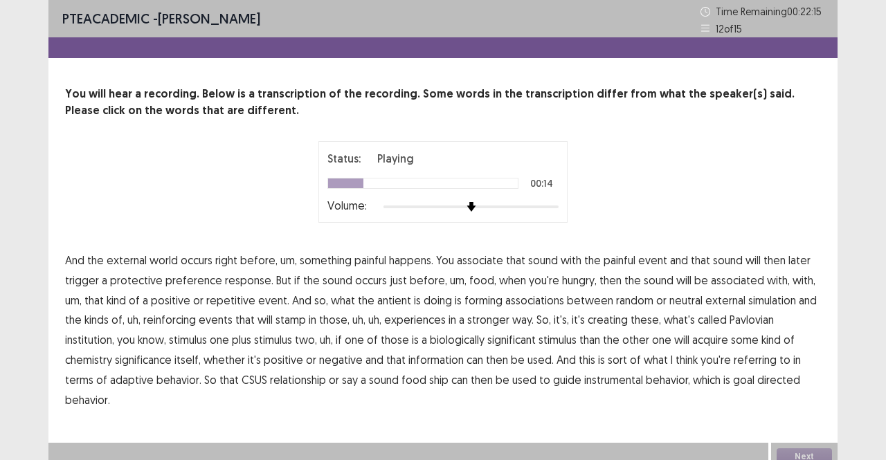
click at [203, 278] on span "preference" at bounding box center [193, 280] width 57 height 17
click at [382, 295] on span "antient" at bounding box center [394, 300] width 34 height 17
click at [761, 297] on span "simulation" at bounding box center [772, 300] width 48 height 17
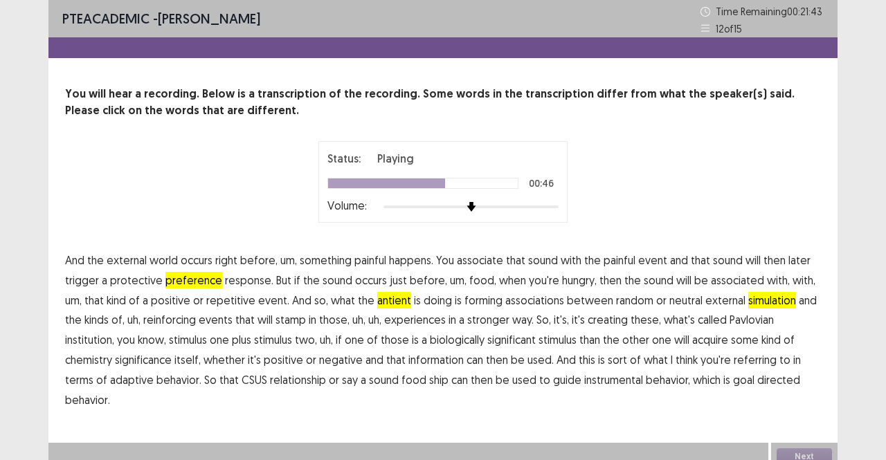
click at [114, 332] on span "institution," at bounding box center [89, 340] width 49 height 17
click at [112, 352] on span "chemistry" at bounding box center [88, 360] width 47 height 17
click at [429, 379] on span "ship" at bounding box center [438, 380] width 19 height 17
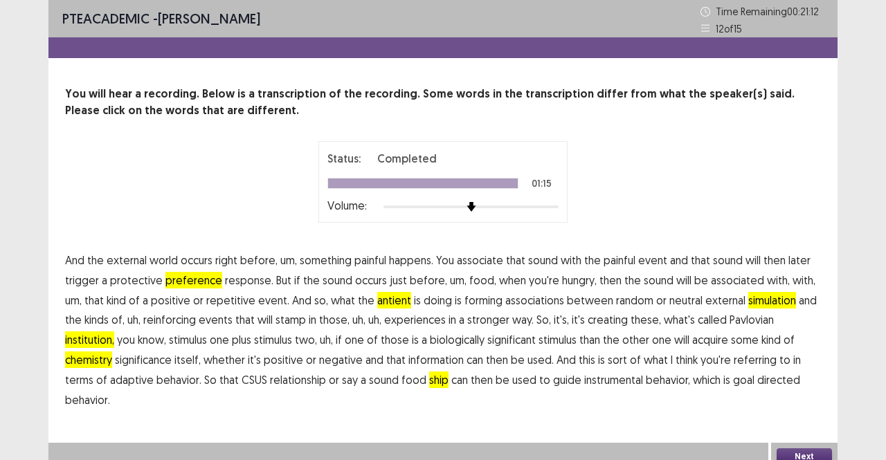
click at [809, 448] on button "Next" at bounding box center [804, 456] width 55 height 17
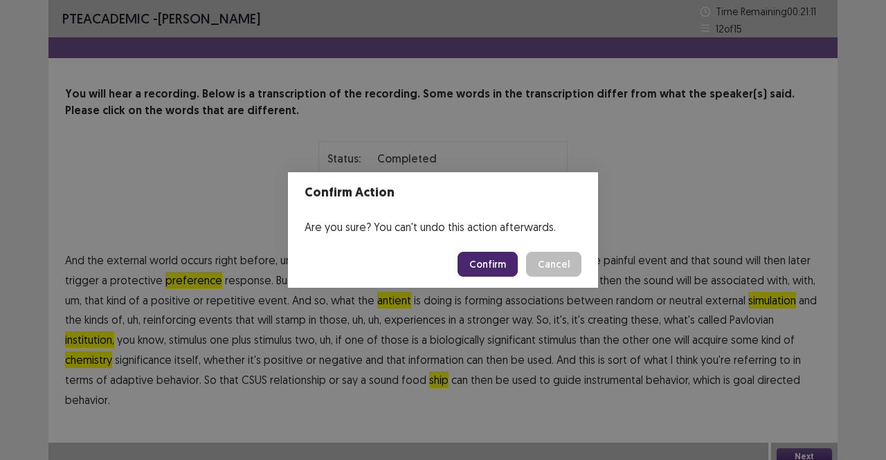
click at [487, 265] on button "Confirm" at bounding box center [487, 264] width 60 height 25
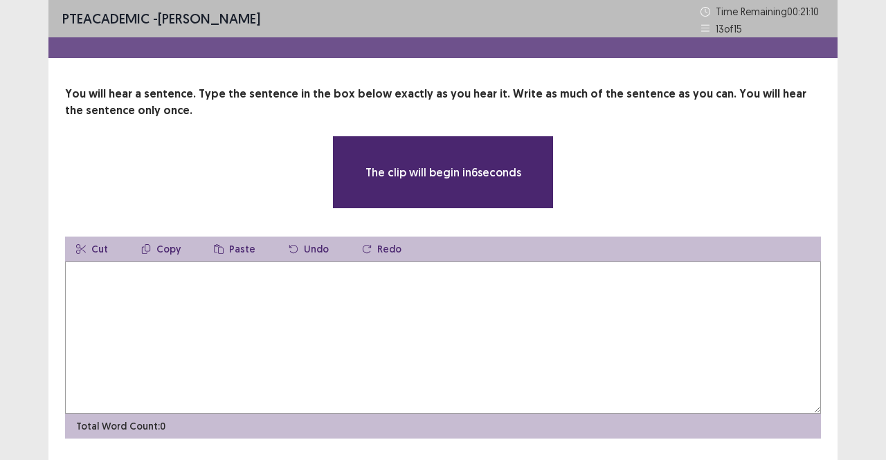
click at [449, 289] on textarea at bounding box center [443, 338] width 756 height 152
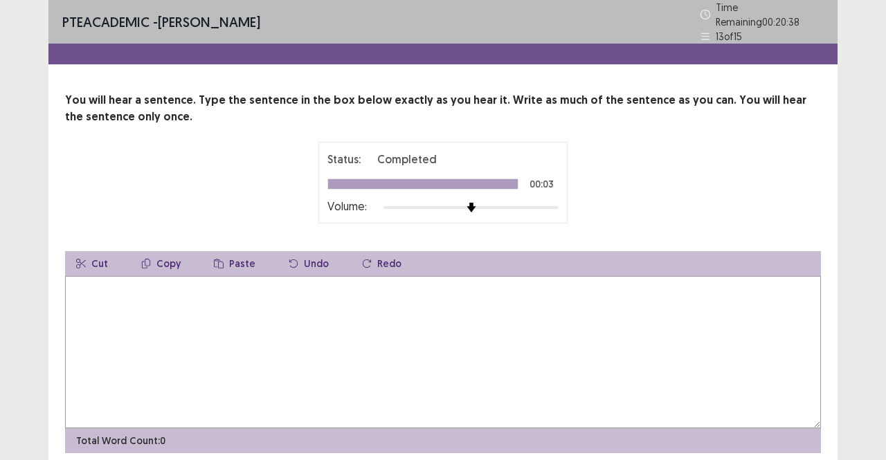
click at [427, 300] on textarea at bounding box center [443, 352] width 756 height 152
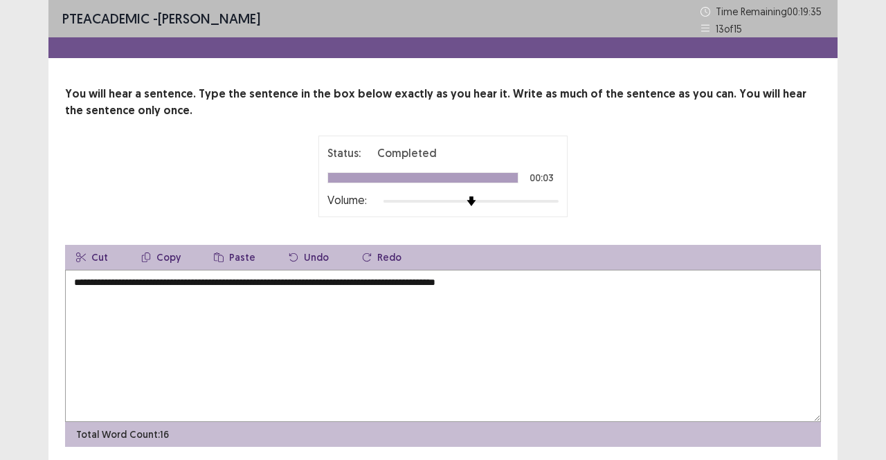
scroll to position [47, 0]
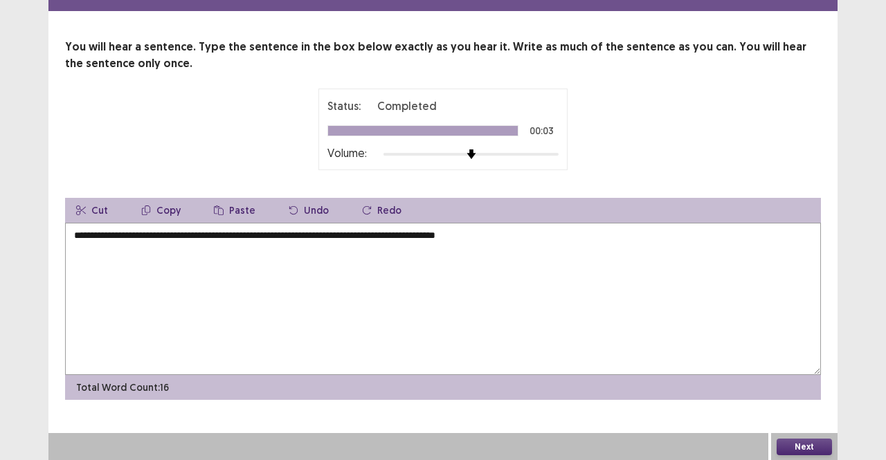
type textarea "**********"
click at [806, 444] on button "Next" at bounding box center [804, 447] width 55 height 17
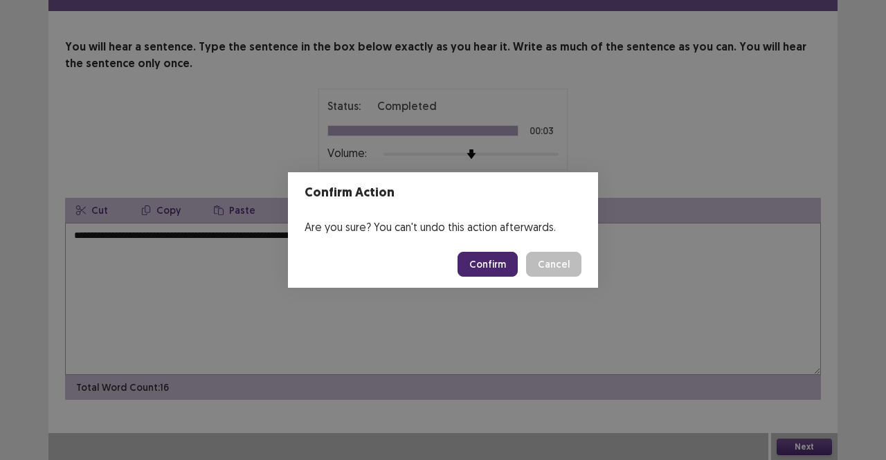
click at [485, 266] on button "Confirm" at bounding box center [487, 264] width 60 height 25
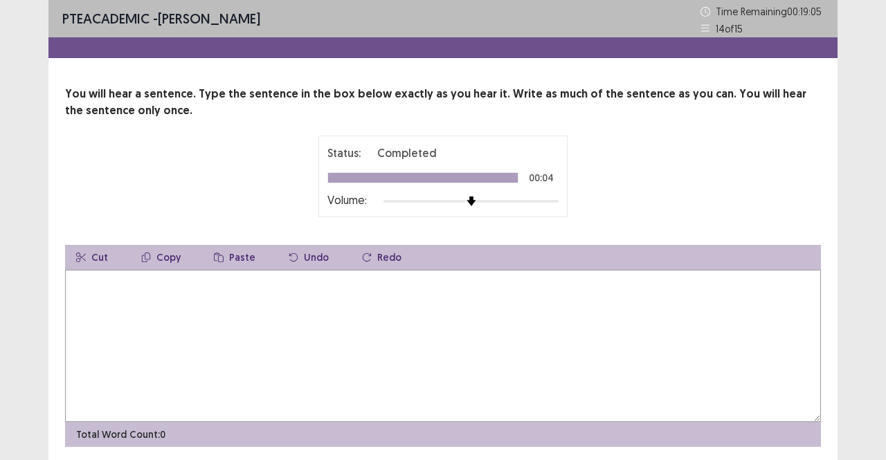
click at [473, 307] on textarea at bounding box center [443, 346] width 756 height 152
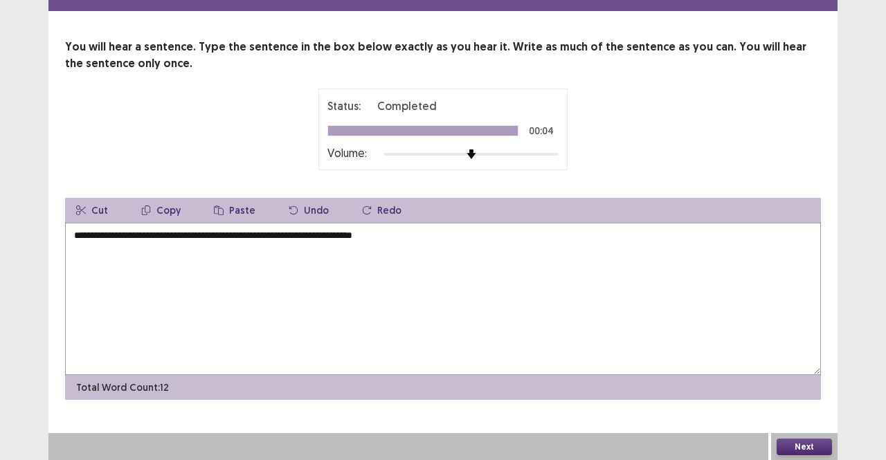
type textarea "**********"
click at [801, 447] on button "Next" at bounding box center [804, 447] width 55 height 17
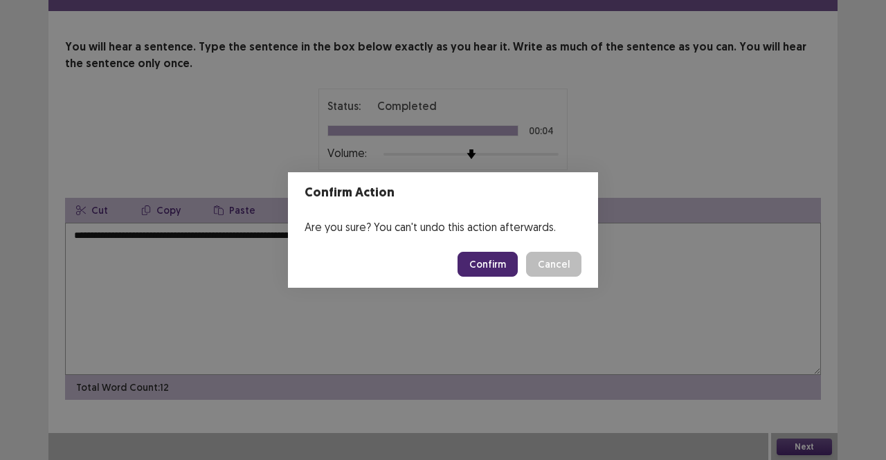
click at [504, 261] on button "Confirm" at bounding box center [487, 264] width 60 height 25
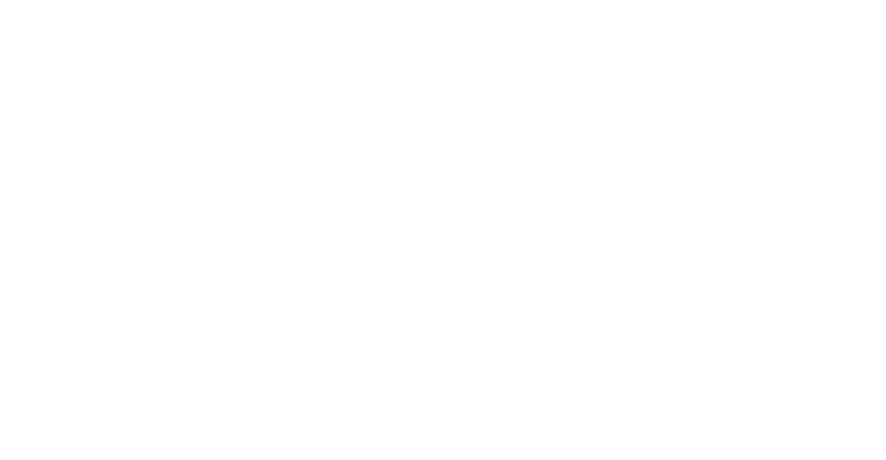
scroll to position [0, 0]
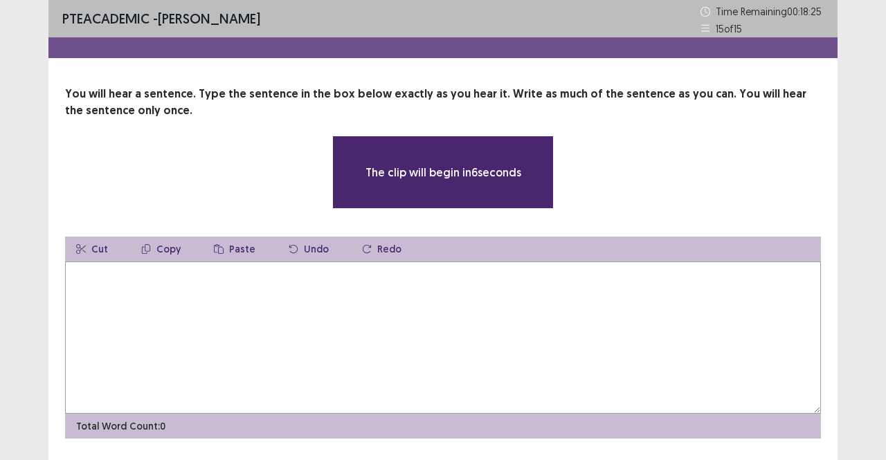
click at [441, 334] on textarea at bounding box center [443, 338] width 756 height 152
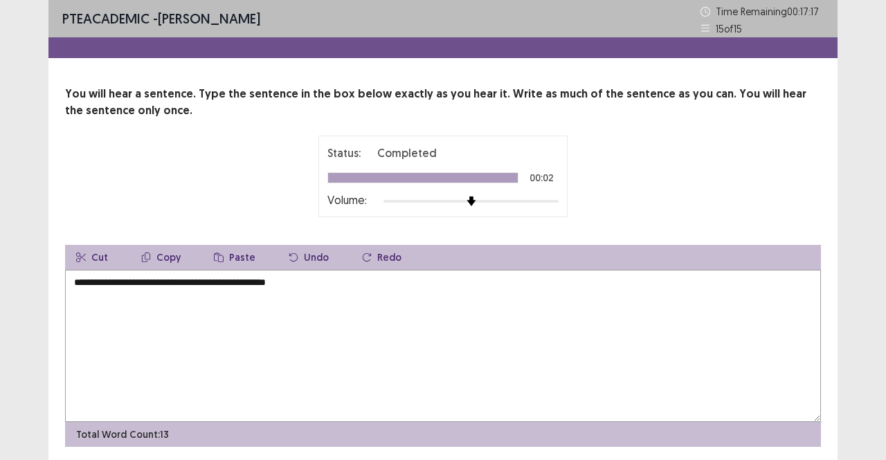
scroll to position [47, 0]
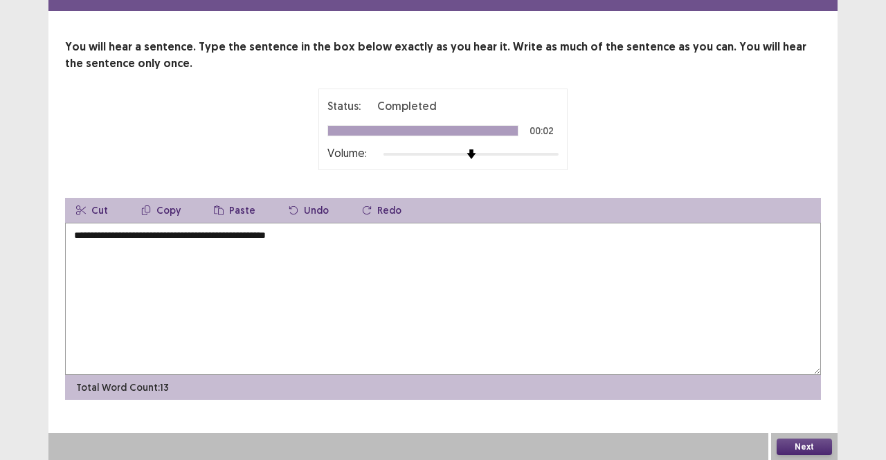
type textarea "**********"
click at [808, 446] on button "Next" at bounding box center [804, 447] width 55 height 17
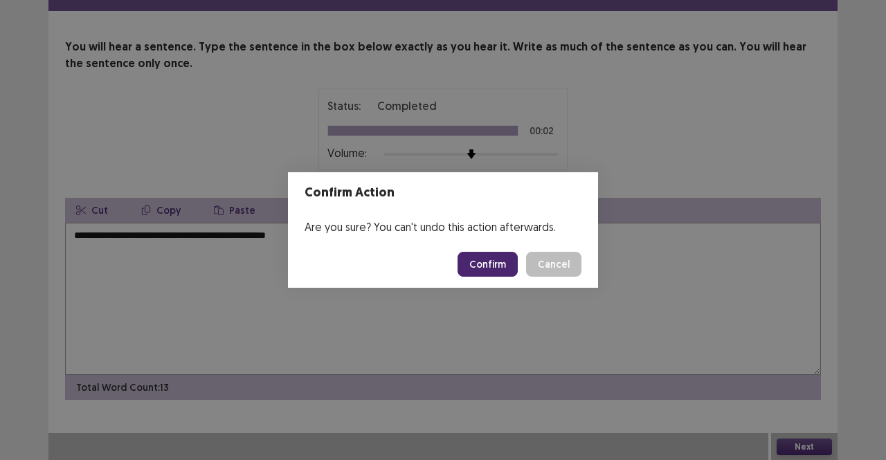
click at [496, 262] on button "Confirm" at bounding box center [487, 264] width 60 height 25
